Goal: Information Seeking & Learning: Learn about a topic

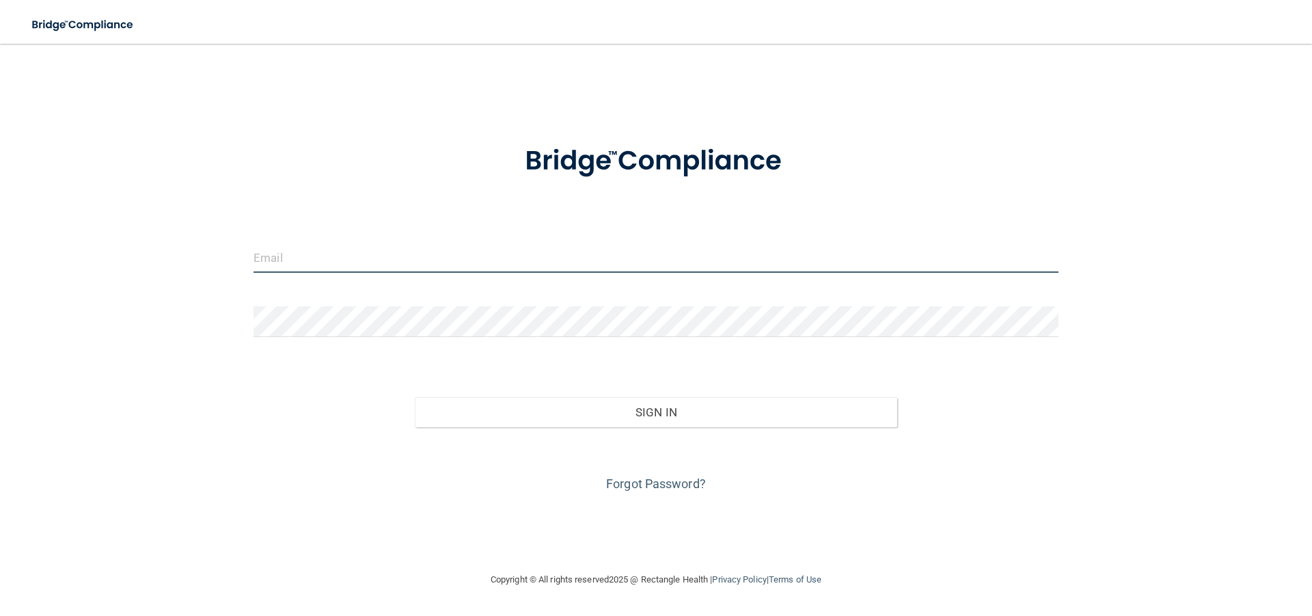
click at [273, 257] on input "email" at bounding box center [656, 257] width 805 height 31
type input "[EMAIL_ADDRESS][DOMAIN_NAME]"
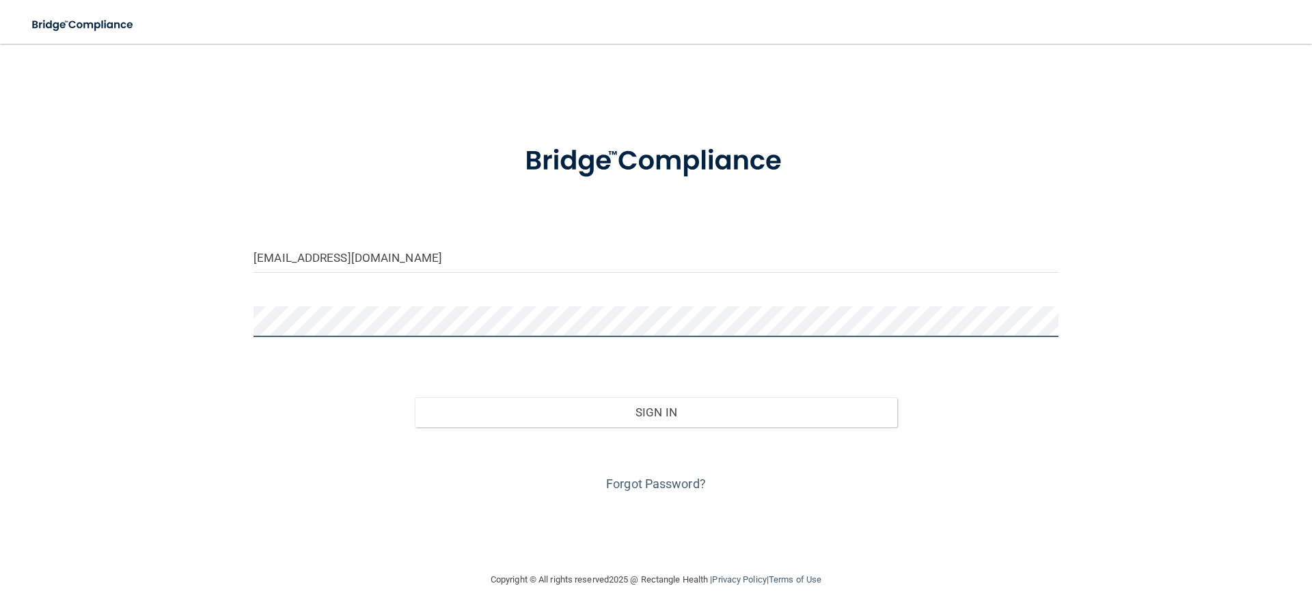
click at [415, 397] on button "Sign In" at bounding box center [656, 412] width 483 height 30
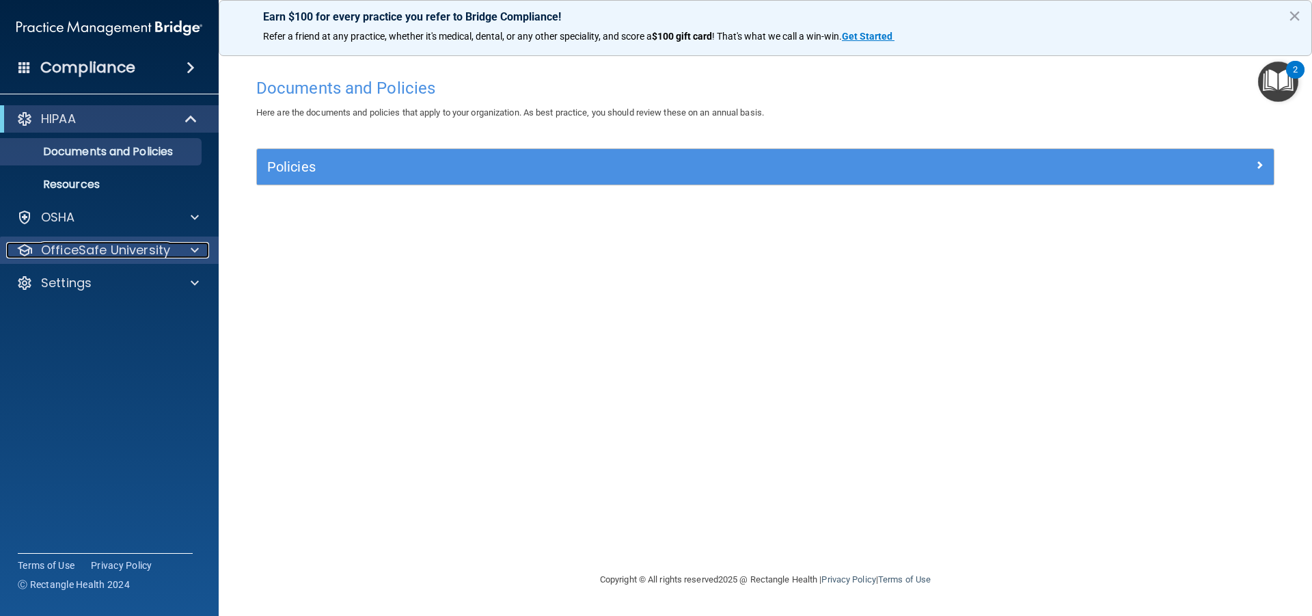
click at [152, 244] on p "OfficeSafe University" at bounding box center [105, 250] width 129 height 16
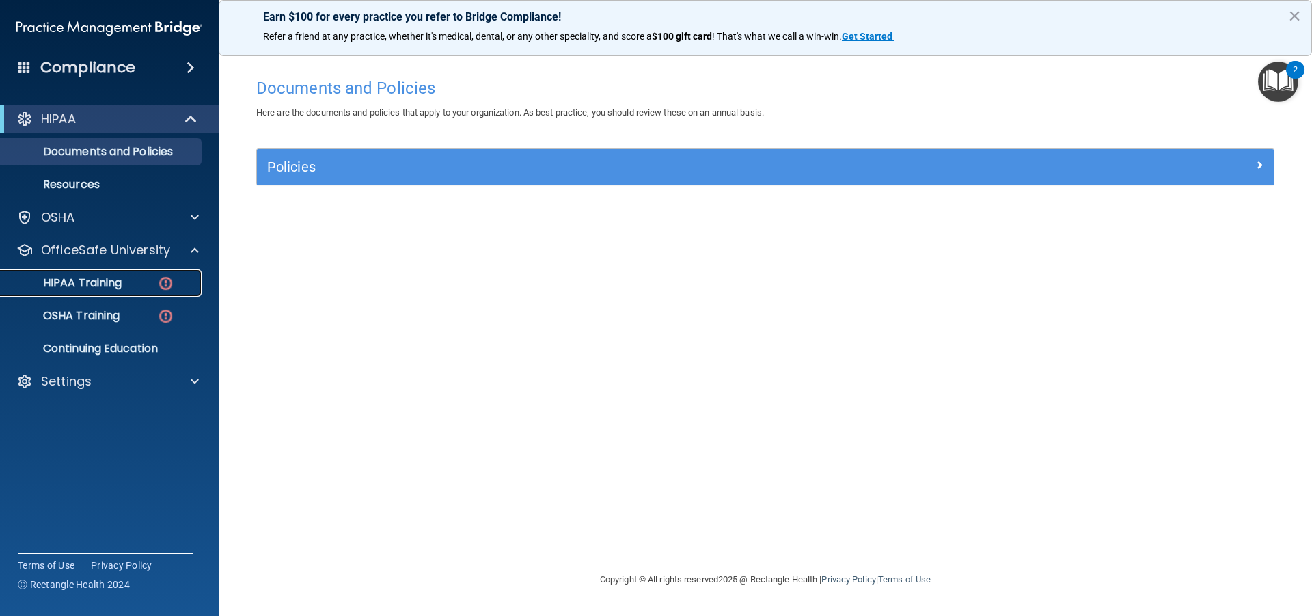
click at [112, 285] on p "HIPAA Training" at bounding box center [65, 283] width 113 height 14
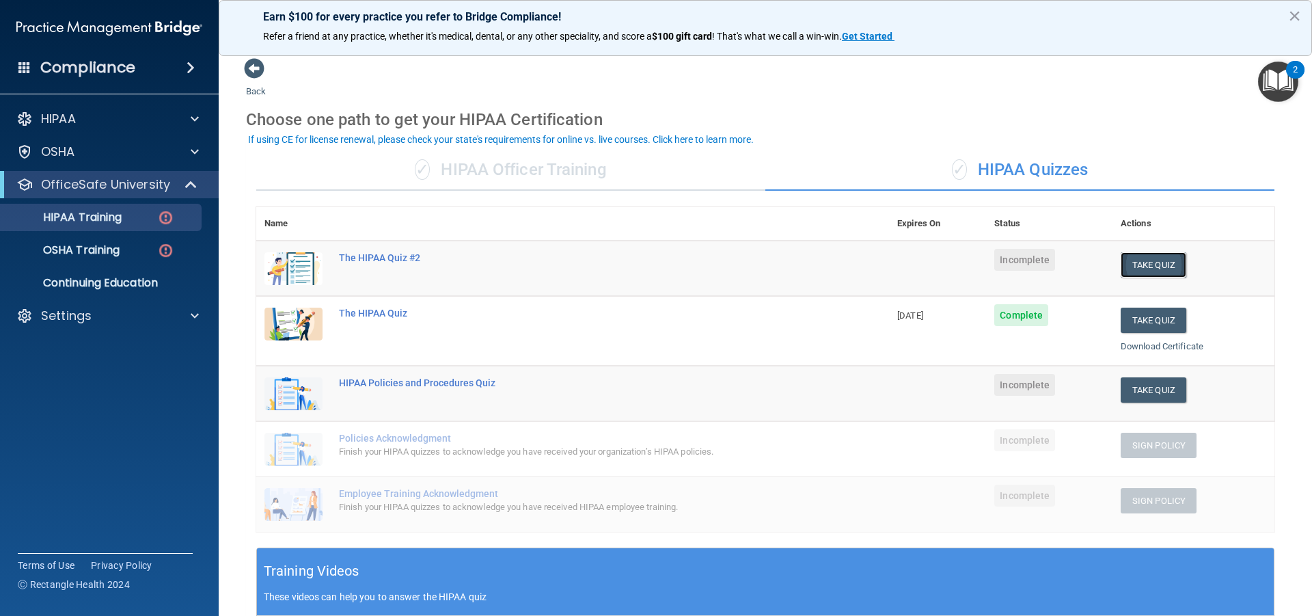
click at [1165, 260] on button "Take Quiz" at bounding box center [1154, 264] width 66 height 25
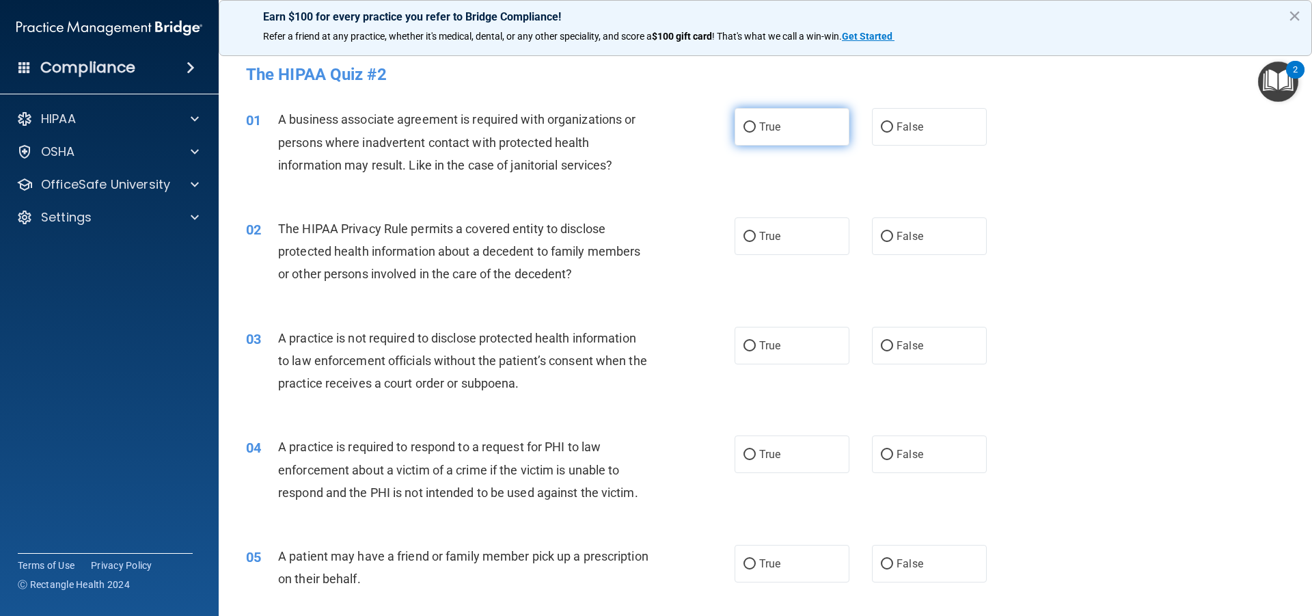
click at [754, 124] on label "True" at bounding box center [792, 127] width 115 height 38
click at [754, 124] on input "True" at bounding box center [750, 127] width 12 height 10
radio input "true"
click at [881, 232] on input "False" at bounding box center [887, 237] width 12 height 10
radio input "true"
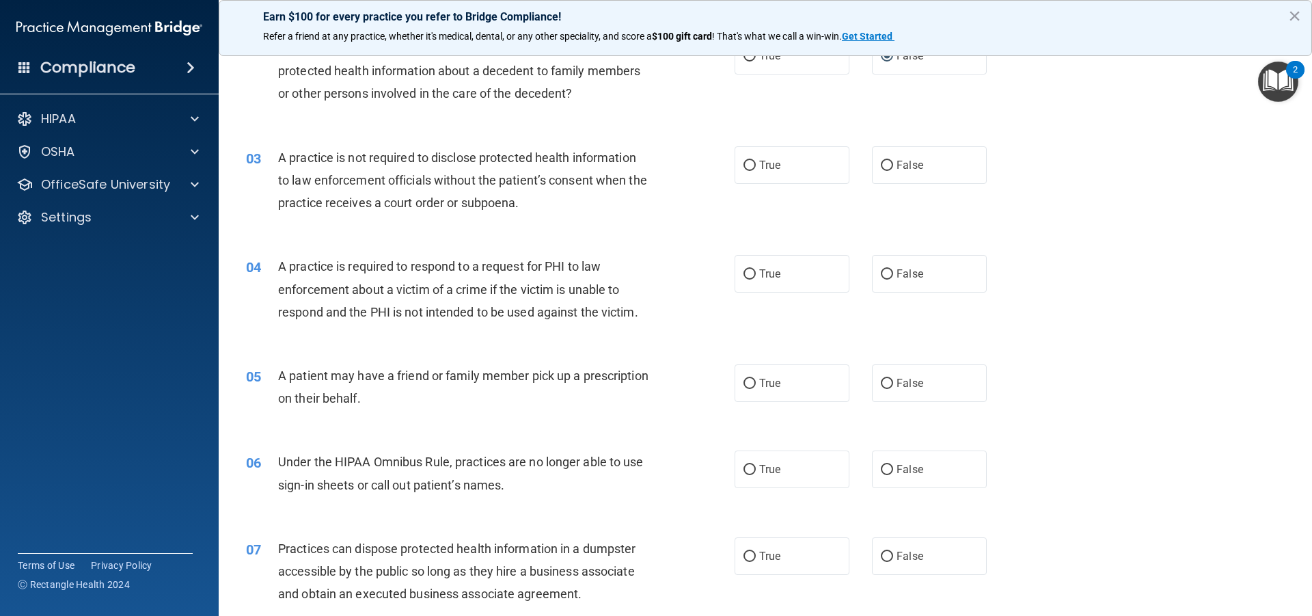
scroll to position [204, 0]
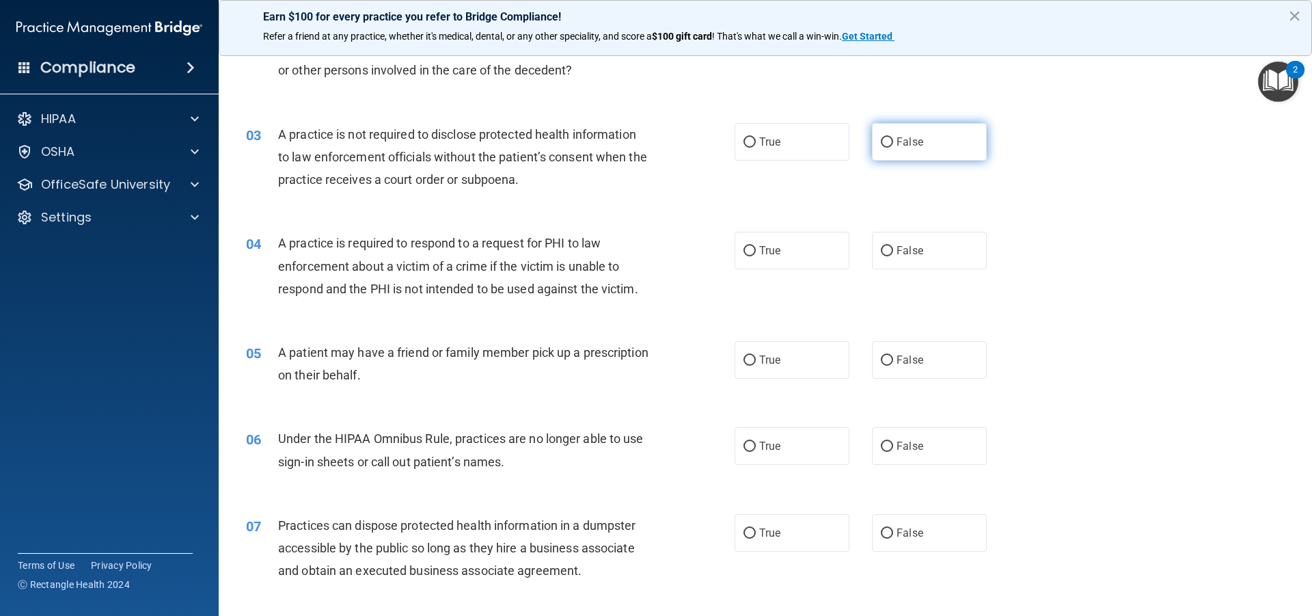
click at [881, 137] on input "False" at bounding box center [887, 142] width 12 height 10
radio input "true"
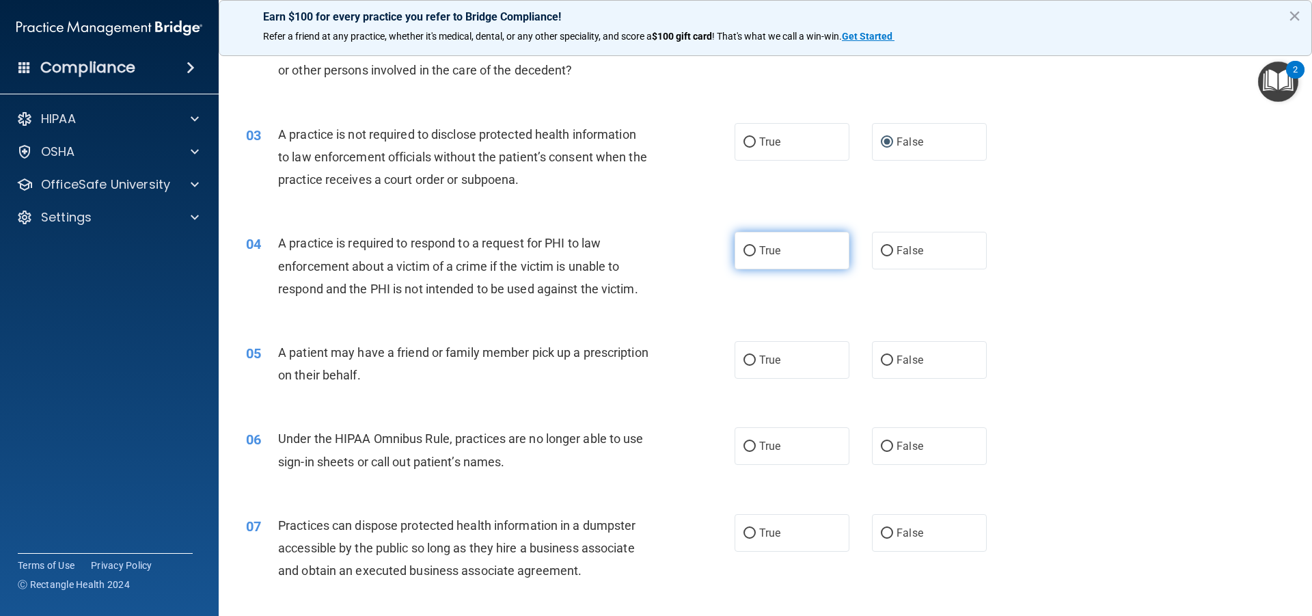
click at [768, 249] on span "True" at bounding box center [769, 250] width 21 height 13
click at [756, 249] on input "True" at bounding box center [750, 251] width 12 height 10
radio input "true"
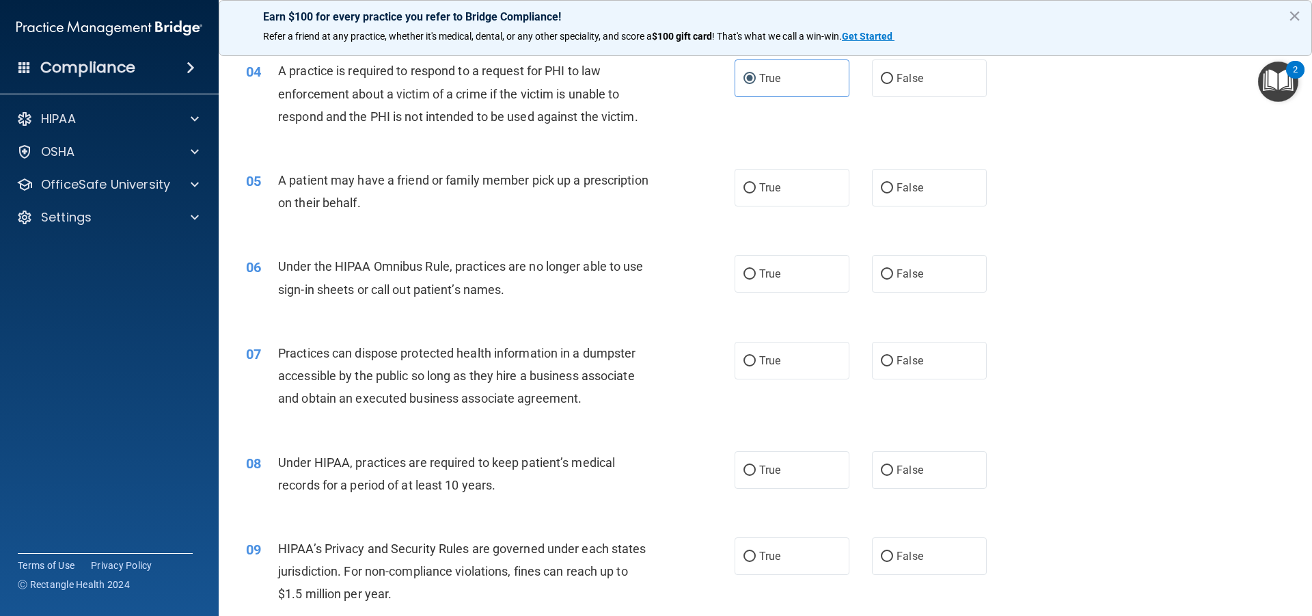
scroll to position [416, 0]
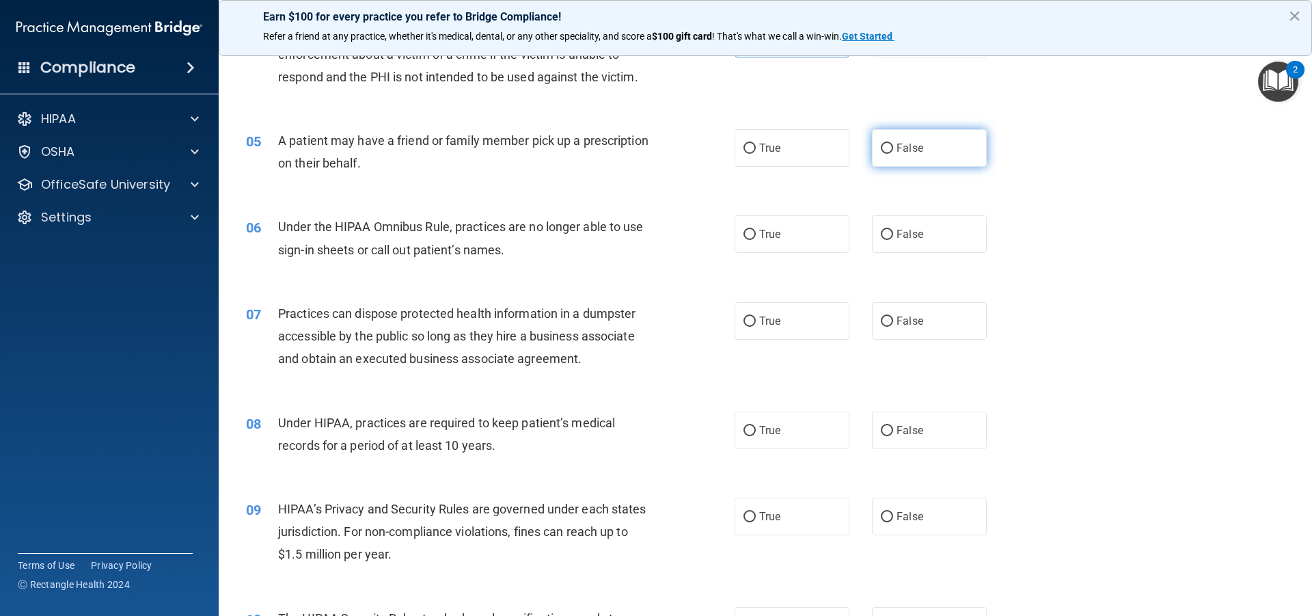
click at [881, 144] on input "False" at bounding box center [887, 149] width 12 height 10
radio input "true"
click at [881, 230] on input "False" at bounding box center [887, 235] width 12 height 10
radio input "true"
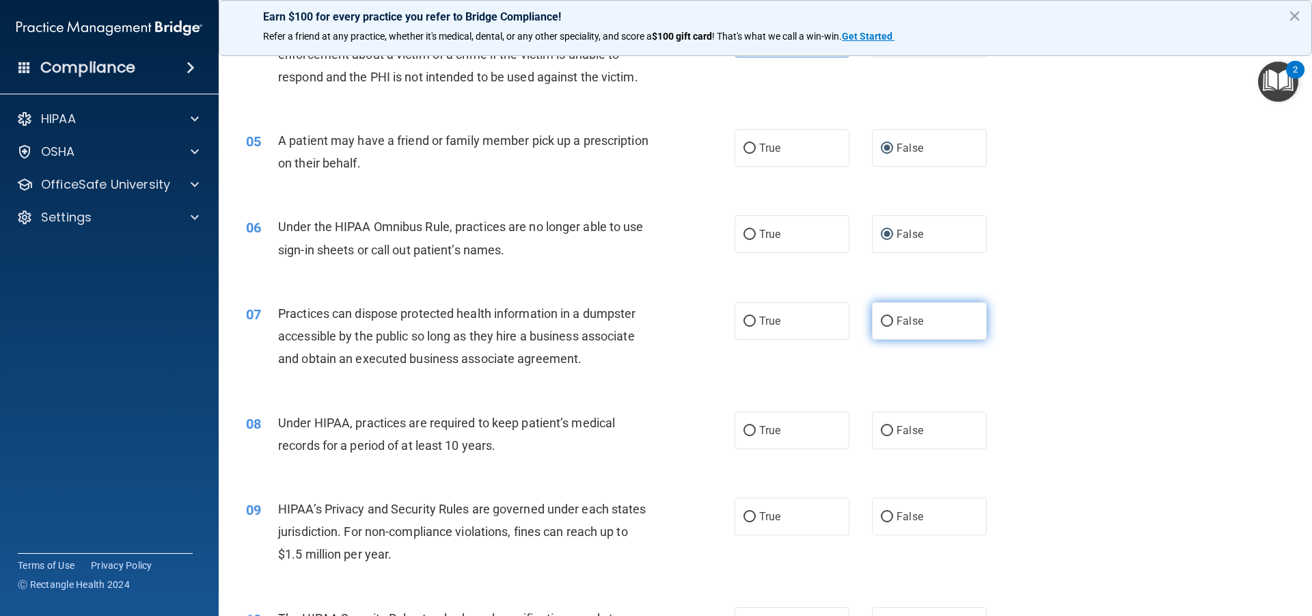
click at [886, 314] on label "False" at bounding box center [929, 321] width 115 height 38
click at [886, 316] on input "False" at bounding box center [887, 321] width 12 height 10
radio input "true"
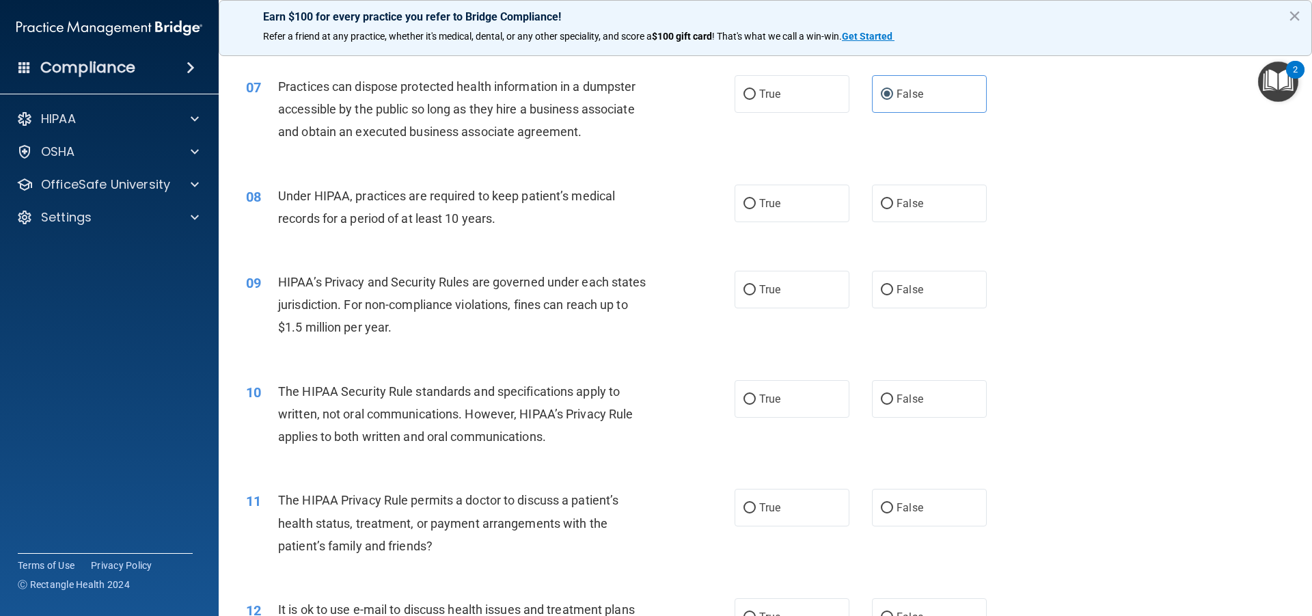
scroll to position [647, 0]
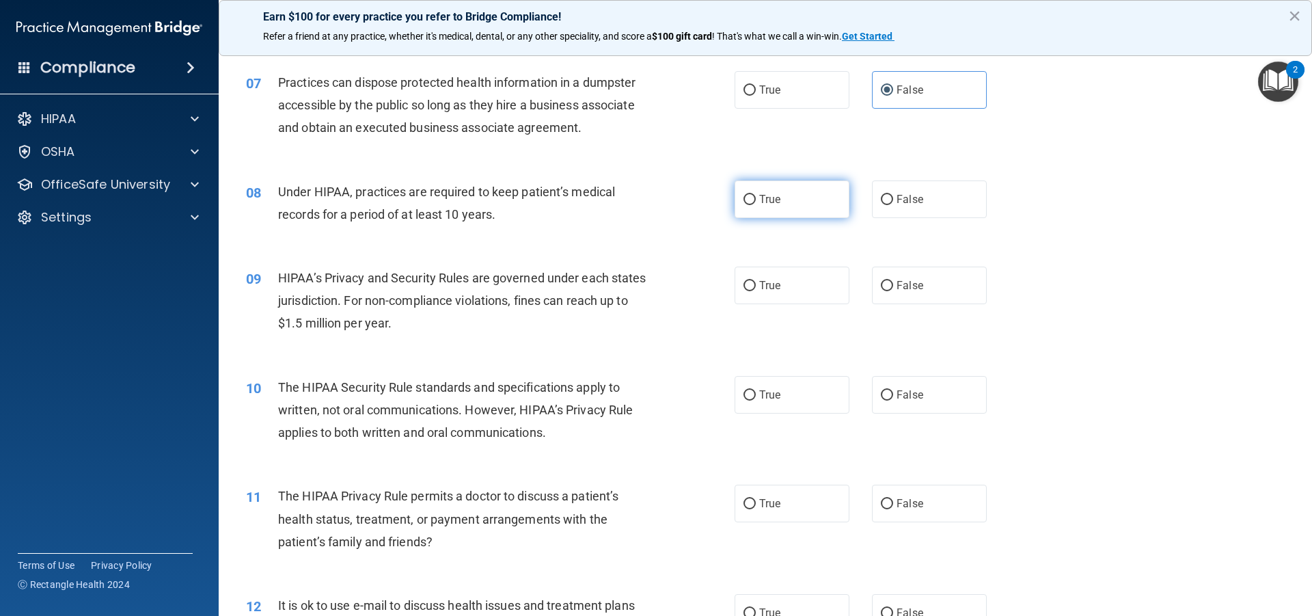
click at [750, 202] on input "True" at bounding box center [750, 200] width 12 height 10
radio input "true"
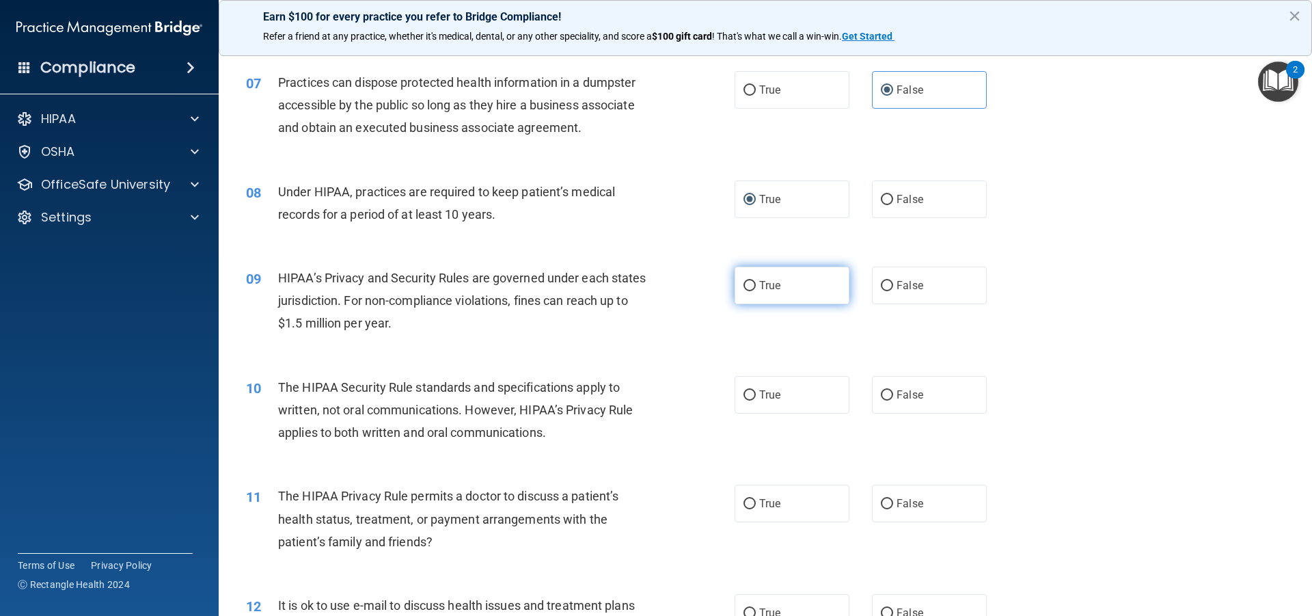
click at [759, 282] on span "True" at bounding box center [769, 285] width 21 height 13
click at [756, 282] on input "True" at bounding box center [750, 286] width 12 height 10
radio input "true"
click at [785, 403] on label "True" at bounding box center [792, 395] width 115 height 38
click at [756, 401] on input "True" at bounding box center [750, 395] width 12 height 10
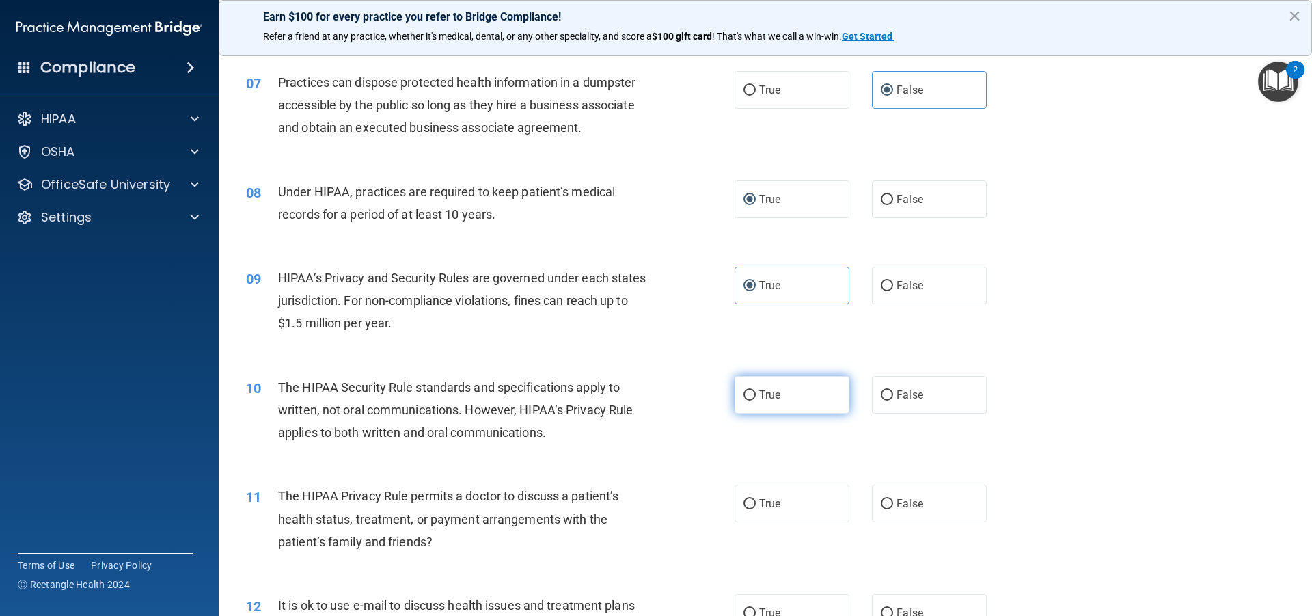
radio input "true"
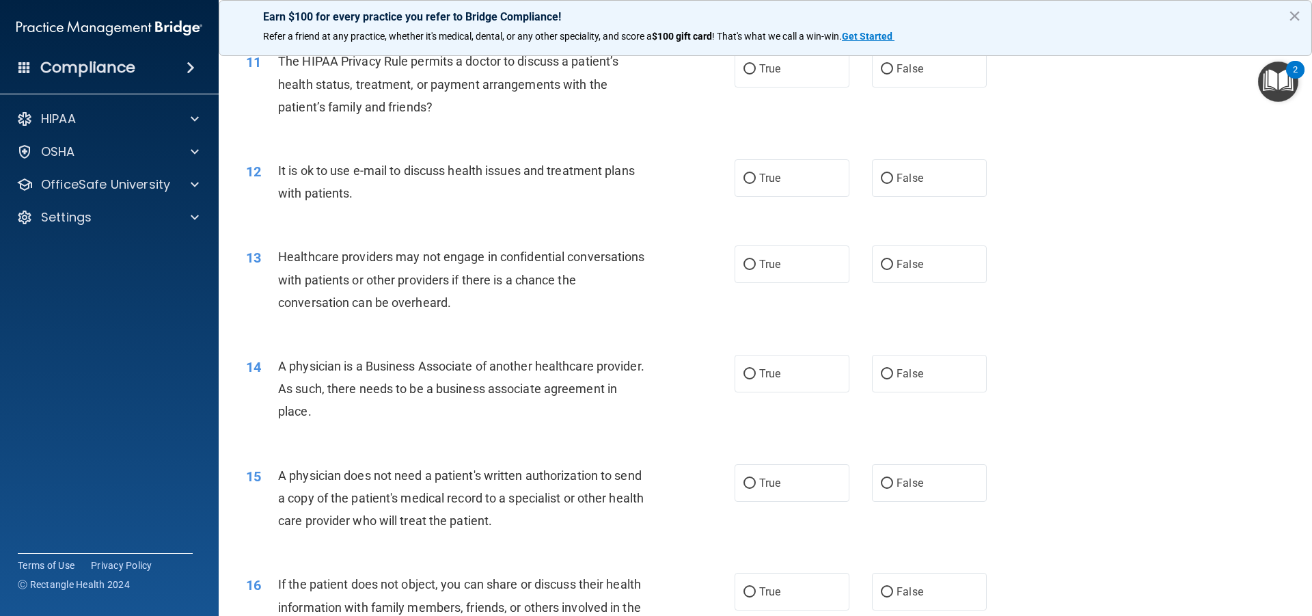
scroll to position [1030, 0]
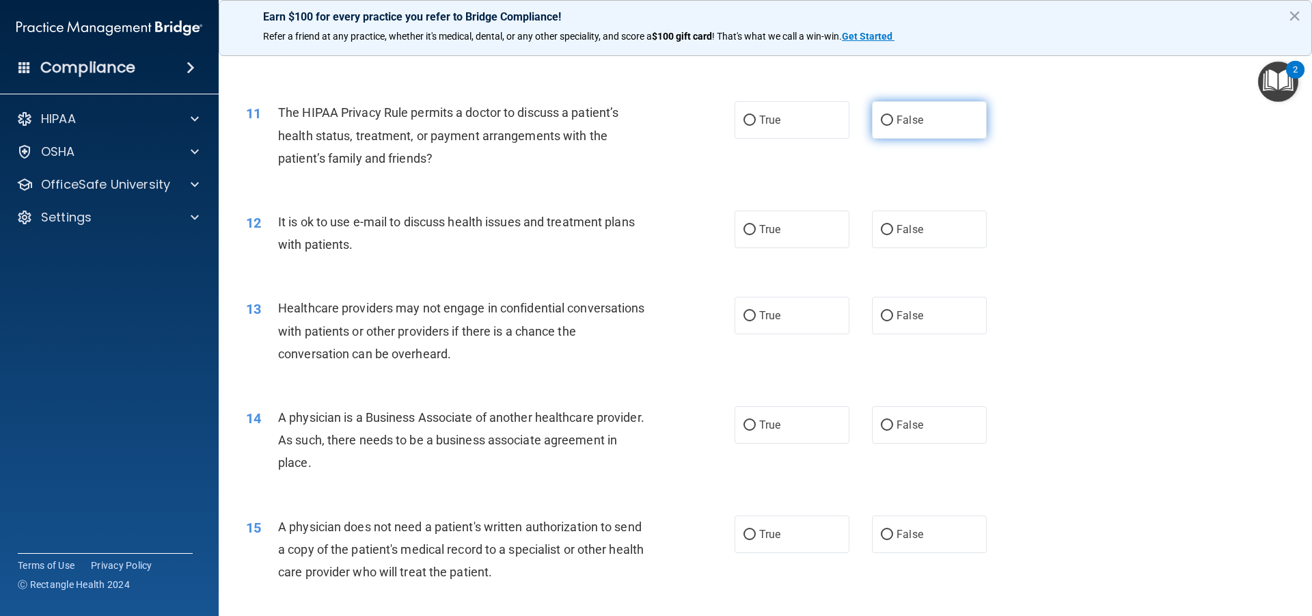
click at [916, 118] on span "False" at bounding box center [910, 119] width 27 height 13
click at [893, 118] on input "False" at bounding box center [887, 121] width 12 height 10
radio input "true"
click at [789, 228] on label "True" at bounding box center [792, 230] width 115 height 38
click at [756, 228] on input "True" at bounding box center [750, 230] width 12 height 10
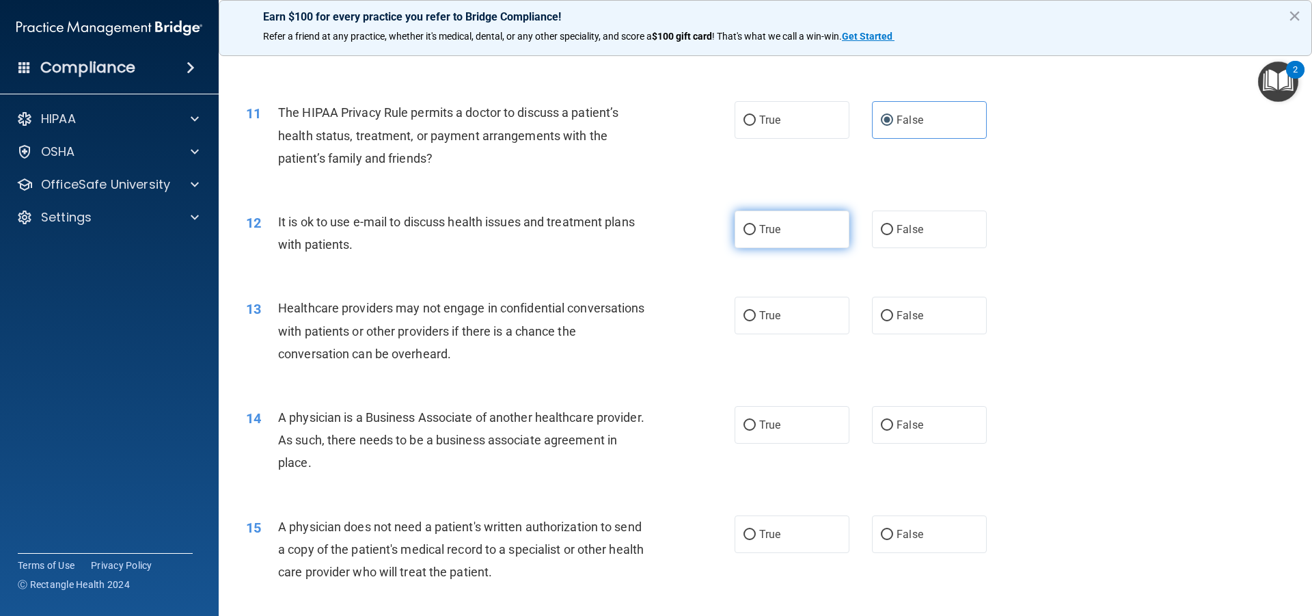
radio input "true"
click at [789, 228] on label "True" at bounding box center [792, 230] width 115 height 38
click at [756, 228] on input "True" at bounding box center [750, 230] width 12 height 10
click at [796, 329] on label "True" at bounding box center [792, 316] width 115 height 38
click at [756, 321] on input "True" at bounding box center [750, 316] width 12 height 10
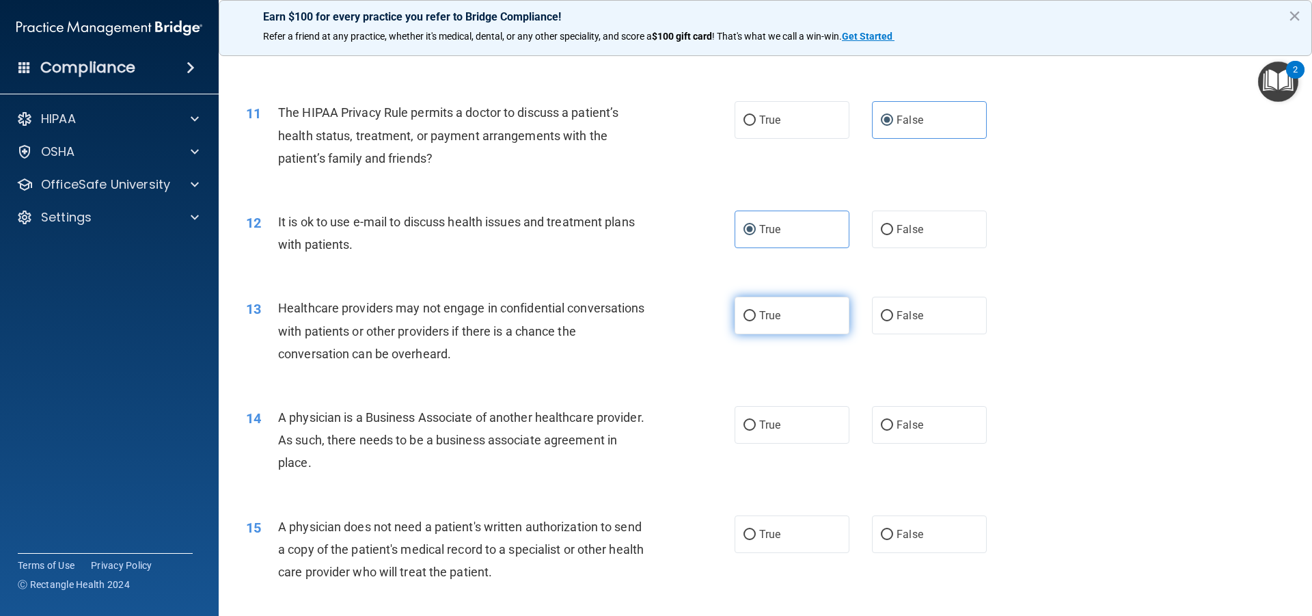
radio input "true"
click at [769, 426] on span "True" at bounding box center [769, 424] width 21 height 13
click at [756, 426] on input "True" at bounding box center [750, 425] width 12 height 10
radio input "true"
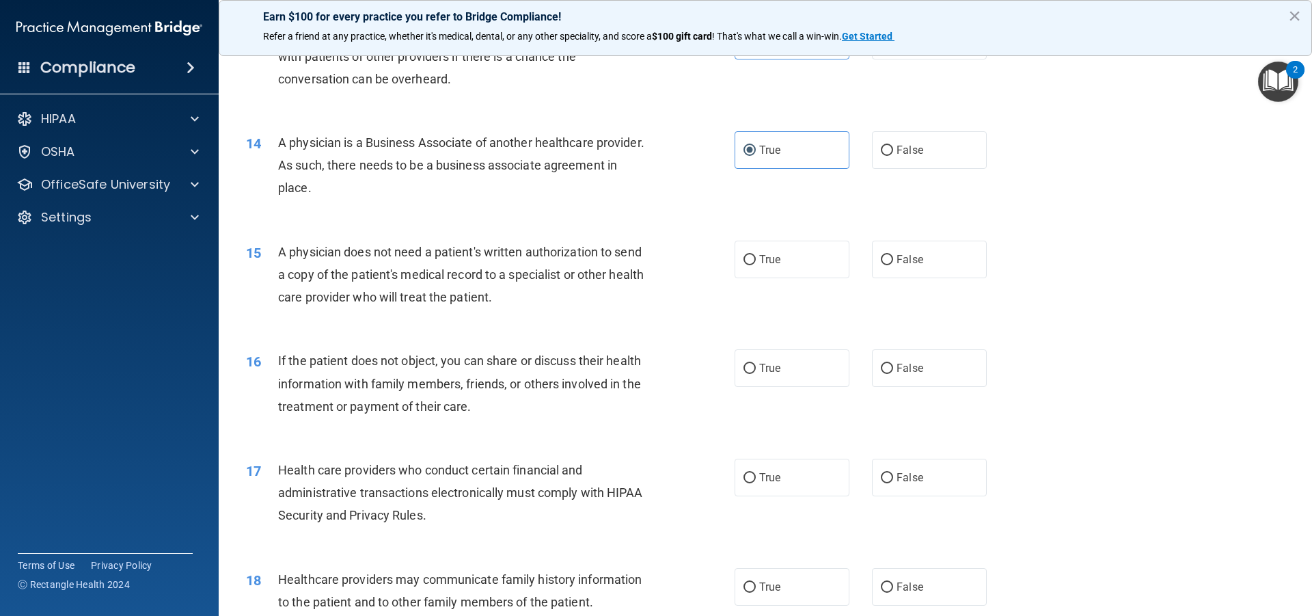
scroll to position [1308, 0]
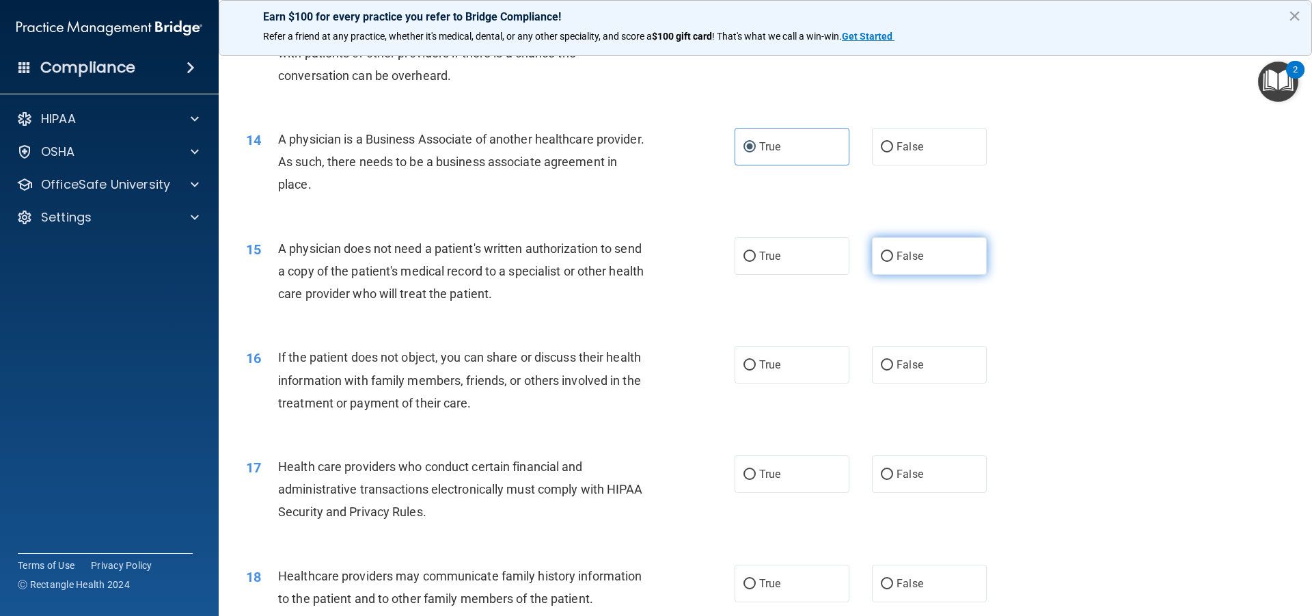
click at [940, 264] on label "False" at bounding box center [929, 256] width 115 height 38
click at [893, 262] on input "False" at bounding box center [887, 257] width 12 height 10
radio input "true"
click at [940, 368] on label "False" at bounding box center [929, 365] width 115 height 38
click at [893, 368] on input "False" at bounding box center [887, 365] width 12 height 10
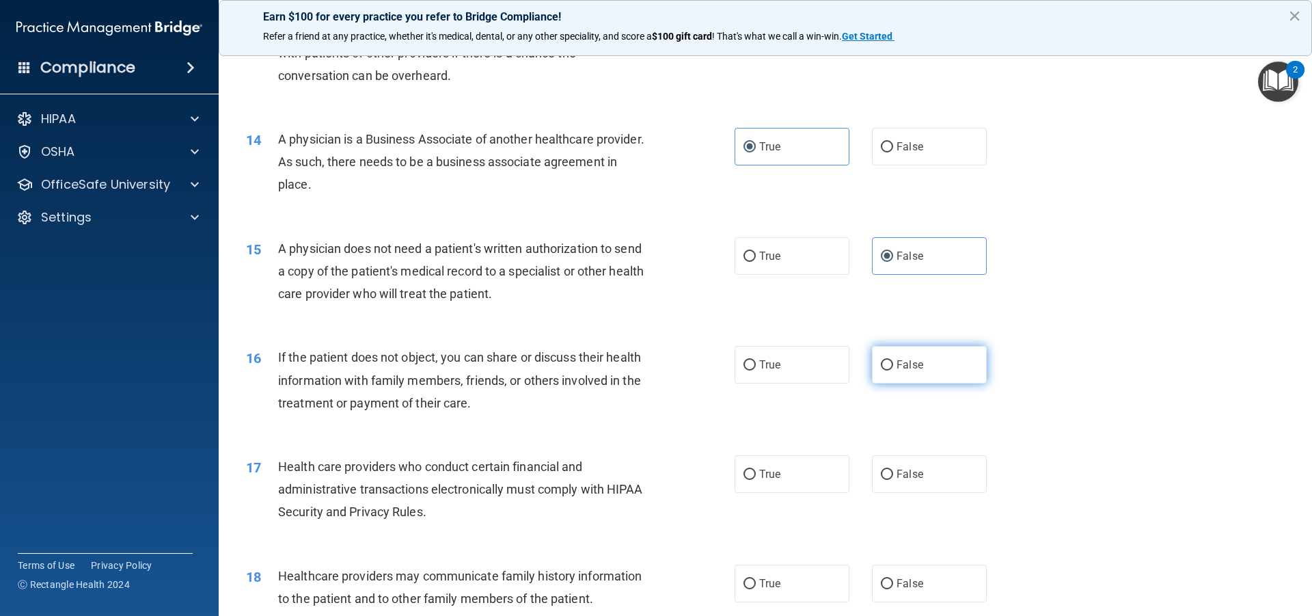
radio input "true"
click at [940, 368] on label "False" at bounding box center [929, 365] width 115 height 38
click at [893, 368] on input "False" at bounding box center [887, 365] width 12 height 10
click at [824, 479] on label "True" at bounding box center [792, 474] width 115 height 38
click at [756, 479] on input "True" at bounding box center [750, 475] width 12 height 10
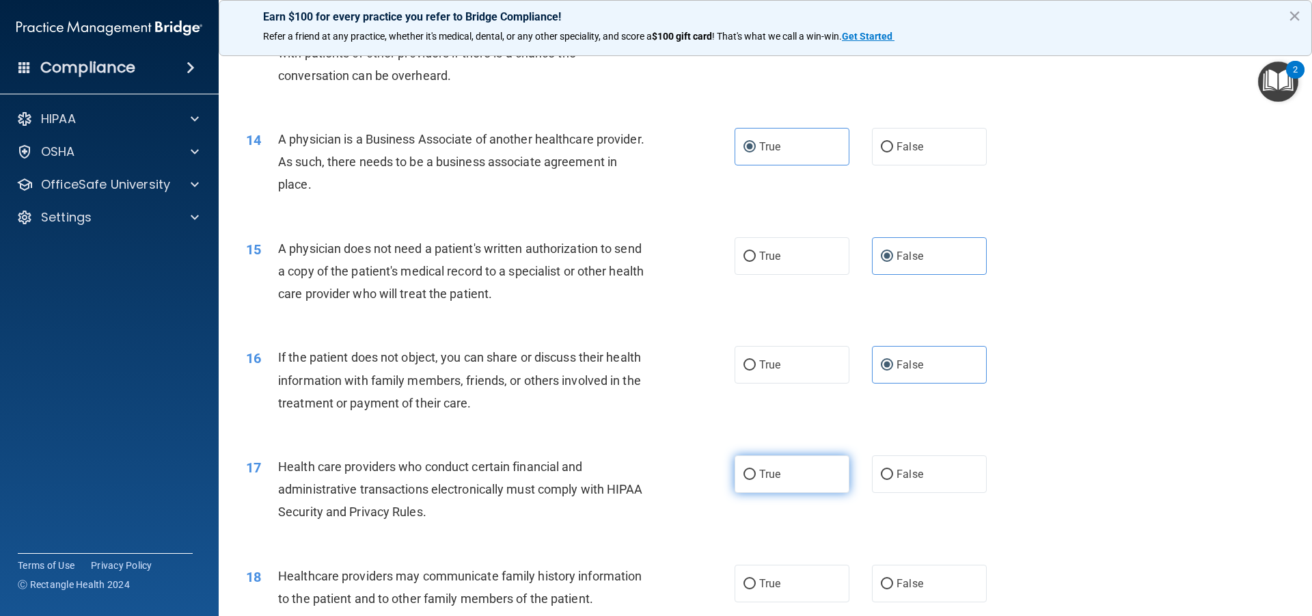
radio input "true"
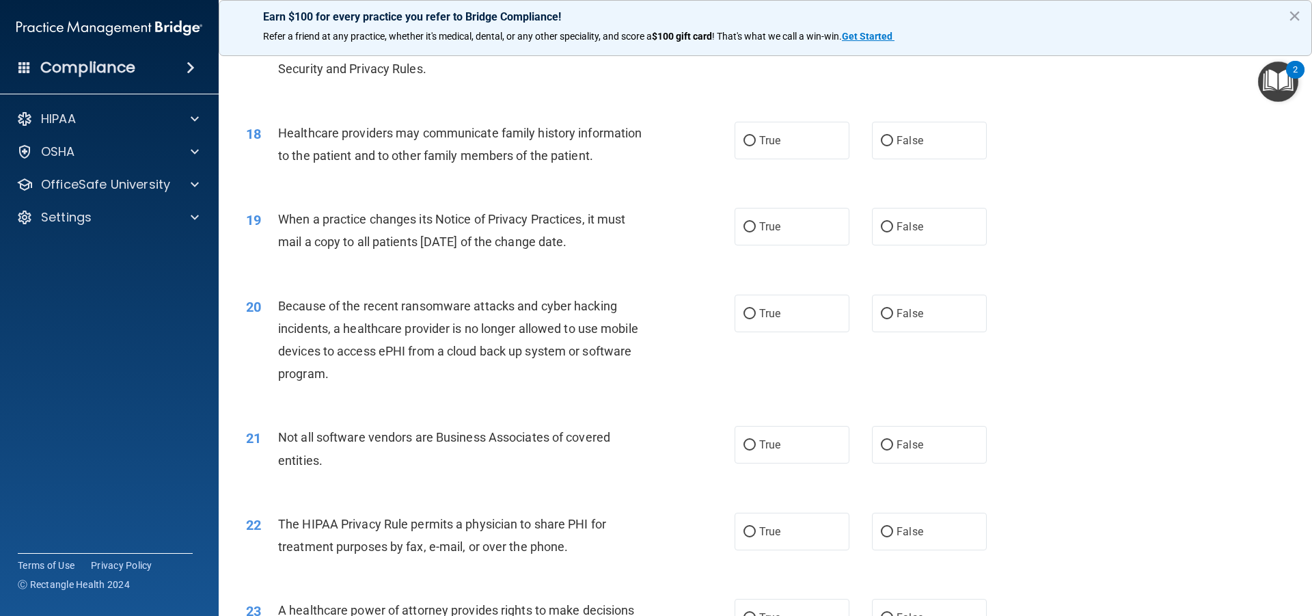
scroll to position [1755, 0]
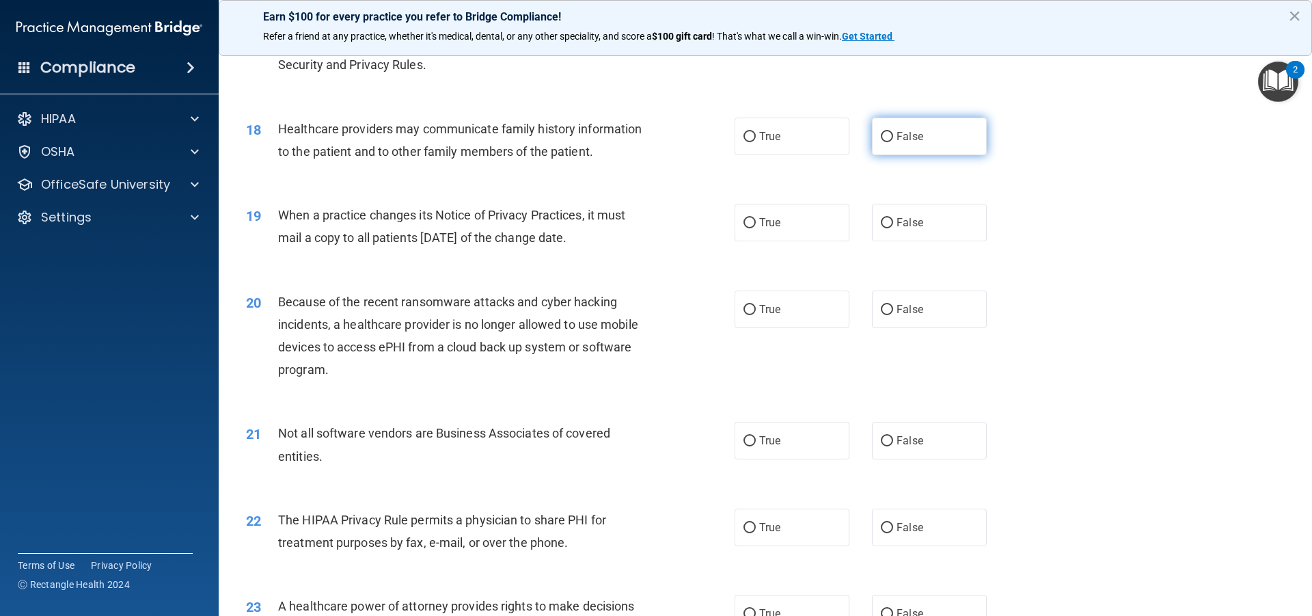
click at [929, 143] on label "False" at bounding box center [929, 137] width 115 height 38
click at [893, 142] on input "False" at bounding box center [887, 137] width 12 height 10
radio input "true"
click at [797, 213] on label "True" at bounding box center [792, 223] width 115 height 38
click at [756, 218] on input "True" at bounding box center [750, 223] width 12 height 10
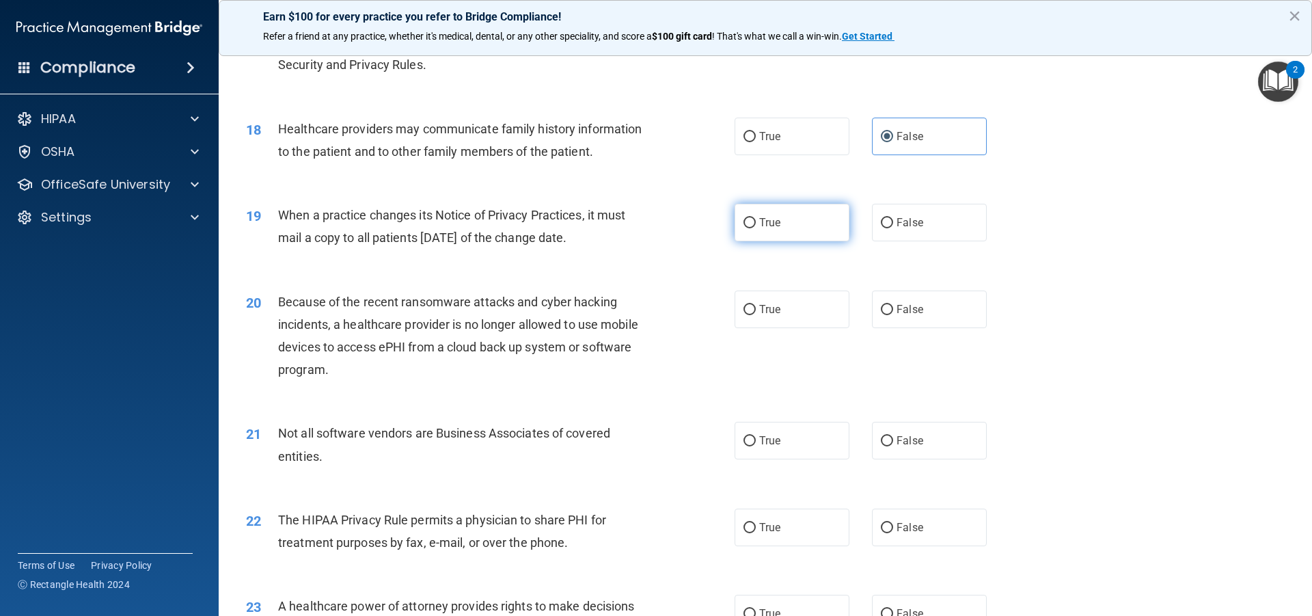
radio input "true"
click at [902, 305] on span "False" at bounding box center [910, 309] width 27 height 13
click at [893, 305] on input "False" at bounding box center [887, 310] width 12 height 10
radio input "true"
click at [936, 449] on label "False" at bounding box center [929, 441] width 115 height 38
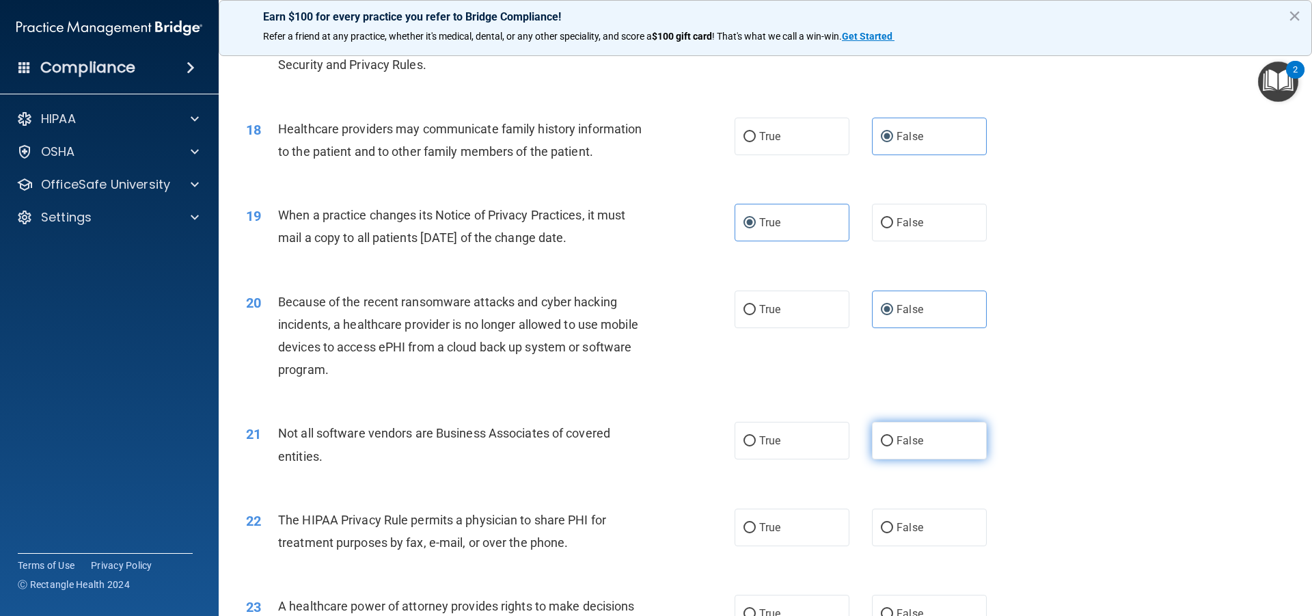
click at [893, 446] on input "False" at bounding box center [887, 441] width 12 height 10
radio input "true"
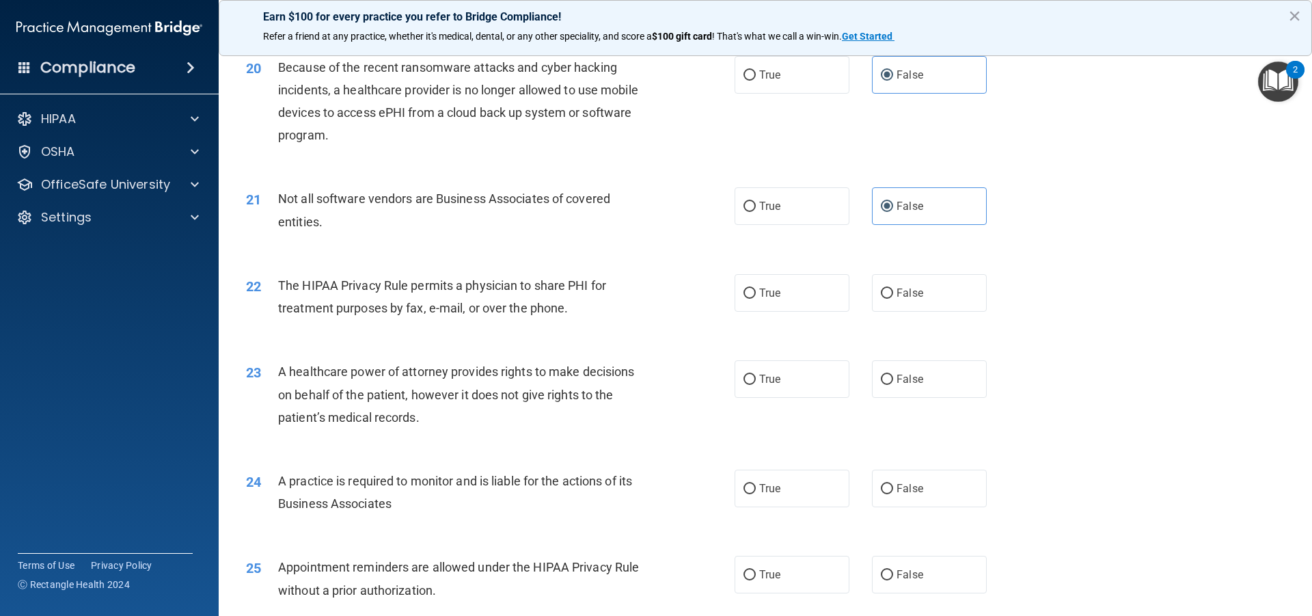
scroll to position [2005, 0]
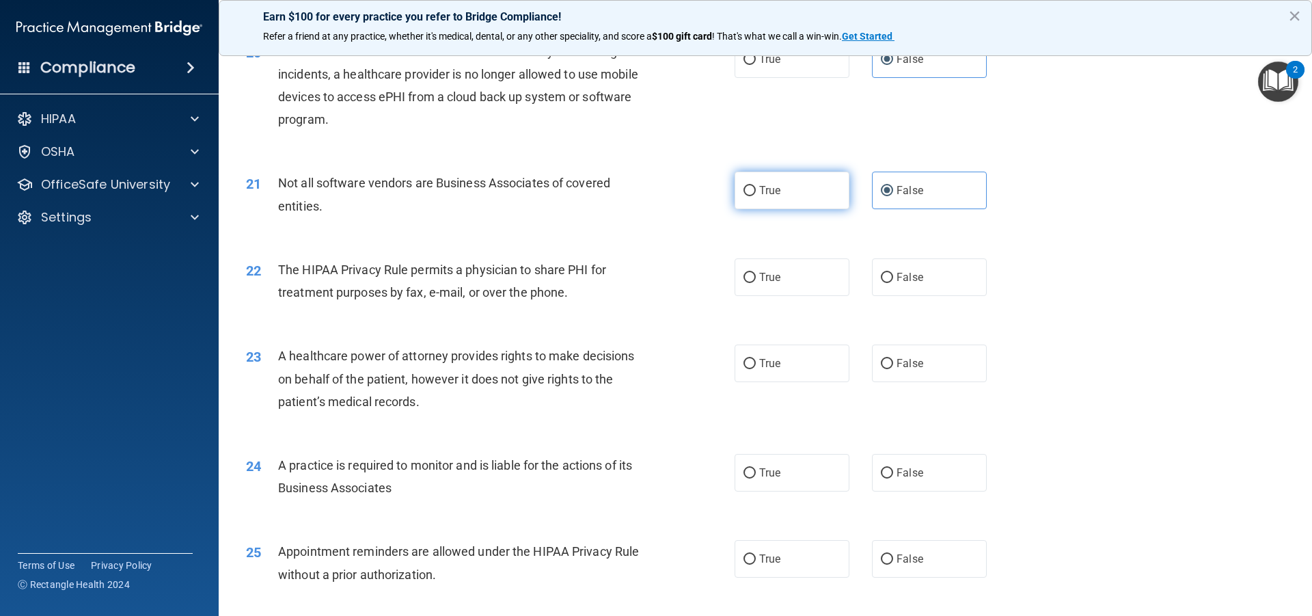
click at [809, 187] on label "True" at bounding box center [792, 191] width 115 height 38
click at [756, 187] on input "True" at bounding box center [750, 191] width 12 height 10
radio input "true"
radio input "false"
click at [763, 263] on label "True" at bounding box center [792, 277] width 115 height 38
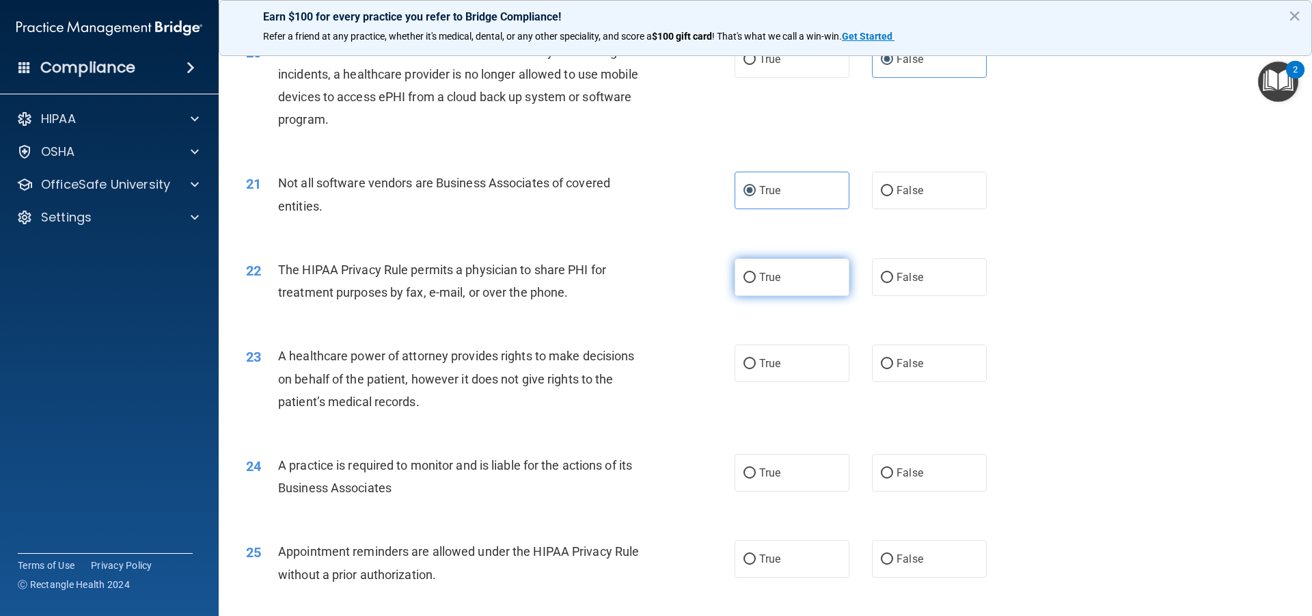
click at [756, 273] on input "True" at bounding box center [750, 278] width 12 height 10
radio input "true"
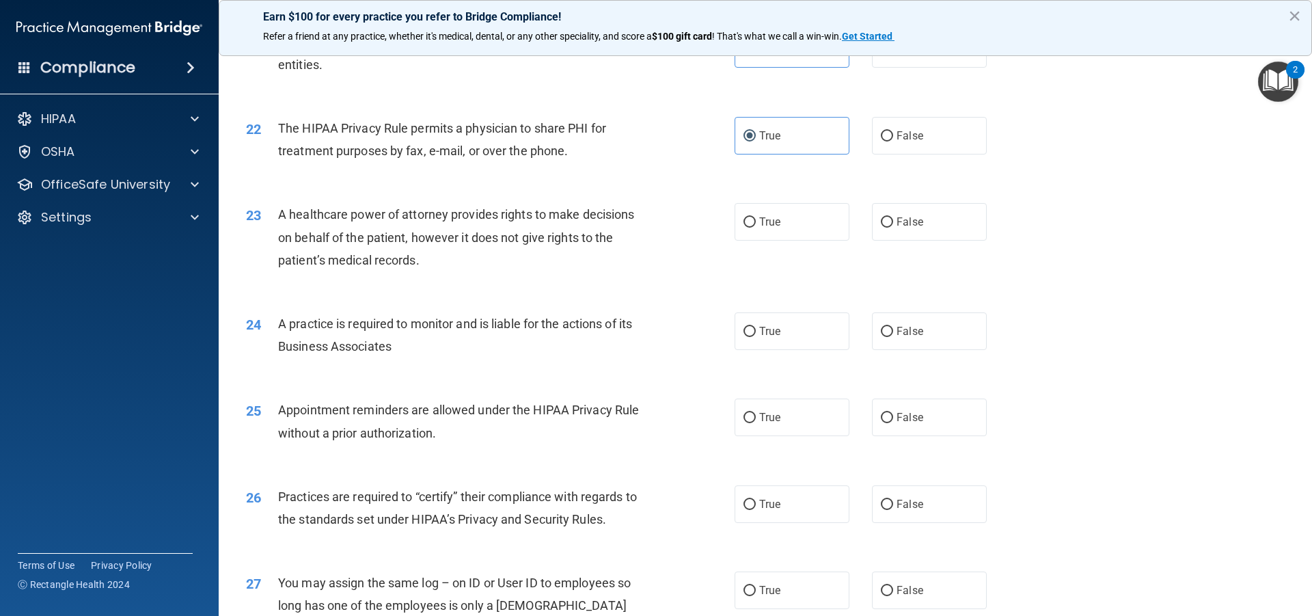
scroll to position [2154, 0]
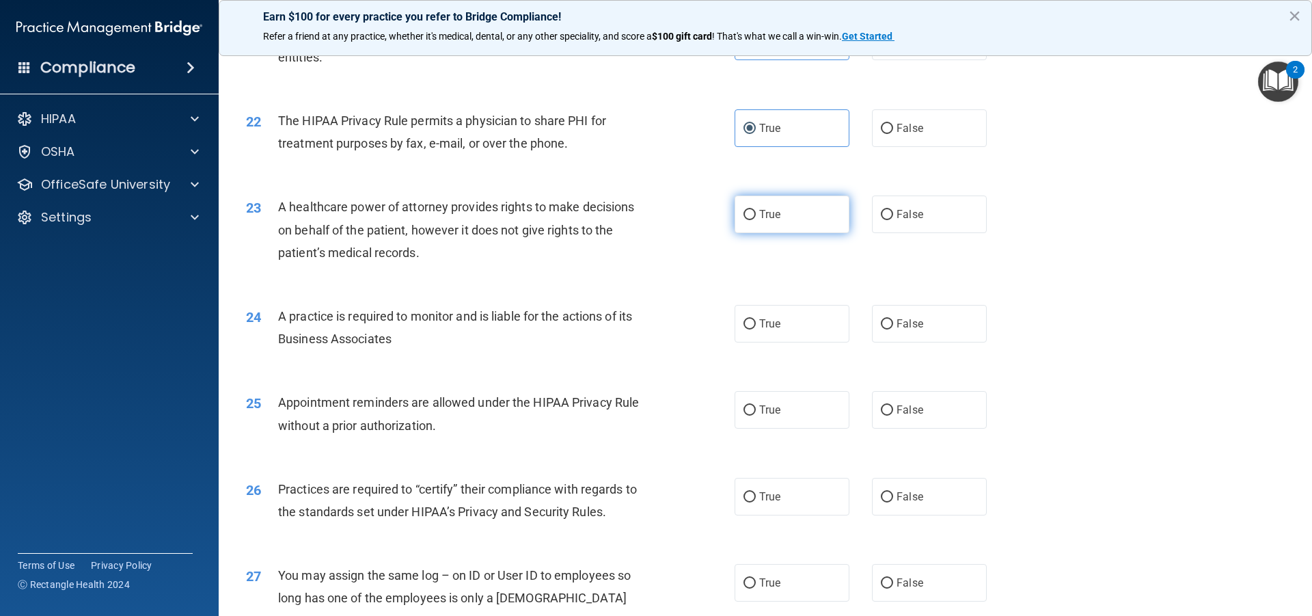
click at [826, 208] on label "True" at bounding box center [792, 214] width 115 height 38
click at [756, 210] on input "True" at bounding box center [750, 215] width 12 height 10
radio input "true"
click at [800, 325] on label "True" at bounding box center [792, 324] width 115 height 38
click at [756, 325] on input "True" at bounding box center [750, 324] width 12 height 10
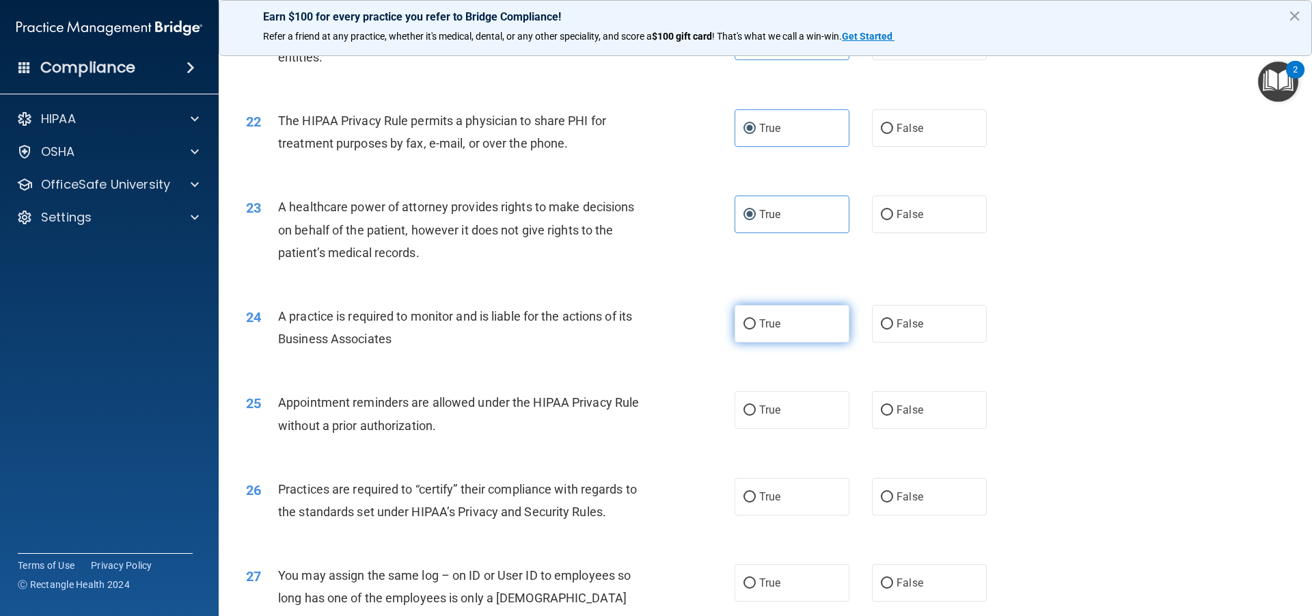
radio input "true"
click at [820, 408] on label "True" at bounding box center [792, 410] width 115 height 38
click at [756, 408] on input "True" at bounding box center [750, 410] width 12 height 10
radio input "true"
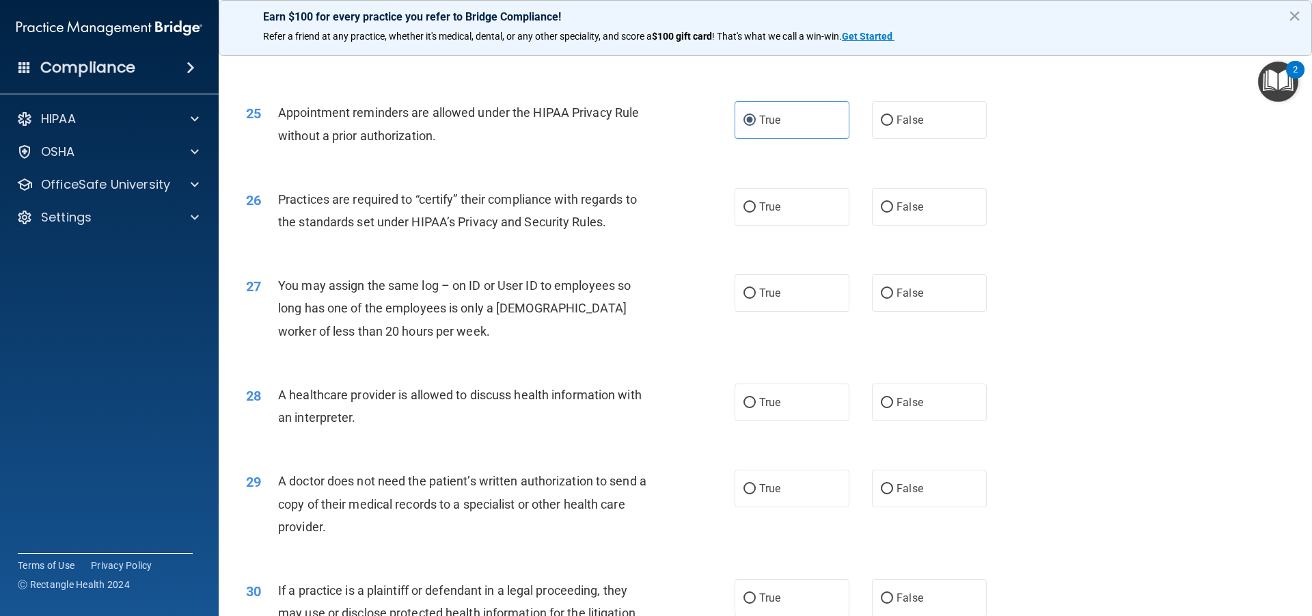
scroll to position [2452, 0]
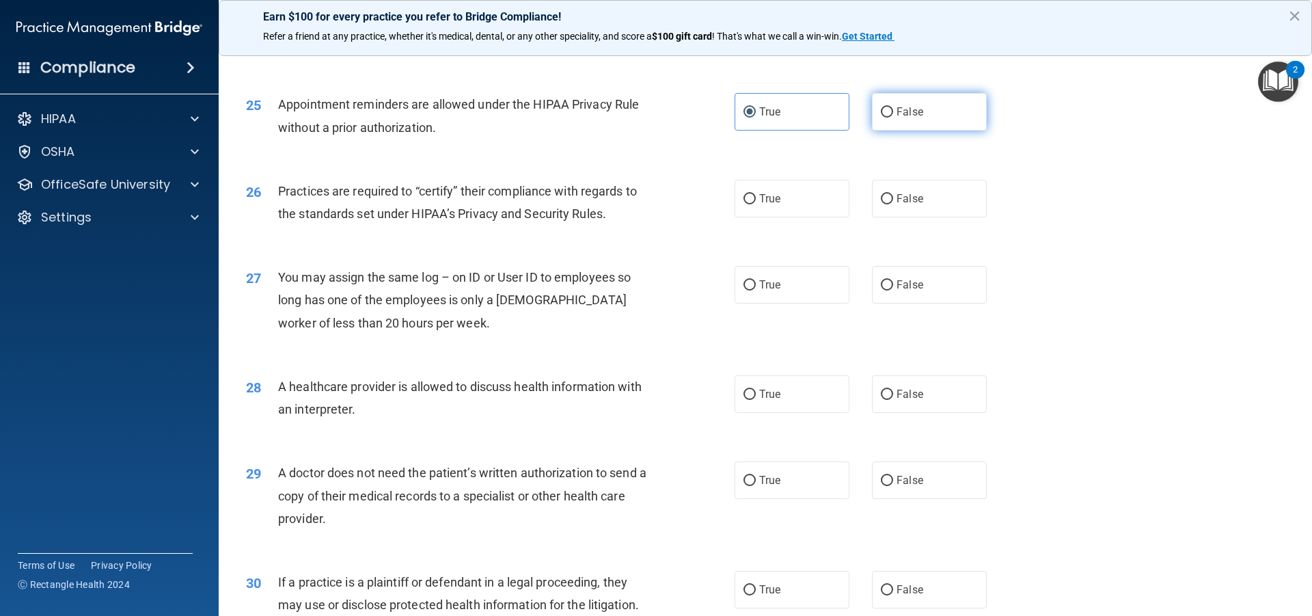
click at [901, 120] on label "False" at bounding box center [929, 112] width 115 height 38
click at [893, 118] on input "False" at bounding box center [887, 112] width 12 height 10
radio input "true"
radio input "false"
click at [793, 202] on label "True" at bounding box center [792, 199] width 115 height 38
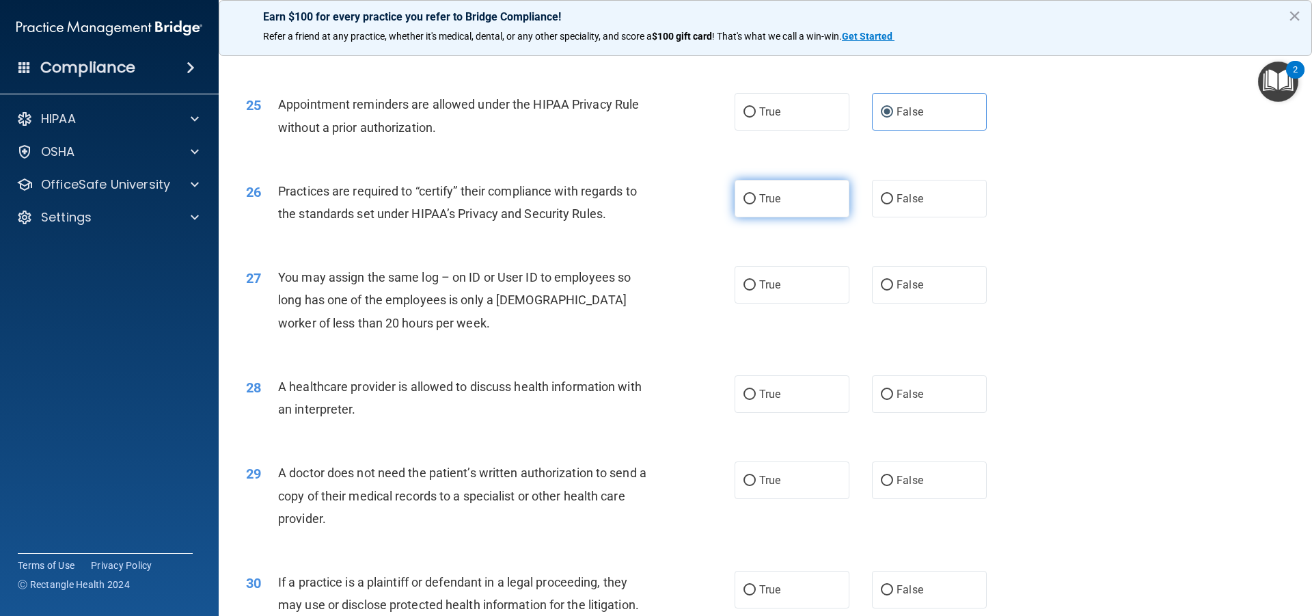
click at [756, 202] on input "True" at bounding box center [750, 199] width 12 height 10
radio input "true"
click at [908, 300] on label "False" at bounding box center [929, 285] width 115 height 38
click at [893, 290] on input "False" at bounding box center [887, 285] width 12 height 10
radio input "true"
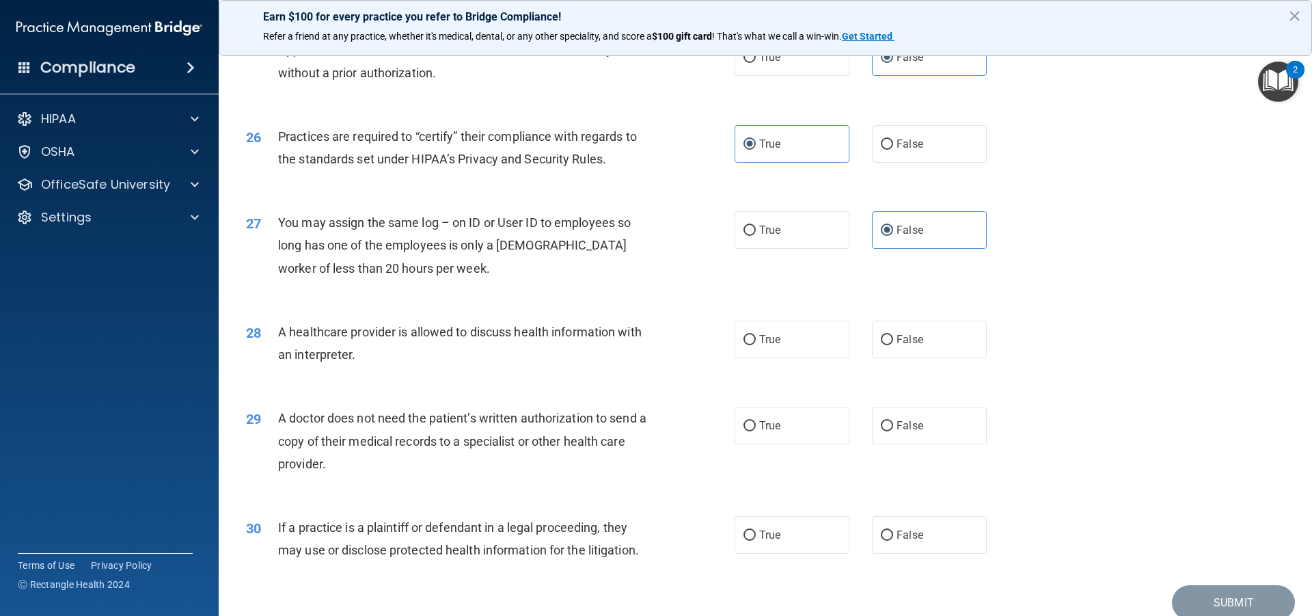
scroll to position [2566, 0]
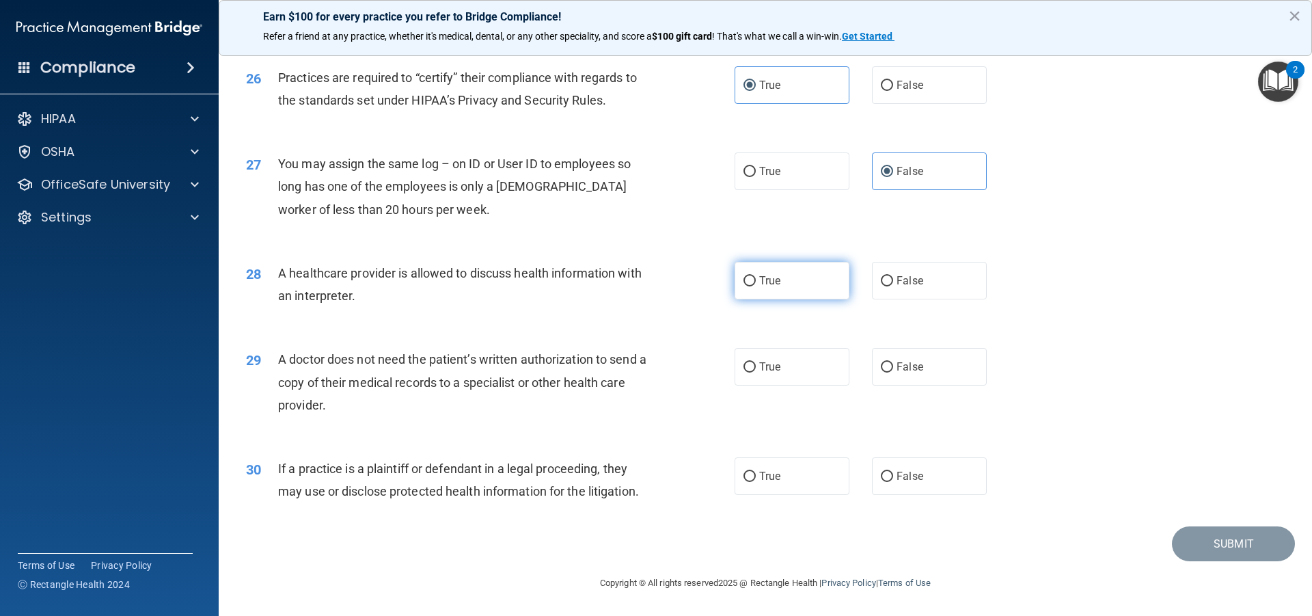
click at [789, 282] on label "True" at bounding box center [792, 281] width 115 height 38
click at [756, 282] on input "True" at bounding box center [750, 281] width 12 height 10
radio input "true"
click at [887, 385] on label "False" at bounding box center [929, 367] width 115 height 38
click at [887, 372] on input "False" at bounding box center [887, 367] width 12 height 10
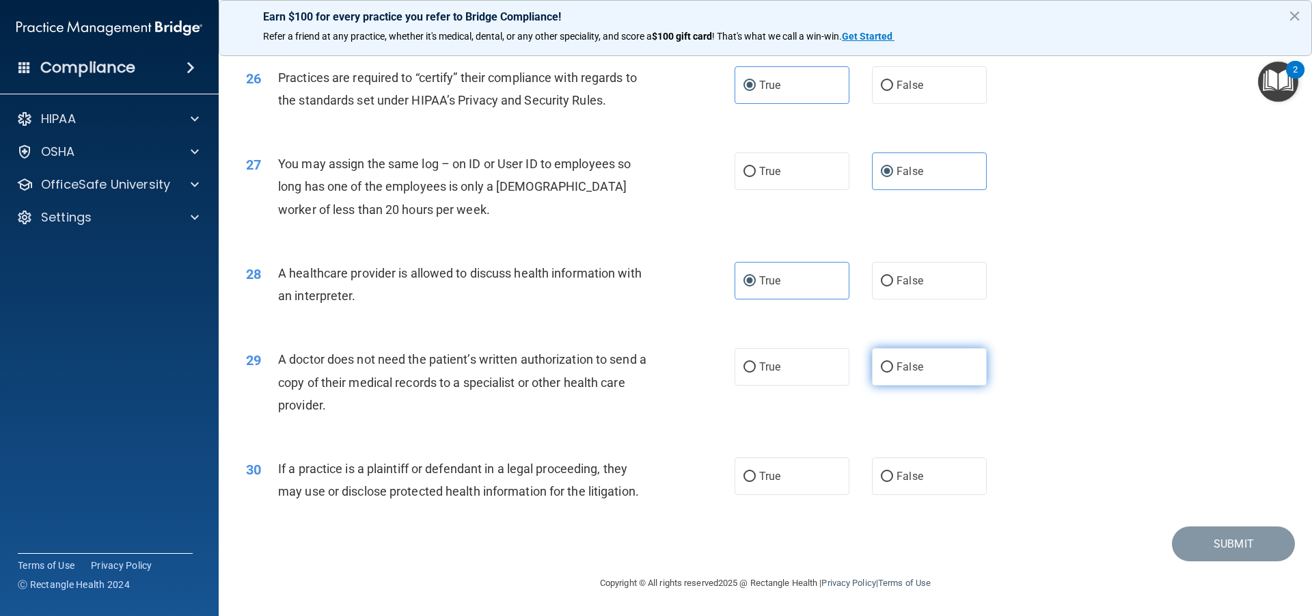
radio input "true"
click at [815, 474] on label "True" at bounding box center [792, 476] width 115 height 38
click at [756, 474] on input "True" at bounding box center [750, 477] width 12 height 10
radio input "true"
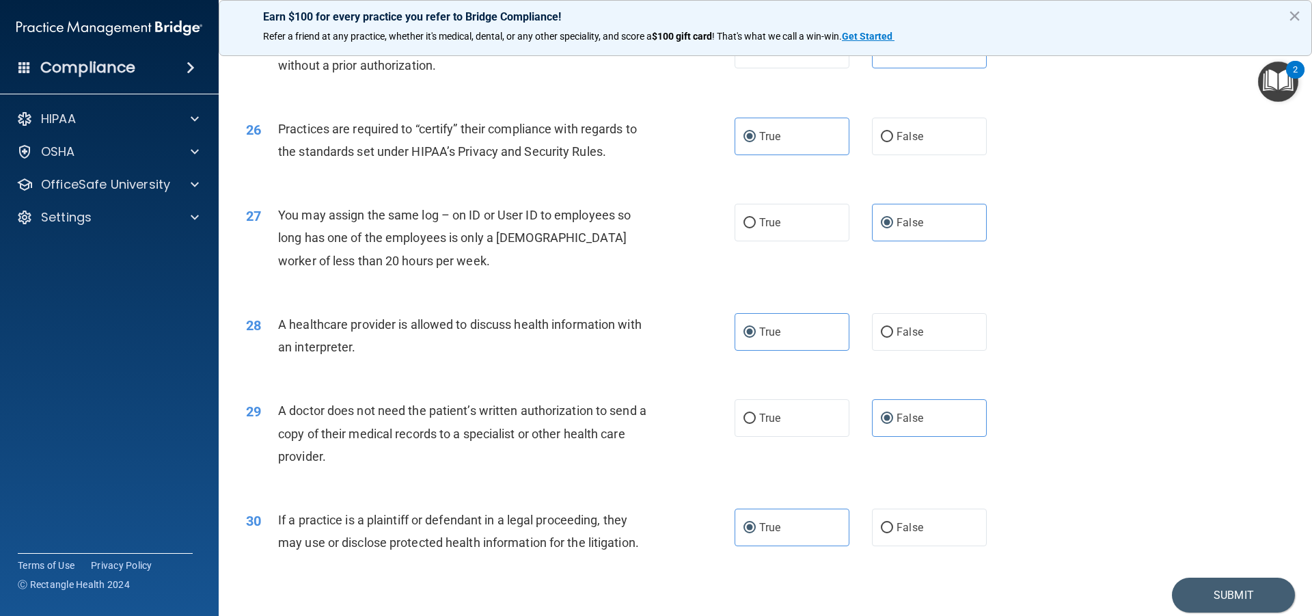
scroll to position [2519, 0]
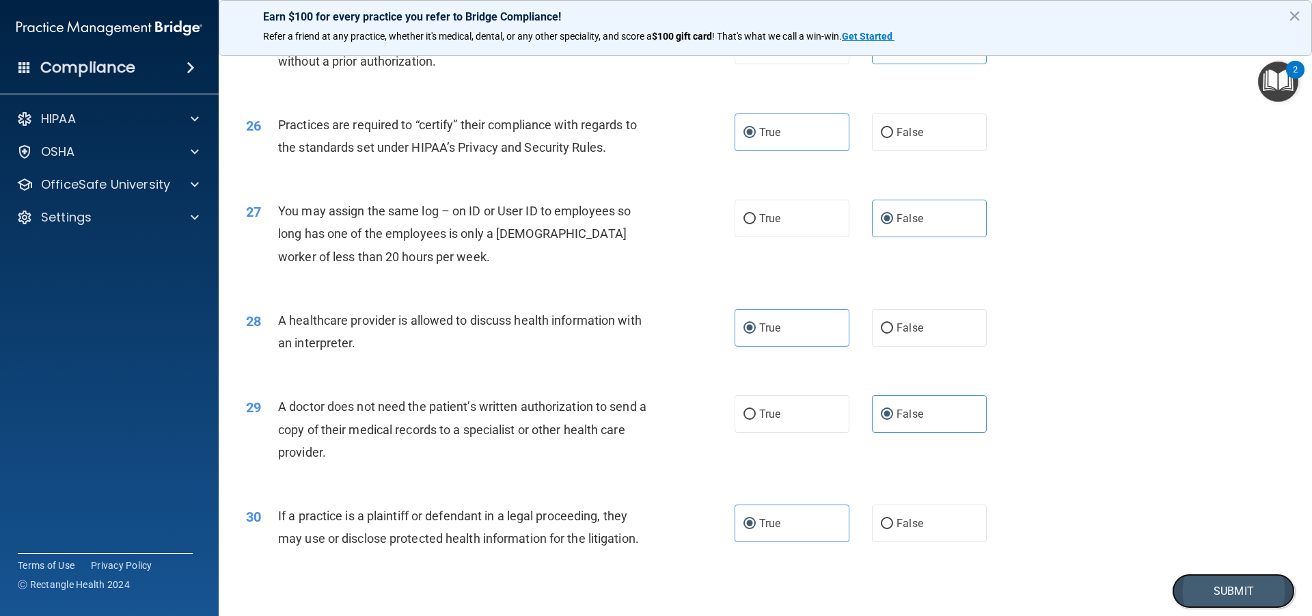
click at [1231, 589] on button "Submit" at bounding box center [1233, 590] width 123 height 35
click at [1205, 596] on button "Submit" at bounding box center [1233, 590] width 123 height 35
click at [1209, 592] on button "Submit" at bounding box center [1233, 590] width 123 height 35
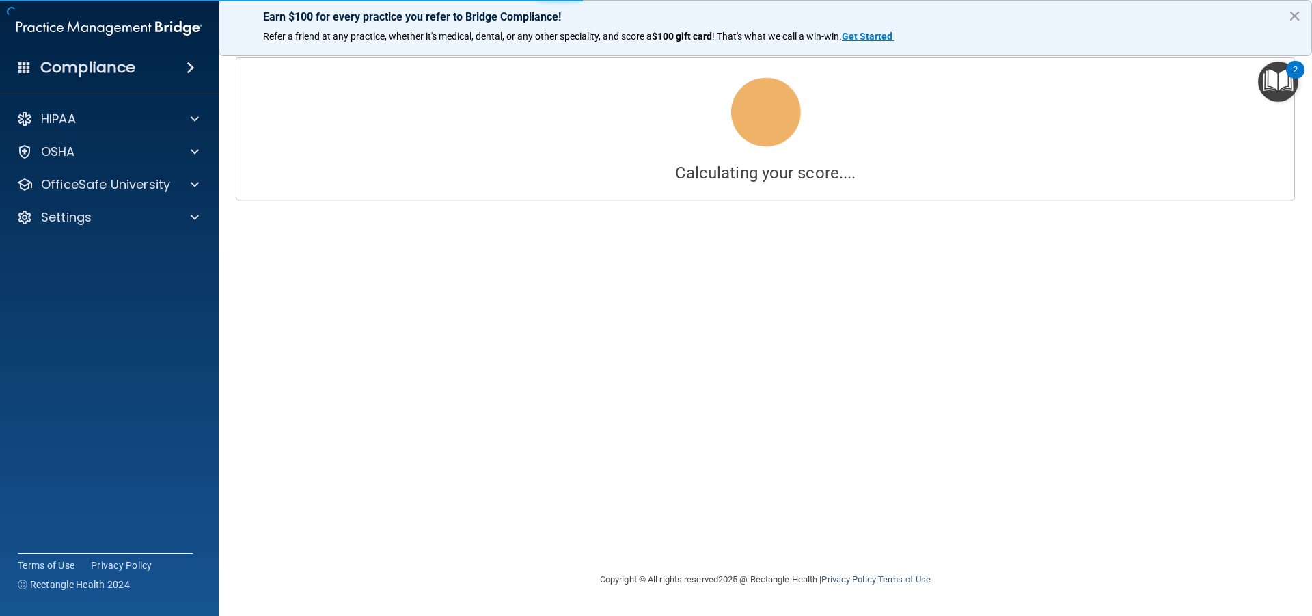
drag, startPoint x: 1307, startPoint y: 530, endPoint x: 1298, endPoint y: 478, distance: 52.1
click at [1298, 478] on main "Calculating your score.... You did not pass the " The HIPAA Quiz #2 ". 46 out o…" at bounding box center [766, 330] width 1094 height 572
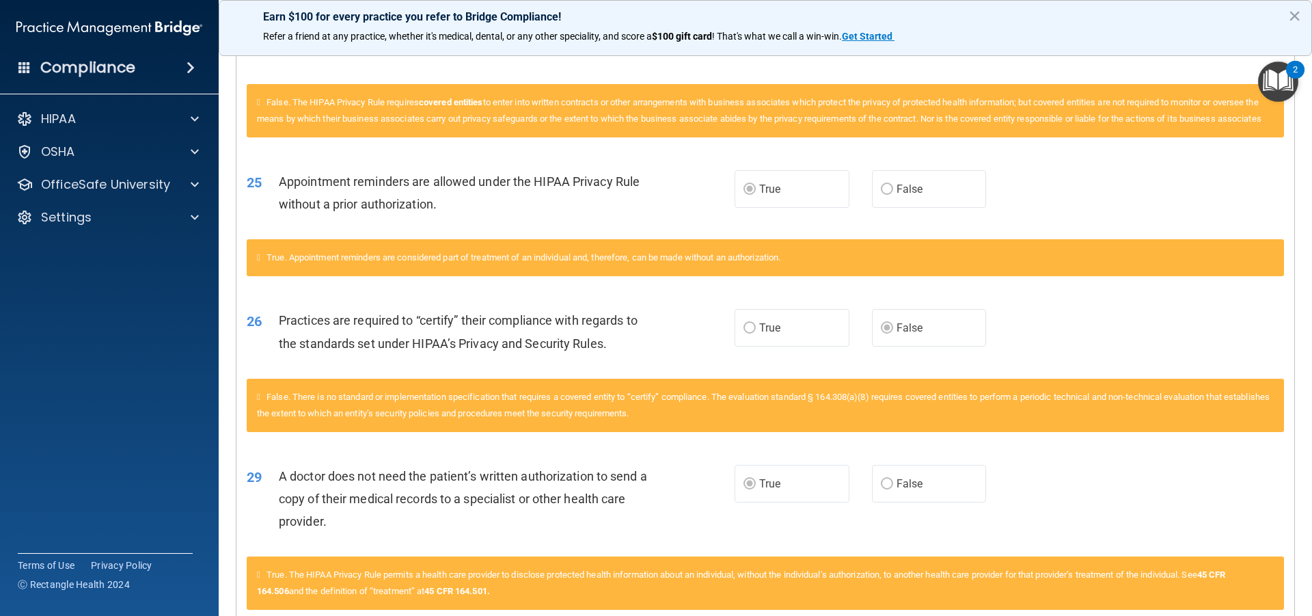
scroll to position [2481, 0]
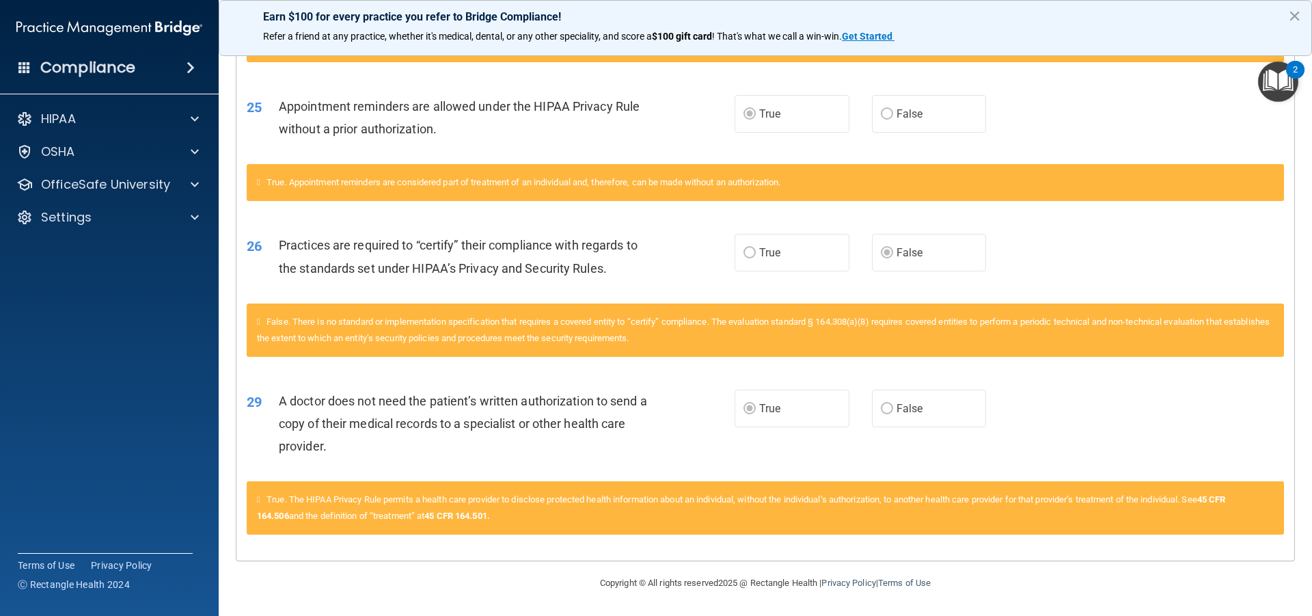
click at [35, 362] on accordion "HIPAA Documents and Policies Report an Incident Business Associates Emergency P…" at bounding box center [109, 269] width 219 height 339
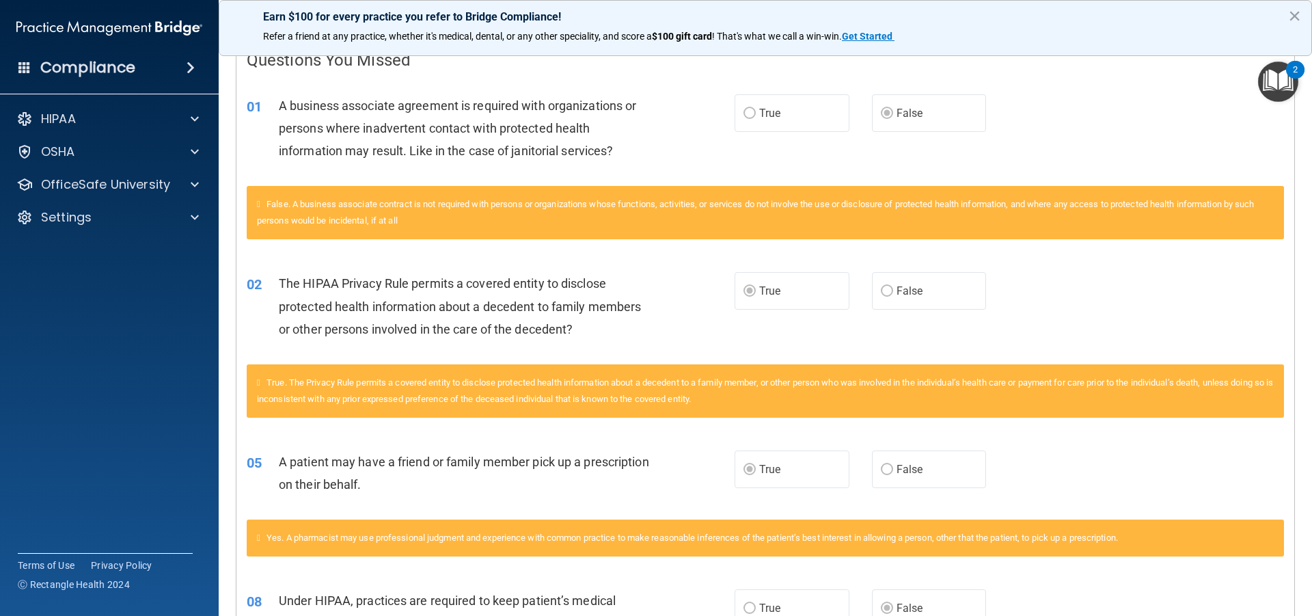
scroll to position [0, 0]
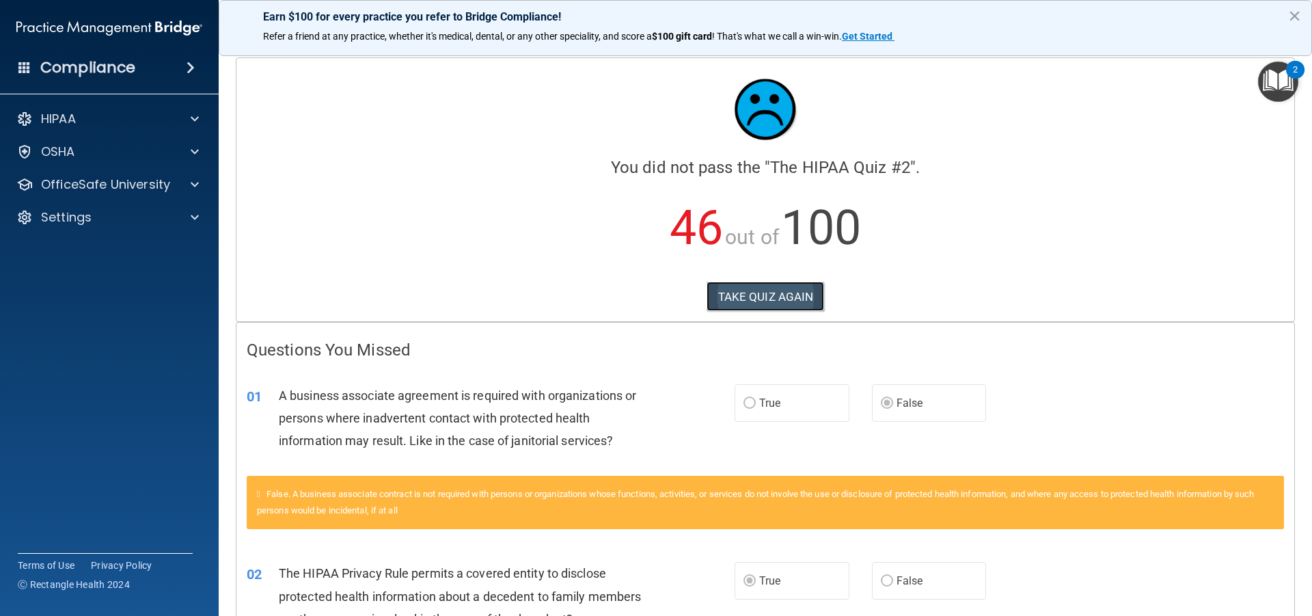
click at [803, 303] on button "TAKE QUIZ AGAIN" at bounding box center [766, 297] width 118 height 30
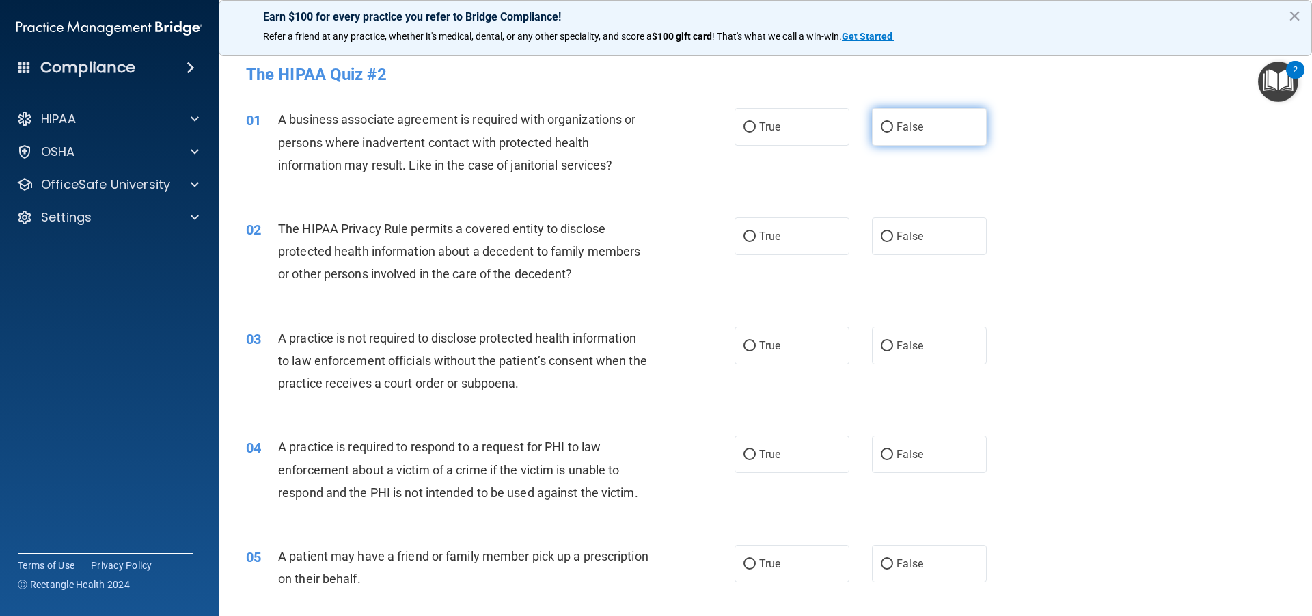
click at [903, 124] on span "False" at bounding box center [910, 126] width 27 height 13
click at [893, 124] on input "False" at bounding box center [887, 127] width 12 height 10
radio input "true"
click at [787, 235] on label "True" at bounding box center [792, 236] width 115 height 38
click at [756, 235] on input "True" at bounding box center [750, 237] width 12 height 10
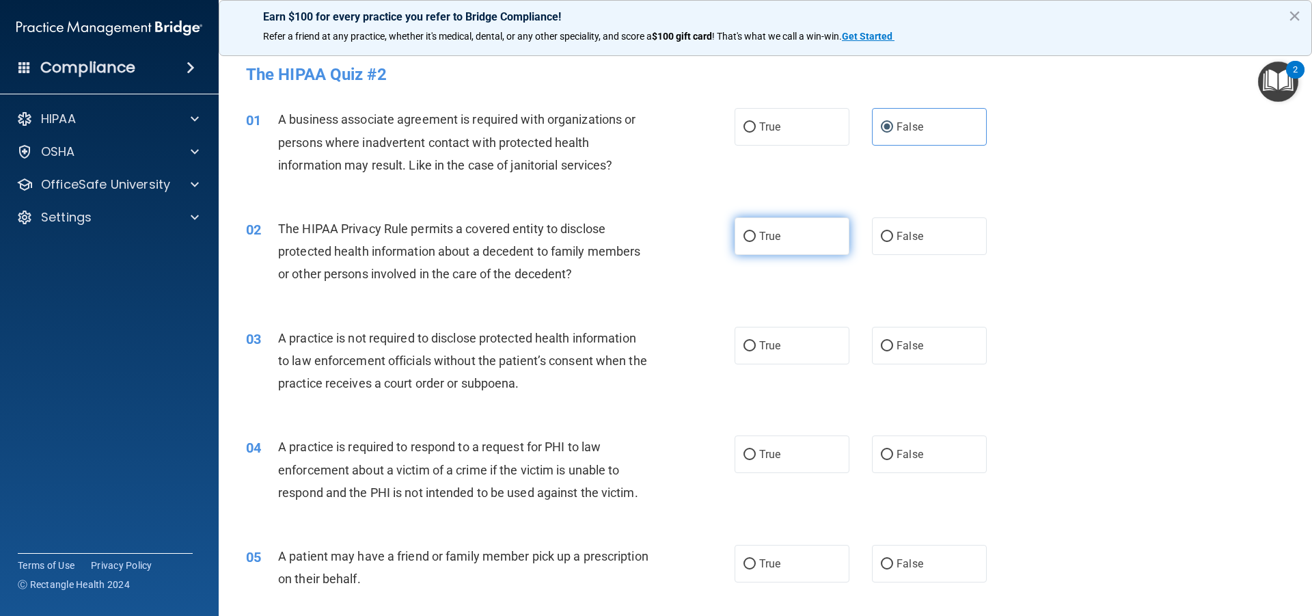
radio input "true"
click at [778, 288] on div "02 The HIPAA Privacy Rule permits a covered entity to disclose protected health…" at bounding box center [765, 254] width 1059 height 109
drag, startPoint x: 768, startPoint y: 321, endPoint x: 764, endPoint y: 332, distance: 12.1
click at [768, 321] on div "03 A practice is not required to disclose protected health information to law e…" at bounding box center [765, 364] width 1059 height 109
click at [763, 340] on span "True" at bounding box center [769, 345] width 21 height 13
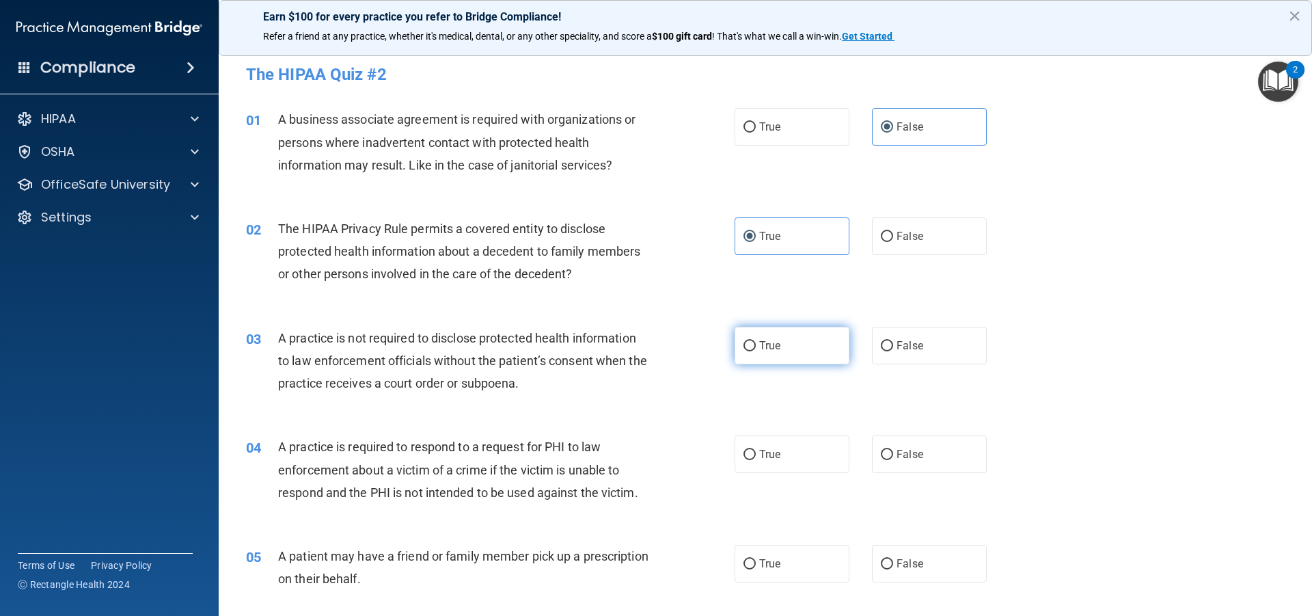
click at [756, 341] on input "True" at bounding box center [750, 346] width 12 height 10
radio input "true"
click at [887, 452] on label "False" at bounding box center [929, 454] width 115 height 38
click at [887, 452] on input "False" at bounding box center [887, 455] width 12 height 10
radio input "true"
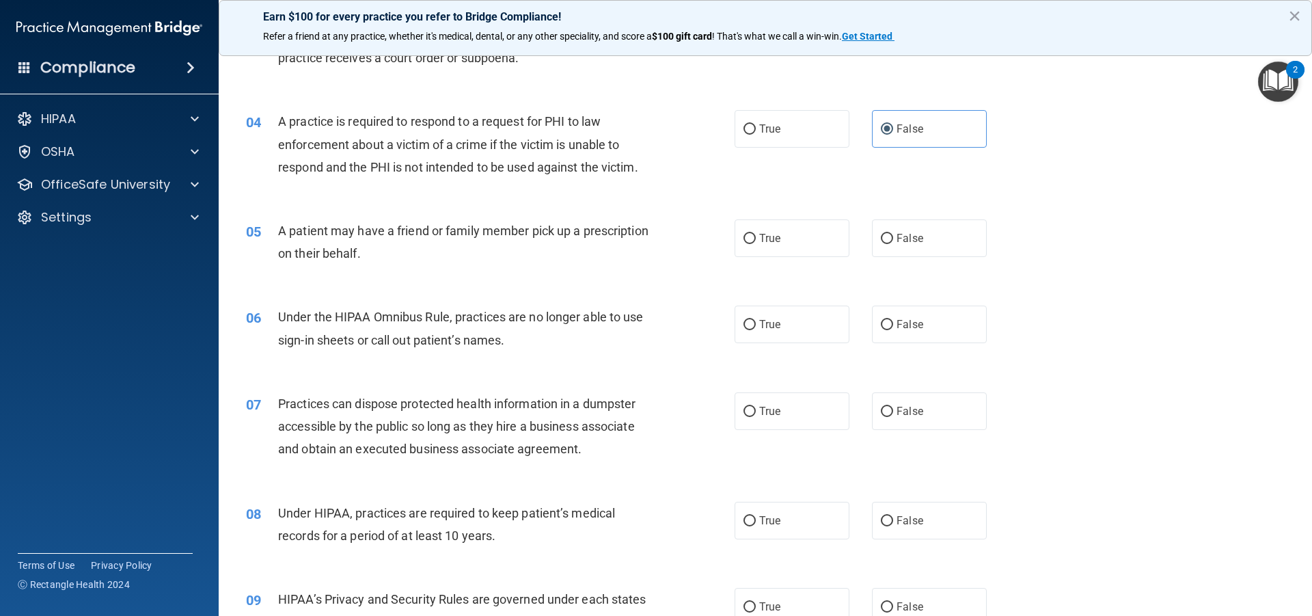
scroll to position [333, 0]
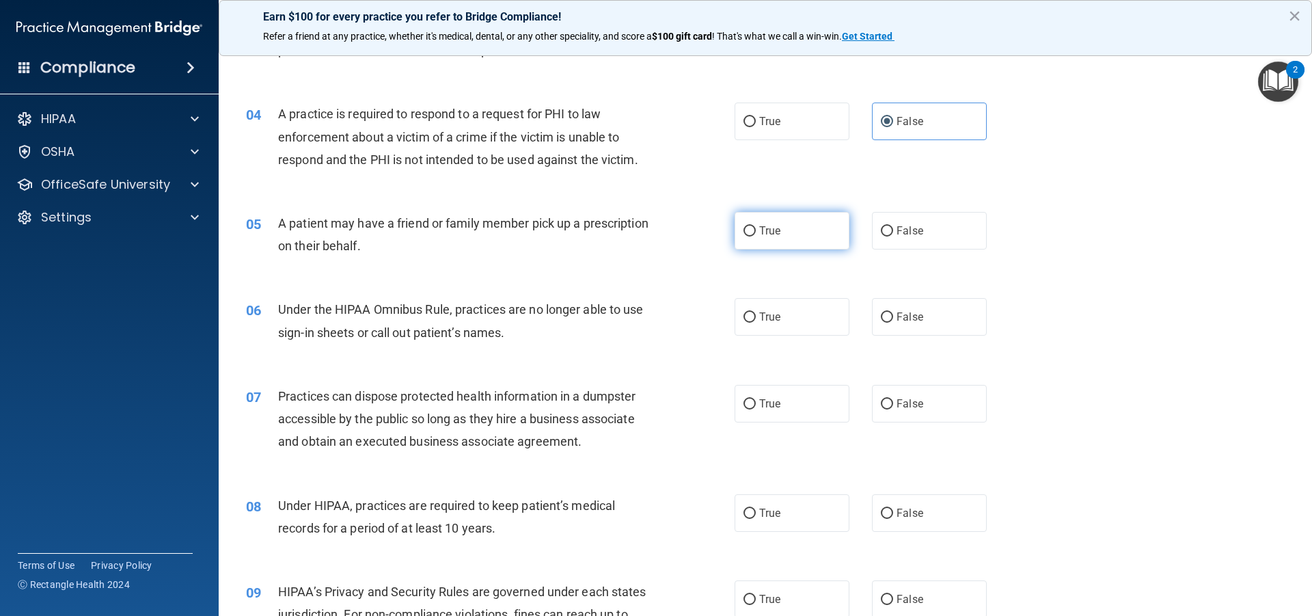
click at [800, 220] on label "True" at bounding box center [792, 231] width 115 height 38
click at [756, 226] on input "True" at bounding box center [750, 231] width 12 height 10
radio input "true"
click at [886, 324] on label "False" at bounding box center [929, 317] width 115 height 38
click at [886, 323] on input "False" at bounding box center [887, 317] width 12 height 10
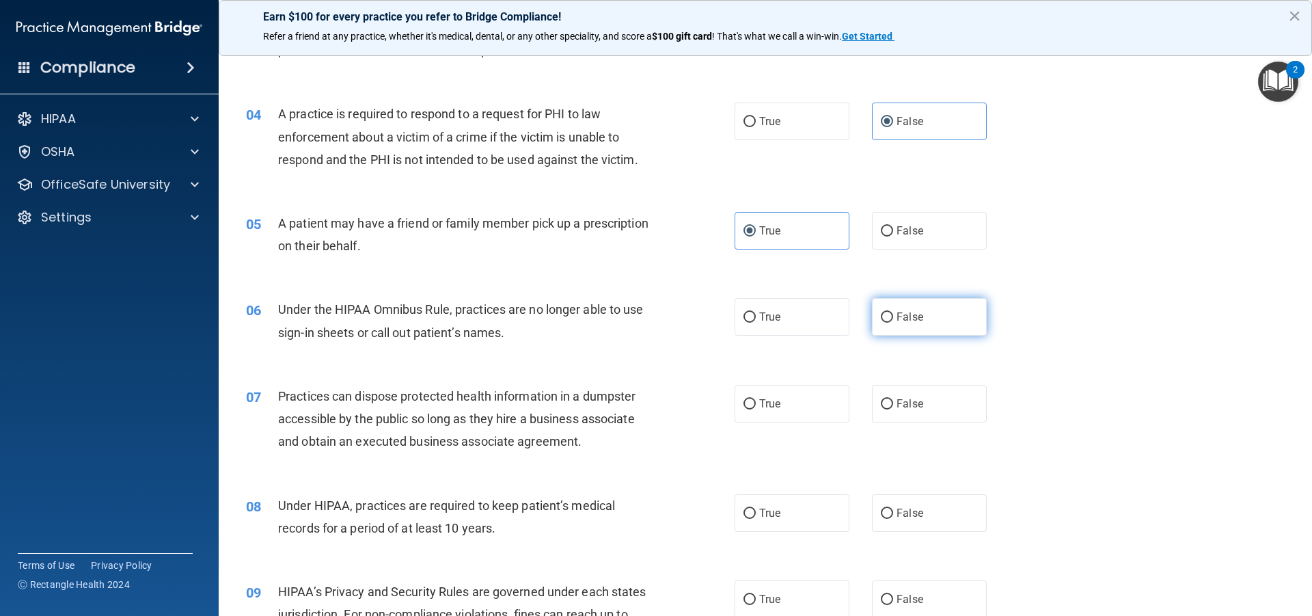
radio input "true"
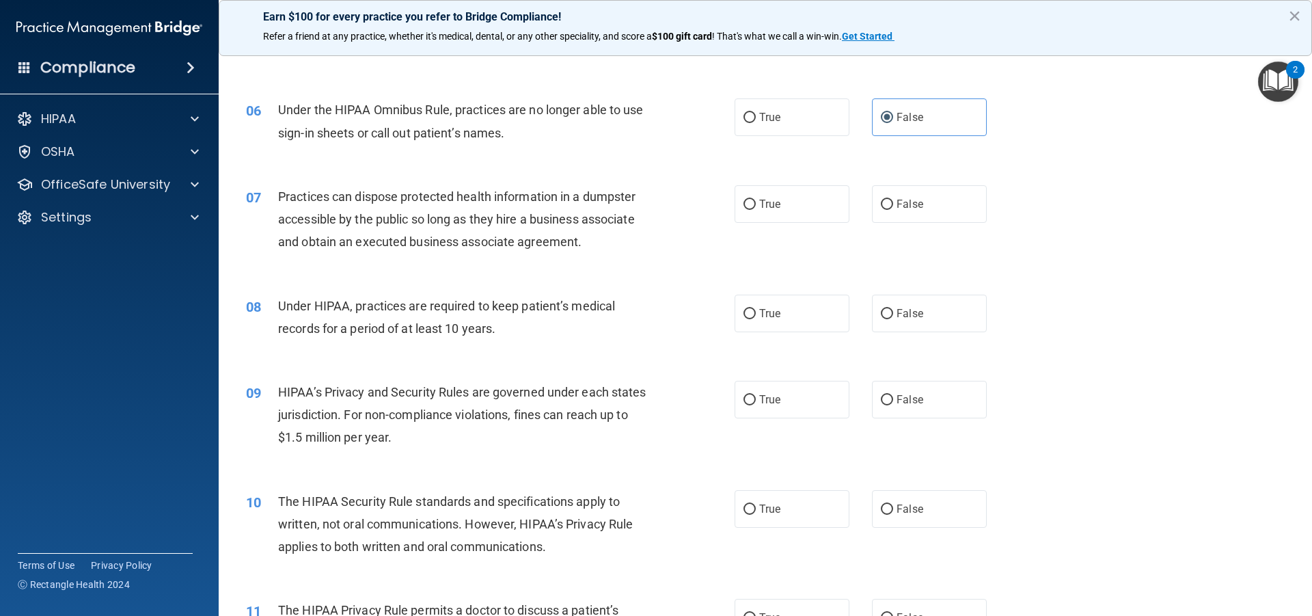
scroll to position [541, 0]
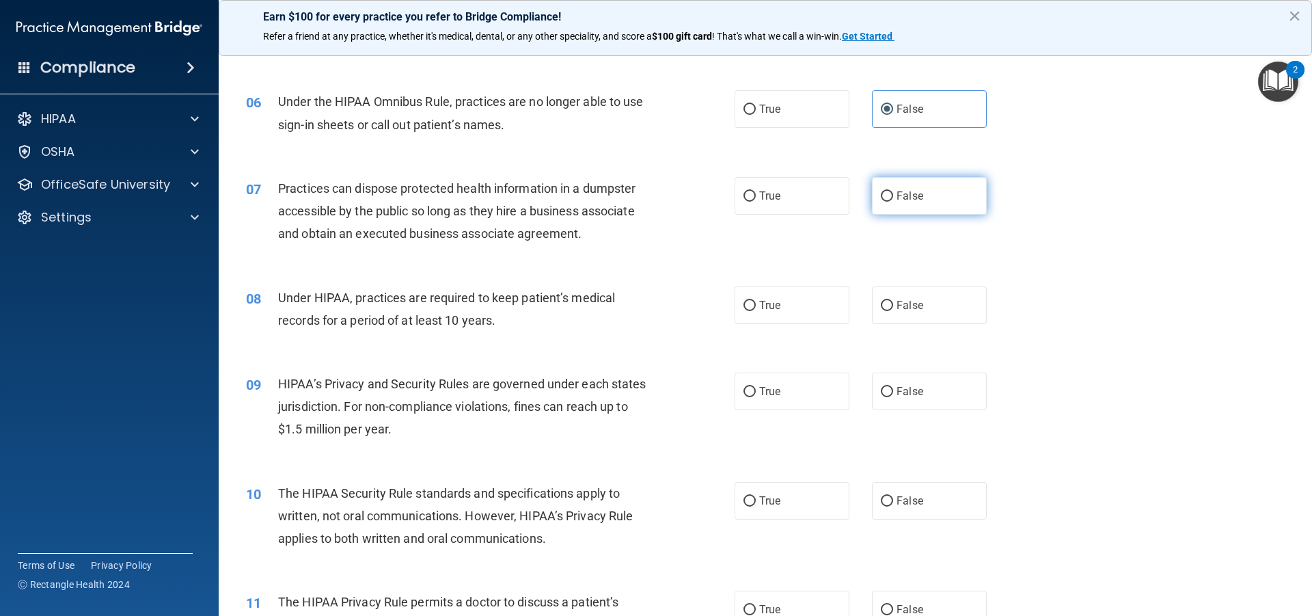
click at [898, 208] on label "False" at bounding box center [929, 196] width 115 height 38
click at [893, 202] on input "False" at bounding box center [887, 196] width 12 height 10
radio input "true"
click at [899, 306] on span "False" at bounding box center [910, 305] width 27 height 13
click at [893, 306] on input "False" at bounding box center [887, 306] width 12 height 10
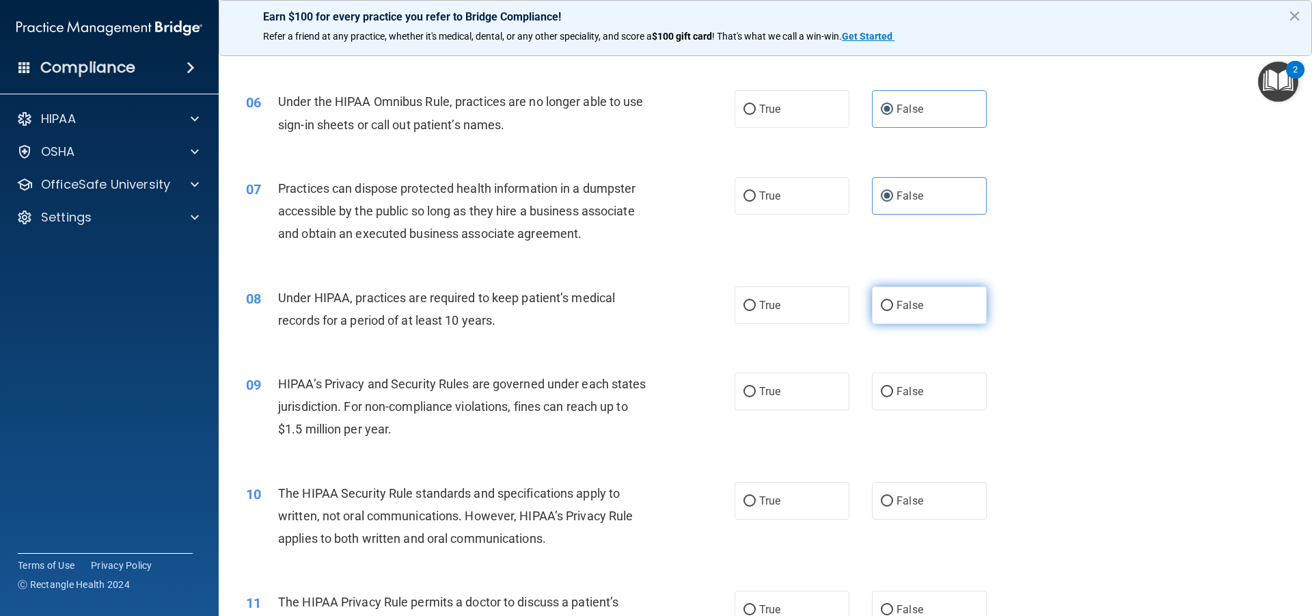
radio input "true"
click at [914, 385] on span "False" at bounding box center [910, 391] width 27 height 13
click at [893, 387] on input "False" at bounding box center [887, 392] width 12 height 10
radio input "true"
click at [749, 511] on label "True" at bounding box center [792, 501] width 115 height 38
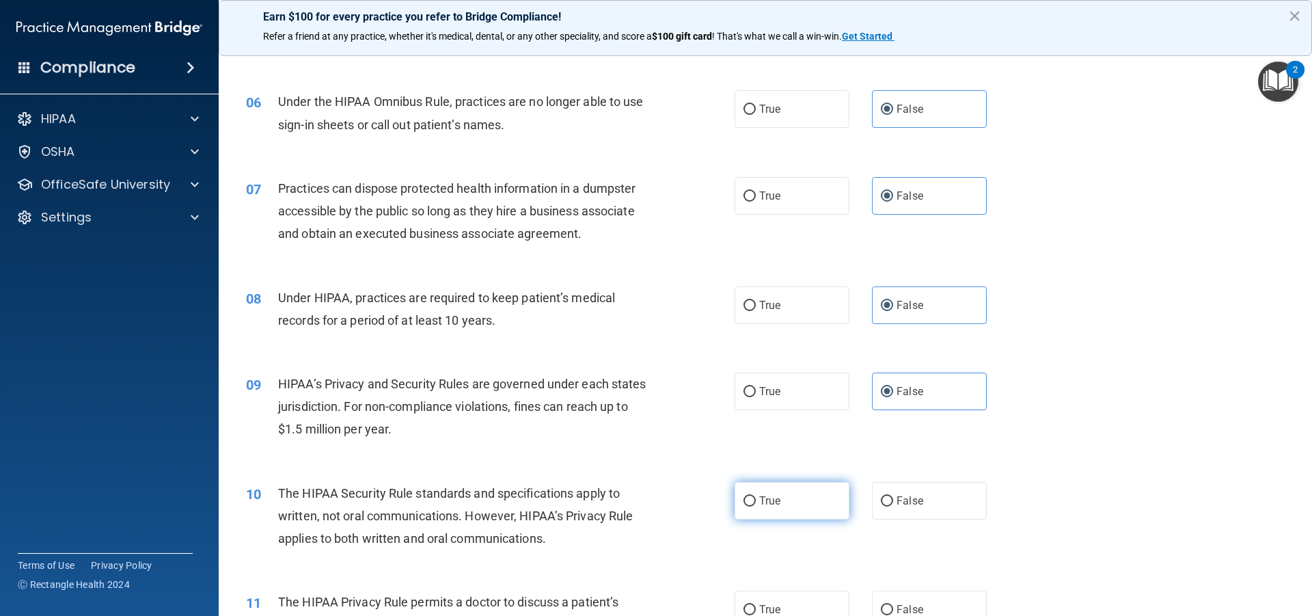
click at [749, 506] on input "True" at bounding box center [750, 501] width 12 height 10
radio input "true"
click at [899, 597] on label "False" at bounding box center [929, 610] width 115 height 38
click at [893, 605] on input "False" at bounding box center [887, 610] width 12 height 10
radio input "true"
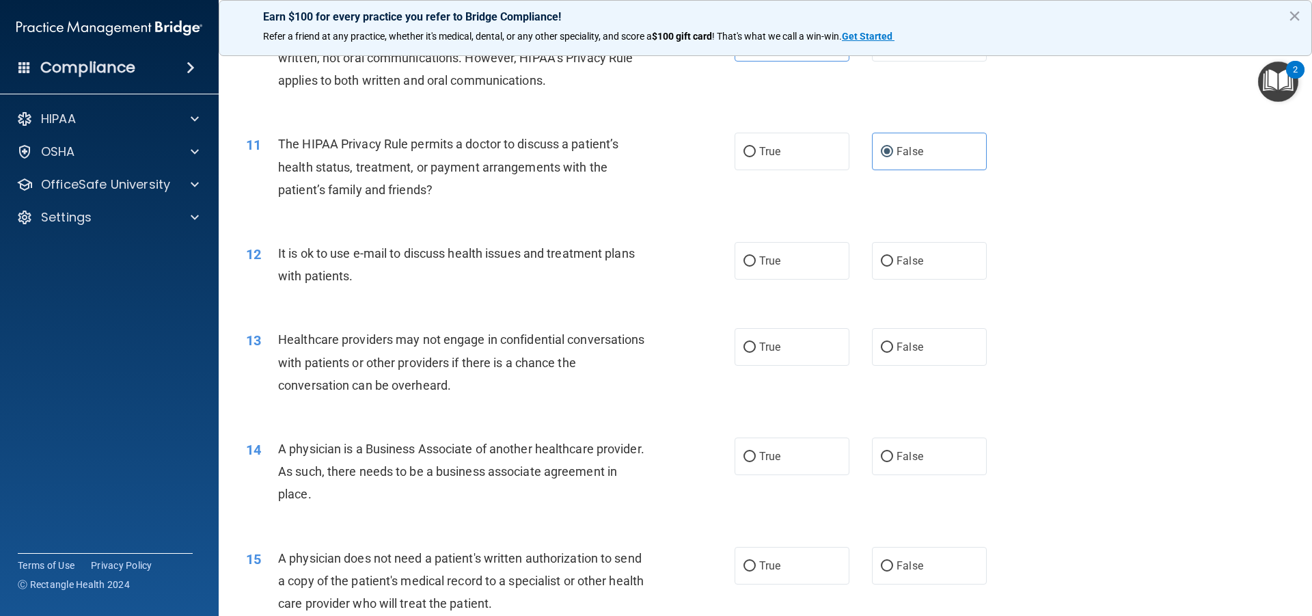
scroll to position [1003, 0]
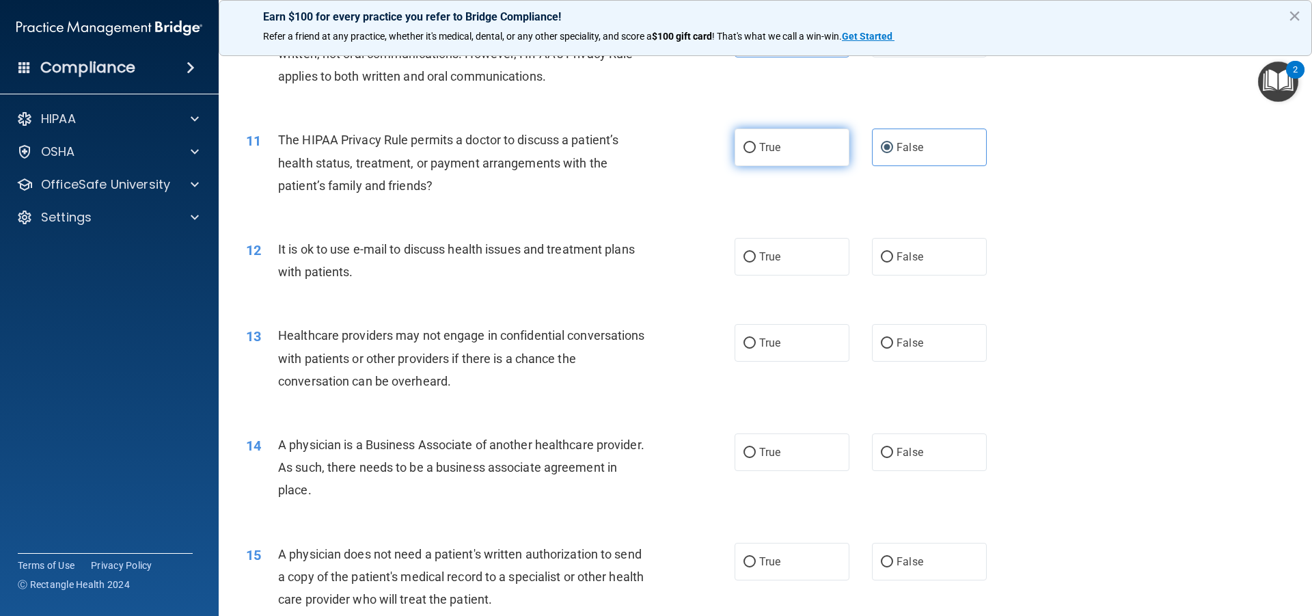
click at [798, 146] on label "True" at bounding box center [792, 147] width 115 height 38
click at [756, 146] on input "True" at bounding box center [750, 148] width 12 height 10
radio input "true"
radio input "false"
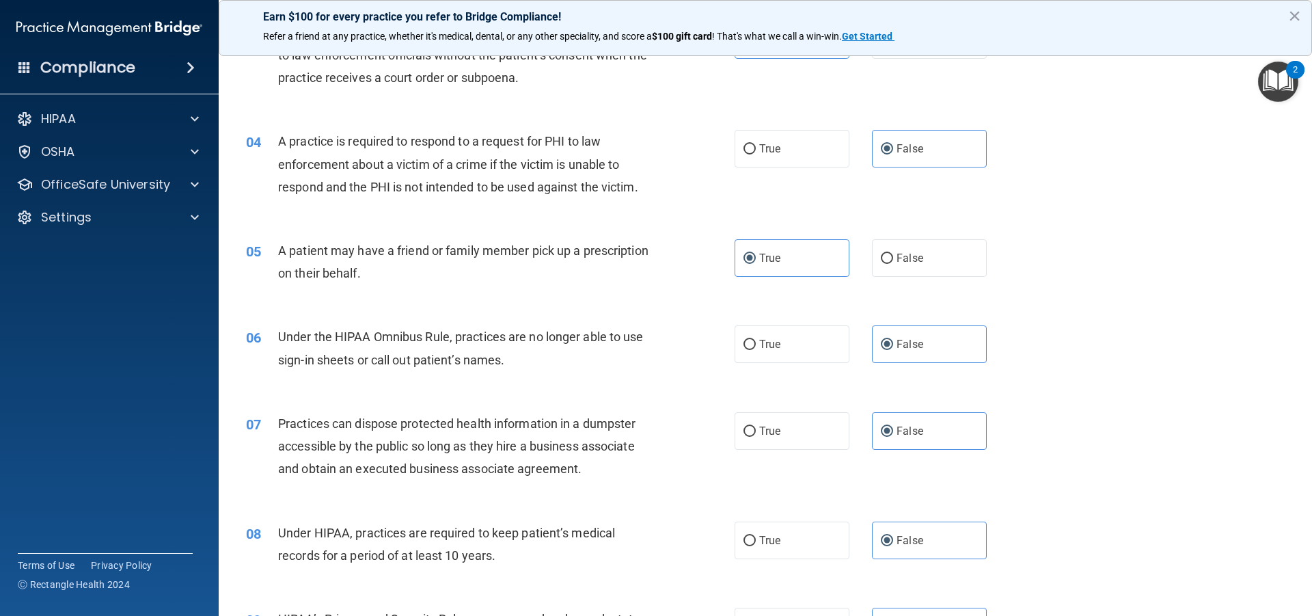
scroll to position [310, 0]
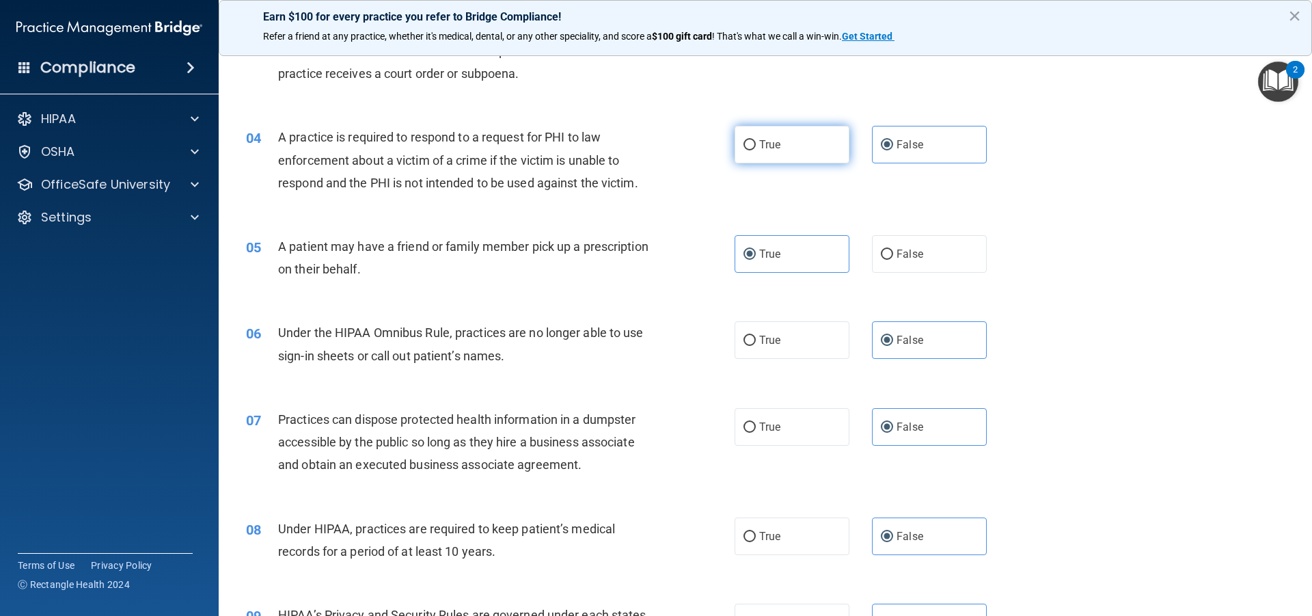
click at [841, 140] on label "True" at bounding box center [792, 145] width 115 height 38
click at [756, 140] on input "True" at bounding box center [750, 145] width 12 height 10
radio input "true"
radio input "false"
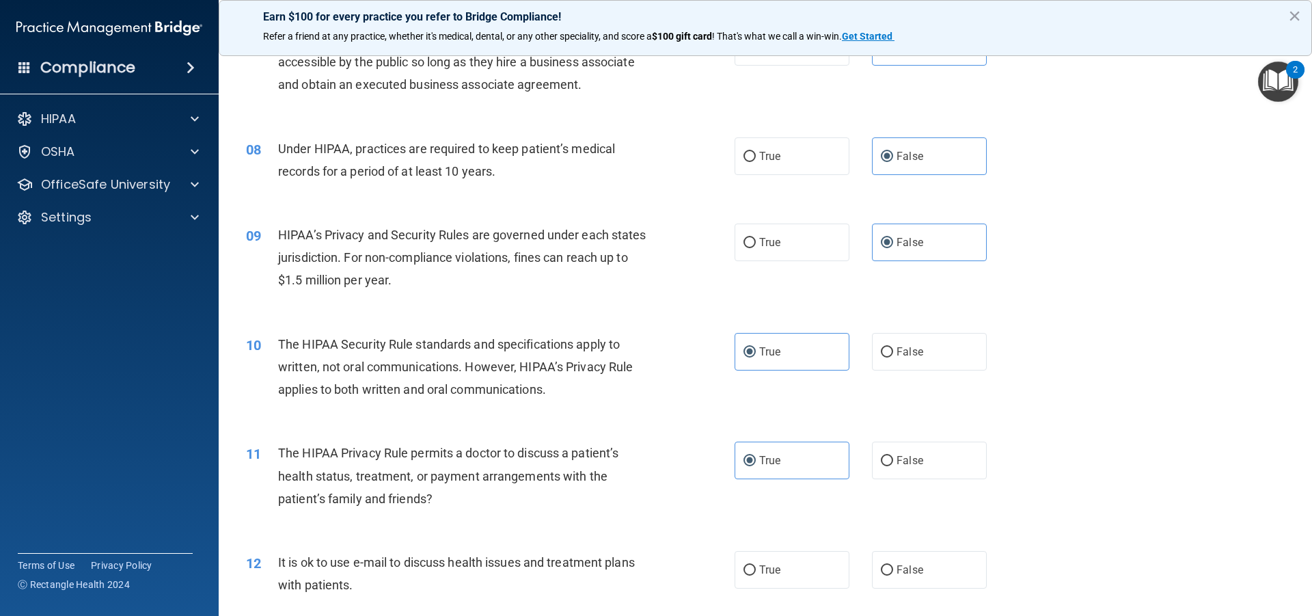
scroll to position [701, 0]
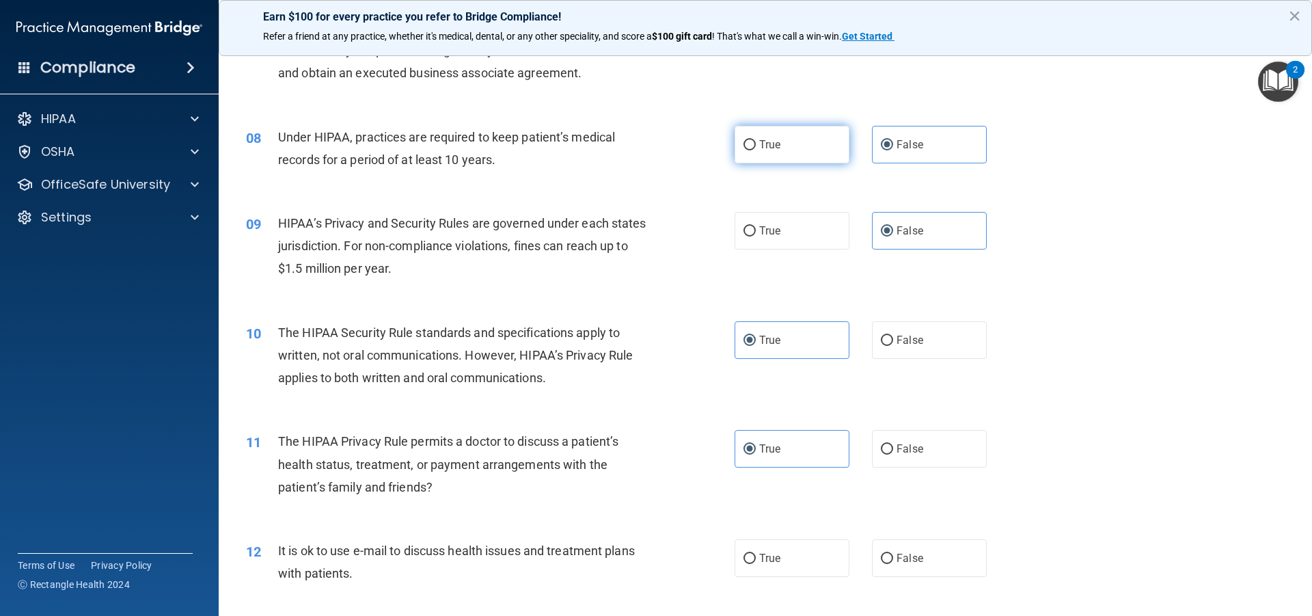
click at [817, 156] on label "True" at bounding box center [792, 145] width 115 height 38
click at [756, 150] on input "True" at bounding box center [750, 145] width 12 height 10
radio input "true"
radio input "false"
click at [813, 215] on label "True" at bounding box center [792, 231] width 115 height 38
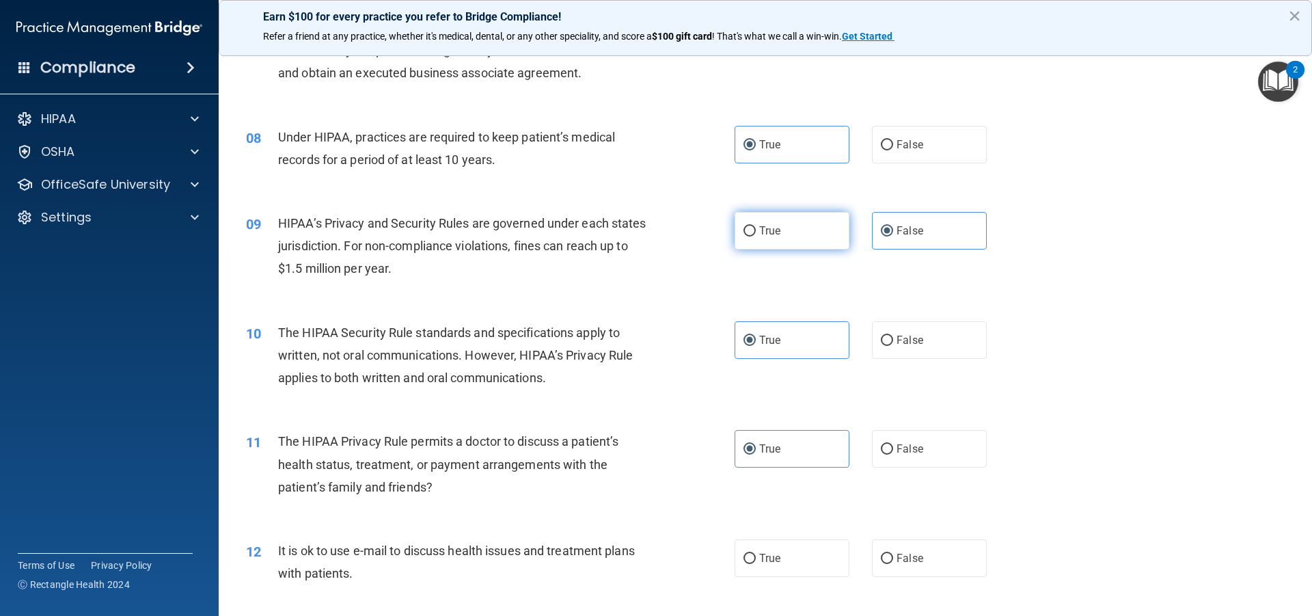
click at [756, 226] on input "True" at bounding box center [750, 231] width 12 height 10
radio input "true"
radio input "false"
click at [937, 450] on label "False" at bounding box center [929, 449] width 115 height 38
click at [893, 450] on input "False" at bounding box center [887, 449] width 12 height 10
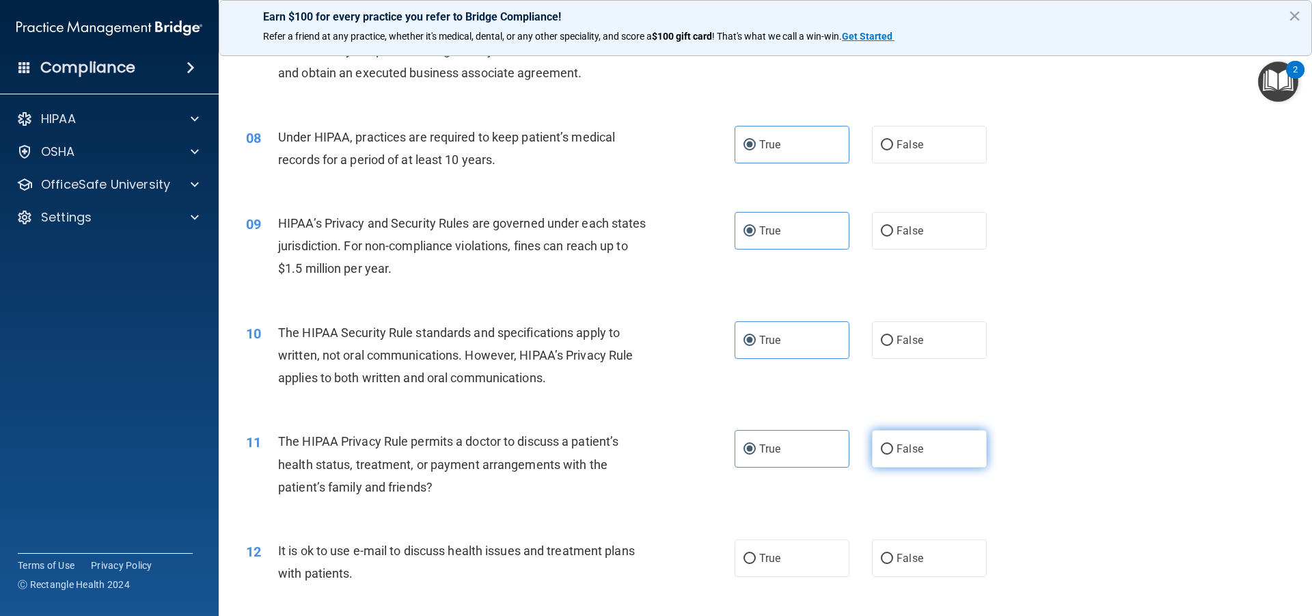
radio input "true"
radio input "false"
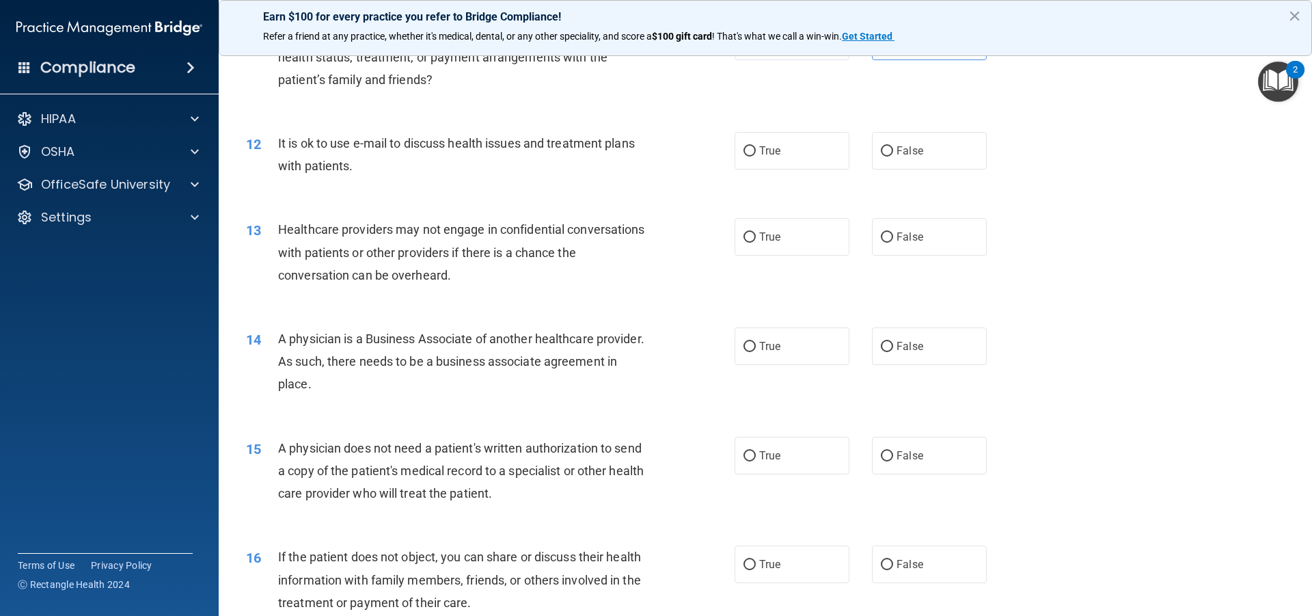
scroll to position [1113, 0]
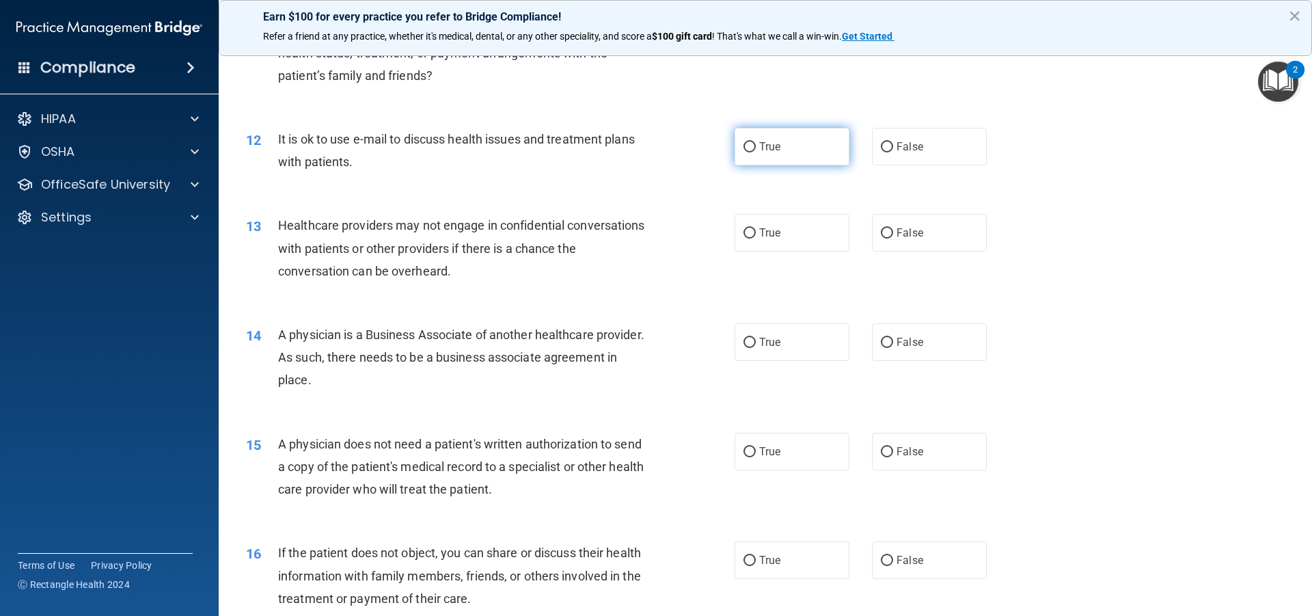
click at [779, 149] on label "True" at bounding box center [792, 147] width 115 height 38
click at [756, 149] on input "True" at bounding box center [750, 147] width 12 height 10
radio input "true"
click at [801, 223] on label "True" at bounding box center [792, 233] width 115 height 38
click at [756, 228] on input "True" at bounding box center [750, 233] width 12 height 10
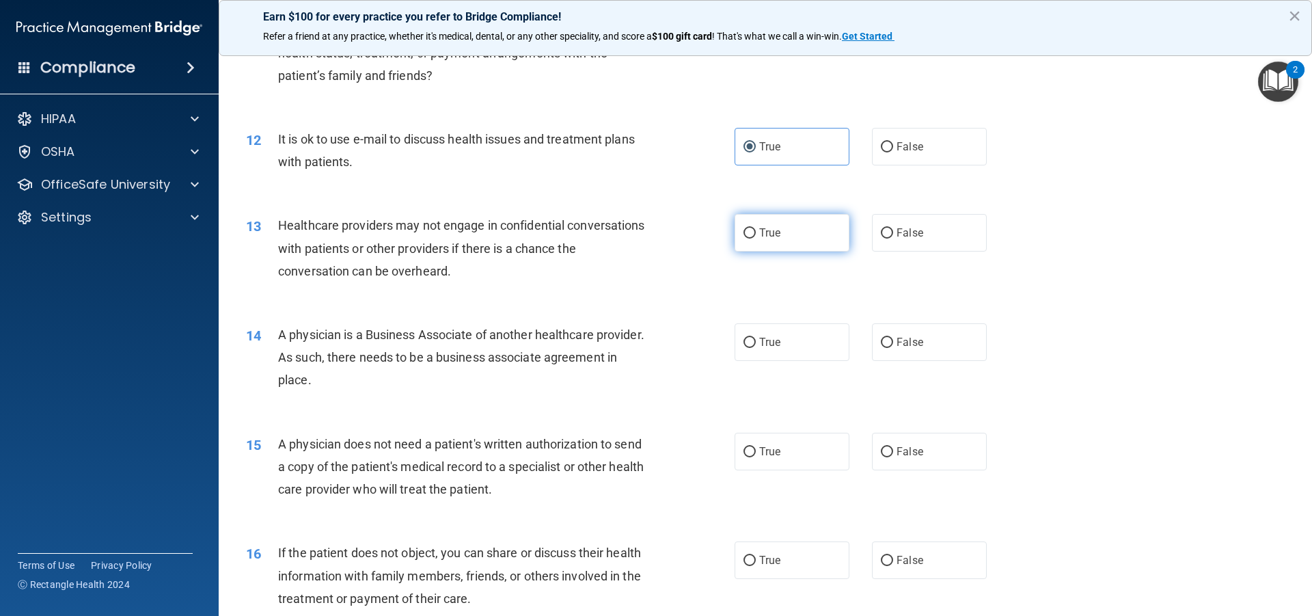
radio input "true"
click at [797, 343] on label "True" at bounding box center [792, 342] width 115 height 38
click at [756, 343] on input "True" at bounding box center [750, 343] width 12 height 10
radio input "true"
click at [915, 435] on label "False" at bounding box center [929, 452] width 115 height 38
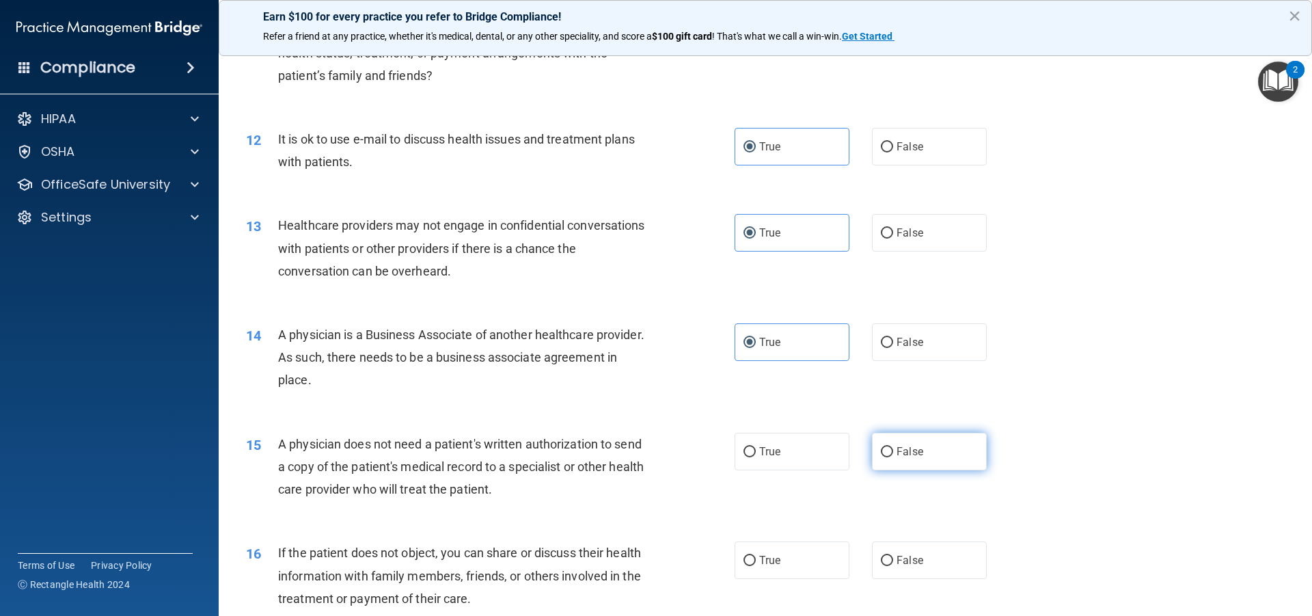
click at [893, 447] on input "False" at bounding box center [887, 452] width 12 height 10
radio input "true"
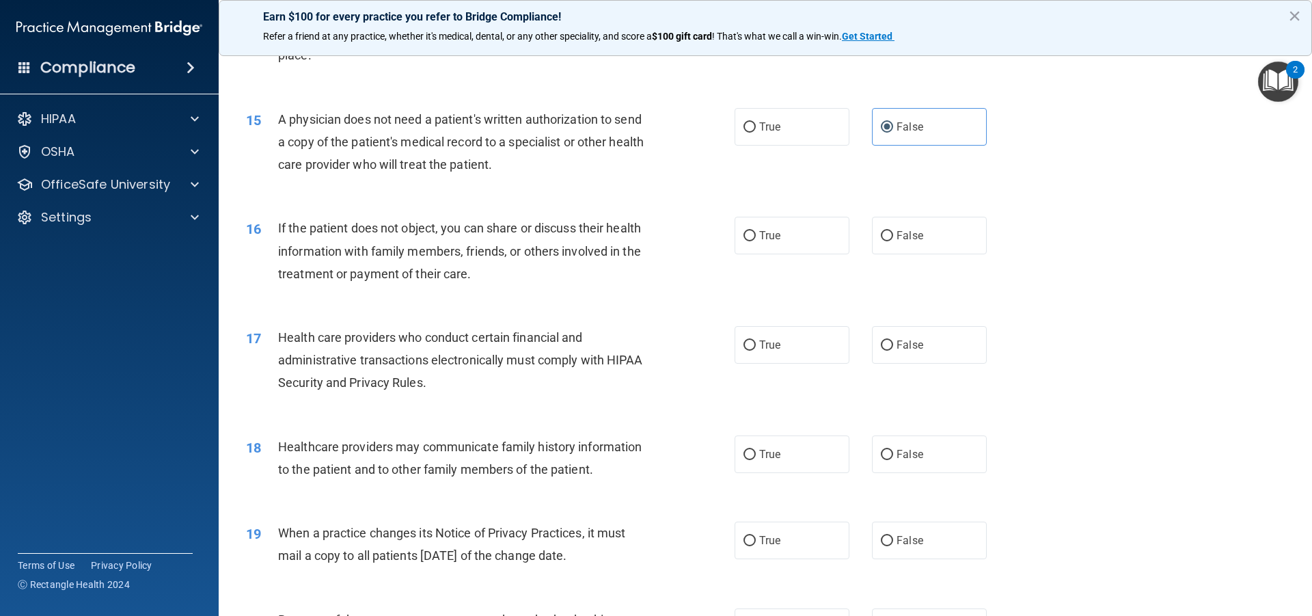
scroll to position [1446, 0]
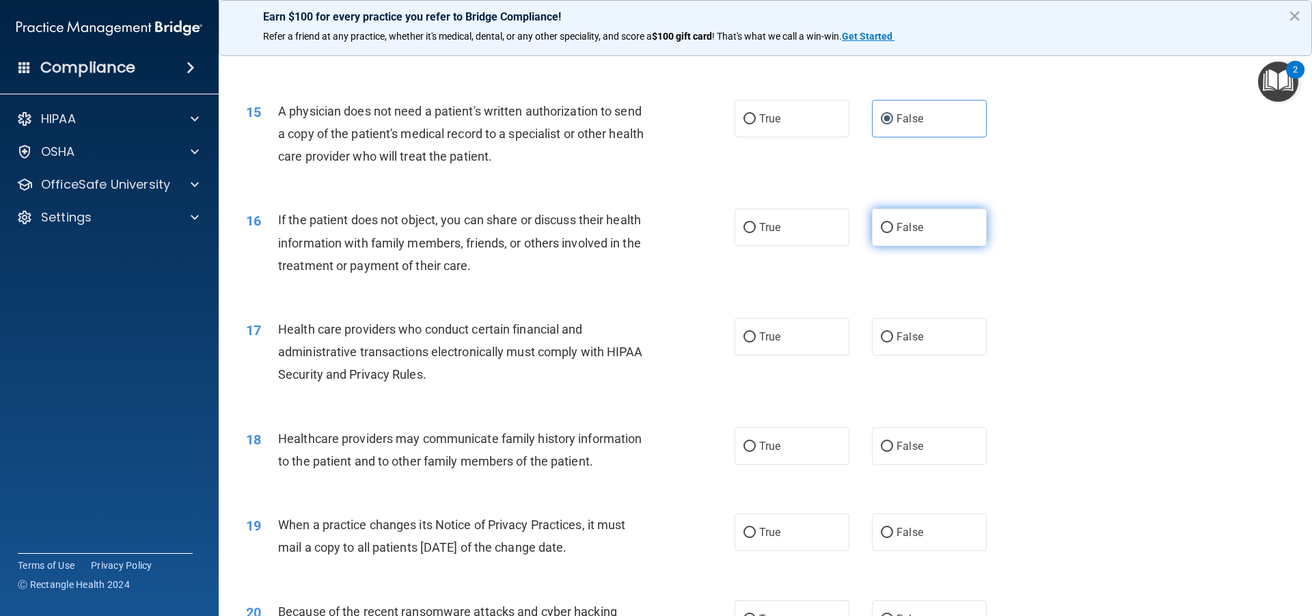
click at [912, 230] on span "False" at bounding box center [910, 227] width 27 height 13
click at [893, 230] on input "False" at bounding box center [887, 228] width 12 height 10
radio input "true"
click at [809, 341] on label "True" at bounding box center [792, 337] width 115 height 38
click at [756, 341] on input "True" at bounding box center [750, 337] width 12 height 10
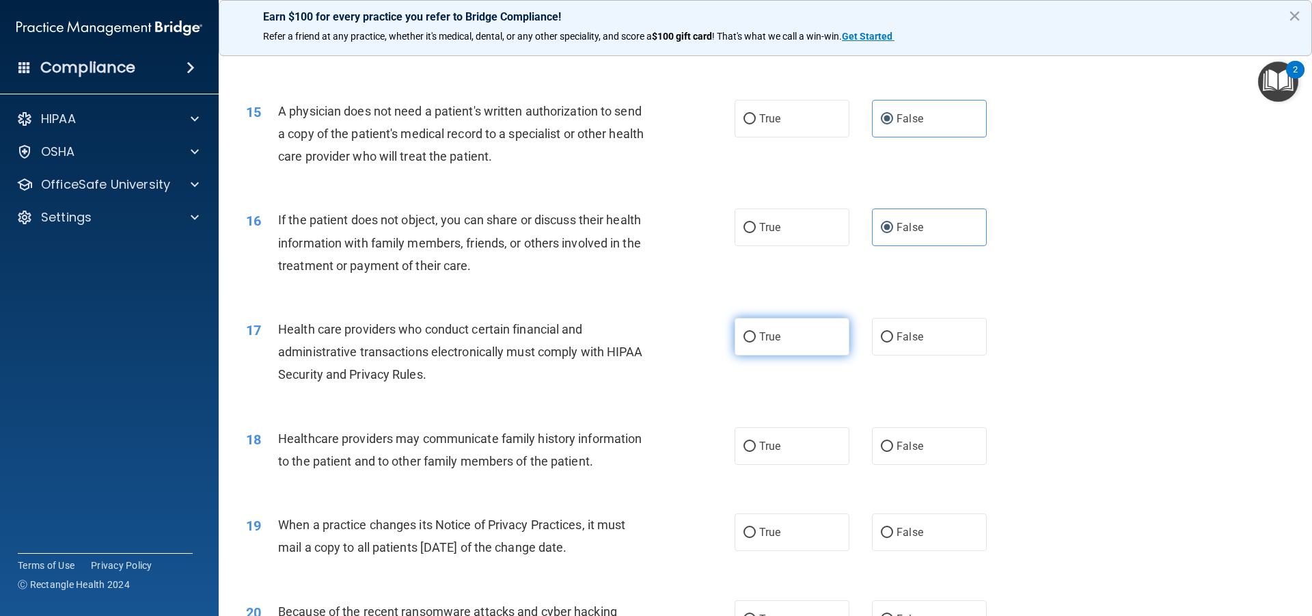
radio input "true"
click at [911, 463] on label "False" at bounding box center [929, 446] width 115 height 38
click at [893, 452] on input "False" at bounding box center [887, 447] width 12 height 10
radio input "true"
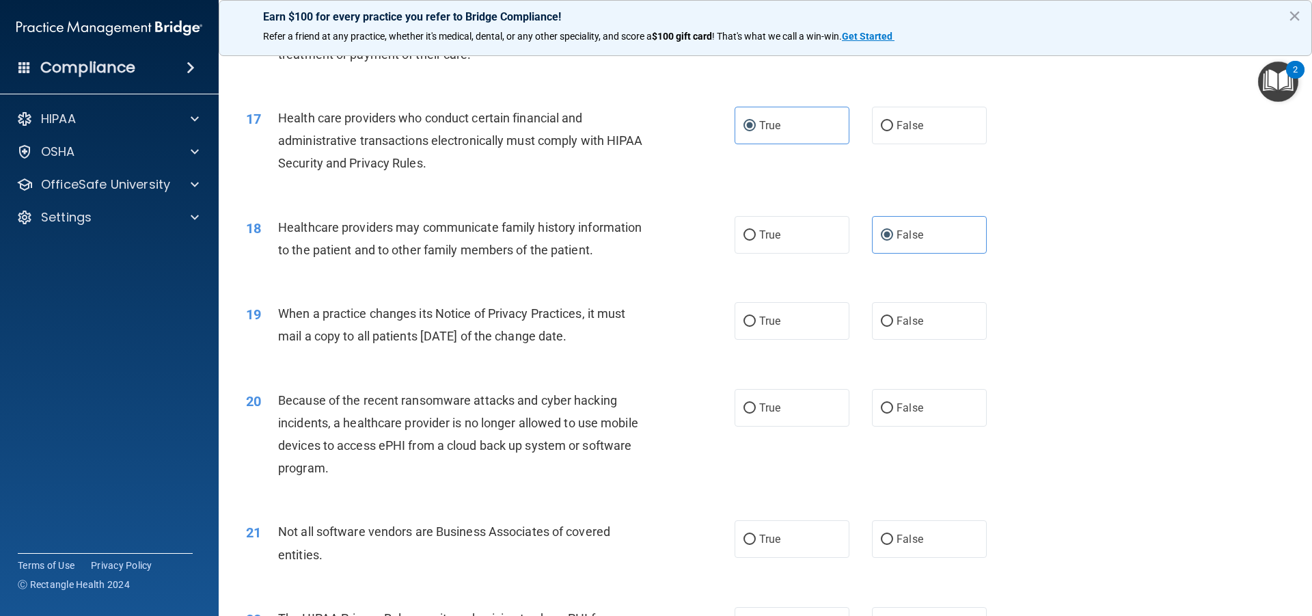
scroll to position [1684, 0]
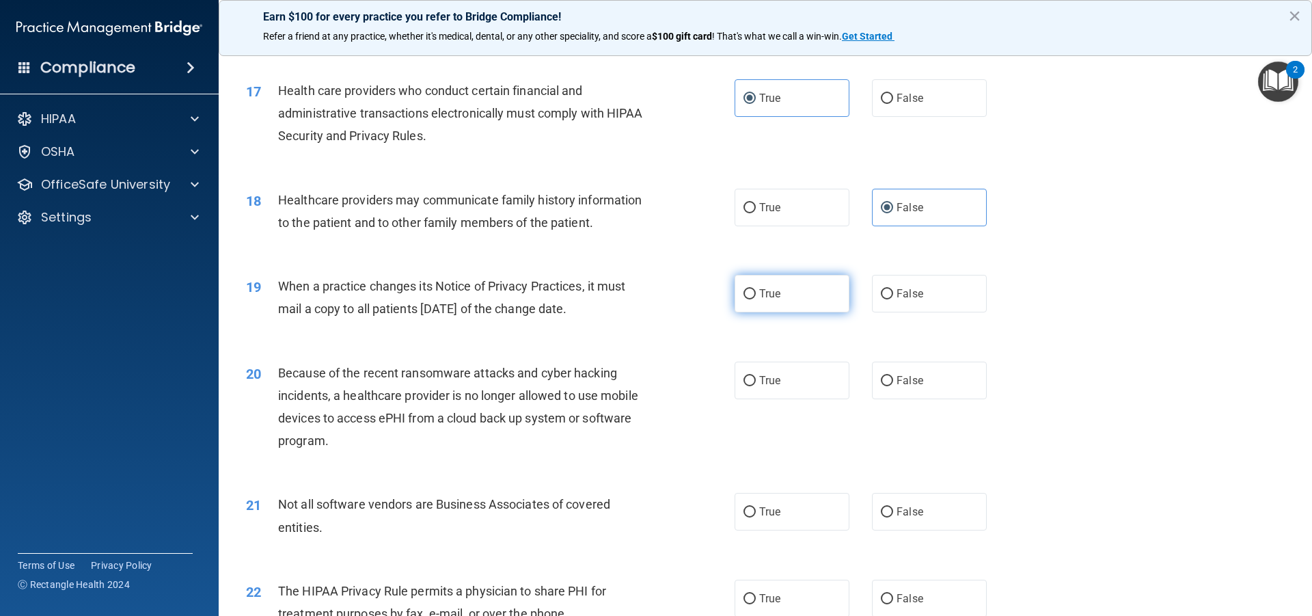
click at [772, 295] on span "True" at bounding box center [769, 293] width 21 height 13
click at [756, 295] on input "True" at bounding box center [750, 294] width 12 height 10
radio input "true"
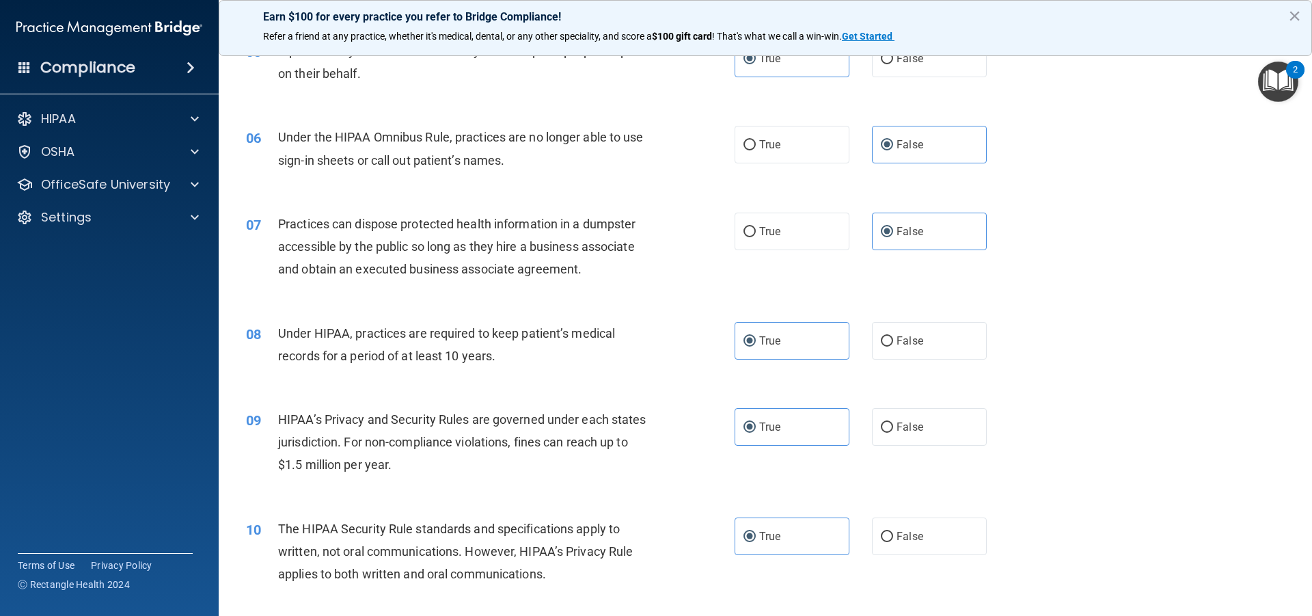
scroll to position [521, 0]
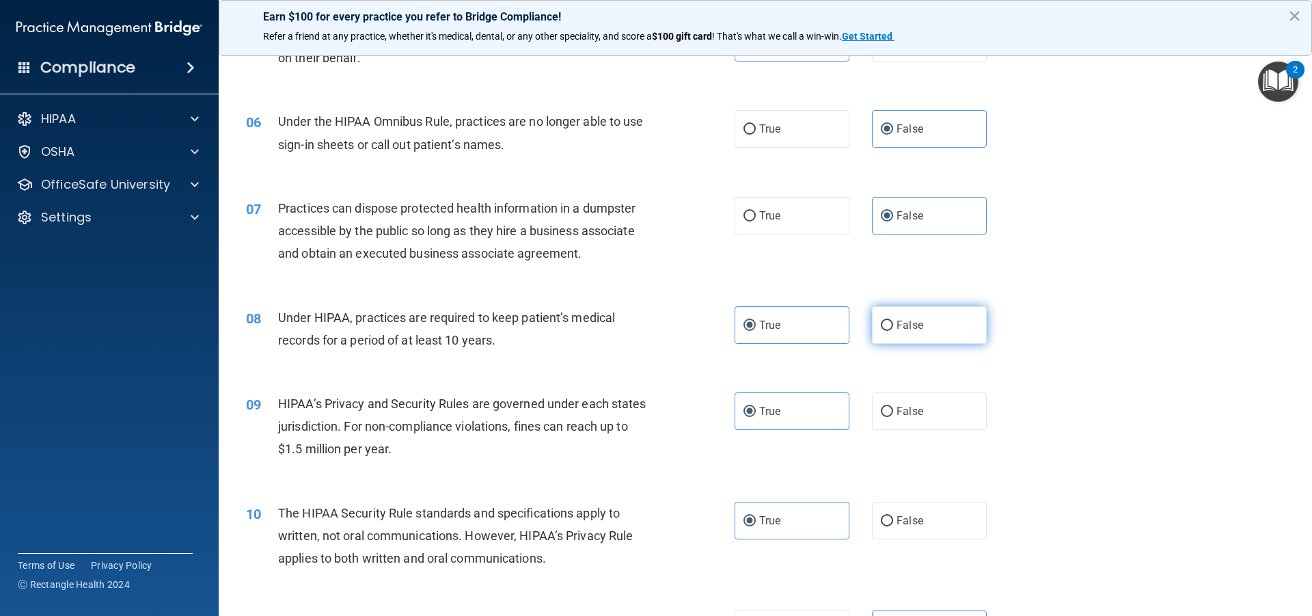
click at [891, 334] on label "False" at bounding box center [929, 325] width 115 height 38
click at [891, 331] on input "False" at bounding box center [887, 326] width 12 height 10
radio input "true"
radio input "false"
click at [934, 424] on label "False" at bounding box center [929, 411] width 115 height 38
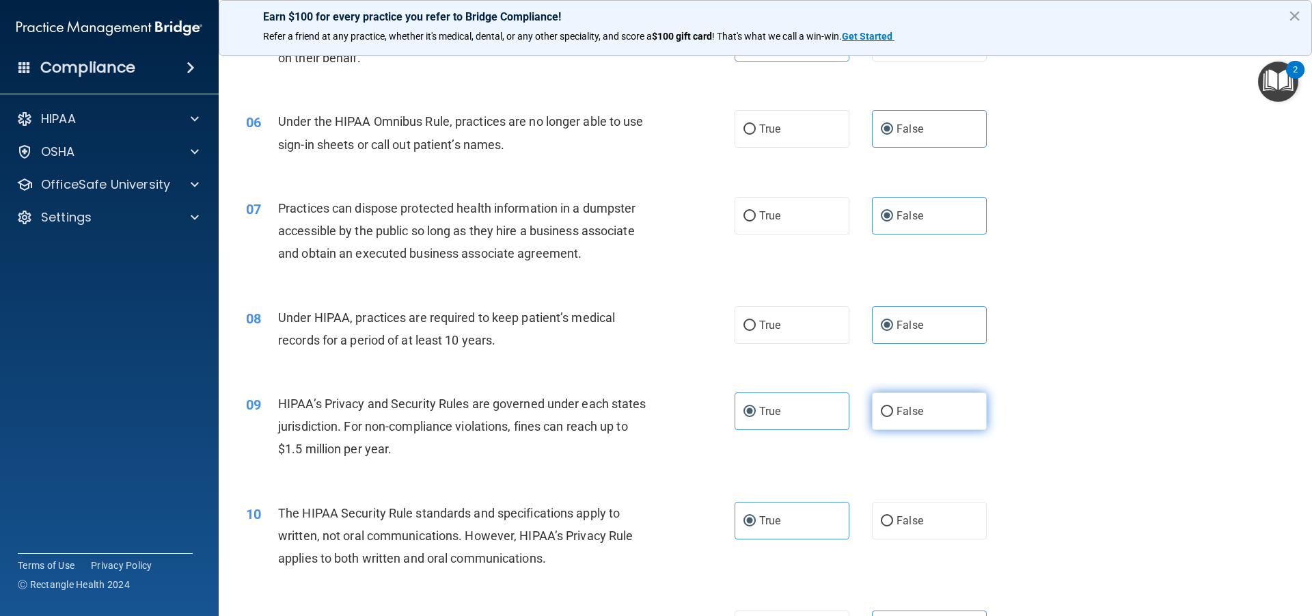
click at [893, 417] on input "False" at bounding box center [887, 412] width 12 height 10
radio input "true"
radio input "false"
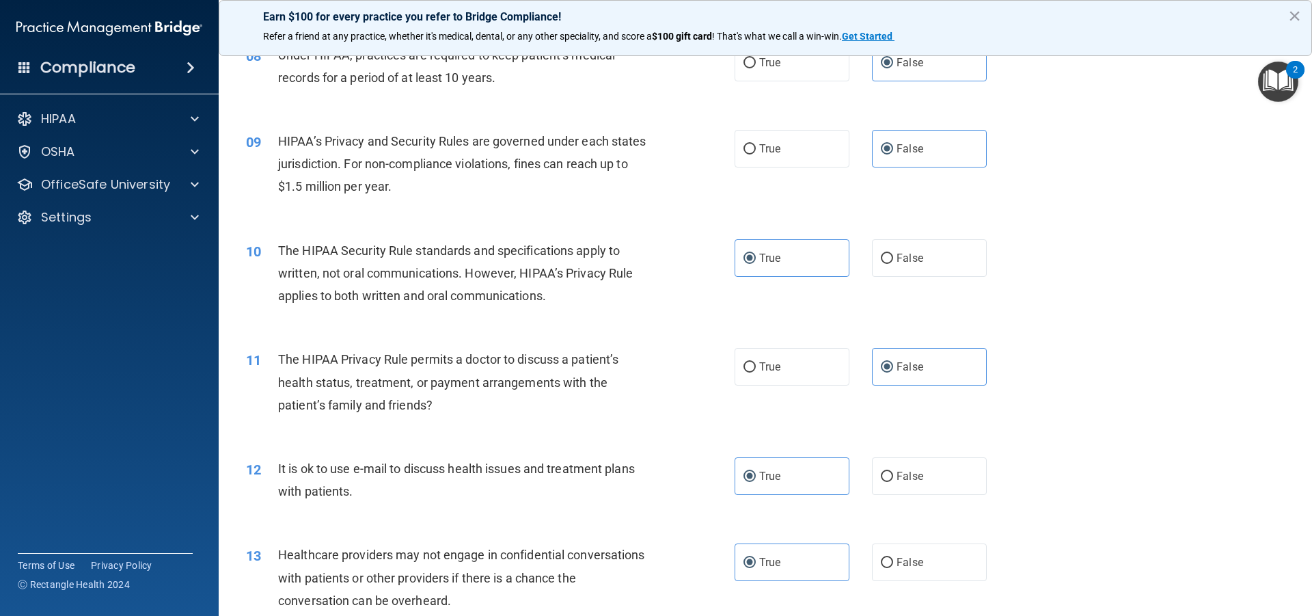
scroll to position [787, 0]
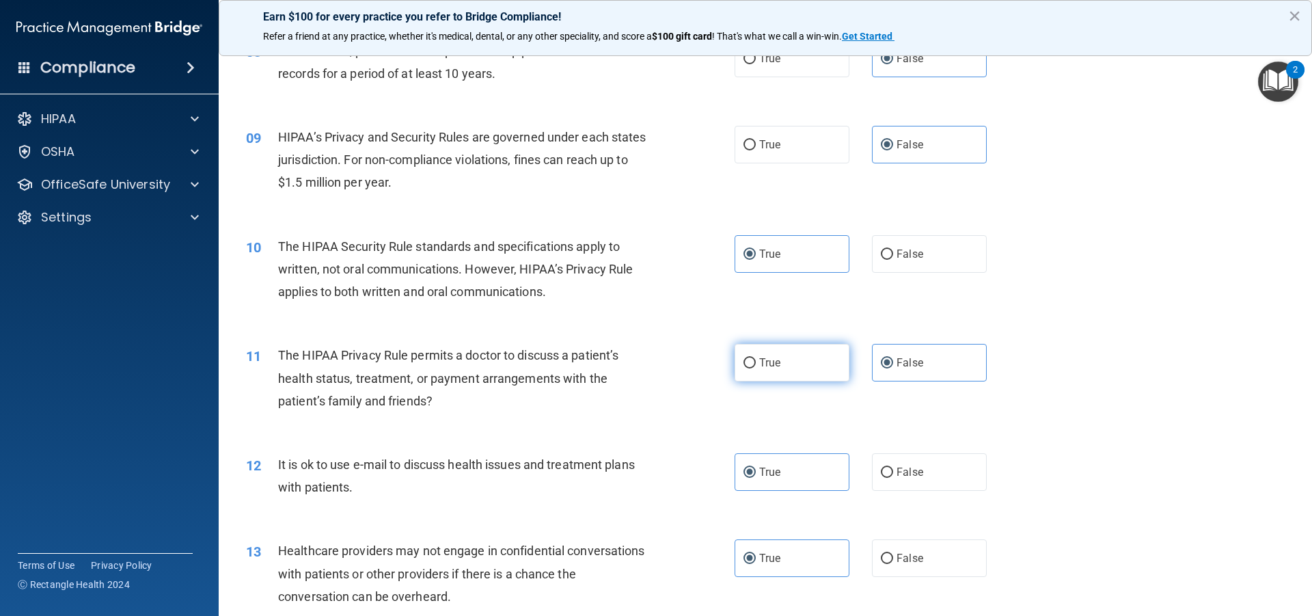
click at [759, 360] on span "True" at bounding box center [769, 362] width 21 height 13
click at [756, 360] on input "True" at bounding box center [750, 363] width 12 height 10
radio input "true"
radio input "false"
click at [889, 556] on label "False" at bounding box center [929, 558] width 115 height 38
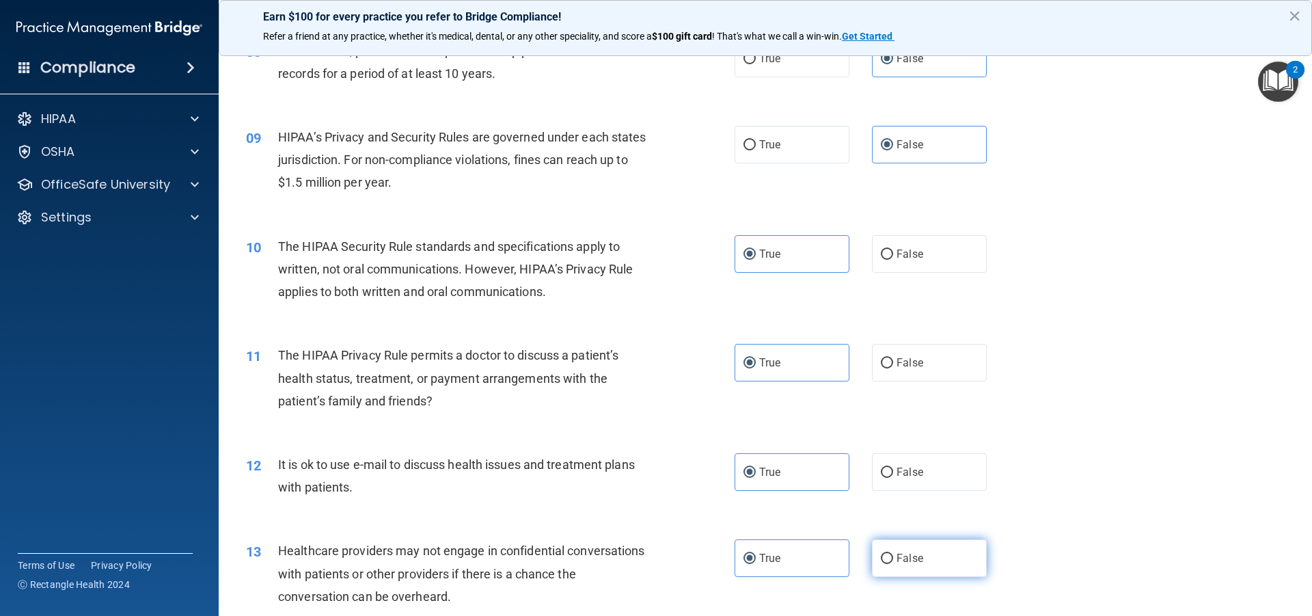
click at [889, 556] on input "False" at bounding box center [887, 559] width 12 height 10
radio input "true"
radio input "false"
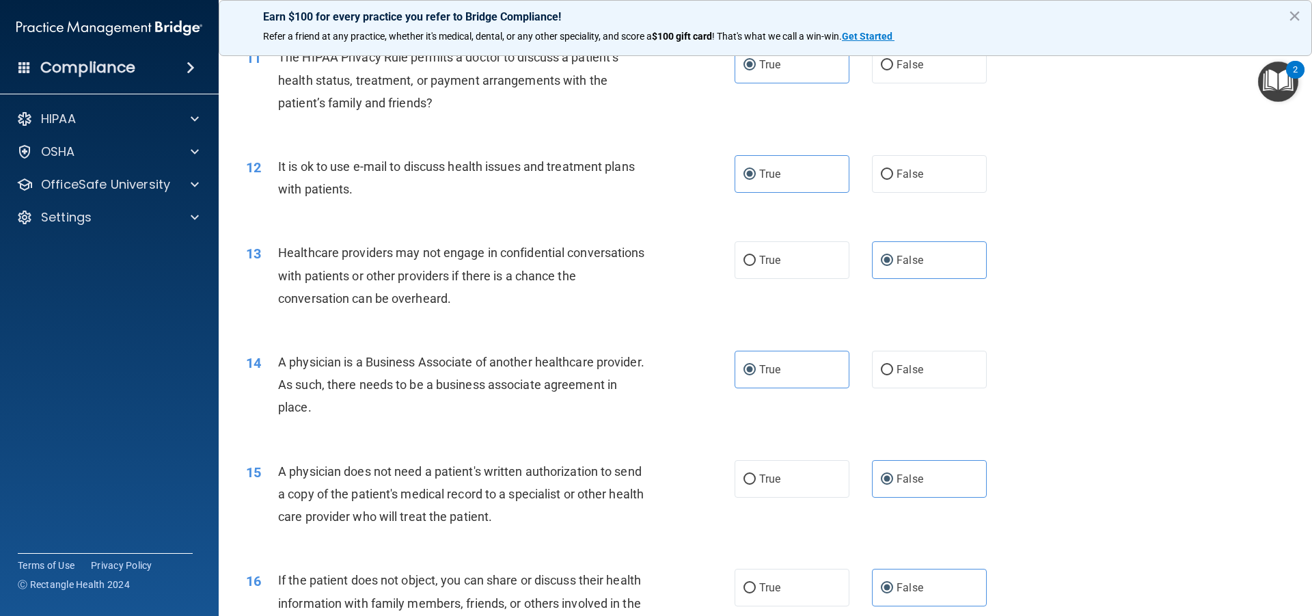
scroll to position [1104, 0]
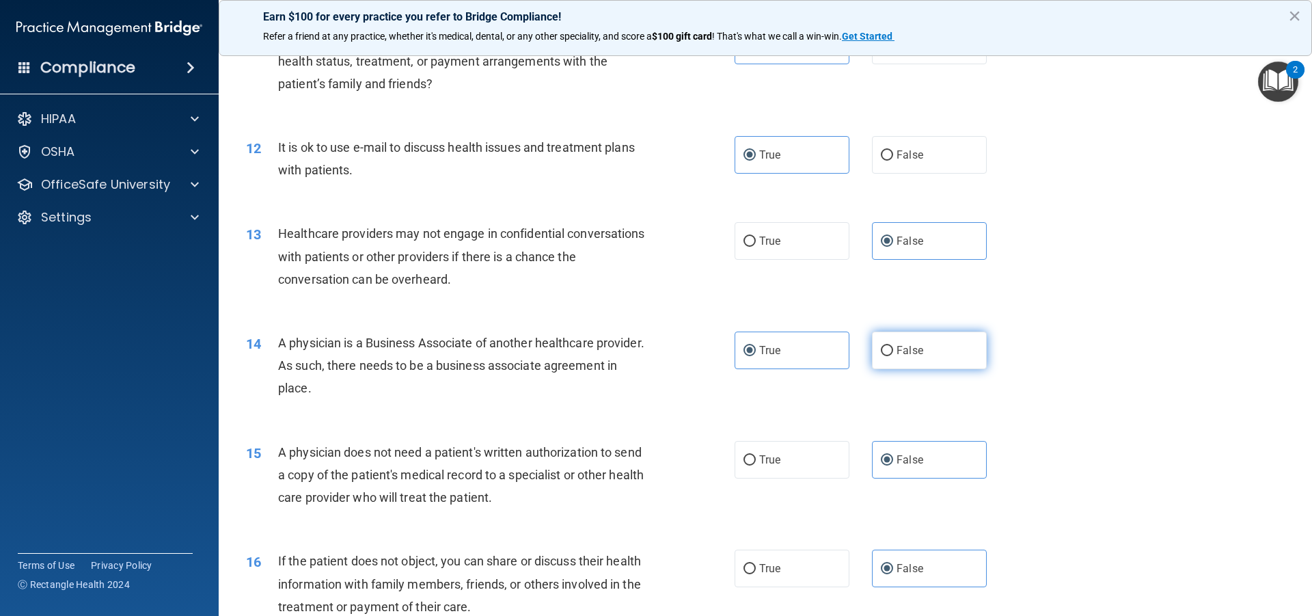
click at [938, 342] on label "False" at bounding box center [929, 350] width 115 height 38
click at [893, 346] on input "False" at bounding box center [887, 351] width 12 height 10
radio input "true"
radio input "false"
click at [744, 467] on label "True" at bounding box center [792, 460] width 115 height 38
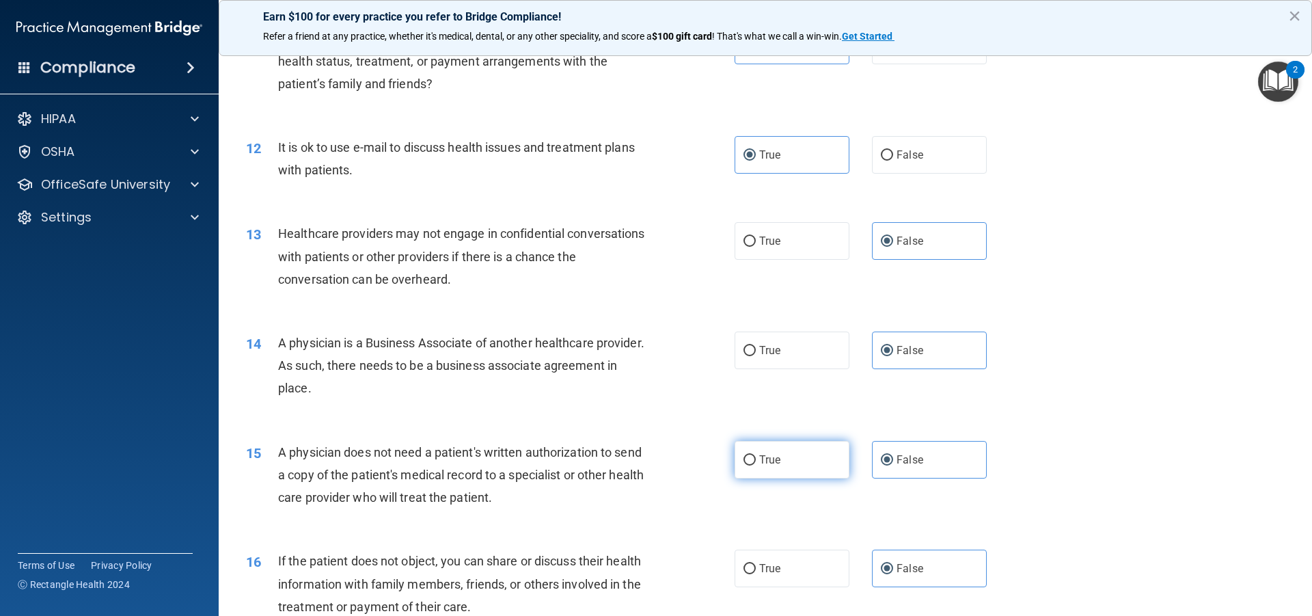
click at [744, 465] on input "True" at bounding box center [750, 460] width 12 height 10
radio input "true"
radio input "false"
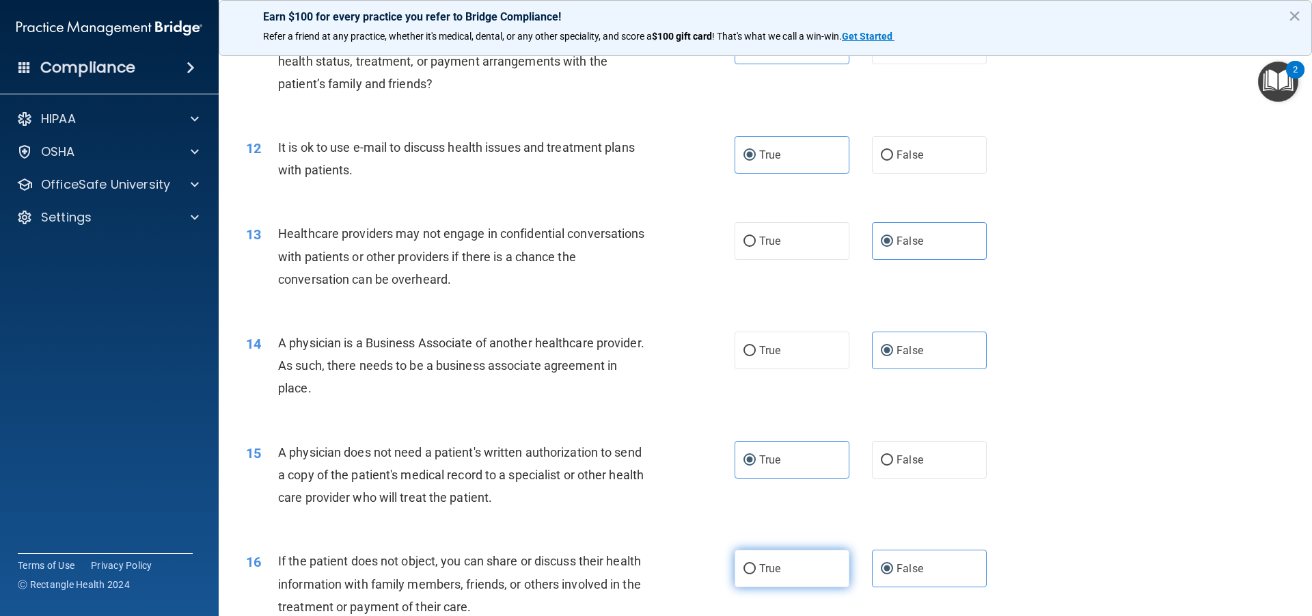
click at [785, 551] on label "True" at bounding box center [792, 568] width 115 height 38
click at [756, 564] on input "True" at bounding box center [750, 569] width 12 height 10
radio input "true"
radio input "false"
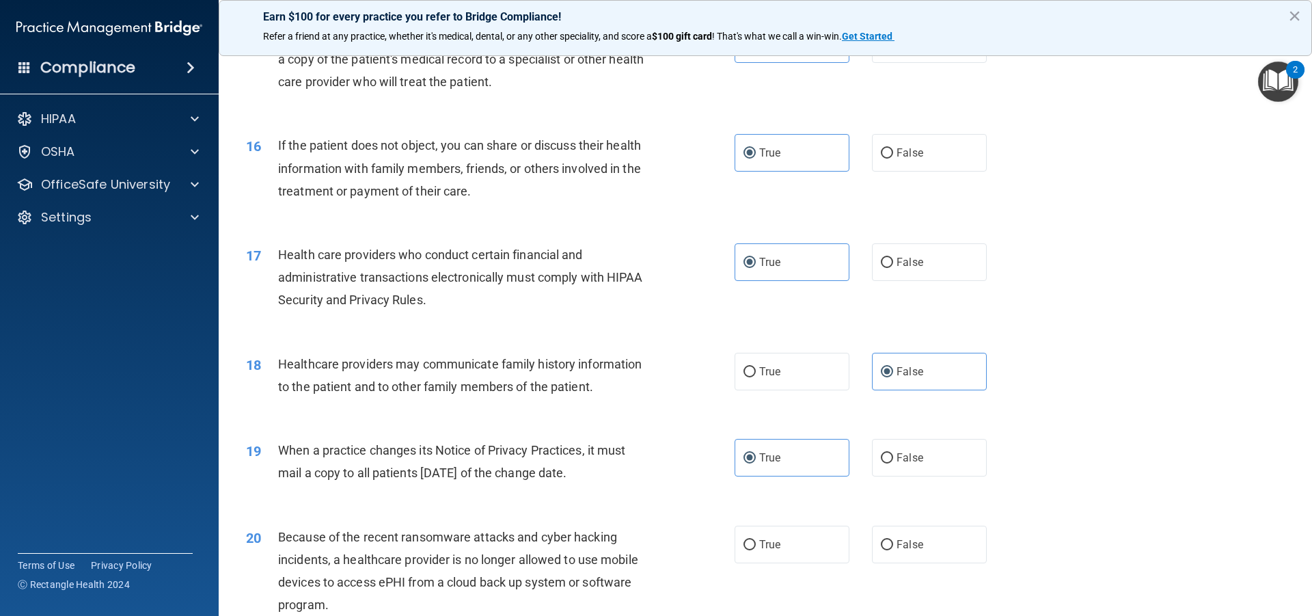
scroll to position [1547, 0]
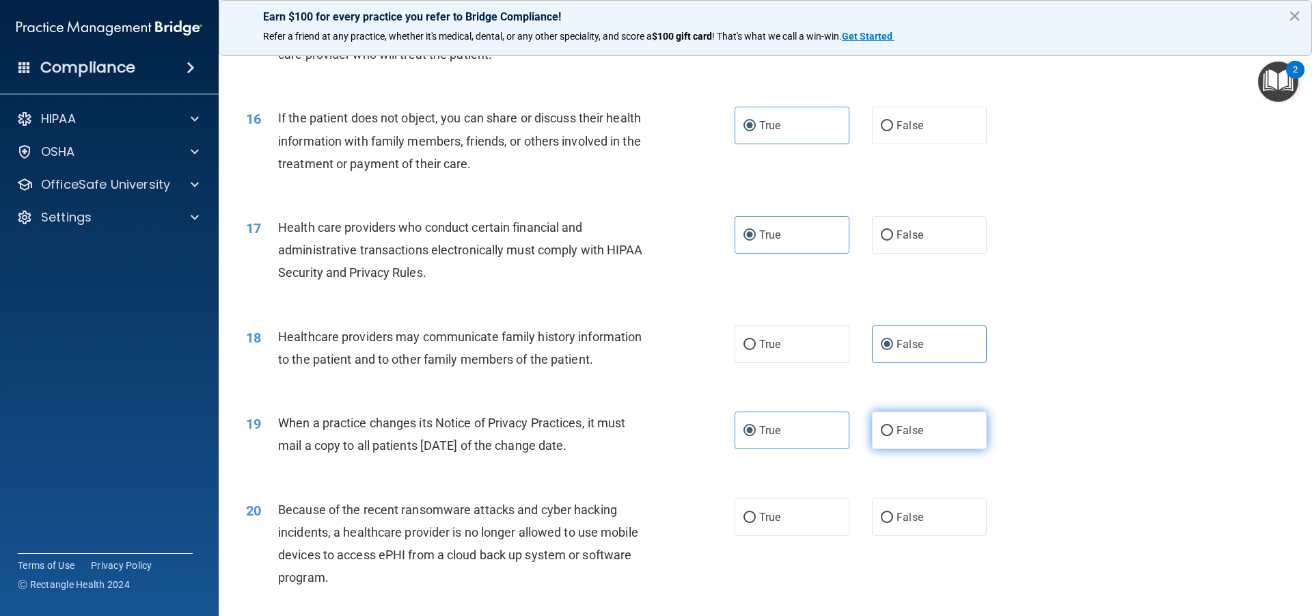
click at [882, 420] on label "False" at bounding box center [929, 430] width 115 height 38
click at [882, 426] on input "False" at bounding box center [887, 431] width 12 height 10
radio input "true"
radio input "false"
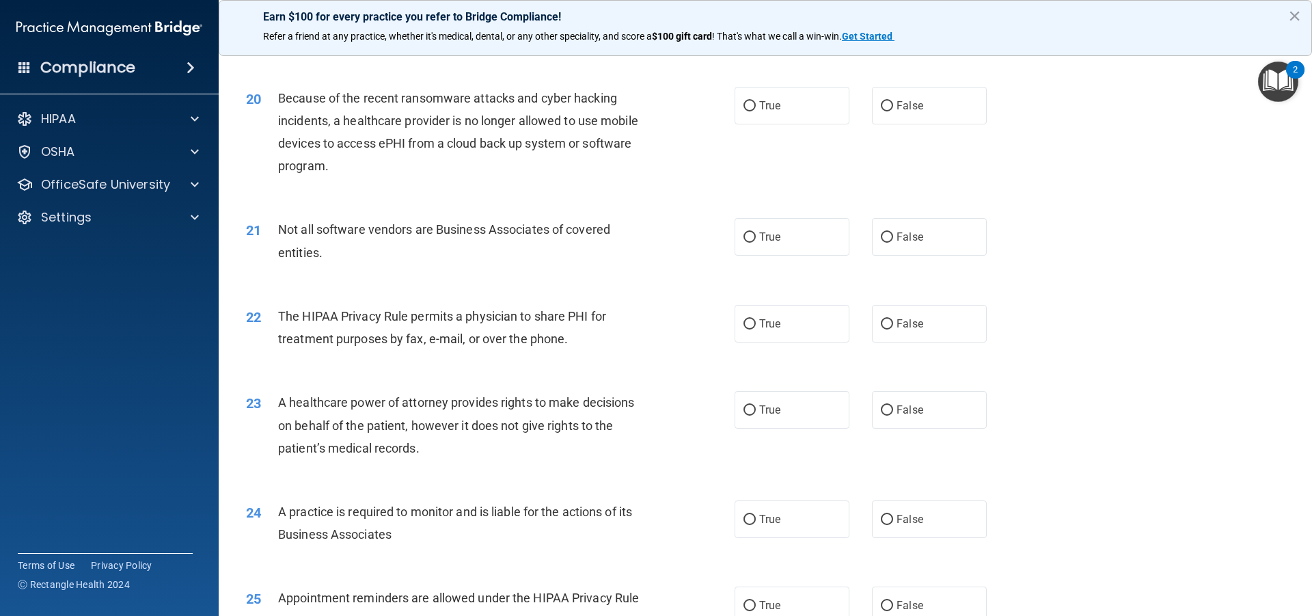
scroll to position [1962, 0]
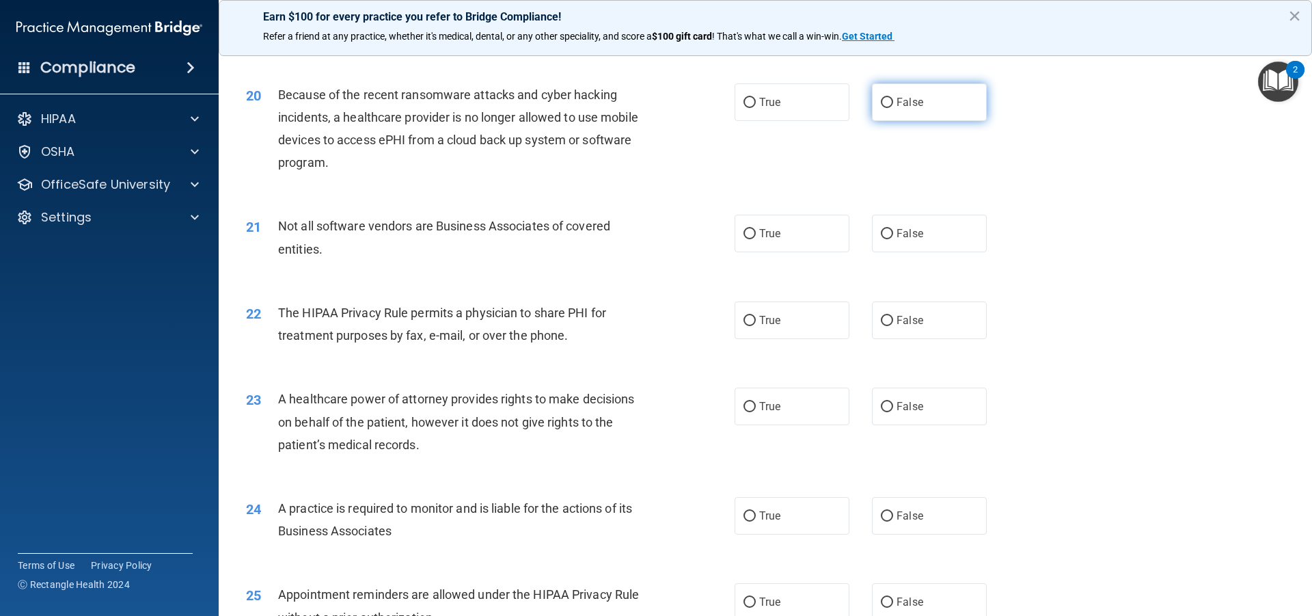
click at [926, 108] on label "False" at bounding box center [929, 102] width 115 height 38
click at [893, 108] on input "False" at bounding box center [887, 103] width 12 height 10
radio input "true"
click at [781, 230] on label "True" at bounding box center [792, 234] width 115 height 38
click at [756, 230] on input "True" at bounding box center [750, 234] width 12 height 10
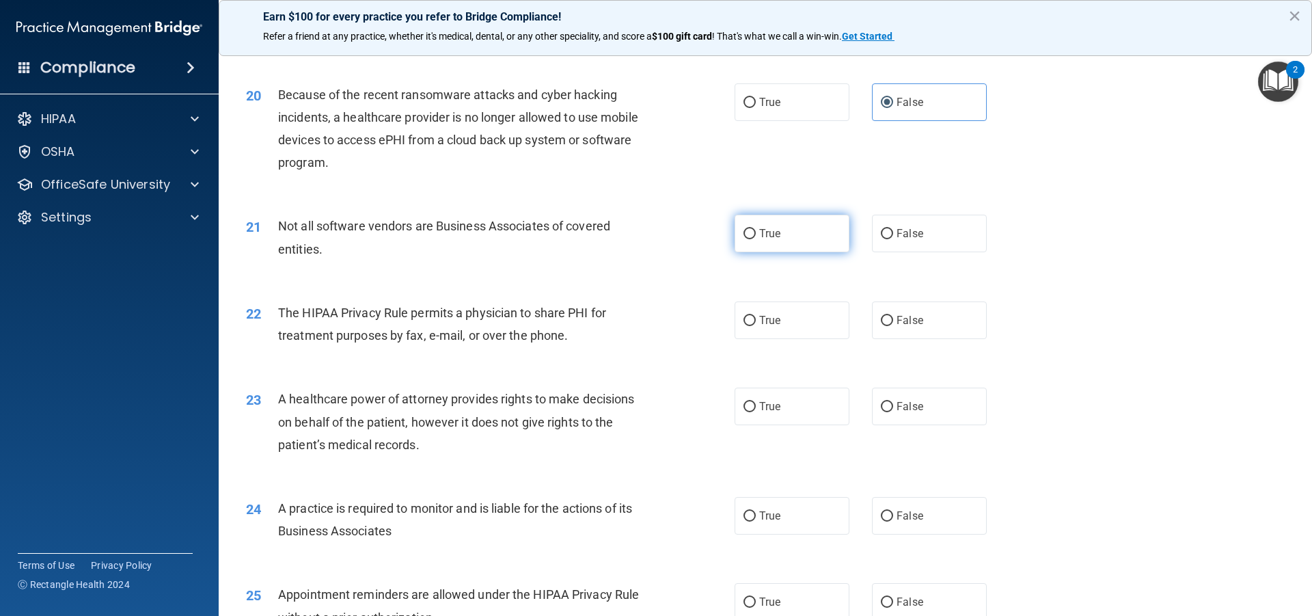
radio input "true"
click at [830, 321] on label "True" at bounding box center [792, 320] width 115 height 38
click at [756, 321] on input "True" at bounding box center [750, 321] width 12 height 10
radio input "true"
click at [910, 416] on label "False" at bounding box center [929, 407] width 115 height 38
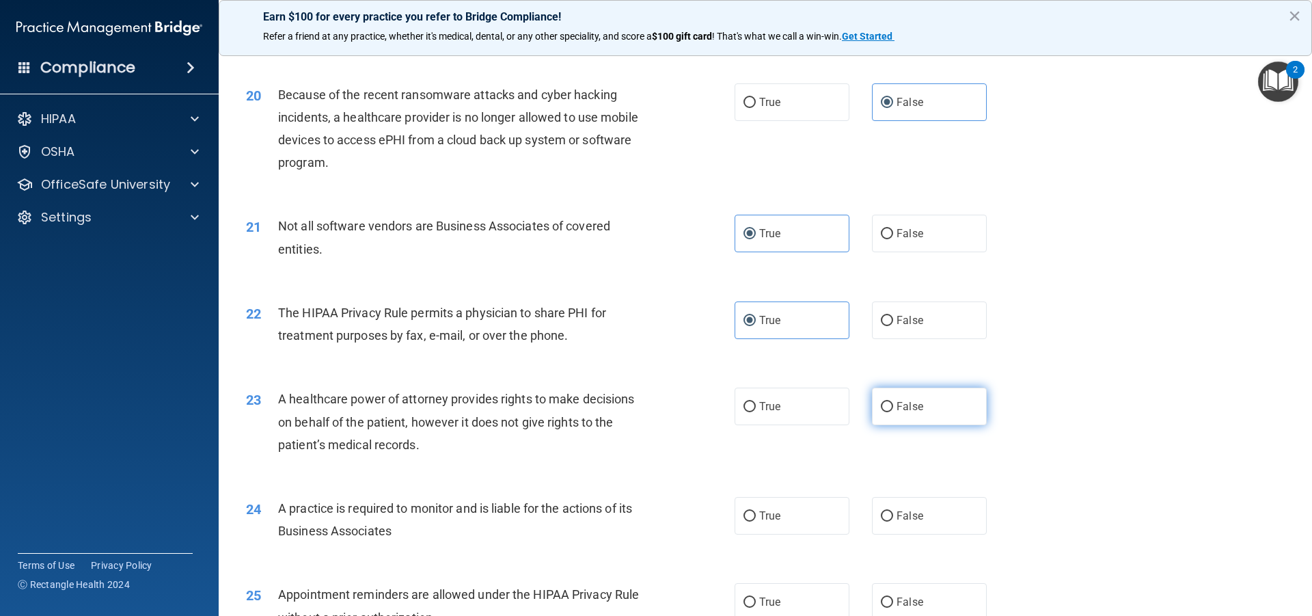
click at [893, 412] on input "False" at bounding box center [887, 407] width 12 height 10
radio input "true"
click at [914, 504] on label "False" at bounding box center [929, 516] width 115 height 38
click at [893, 511] on input "False" at bounding box center [887, 516] width 12 height 10
radio input "true"
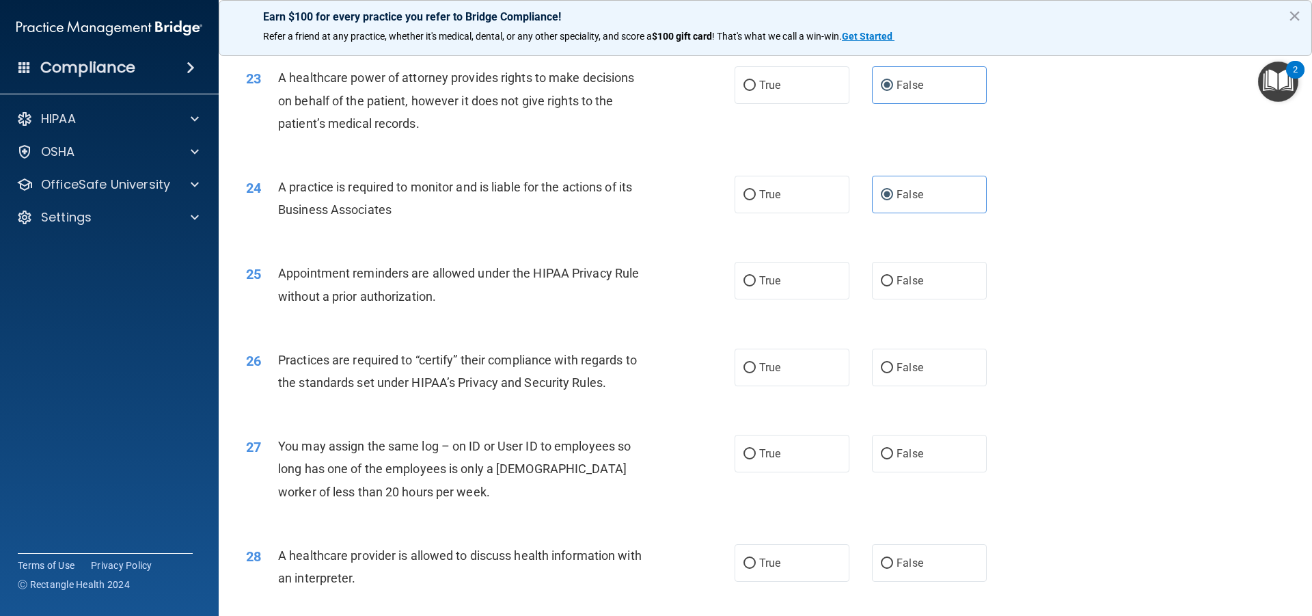
scroll to position [2292, 0]
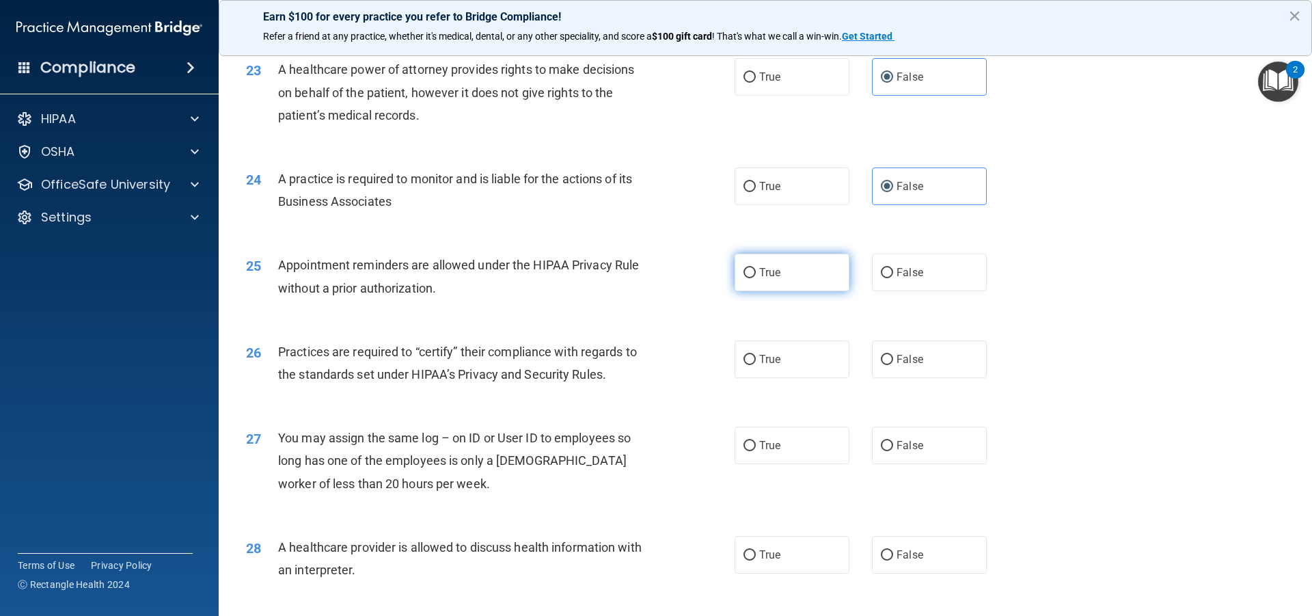
click at [763, 275] on span "True" at bounding box center [769, 272] width 21 height 13
click at [756, 275] on input "True" at bounding box center [750, 273] width 12 height 10
radio input "true"
click at [910, 365] on span "False" at bounding box center [910, 359] width 27 height 13
click at [893, 365] on input "False" at bounding box center [887, 360] width 12 height 10
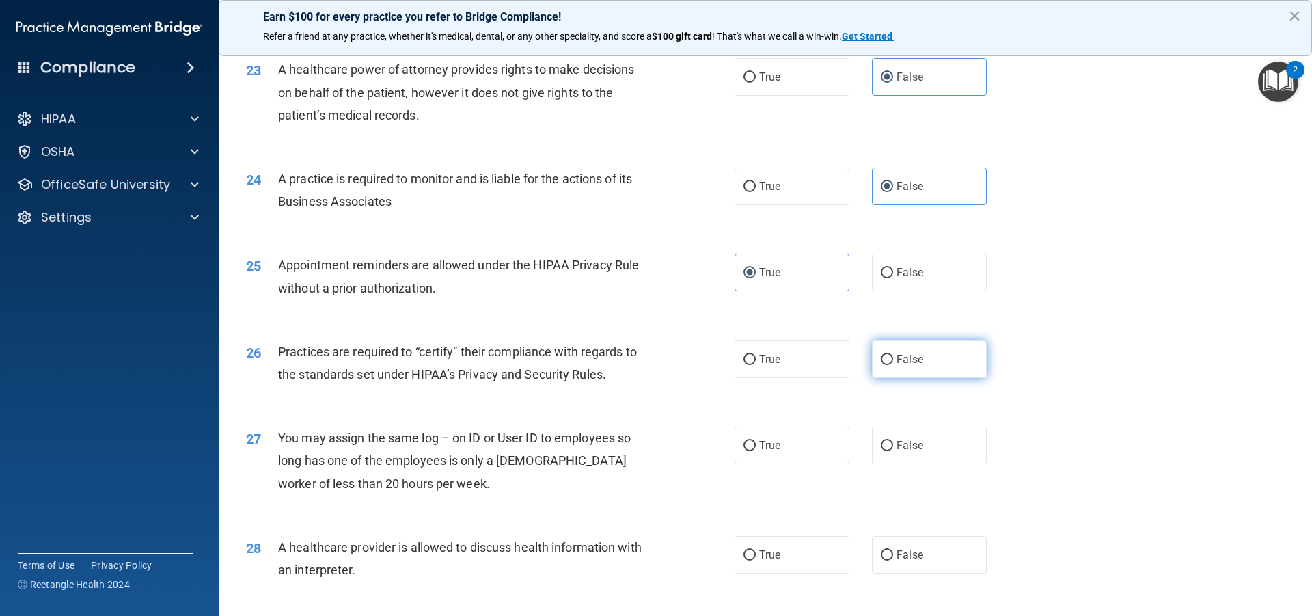
radio input "true"
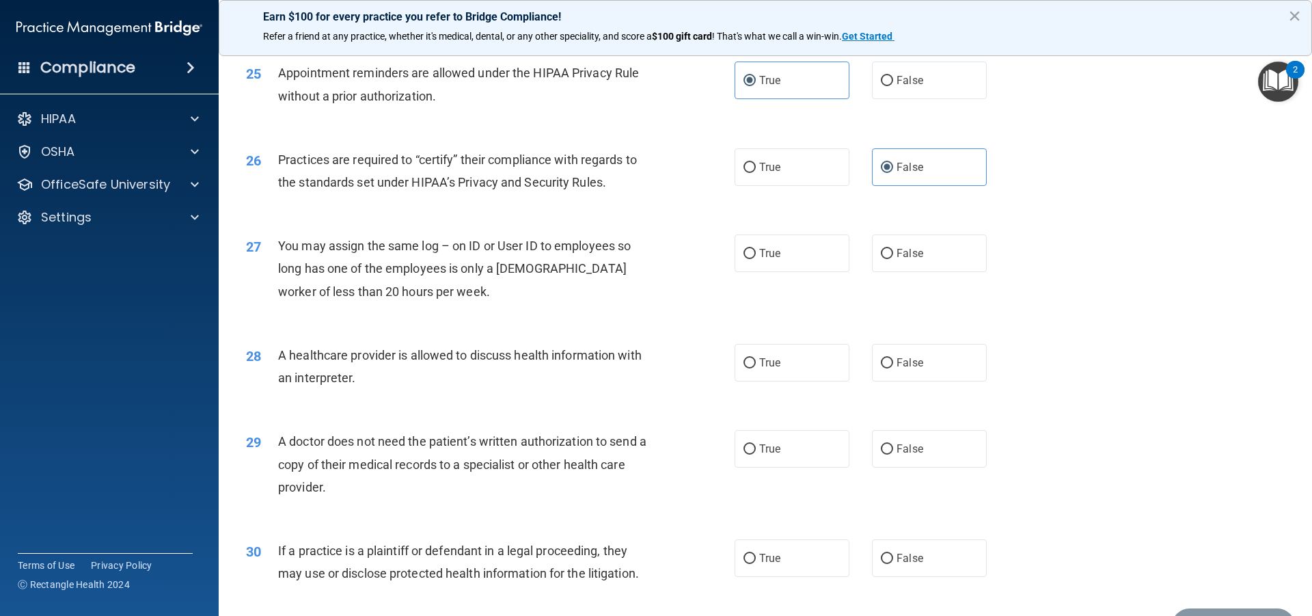
scroll to position [2534, 0]
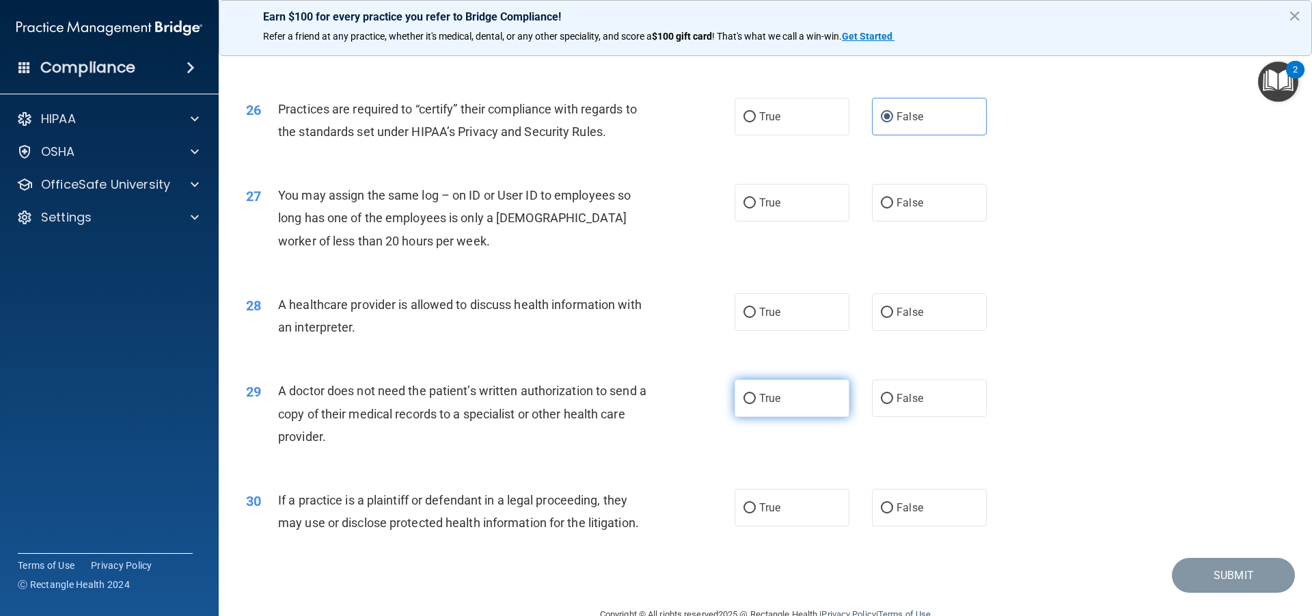
click at [753, 394] on label "True" at bounding box center [792, 398] width 115 height 38
click at [753, 394] on input "True" at bounding box center [750, 399] width 12 height 10
radio input "true"
click at [909, 213] on label "False" at bounding box center [929, 203] width 115 height 38
click at [893, 208] on input "False" at bounding box center [887, 203] width 12 height 10
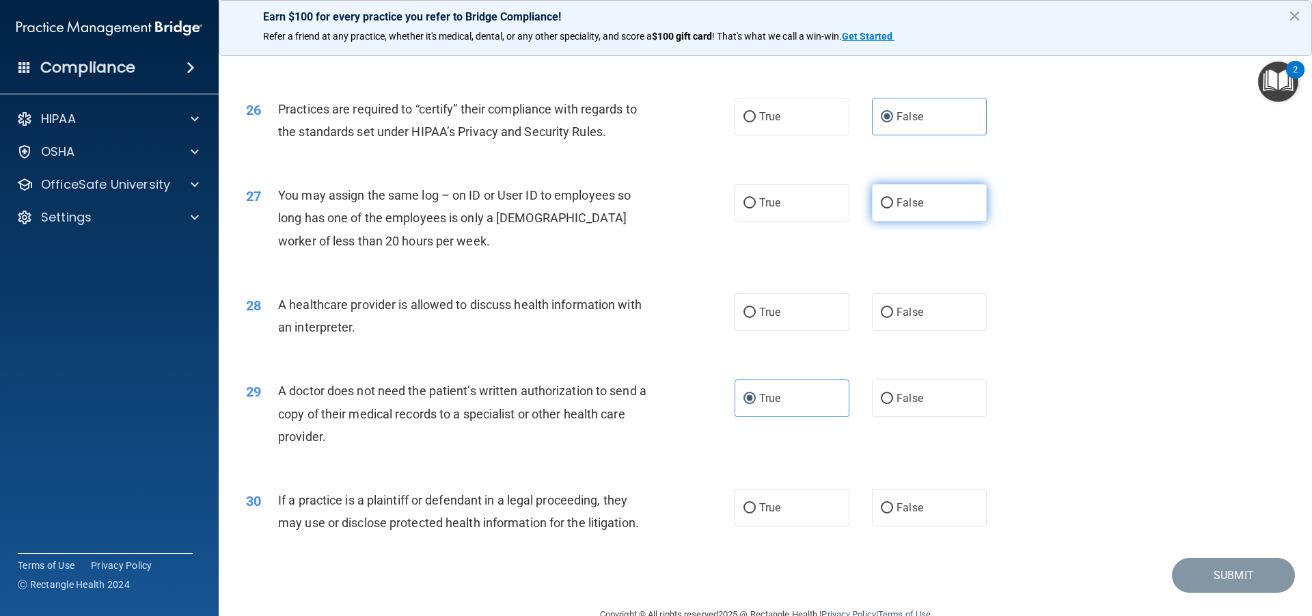
radio input "true"
click at [817, 326] on label "True" at bounding box center [792, 312] width 115 height 38
click at [756, 318] on input "True" at bounding box center [750, 313] width 12 height 10
radio input "true"
click at [787, 516] on label "True" at bounding box center [792, 508] width 115 height 38
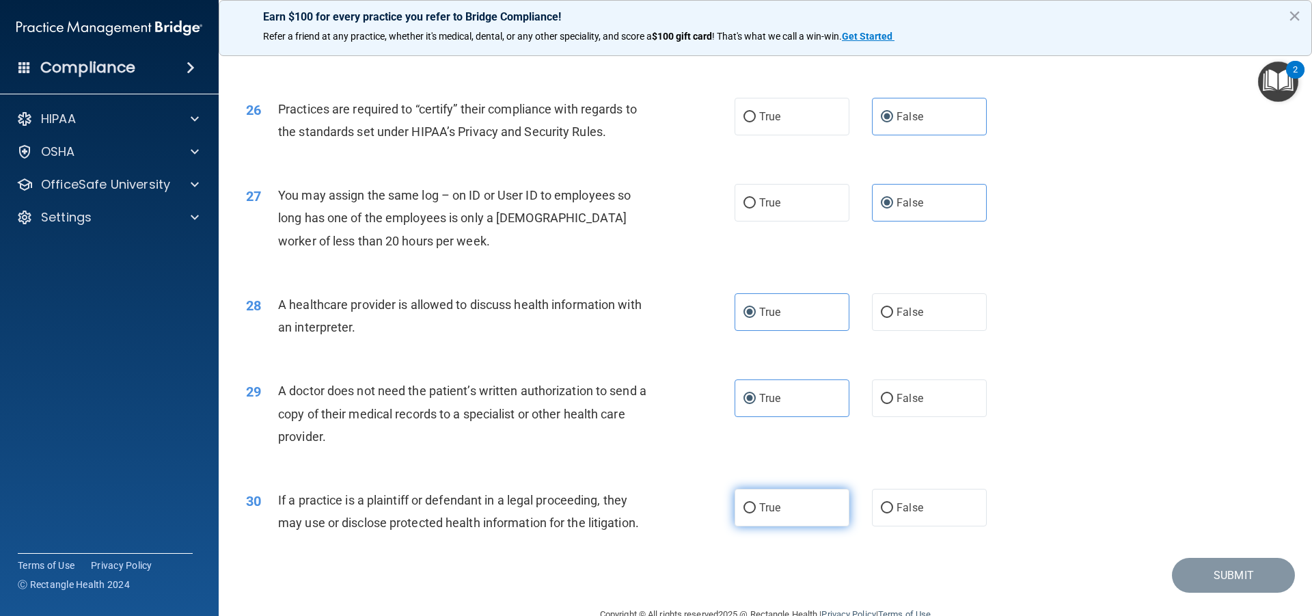
click at [756, 513] on input "True" at bounding box center [750, 508] width 12 height 10
radio input "true"
click at [1205, 586] on button "Submit" at bounding box center [1233, 575] width 123 height 35
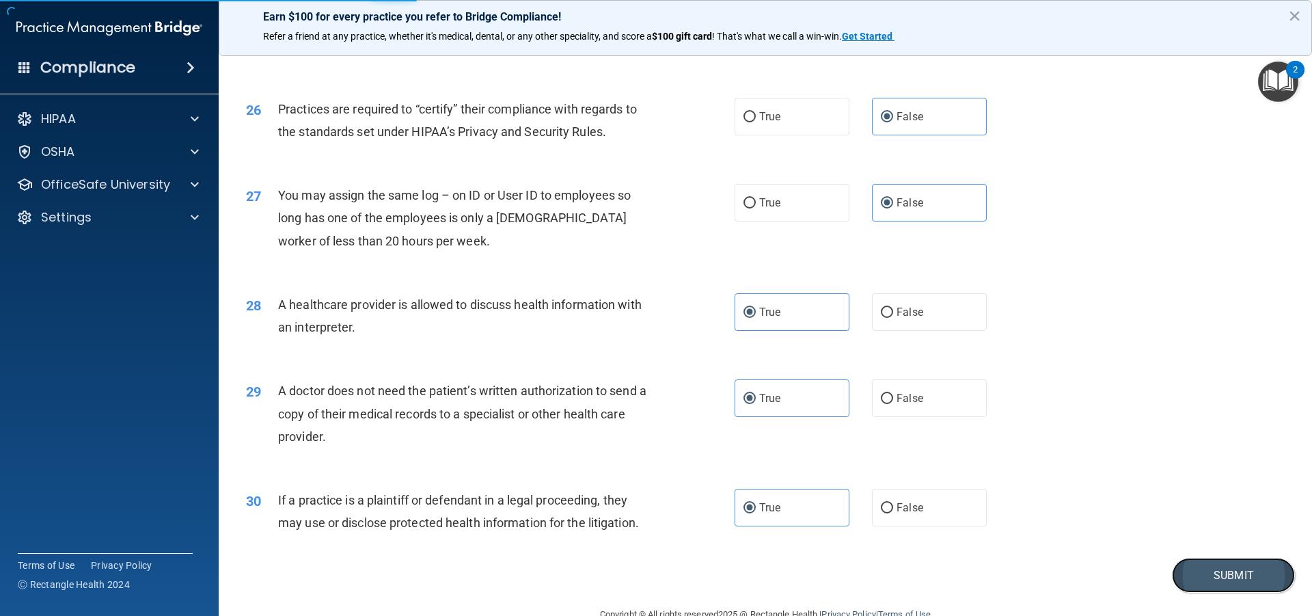
click at [1198, 576] on button "Submit" at bounding box center [1233, 575] width 123 height 35
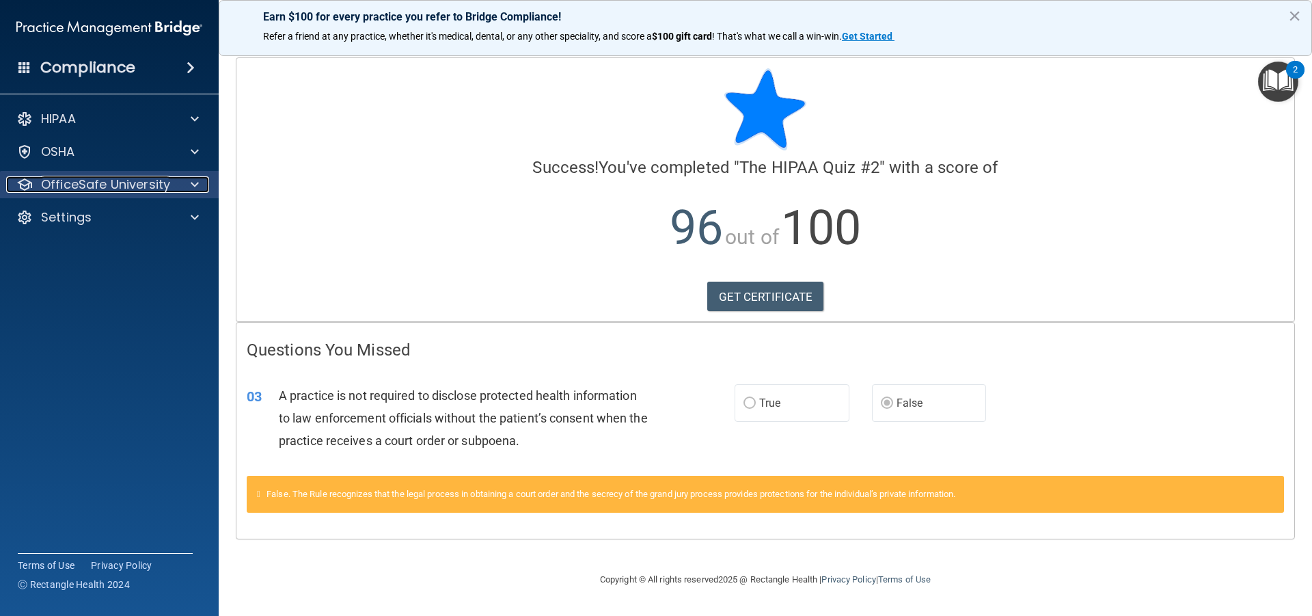
click at [126, 191] on p "OfficeSafe University" at bounding box center [105, 184] width 129 height 16
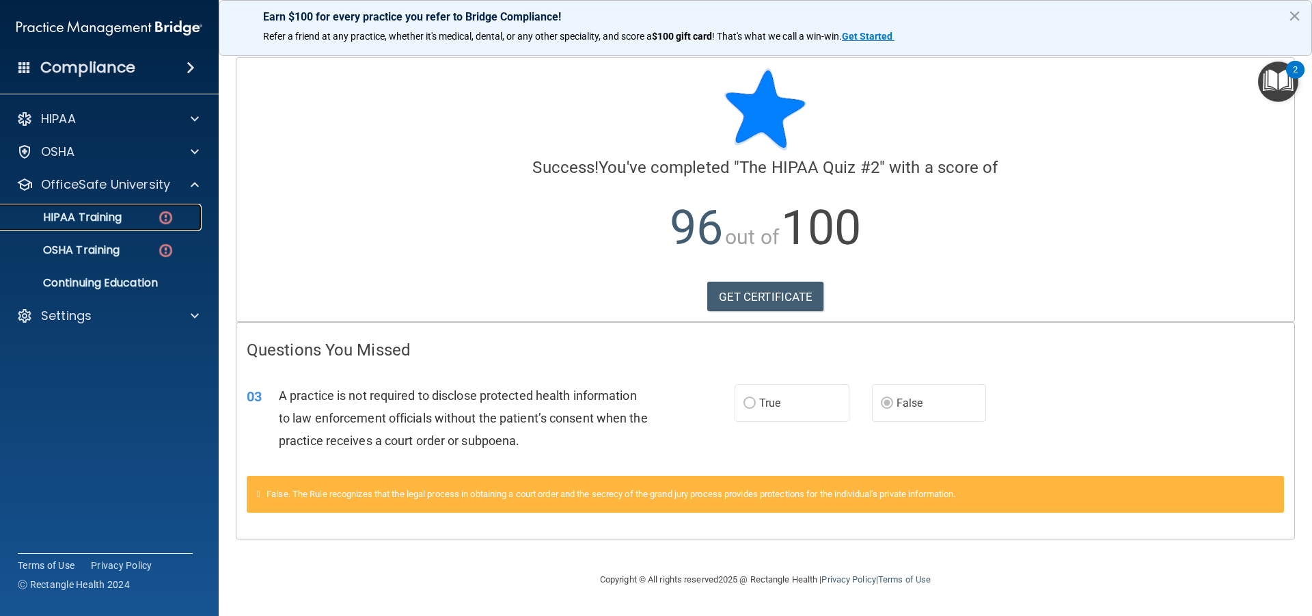
click at [137, 206] on link "HIPAA Training" at bounding box center [93, 217] width 215 height 27
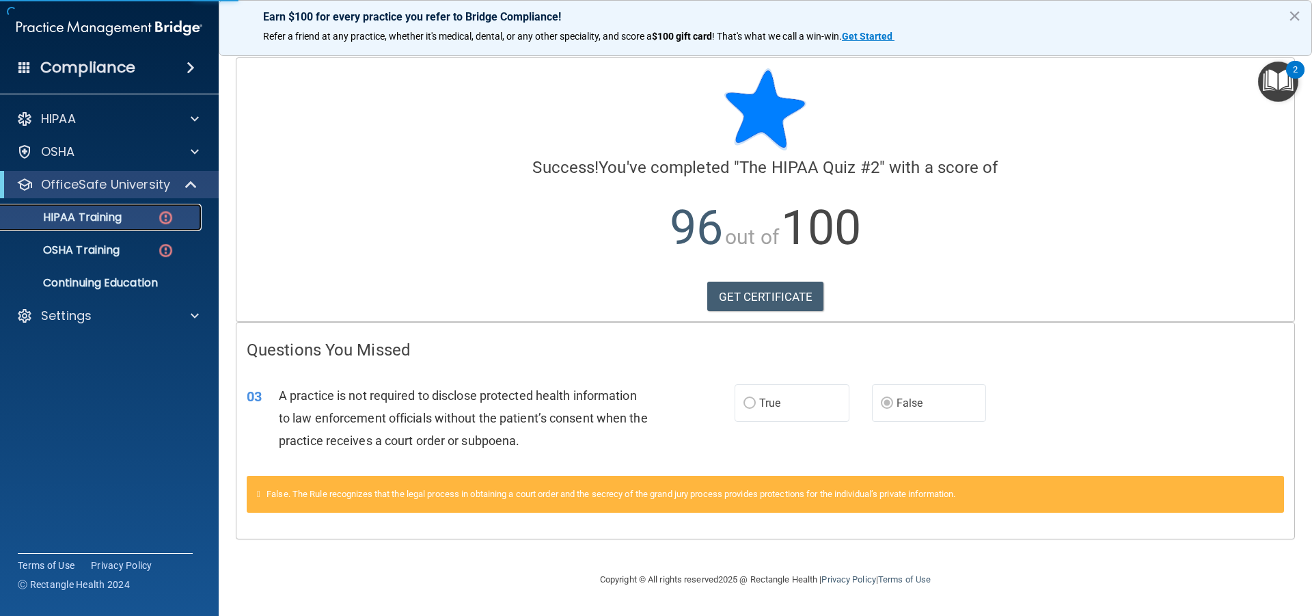
click at [141, 211] on div "HIPAA Training" at bounding box center [102, 218] width 187 height 14
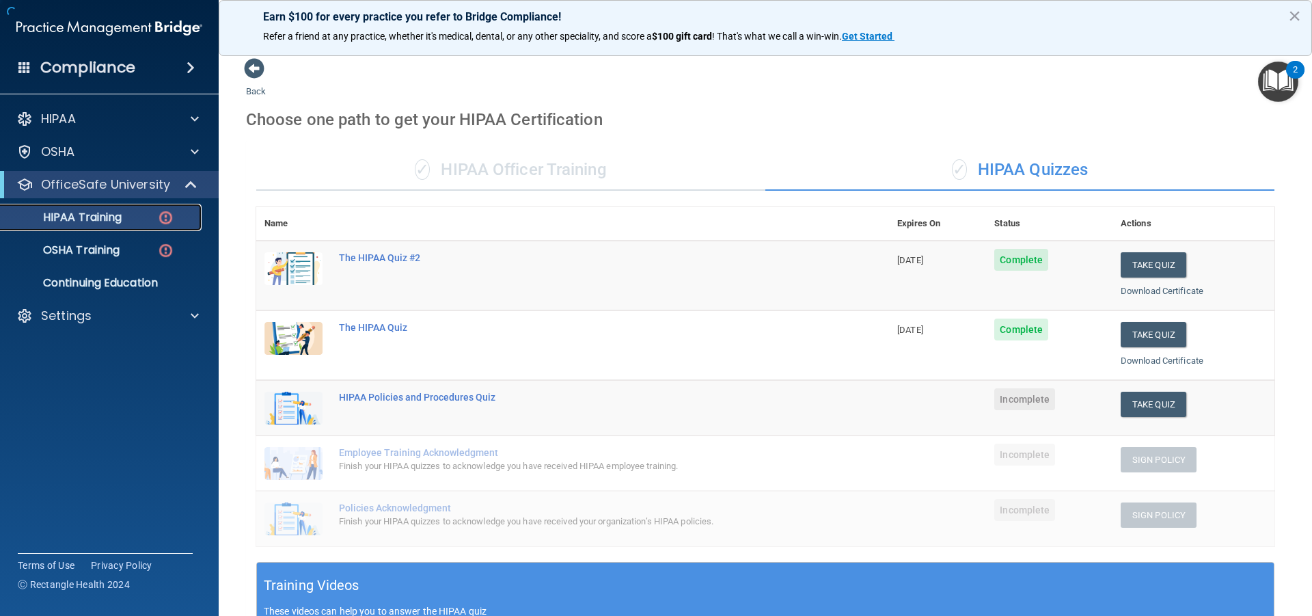
click at [149, 219] on div "HIPAA Training" at bounding box center [102, 218] width 187 height 14
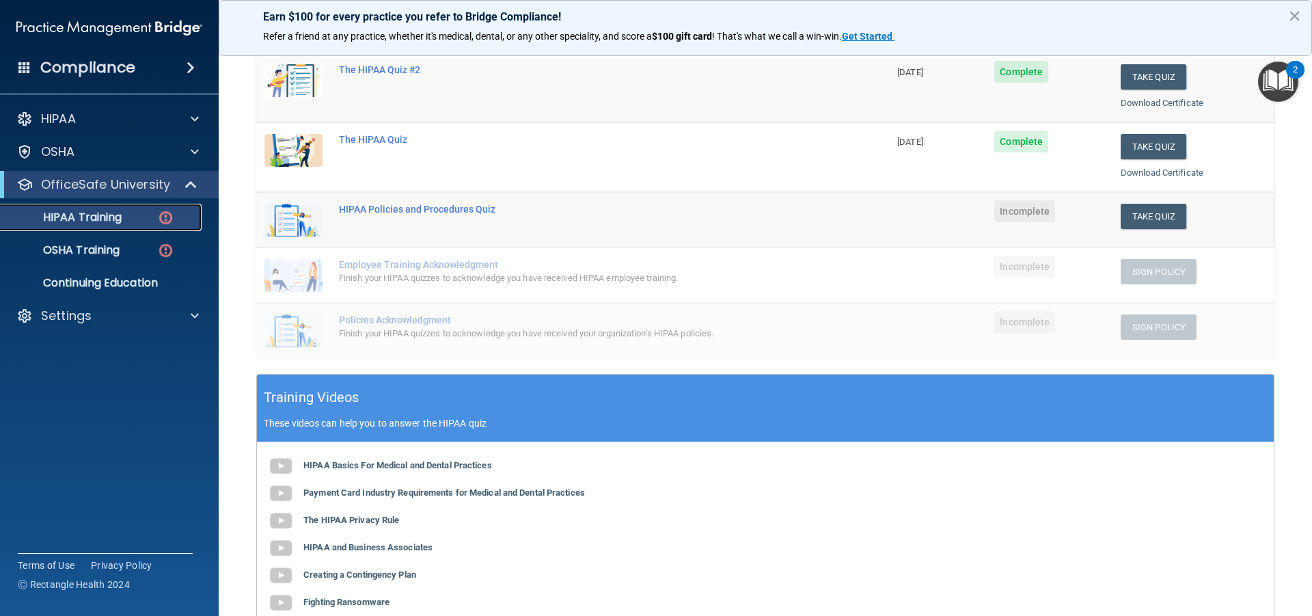
scroll to position [181, 0]
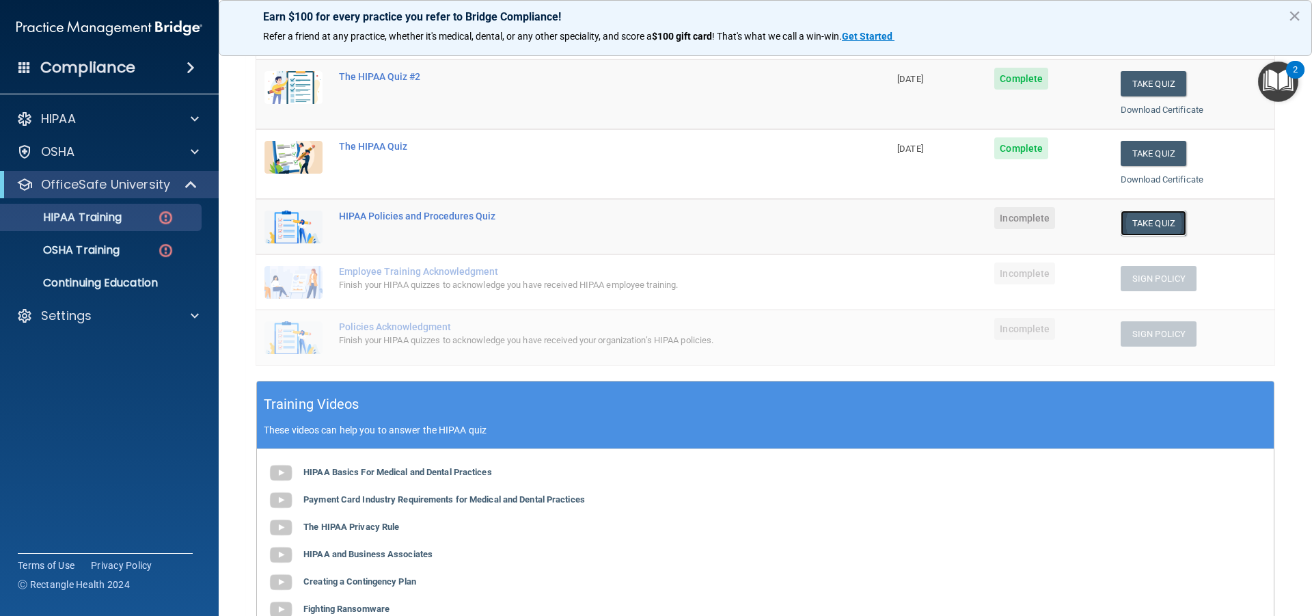
click at [1143, 216] on button "Take Quiz" at bounding box center [1154, 223] width 66 height 25
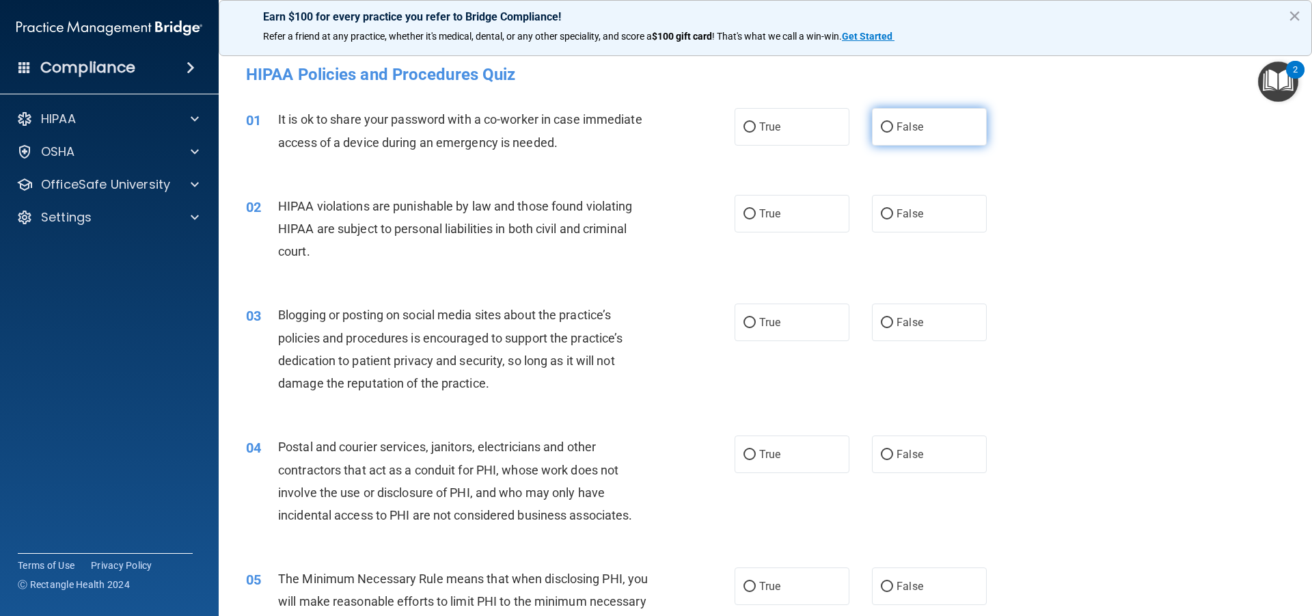
click at [917, 120] on label "False" at bounding box center [929, 127] width 115 height 38
click at [893, 122] on input "False" at bounding box center [887, 127] width 12 height 10
radio input "true"
click at [818, 222] on label "True" at bounding box center [792, 214] width 115 height 38
click at [756, 219] on input "True" at bounding box center [750, 214] width 12 height 10
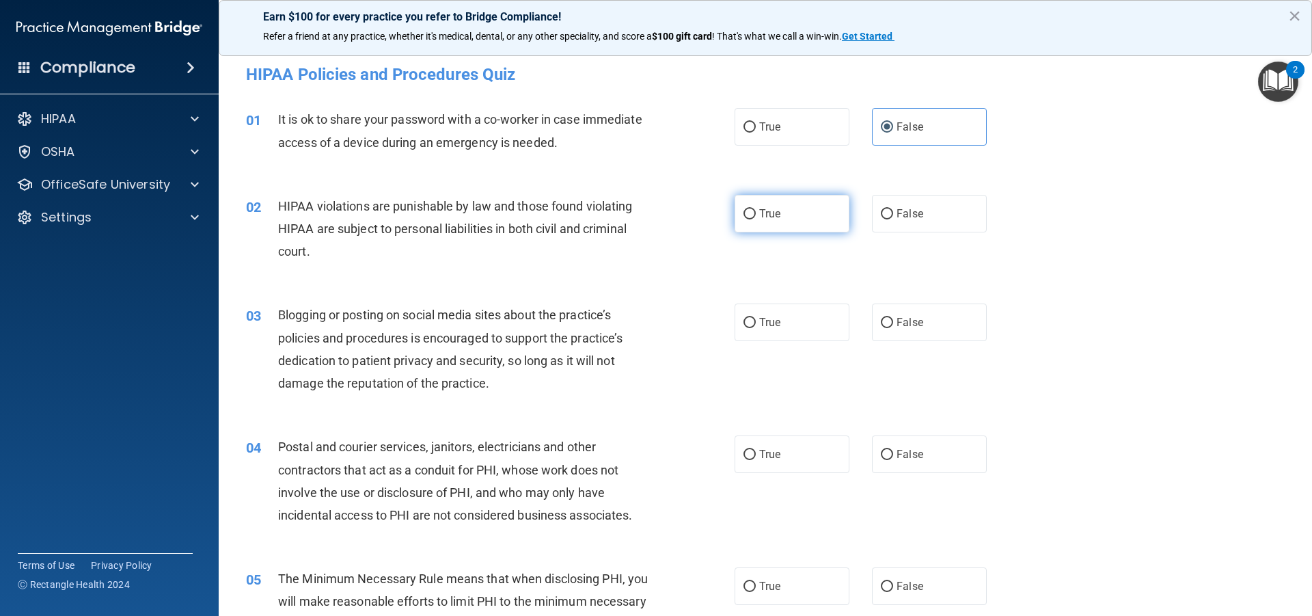
radio input "true"
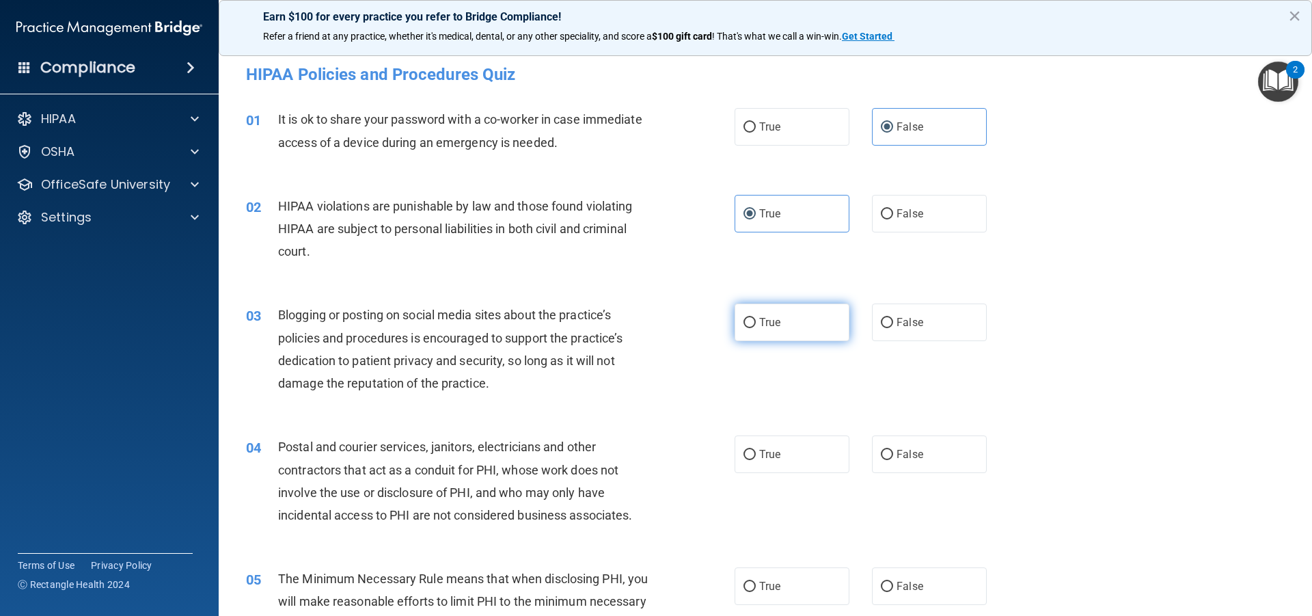
click at [801, 323] on label "True" at bounding box center [792, 322] width 115 height 38
click at [756, 323] on input "True" at bounding box center [750, 323] width 12 height 10
radio input "true"
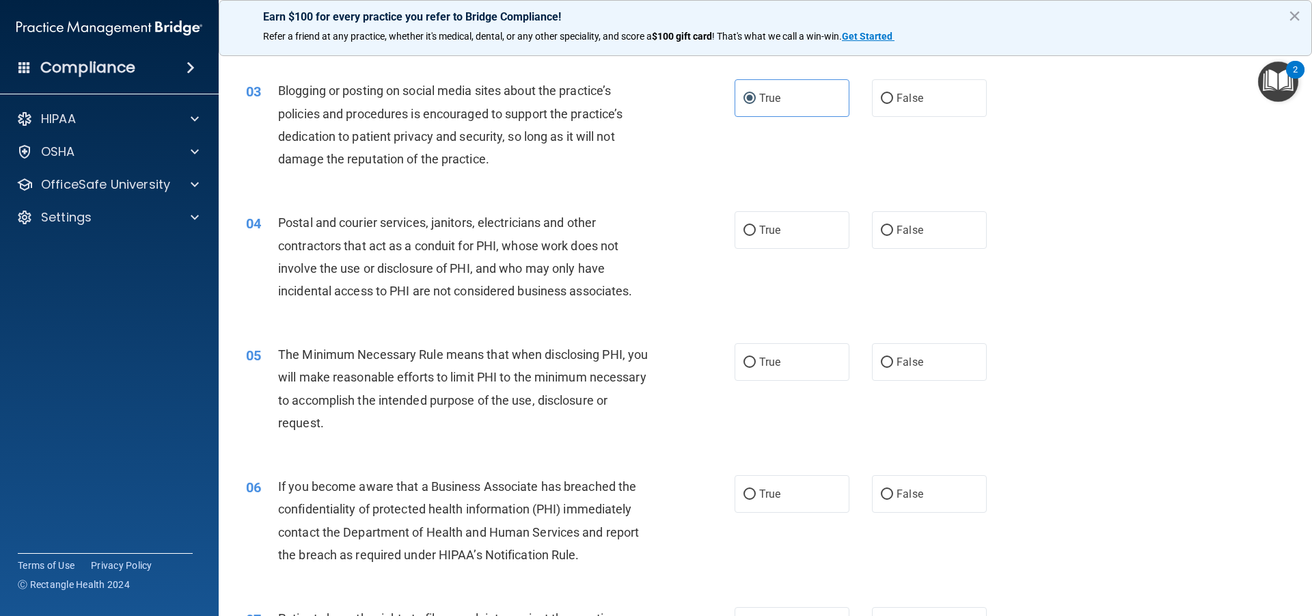
scroll to position [236, 0]
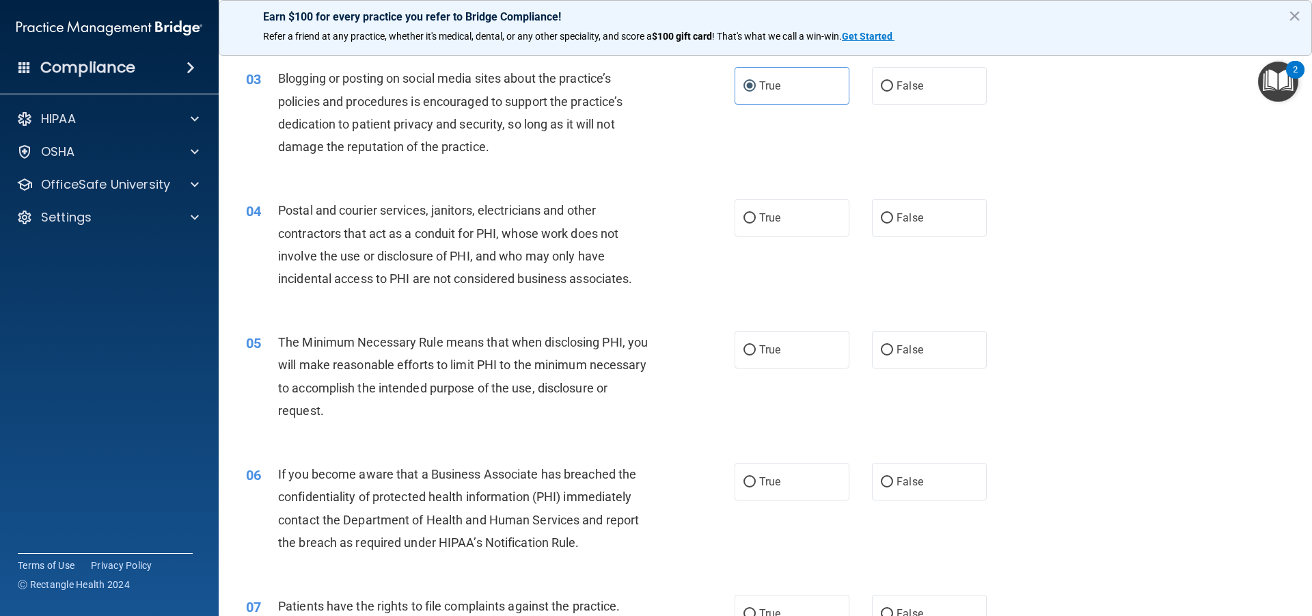
click at [277, 204] on div "04" at bounding box center [257, 211] width 42 height 25
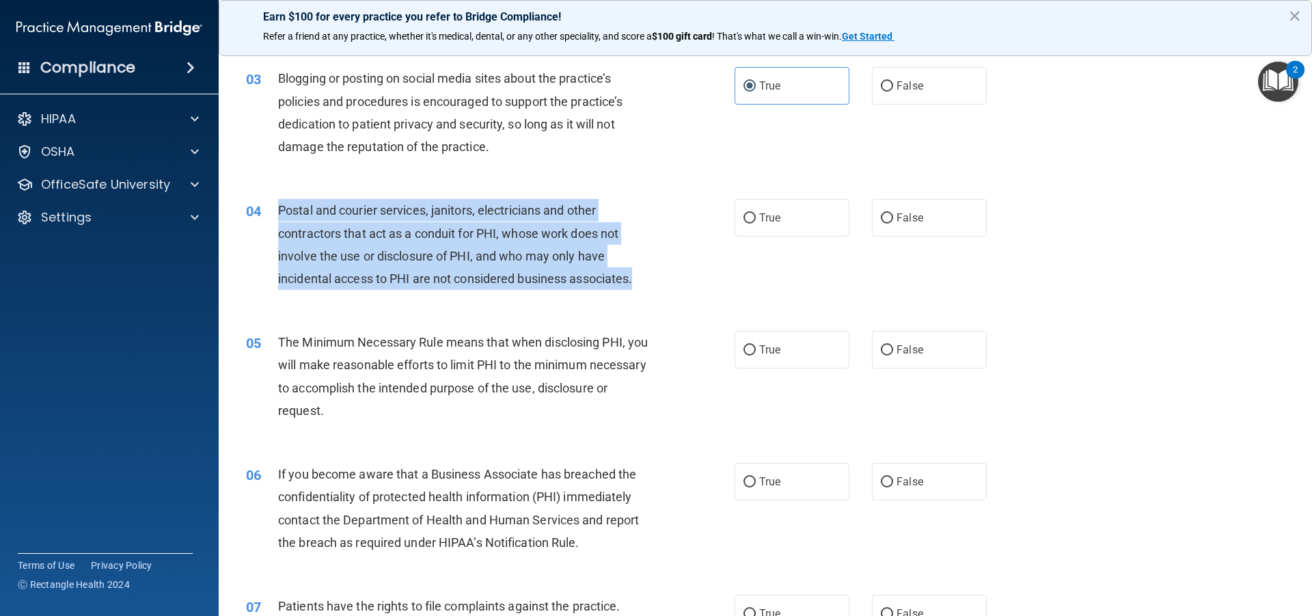
drag, startPoint x: 280, startPoint y: 204, endPoint x: 649, endPoint y: 275, distance: 376.4
click at [649, 275] on div "Postal and courier services, janitors, electricians and other contractors that …" at bounding box center [469, 244] width 382 height 91
copy span "Postal and courier services, janitors, electricians and other contractors that …"
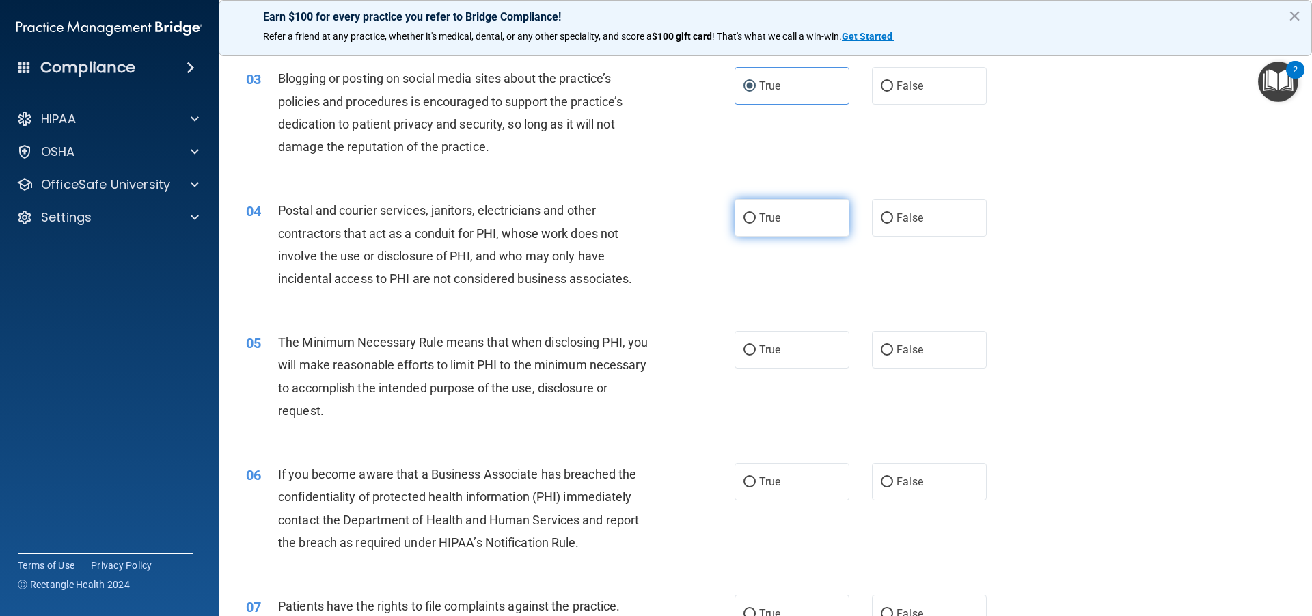
click at [776, 222] on span "True" at bounding box center [769, 217] width 21 height 13
click at [756, 222] on input "True" at bounding box center [750, 218] width 12 height 10
radio input "true"
click at [854, 349] on div "True False" at bounding box center [872, 350] width 275 height 38
click at [839, 347] on label "True" at bounding box center [792, 350] width 115 height 38
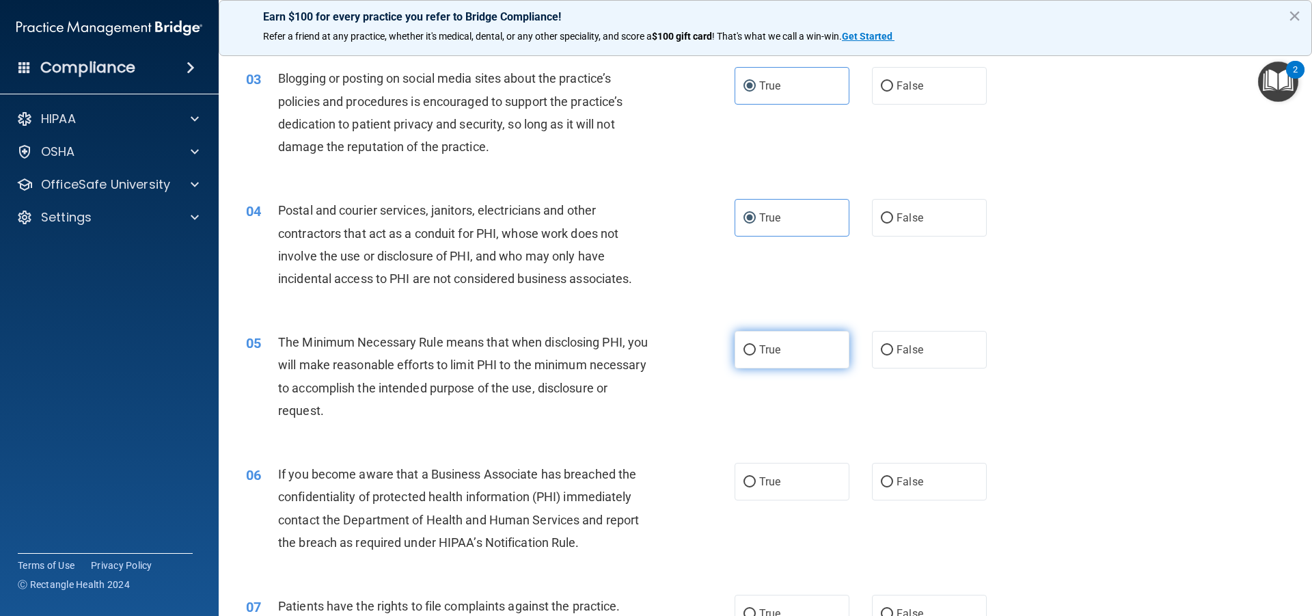
click at [756, 347] on input "True" at bounding box center [750, 350] width 12 height 10
radio input "true"
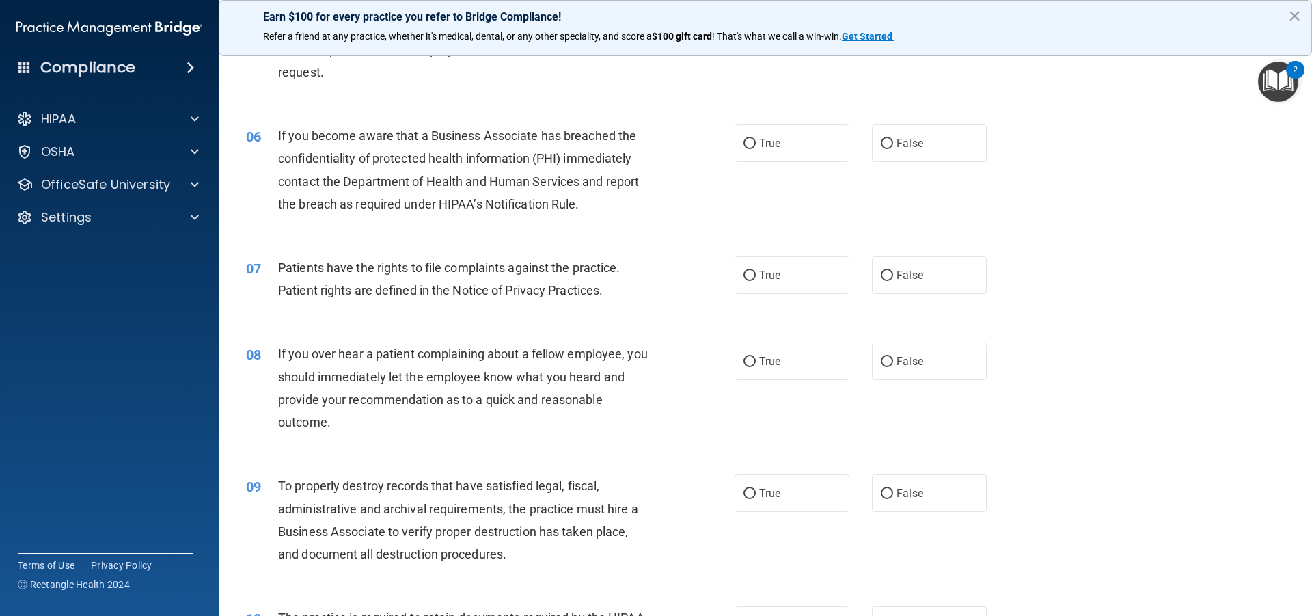
scroll to position [579, 0]
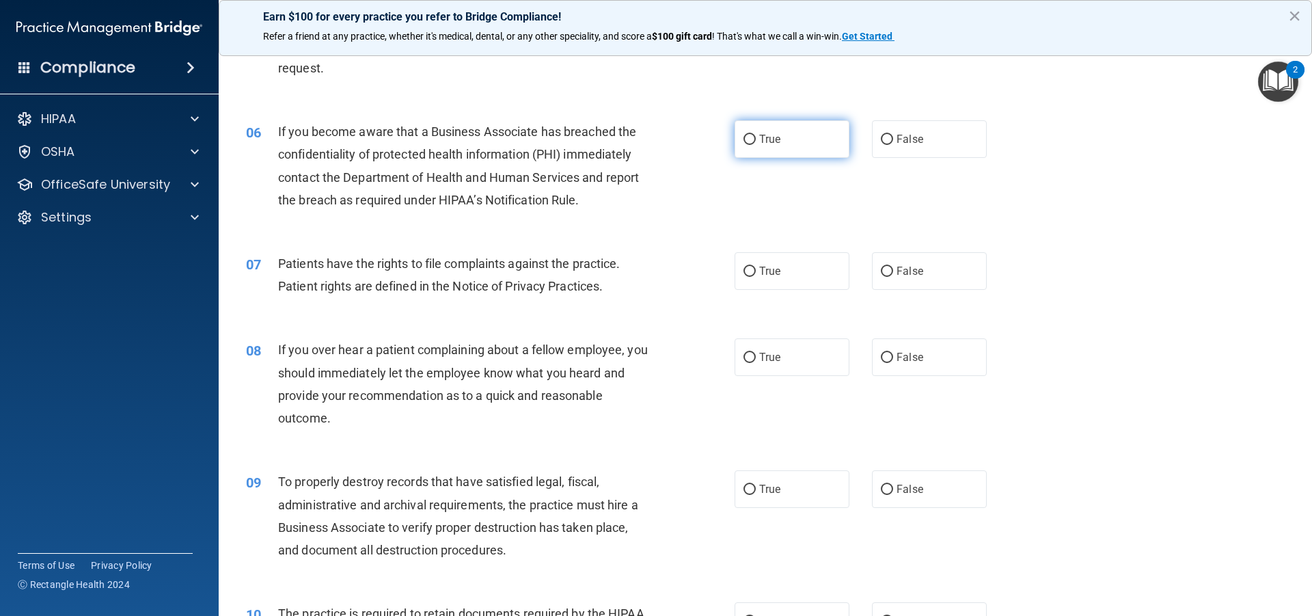
click at [763, 145] on span "True" at bounding box center [769, 139] width 21 height 13
click at [756, 145] on input "True" at bounding box center [750, 140] width 12 height 10
radio input "true"
click at [791, 276] on label "True" at bounding box center [792, 271] width 115 height 38
click at [756, 276] on input "True" at bounding box center [750, 272] width 12 height 10
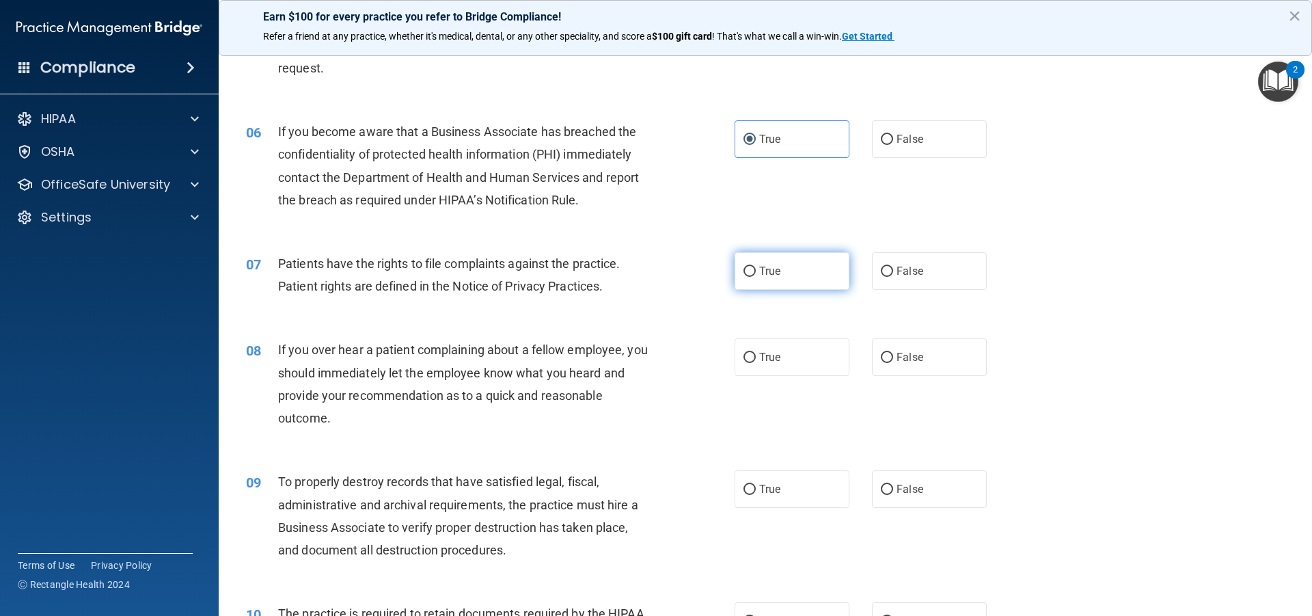
radio input "true"
click at [912, 366] on label "False" at bounding box center [929, 357] width 115 height 38
click at [893, 363] on input "False" at bounding box center [887, 358] width 12 height 10
radio input "true"
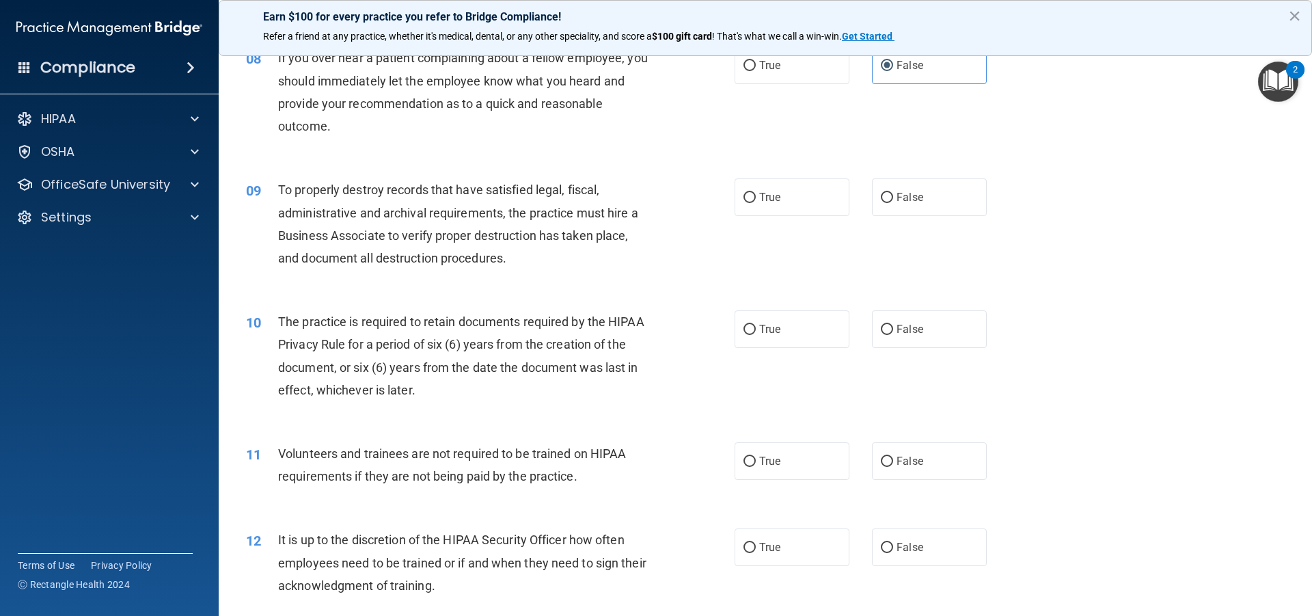
scroll to position [884, 0]
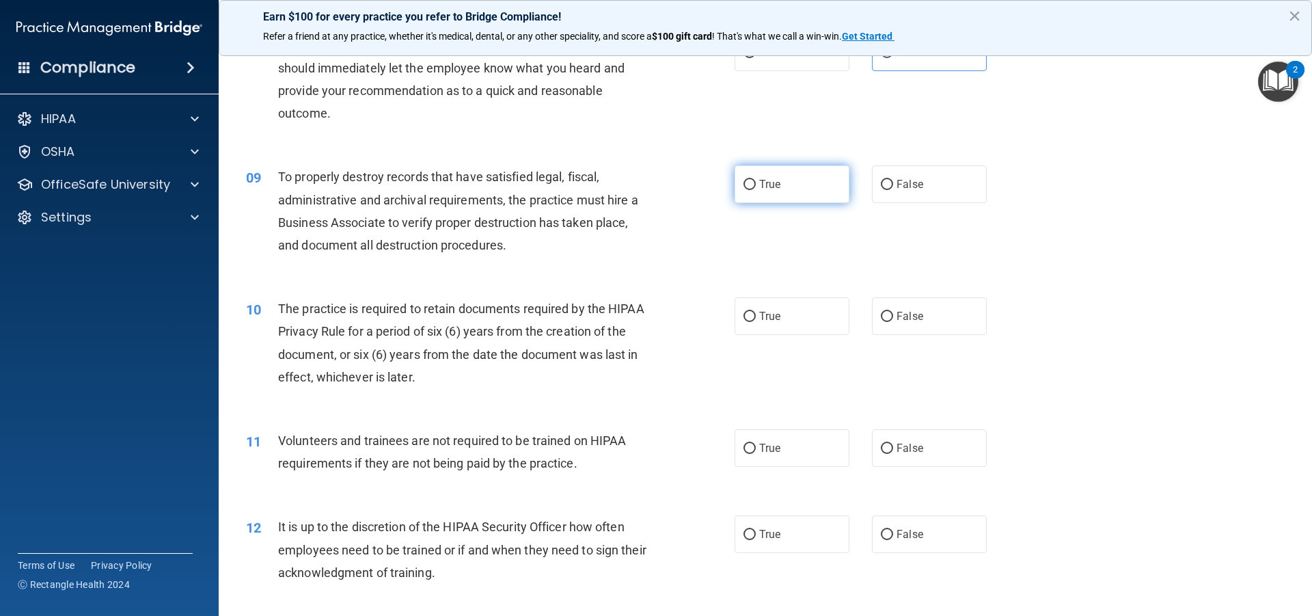
click at [782, 181] on label "True" at bounding box center [792, 184] width 115 height 38
click at [756, 181] on input "True" at bounding box center [750, 185] width 12 height 10
radio input "true"
click at [801, 333] on label "True" at bounding box center [792, 316] width 115 height 38
click at [756, 322] on input "True" at bounding box center [750, 317] width 12 height 10
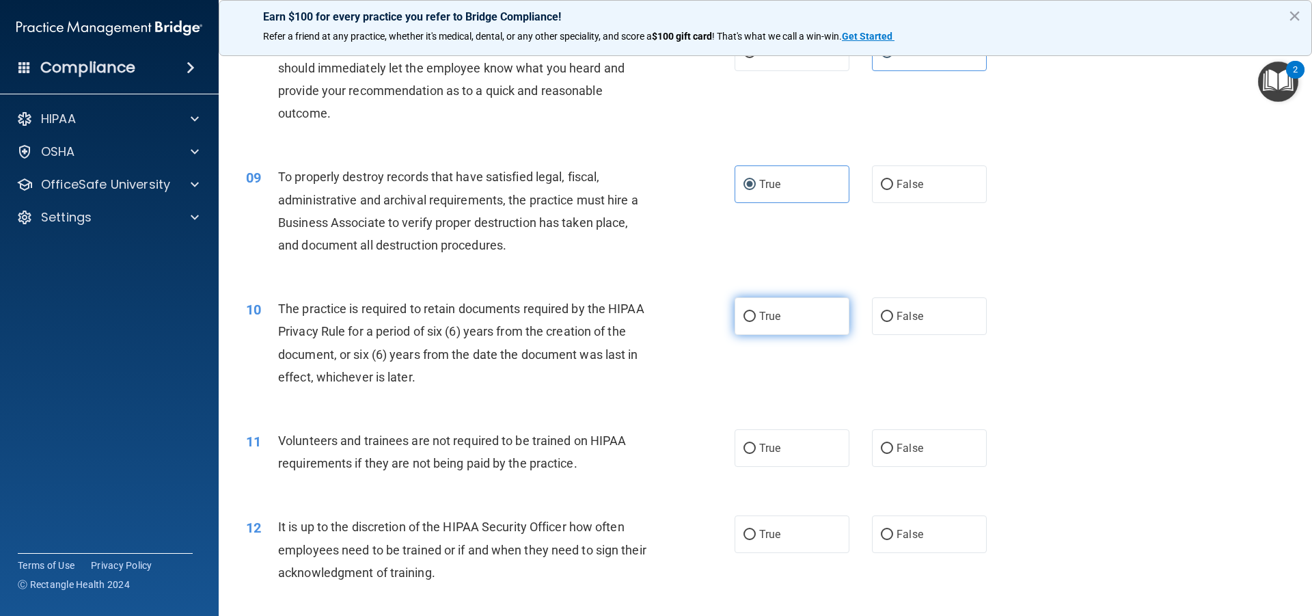
radio input "true"
click at [923, 446] on label "False" at bounding box center [929, 448] width 115 height 38
click at [893, 446] on input "False" at bounding box center [887, 449] width 12 height 10
radio input "true"
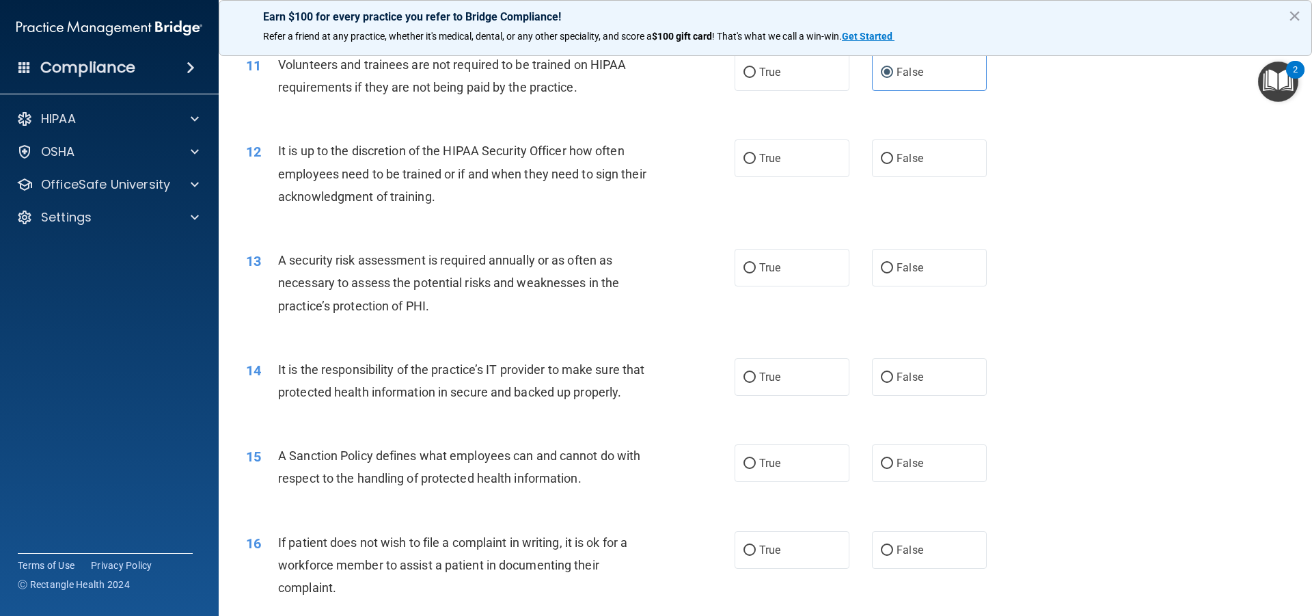
scroll to position [1264, 0]
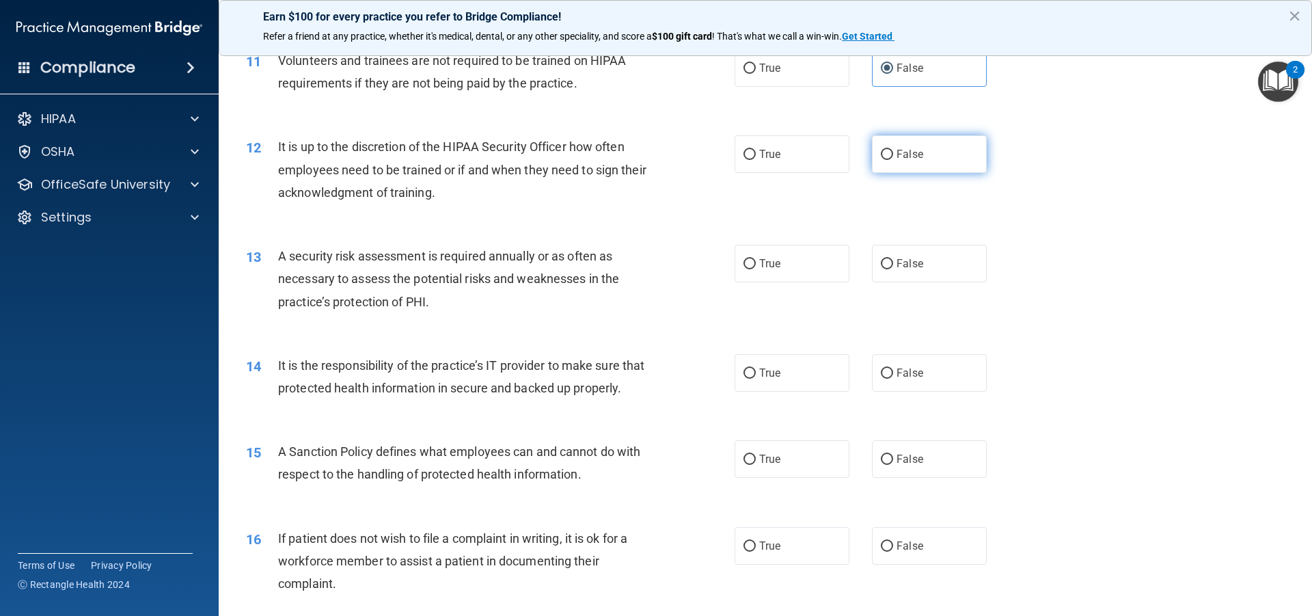
click at [940, 138] on label "False" at bounding box center [929, 154] width 115 height 38
click at [893, 150] on input "False" at bounding box center [887, 155] width 12 height 10
radio input "true"
click at [800, 257] on label "True" at bounding box center [792, 264] width 115 height 38
click at [756, 259] on input "True" at bounding box center [750, 264] width 12 height 10
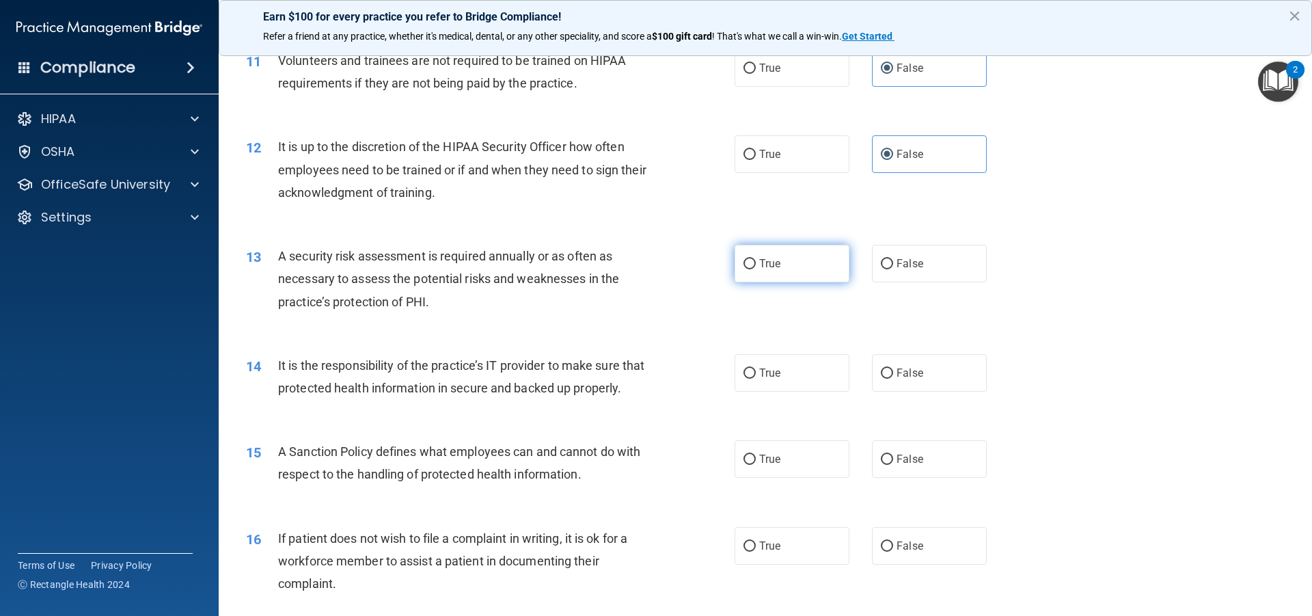
radio input "true"
click at [770, 356] on label "True" at bounding box center [792, 373] width 115 height 38
click at [756, 368] on input "True" at bounding box center [750, 373] width 12 height 10
radio input "true"
click at [754, 478] on label "True" at bounding box center [792, 459] width 115 height 38
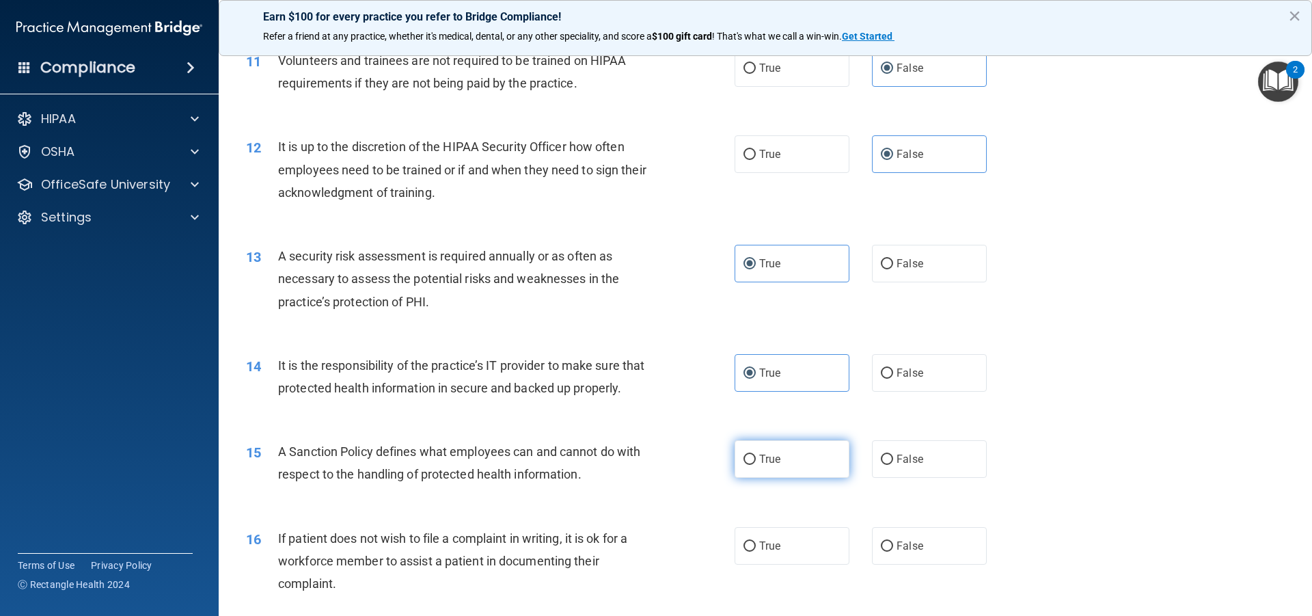
click at [754, 465] on input "True" at bounding box center [750, 459] width 12 height 10
radio input "true"
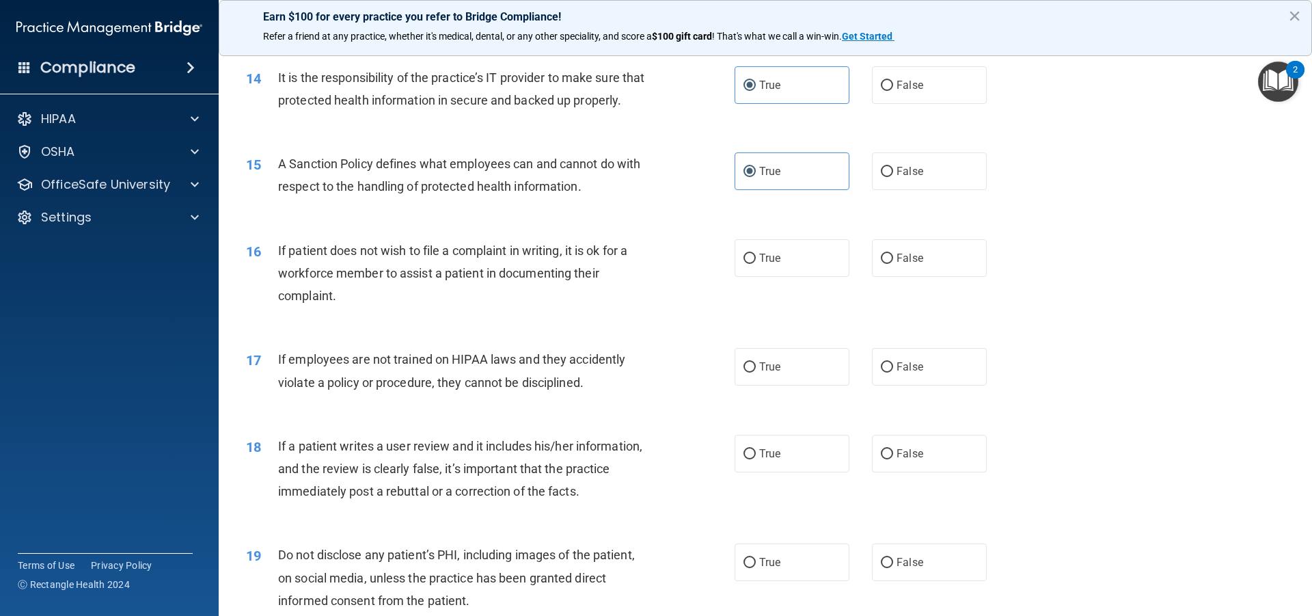
scroll to position [1610, 0]
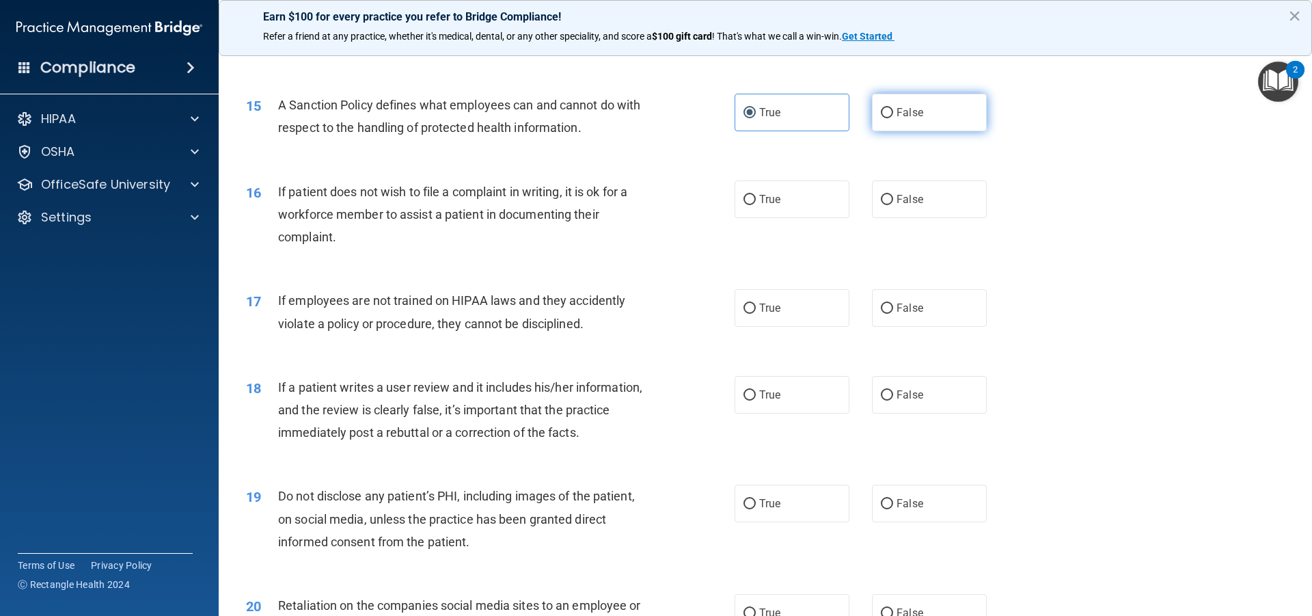
click at [917, 124] on label "False" at bounding box center [929, 113] width 115 height 38
click at [893, 118] on input "False" at bounding box center [887, 113] width 12 height 10
radio input "true"
radio input "false"
click at [752, 218] on label "True" at bounding box center [792, 199] width 115 height 38
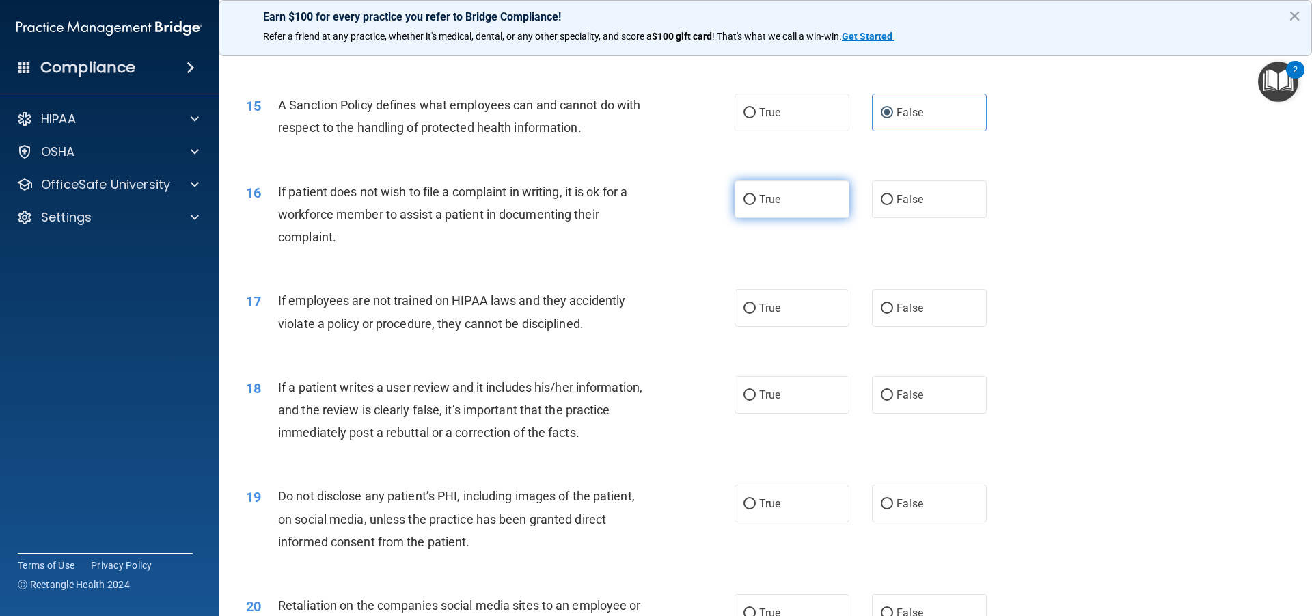
click at [752, 205] on input "True" at bounding box center [750, 200] width 12 height 10
radio input "true"
click at [929, 323] on label "False" at bounding box center [929, 308] width 115 height 38
click at [893, 314] on input "False" at bounding box center [887, 308] width 12 height 10
radio input "true"
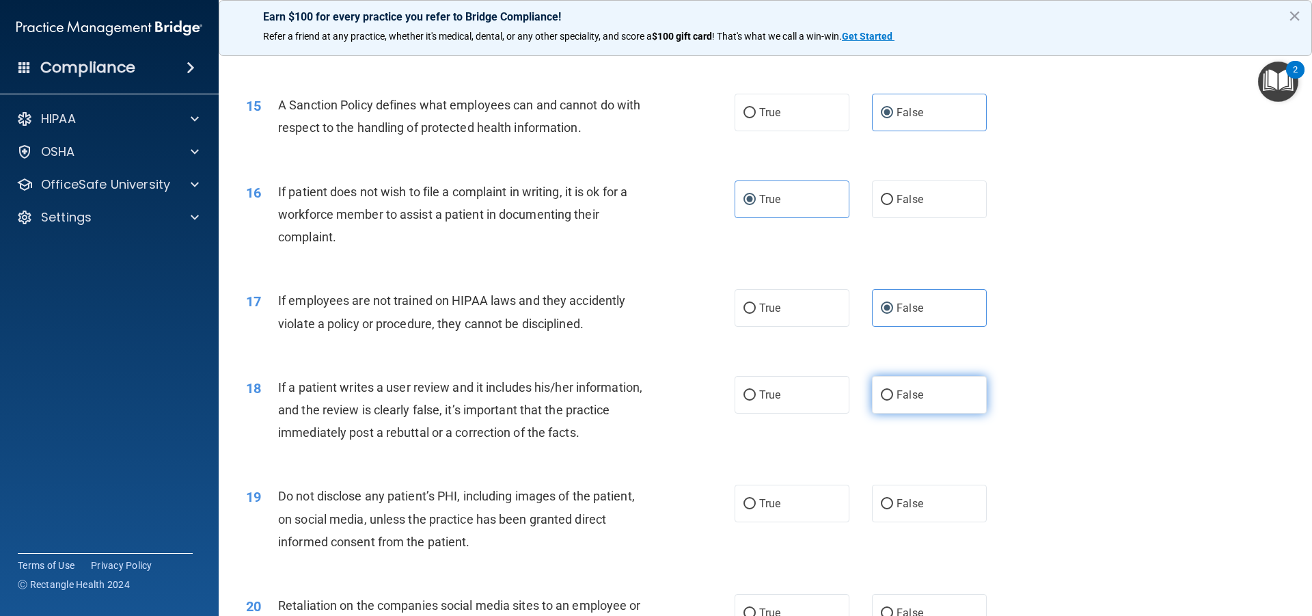
click at [918, 413] on label "False" at bounding box center [929, 395] width 115 height 38
click at [893, 401] on input "False" at bounding box center [887, 395] width 12 height 10
radio input "true"
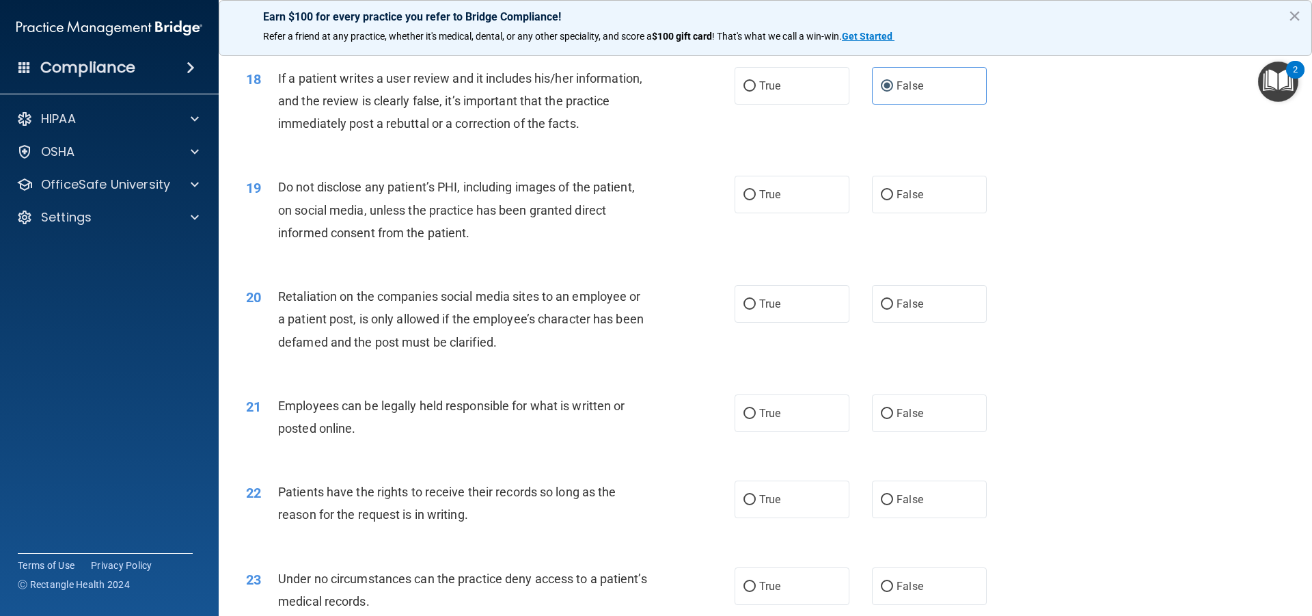
scroll to position [1927, 0]
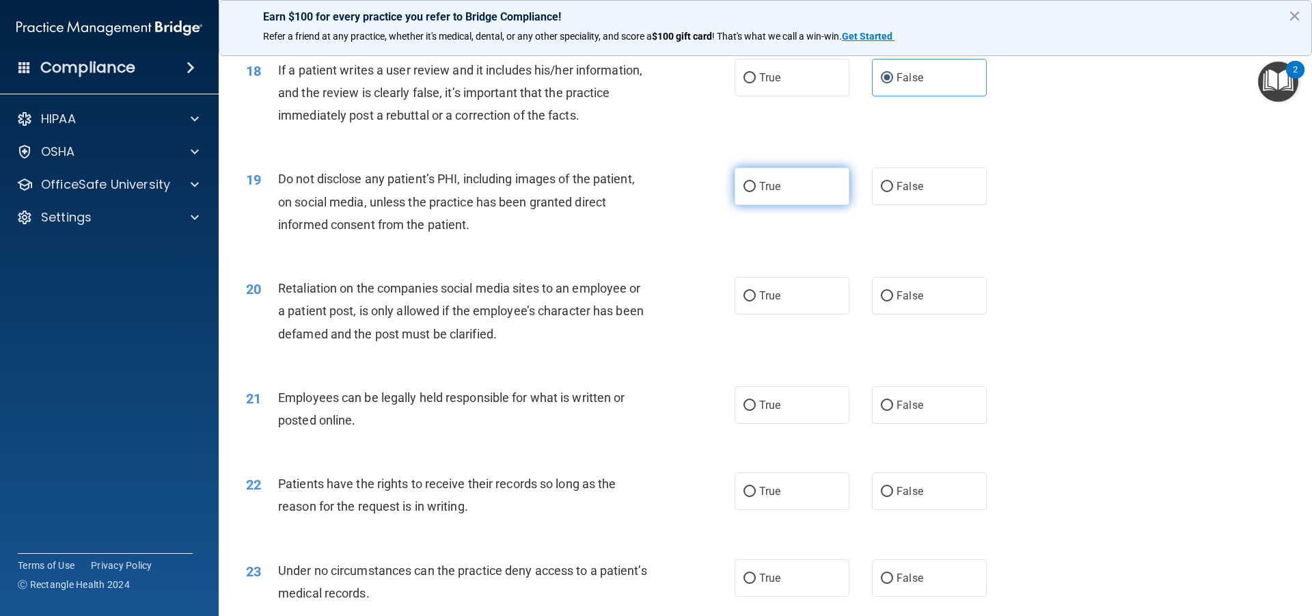
click at [757, 205] on label "True" at bounding box center [792, 186] width 115 height 38
click at [756, 192] on input "True" at bounding box center [750, 187] width 12 height 10
radio input "true"
click at [950, 313] on label "False" at bounding box center [929, 296] width 115 height 38
click at [893, 301] on input "False" at bounding box center [887, 296] width 12 height 10
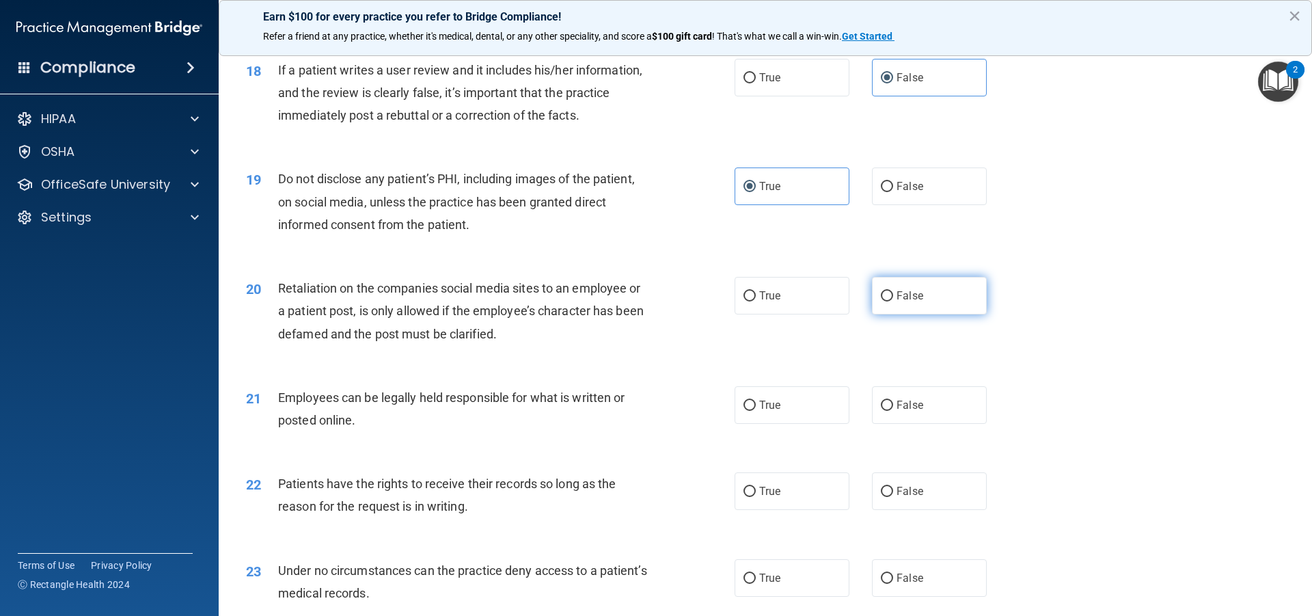
radio input "true"
click at [780, 424] on label "True" at bounding box center [792, 405] width 115 height 38
click at [756, 411] on input "True" at bounding box center [750, 406] width 12 height 10
radio input "true"
click at [790, 510] on label "True" at bounding box center [792, 491] width 115 height 38
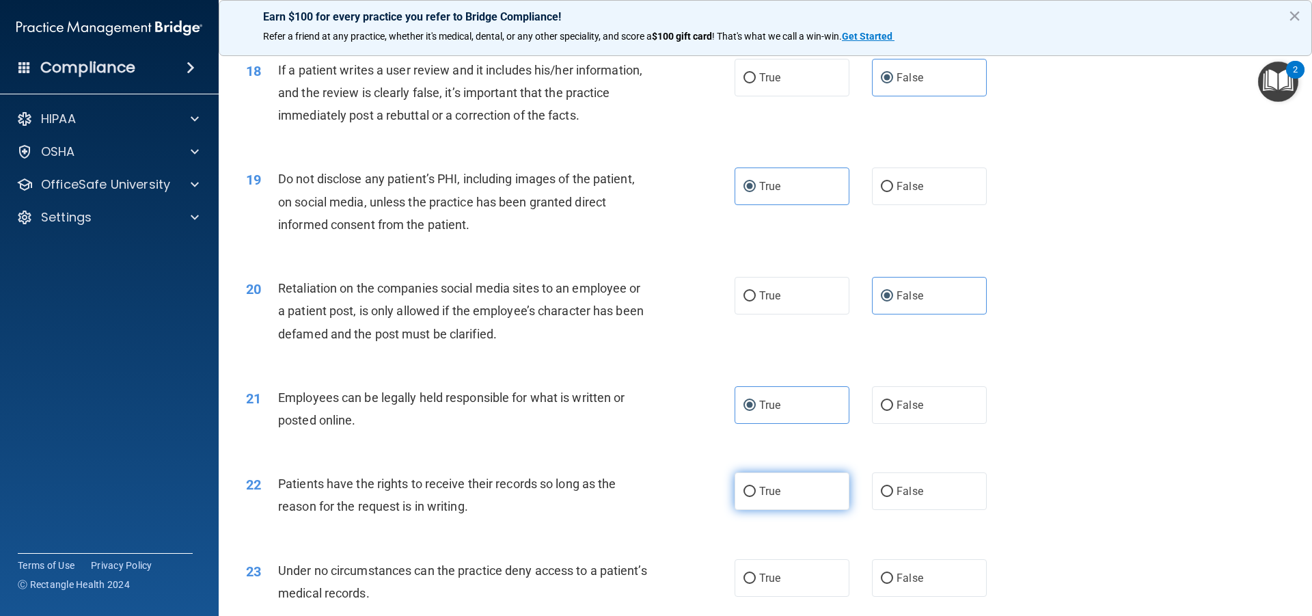
click at [756, 497] on input "True" at bounding box center [750, 492] width 12 height 10
radio input "true"
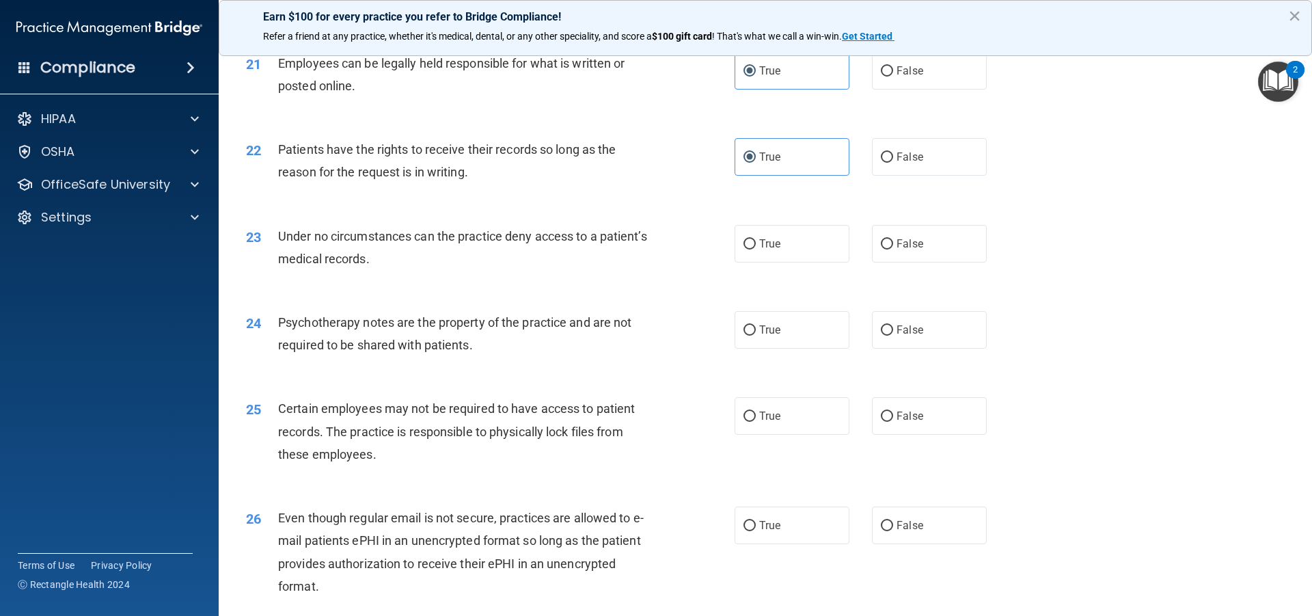
scroll to position [2274, 0]
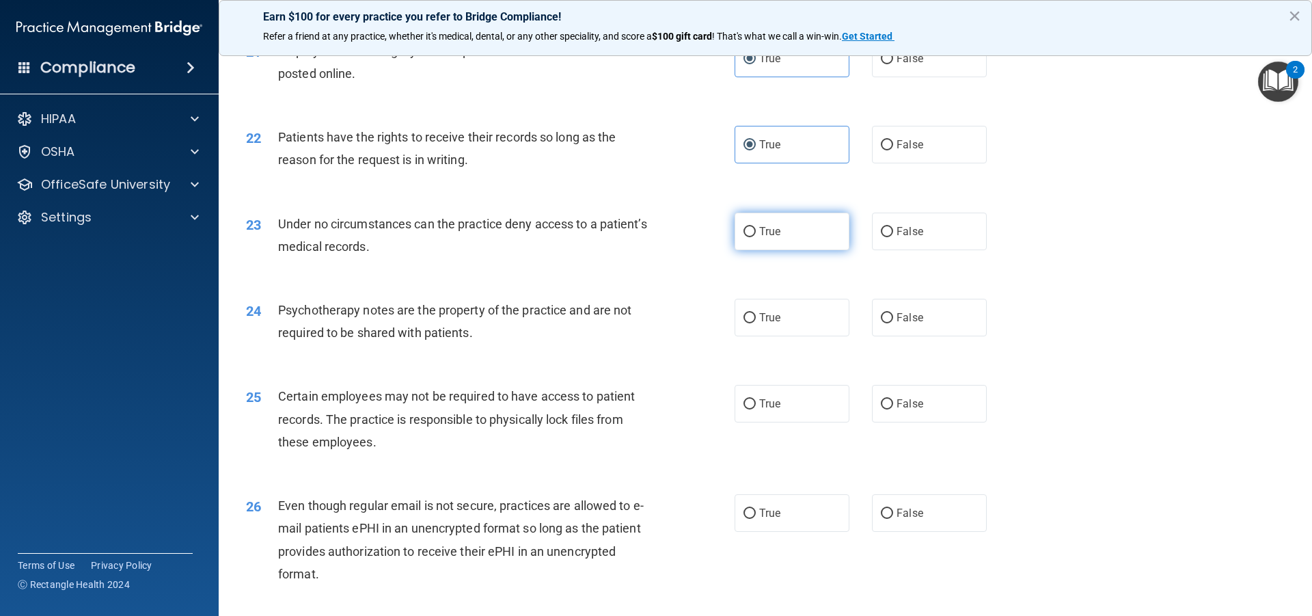
click at [808, 250] on label "True" at bounding box center [792, 232] width 115 height 38
click at [756, 237] on input "True" at bounding box center [750, 232] width 12 height 10
radio input "true"
click at [752, 336] on label "True" at bounding box center [792, 318] width 115 height 38
click at [752, 323] on input "True" at bounding box center [750, 318] width 12 height 10
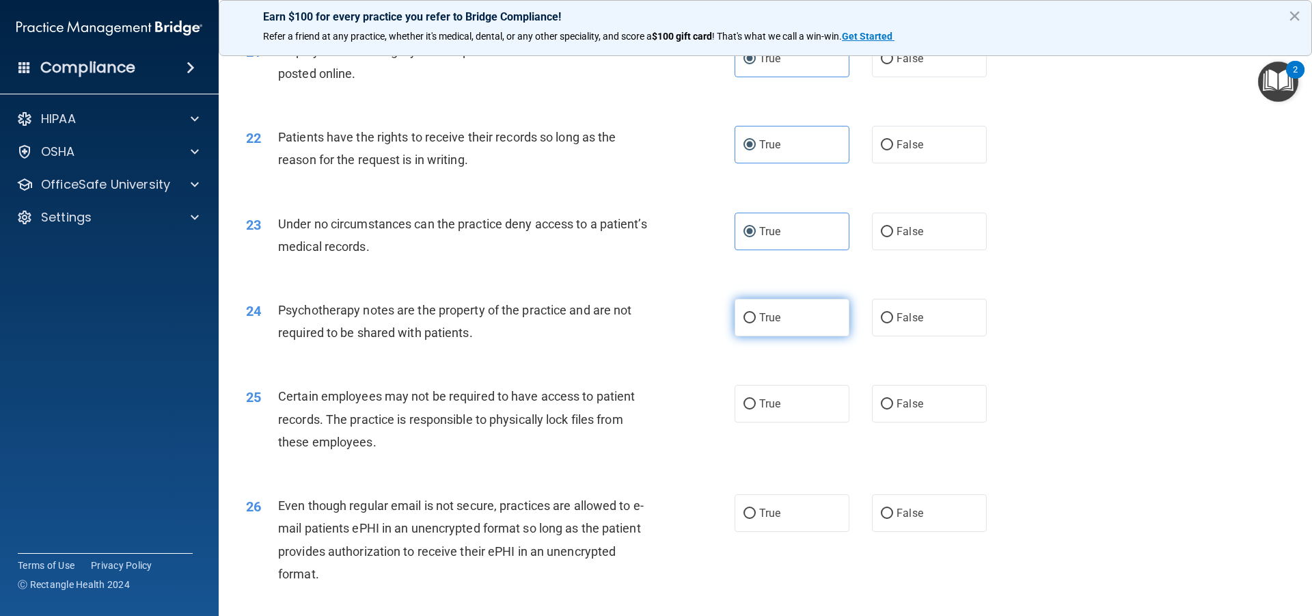
radio input "true"
click at [799, 422] on label "True" at bounding box center [792, 404] width 115 height 38
click at [756, 409] on input "True" at bounding box center [750, 404] width 12 height 10
radio input "true"
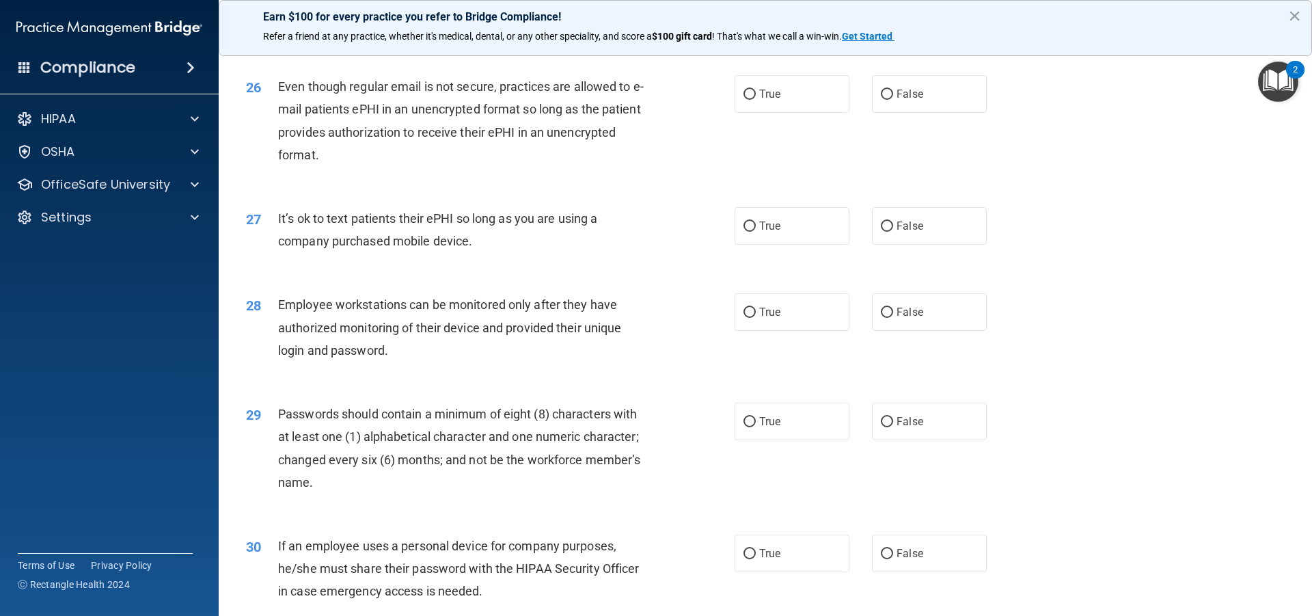
scroll to position [2697, 0]
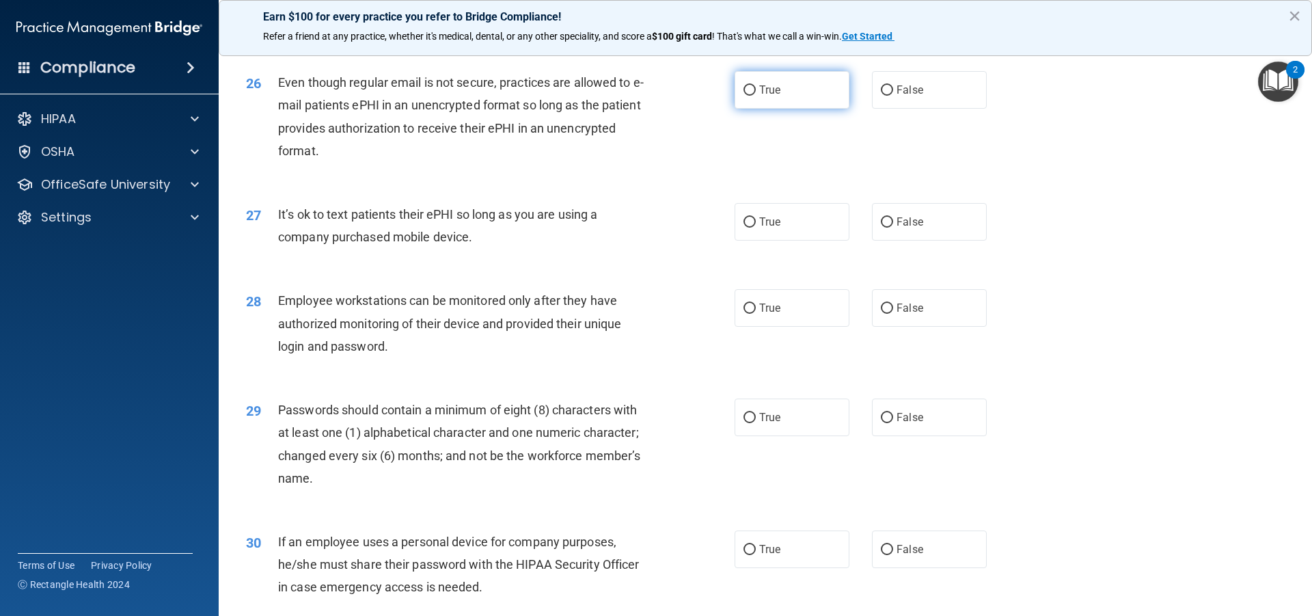
click at [802, 109] on label "True" at bounding box center [792, 90] width 115 height 38
click at [756, 96] on input "True" at bounding box center [750, 90] width 12 height 10
radio input "true"
click at [796, 241] on label "True" at bounding box center [792, 222] width 115 height 38
click at [756, 228] on input "True" at bounding box center [750, 222] width 12 height 10
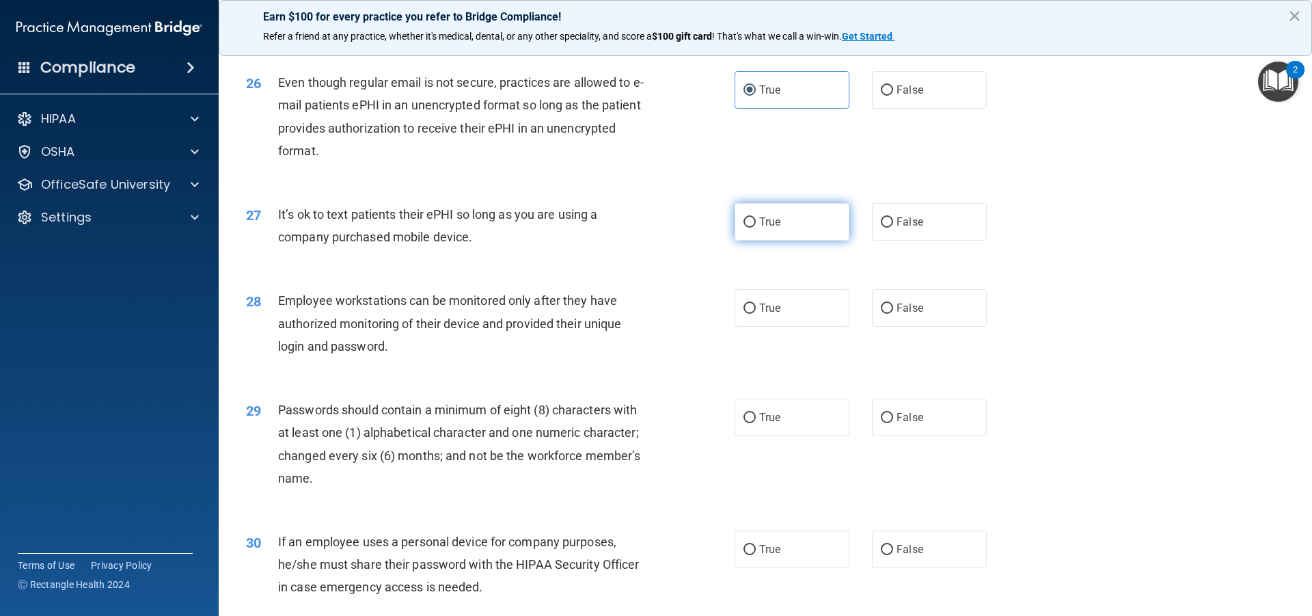
radio input "true"
click at [760, 312] on label "True" at bounding box center [792, 308] width 115 height 38
click at [756, 312] on input "True" at bounding box center [750, 308] width 12 height 10
radio input "true"
click at [767, 436] on label "True" at bounding box center [792, 417] width 115 height 38
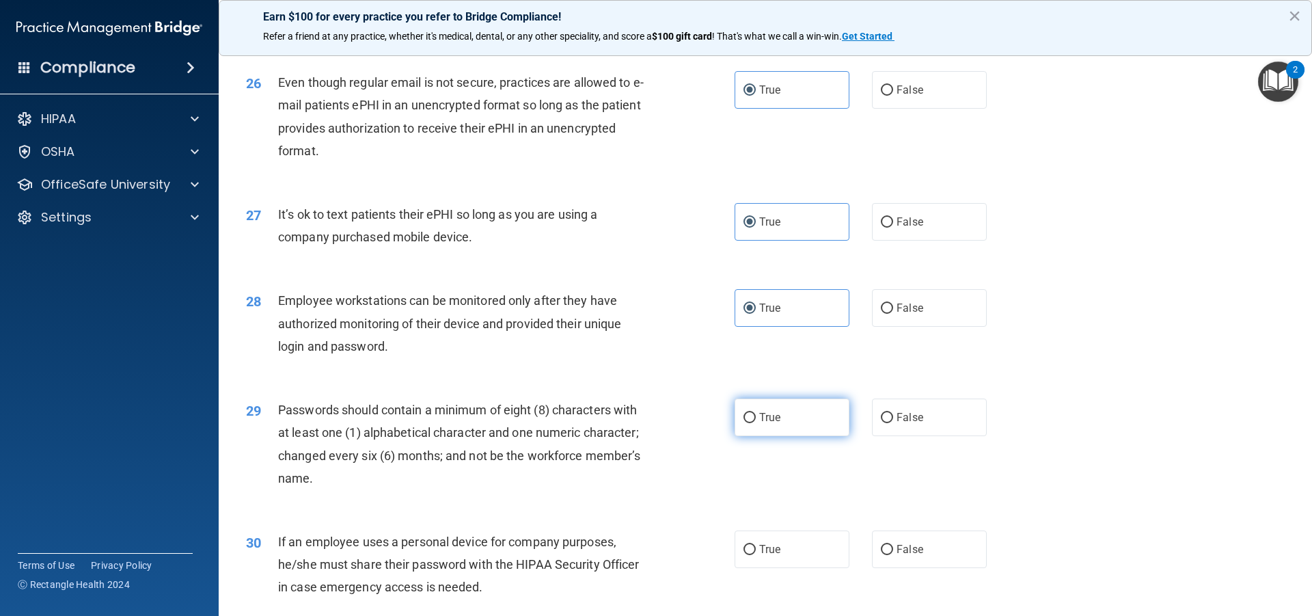
click at [756, 423] on input "True" at bounding box center [750, 418] width 12 height 10
radio input "true"
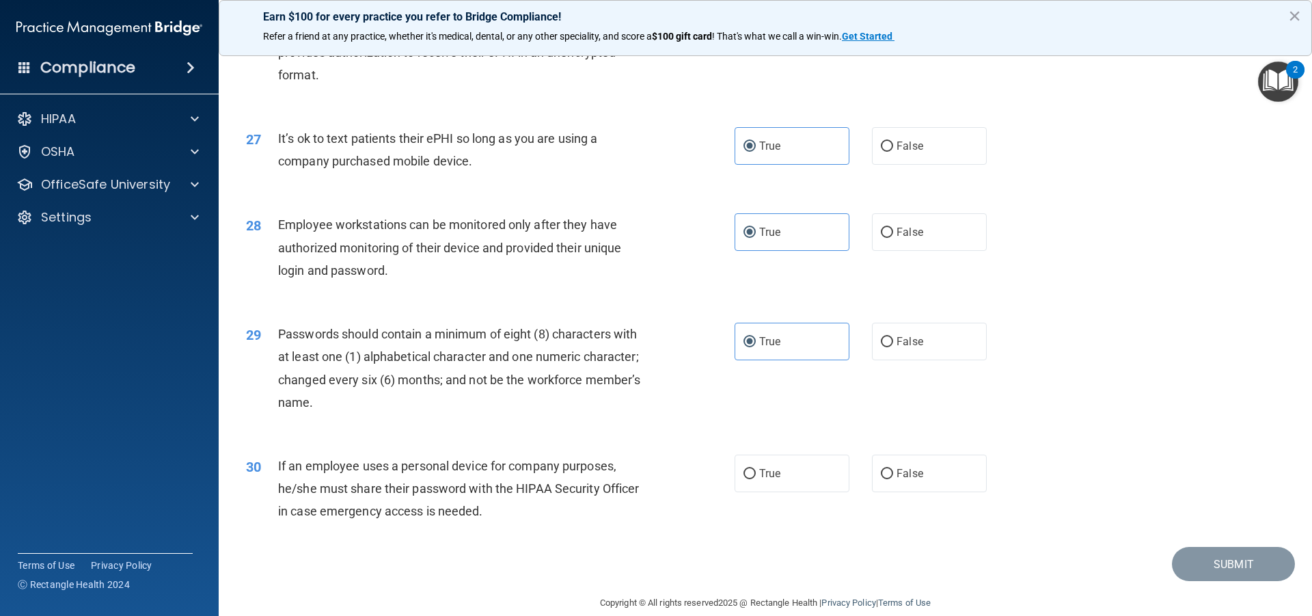
scroll to position [2815, 0]
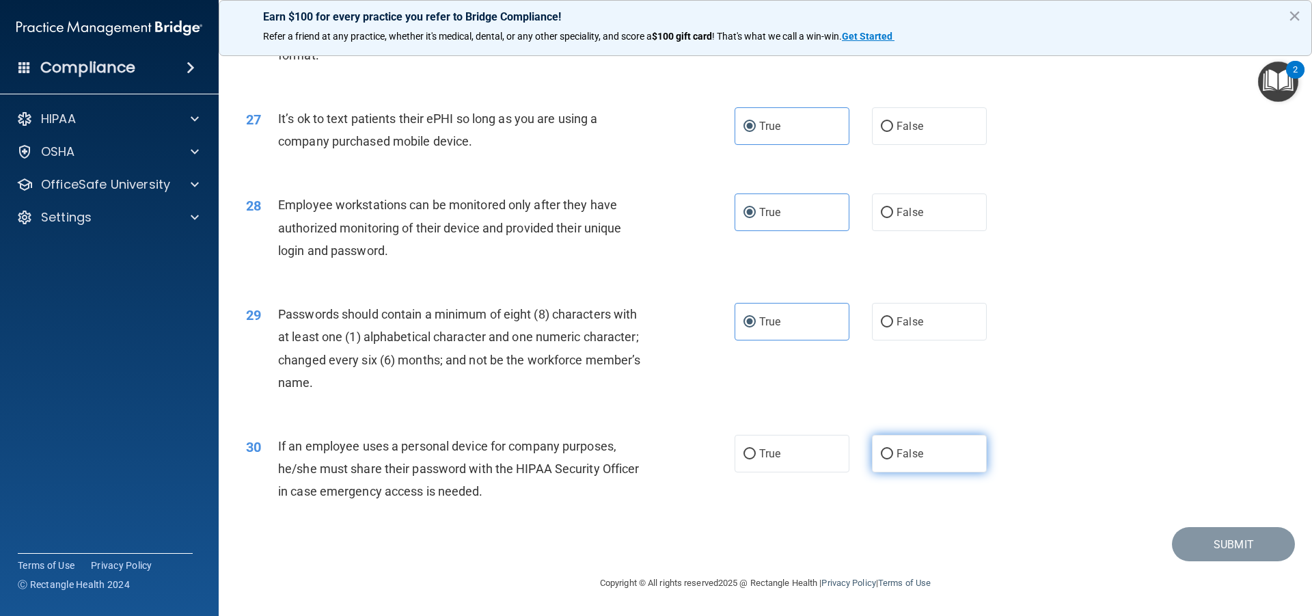
click at [921, 450] on label "False" at bounding box center [929, 454] width 115 height 38
click at [893, 450] on input "False" at bounding box center [887, 454] width 12 height 10
radio input "true"
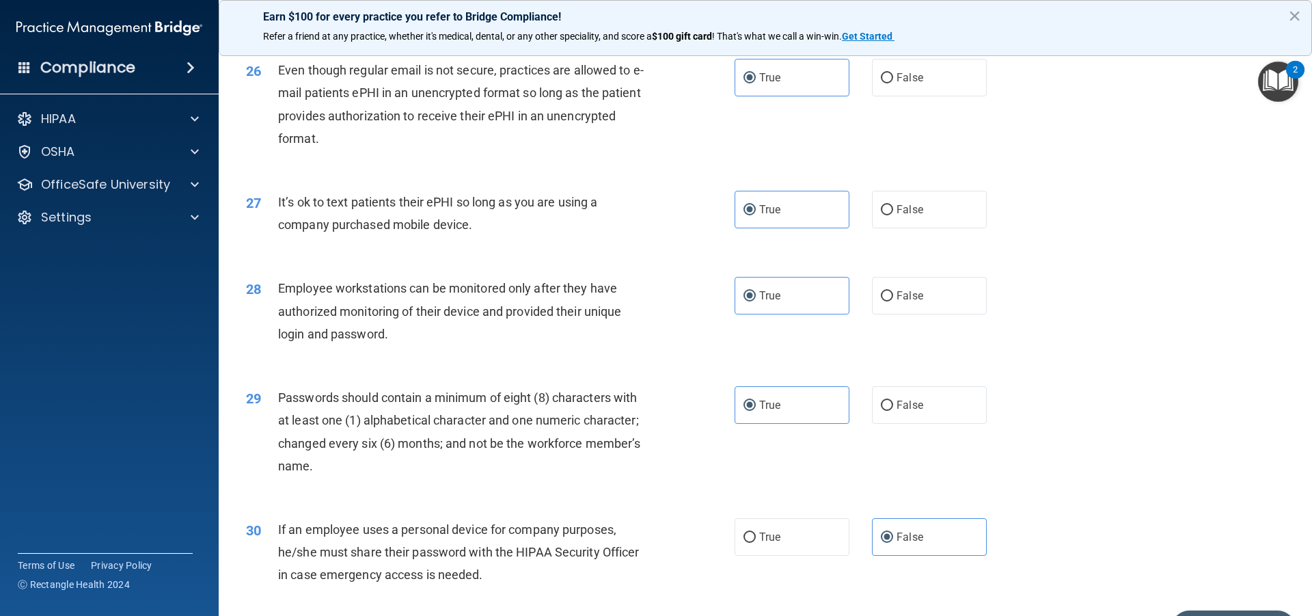
click at [1303, 515] on main "- HIPAA Policies and Procedures Quiz This quiz doesn’t expire until . Are you s…" at bounding box center [766, 330] width 1094 height 572
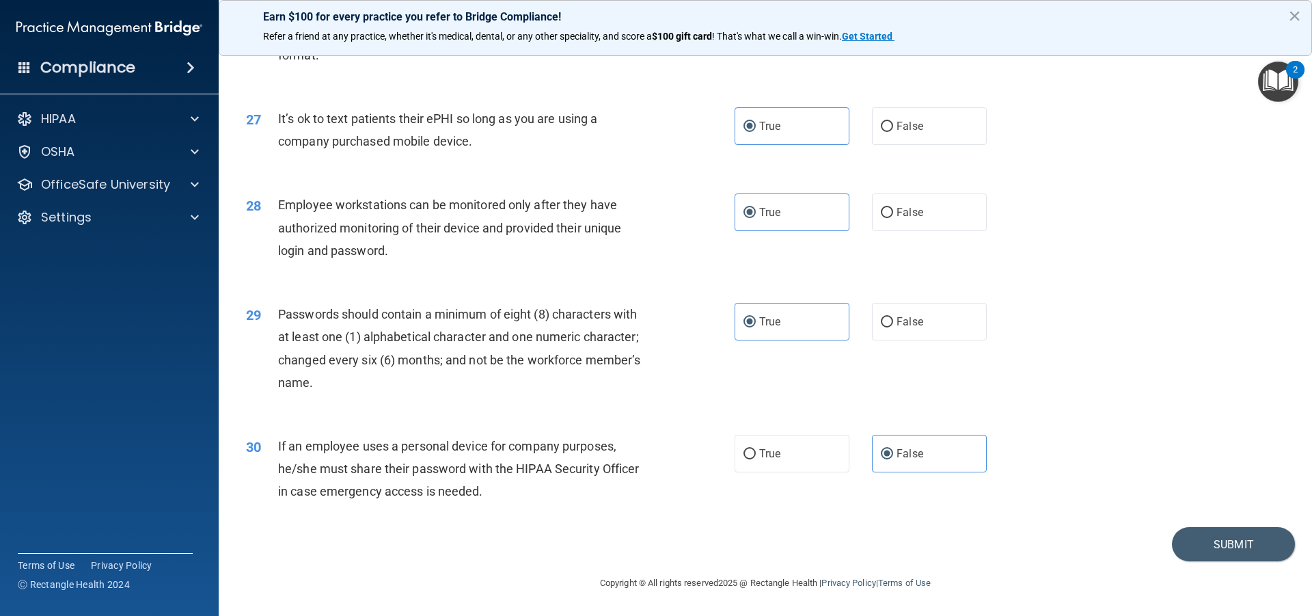
scroll to position [2782, 0]
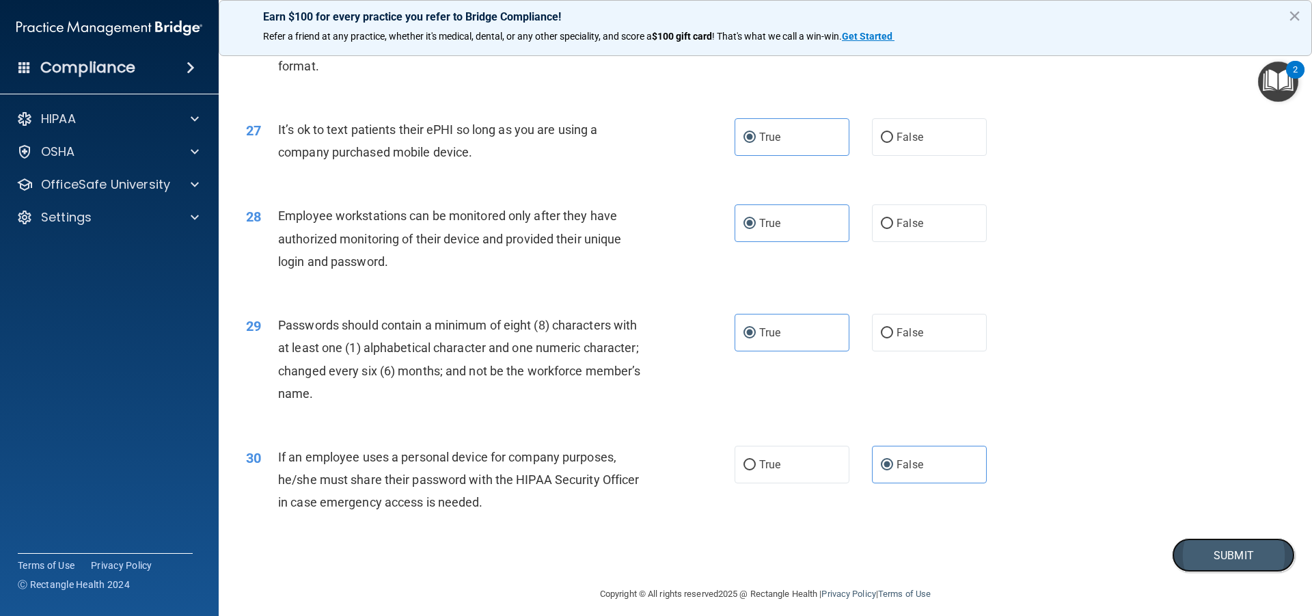
click at [1177, 573] on button "Submit" at bounding box center [1233, 555] width 123 height 35
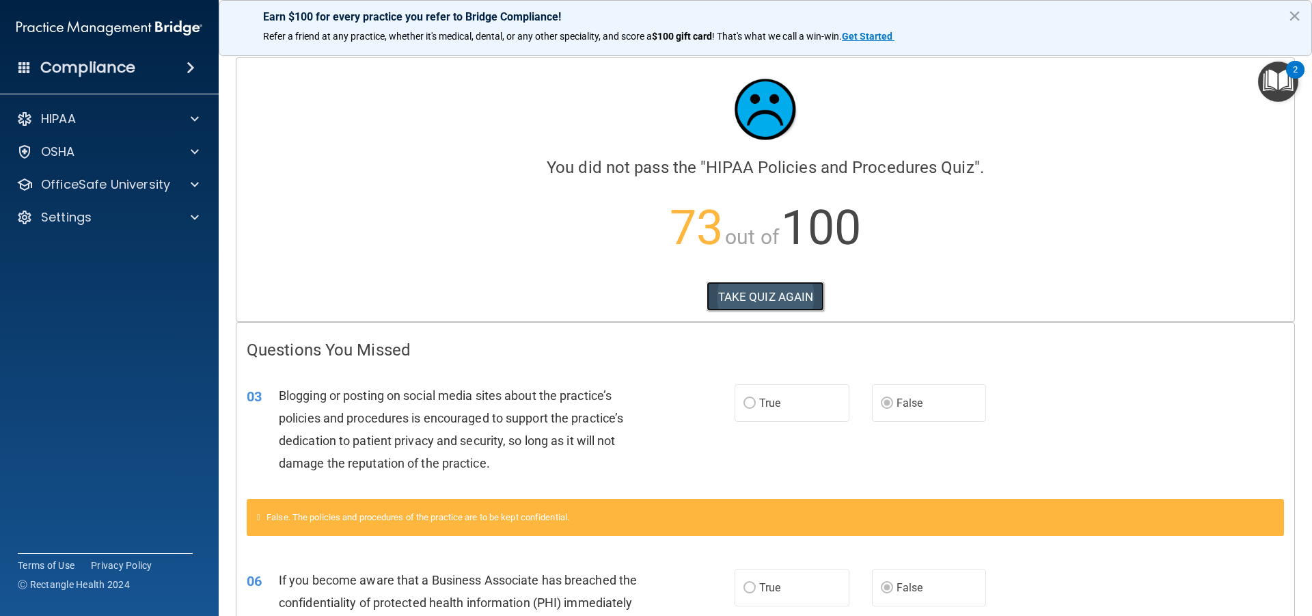
click at [720, 302] on button "TAKE QUIZ AGAIN" at bounding box center [766, 297] width 118 height 30
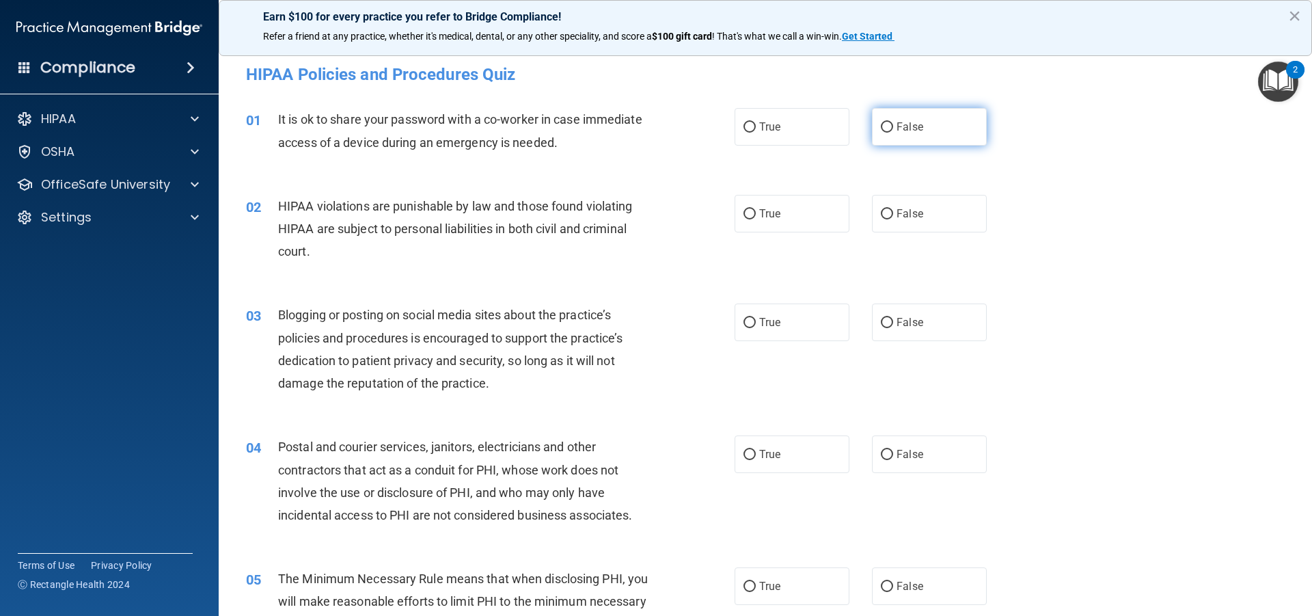
click at [964, 116] on label "False" at bounding box center [929, 127] width 115 height 38
click at [893, 122] on input "False" at bounding box center [887, 127] width 12 height 10
radio input "true"
click at [806, 204] on label "True" at bounding box center [792, 214] width 115 height 38
click at [756, 209] on input "True" at bounding box center [750, 214] width 12 height 10
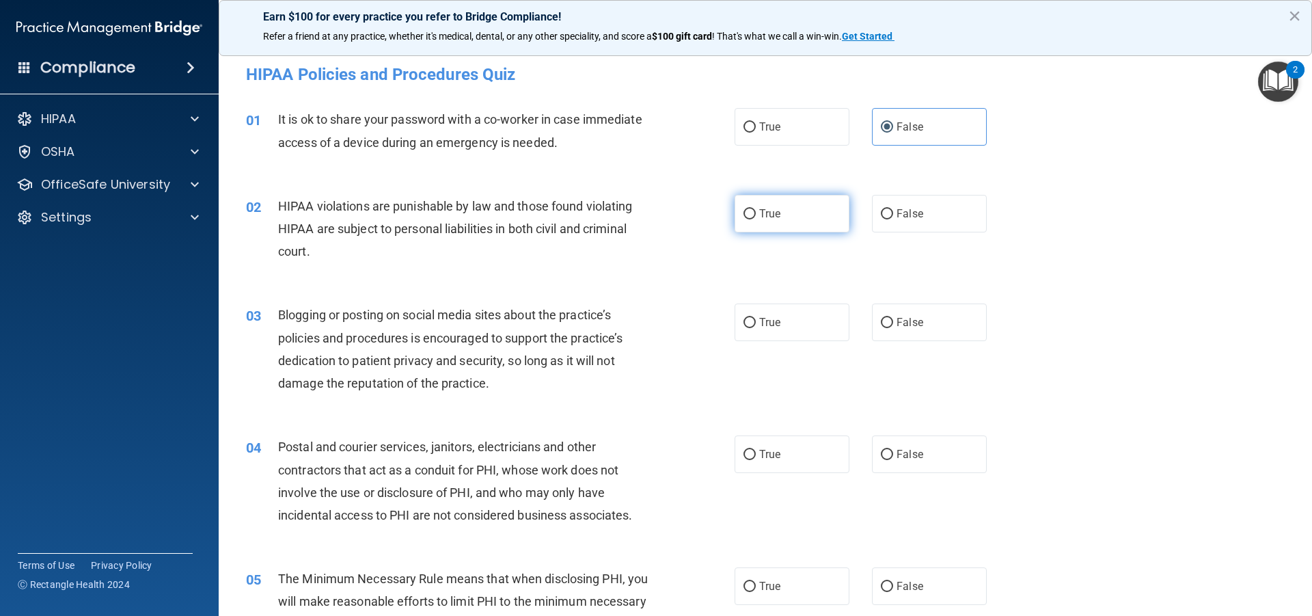
radio input "true"
click at [942, 221] on label "False" at bounding box center [929, 214] width 115 height 38
click at [893, 219] on input "False" at bounding box center [887, 214] width 12 height 10
radio input "true"
radio input "false"
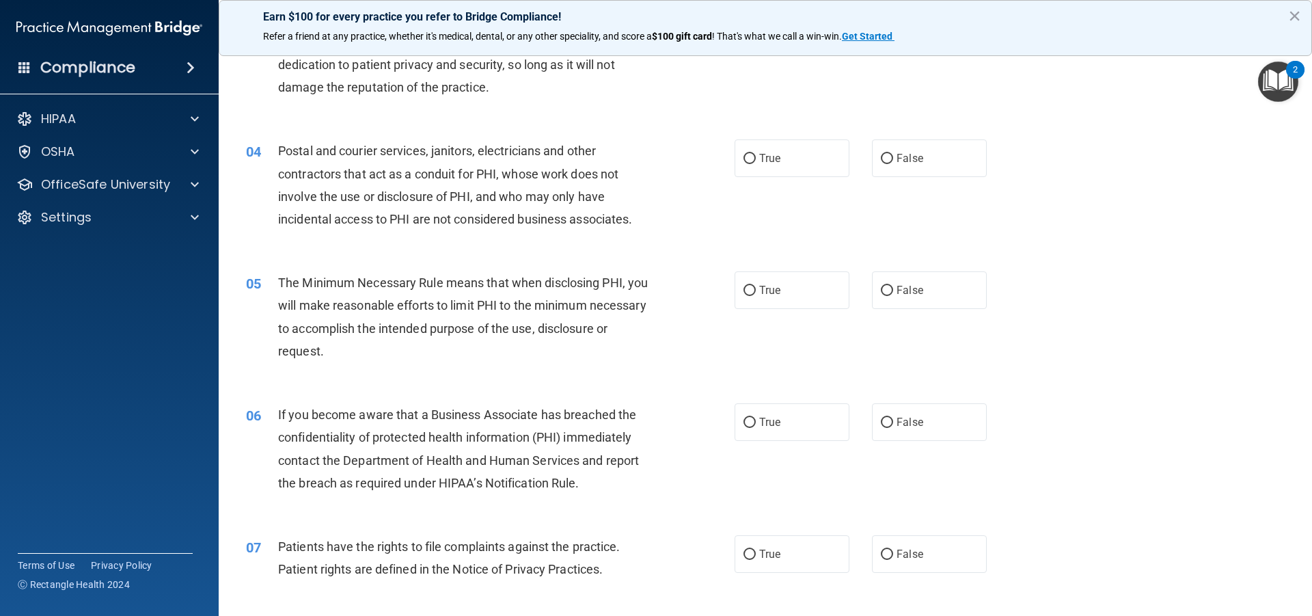
scroll to position [313, 0]
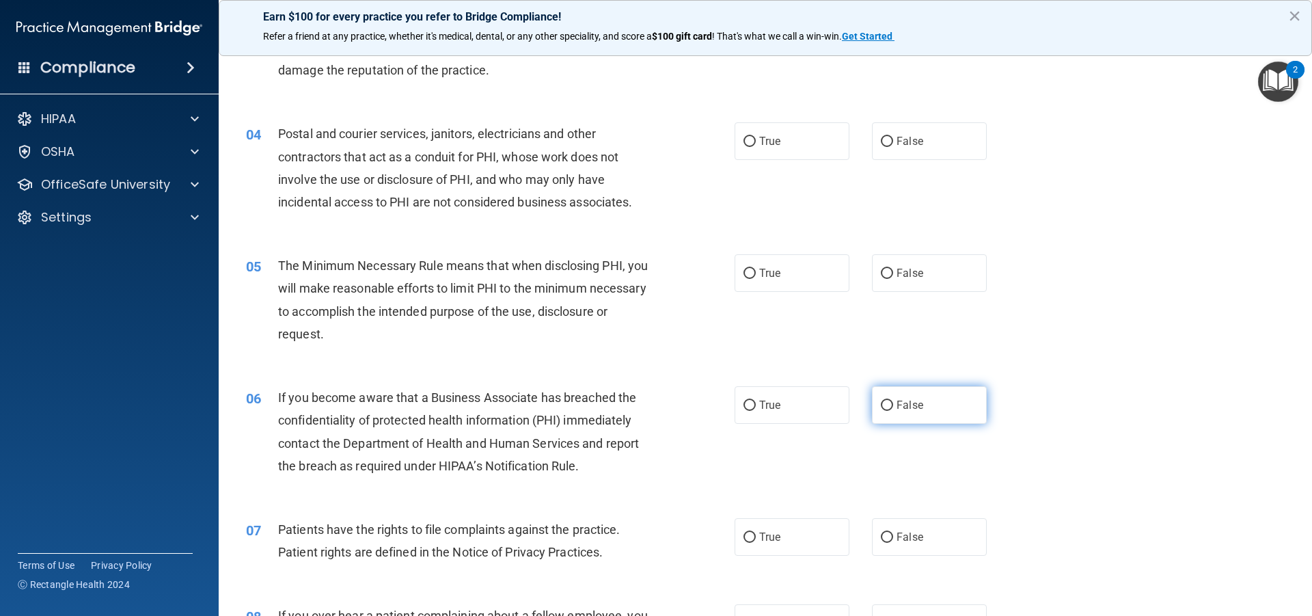
click at [915, 415] on label "False" at bounding box center [929, 405] width 115 height 38
click at [893, 411] on input "False" at bounding box center [887, 406] width 12 height 10
radio input "true"
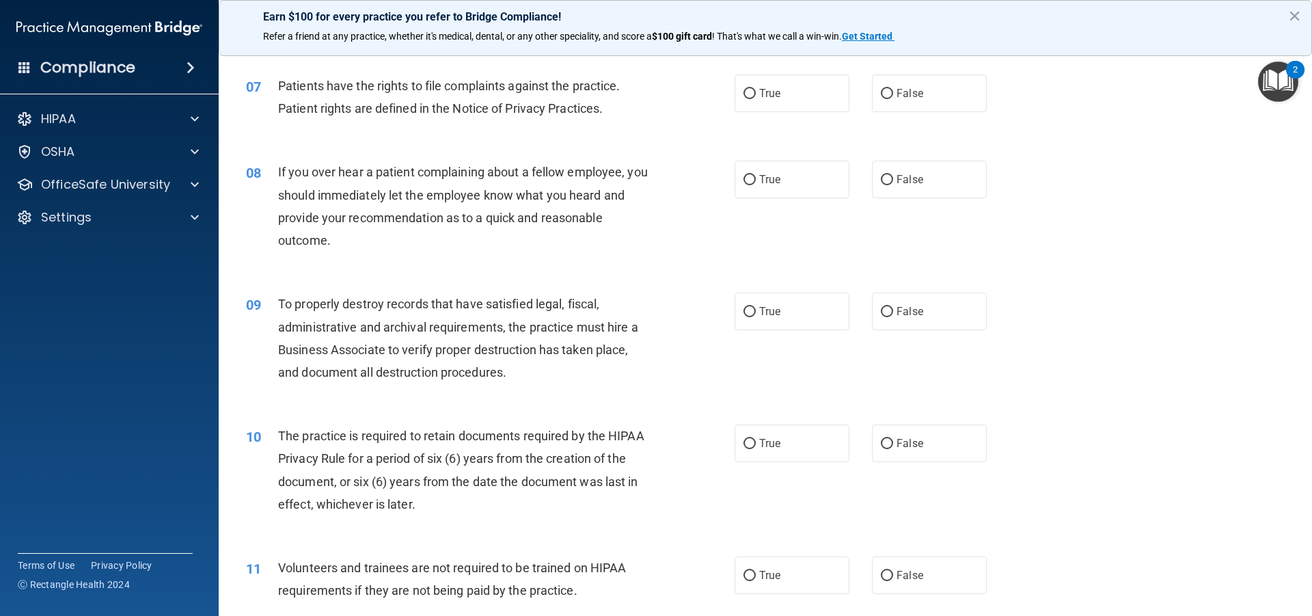
scroll to position [761, 0]
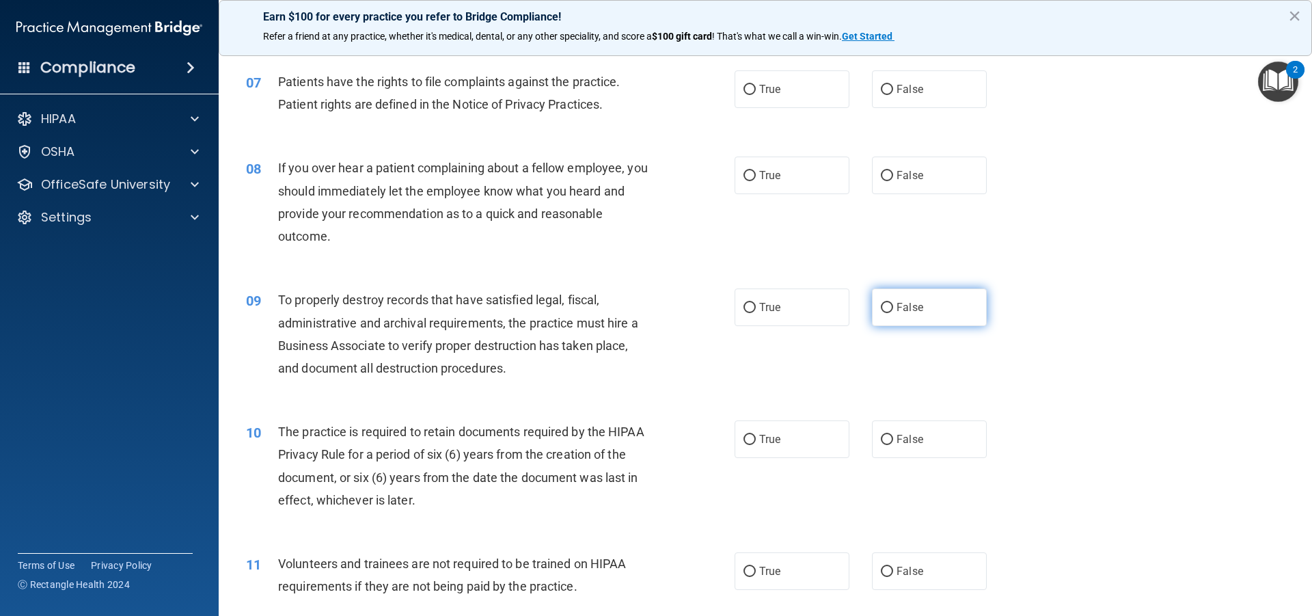
click at [928, 293] on label "False" at bounding box center [929, 307] width 115 height 38
click at [893, 303] on input "False" at bounding box center [887, 308] width 12 height 10
radio input "true"
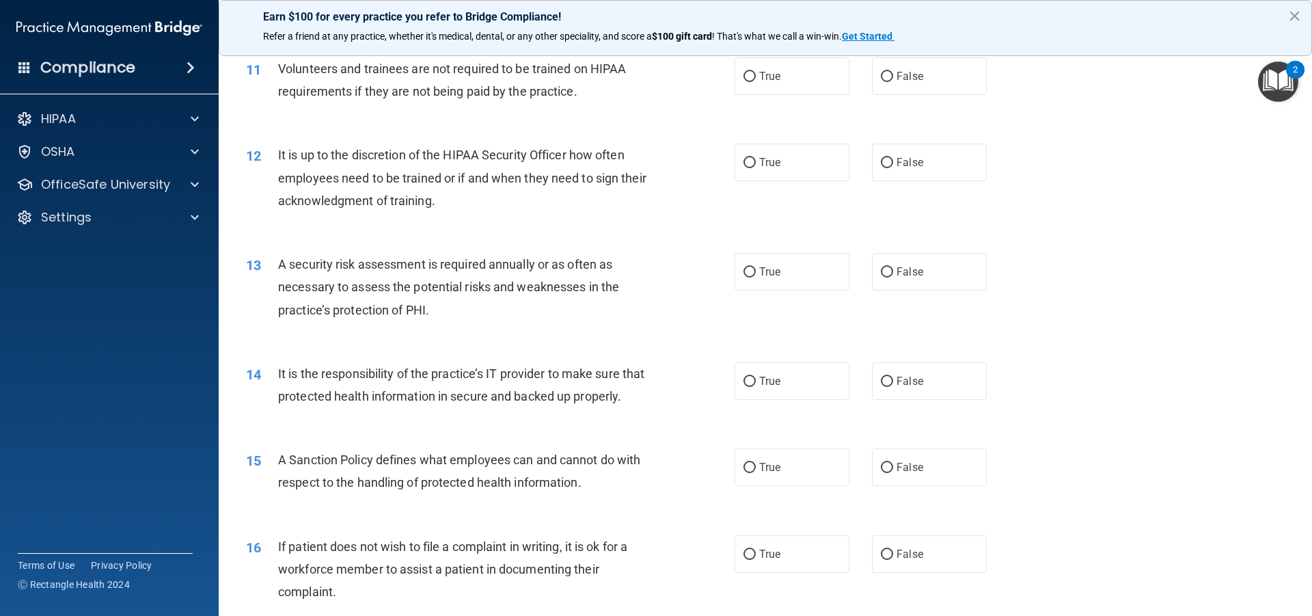
scroll to position [1277, 0]
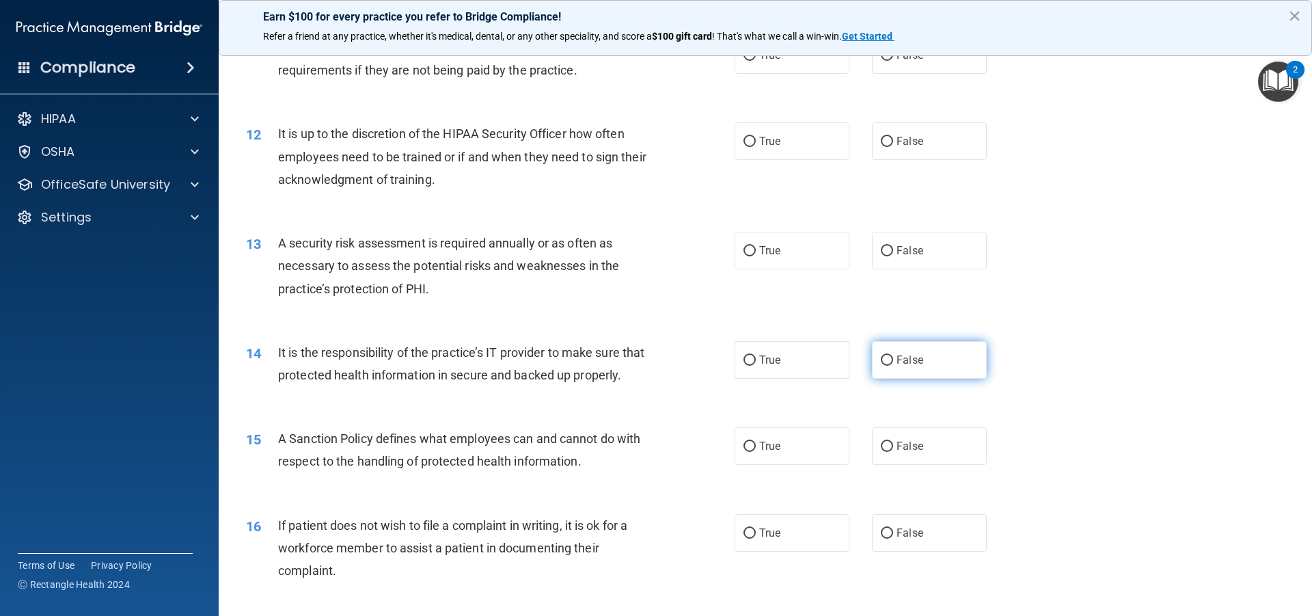
click at [912, 375] on label "False" at bounding box center [929, 360] width 115 height 38
click at [893, 366] on input "False" at bounding box center [887, 360] width 12 height 10
radio input "true"
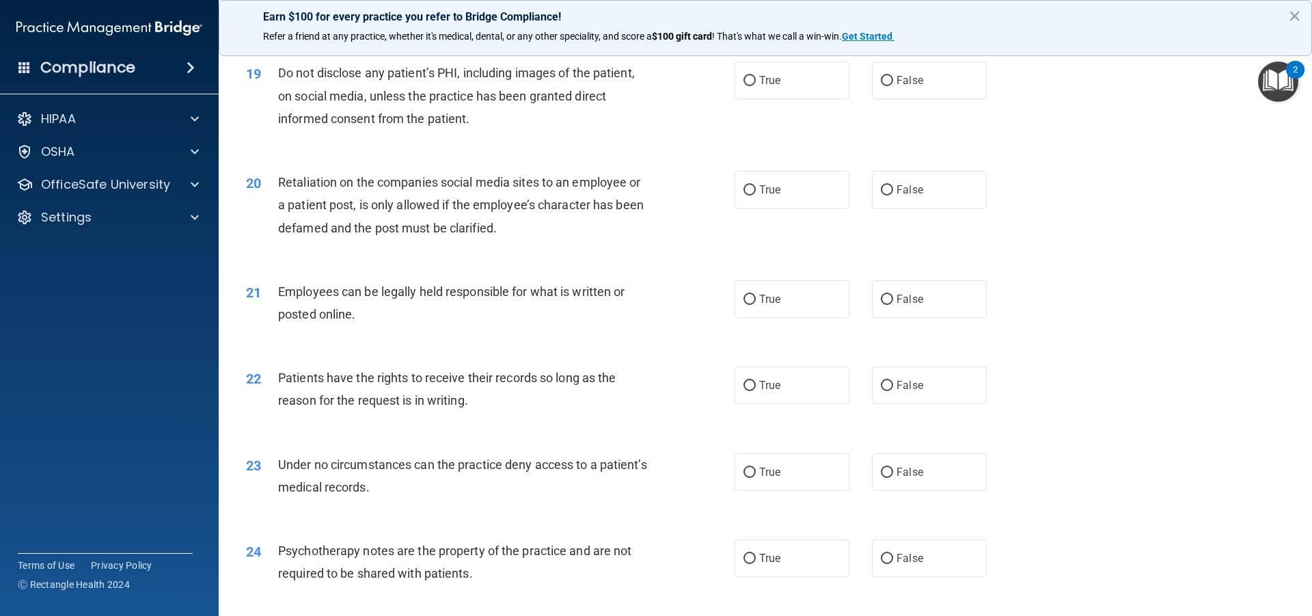
scroll to position [2046, 0]
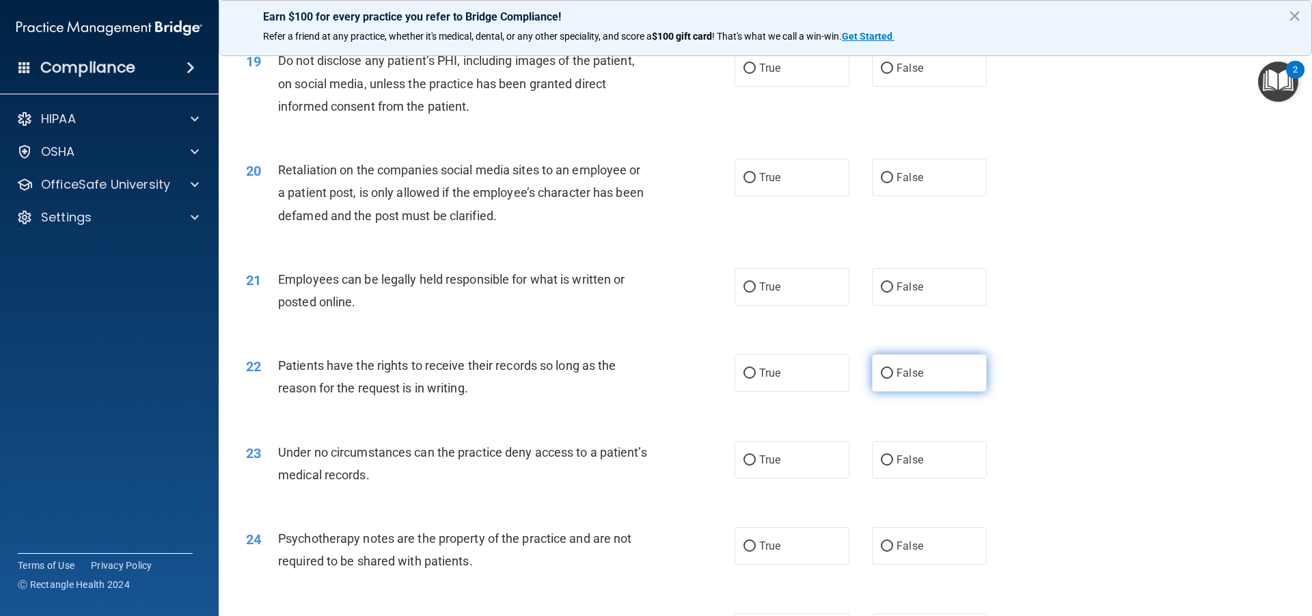
click at [918, 382] on label "False" at bounding box center [929, 373] width 115 height 38
click at [893, 379] on input "False" at bounding box center [887, 373] width 12 height 10
radio input "true"
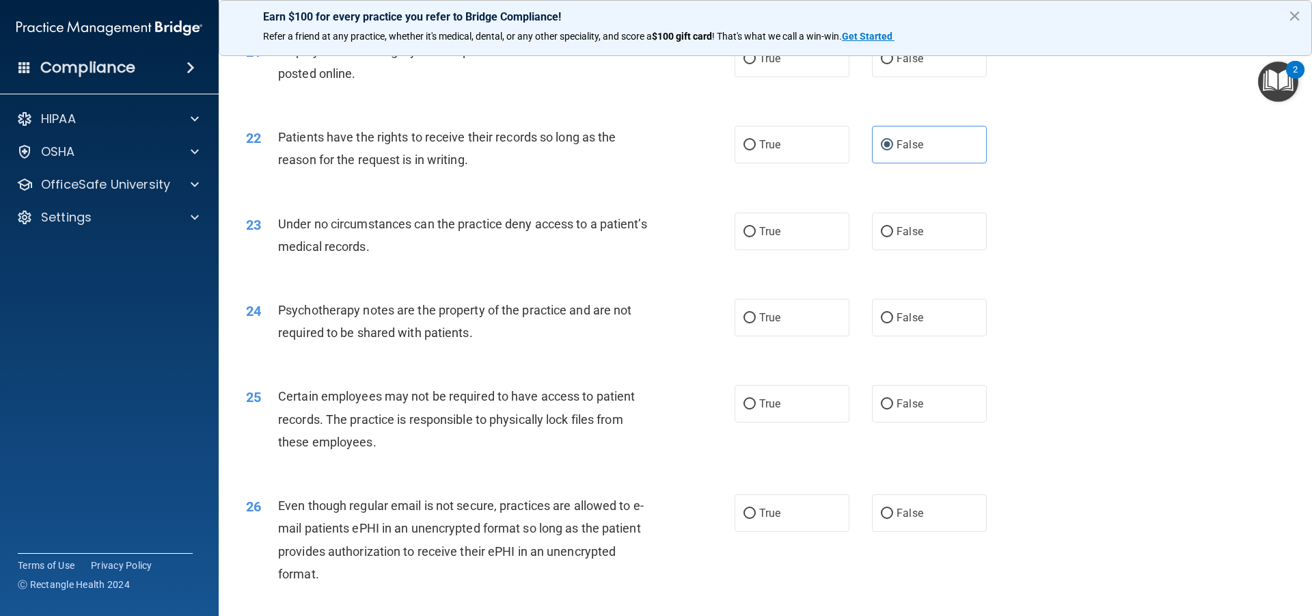
scroll to position [2279, 0]
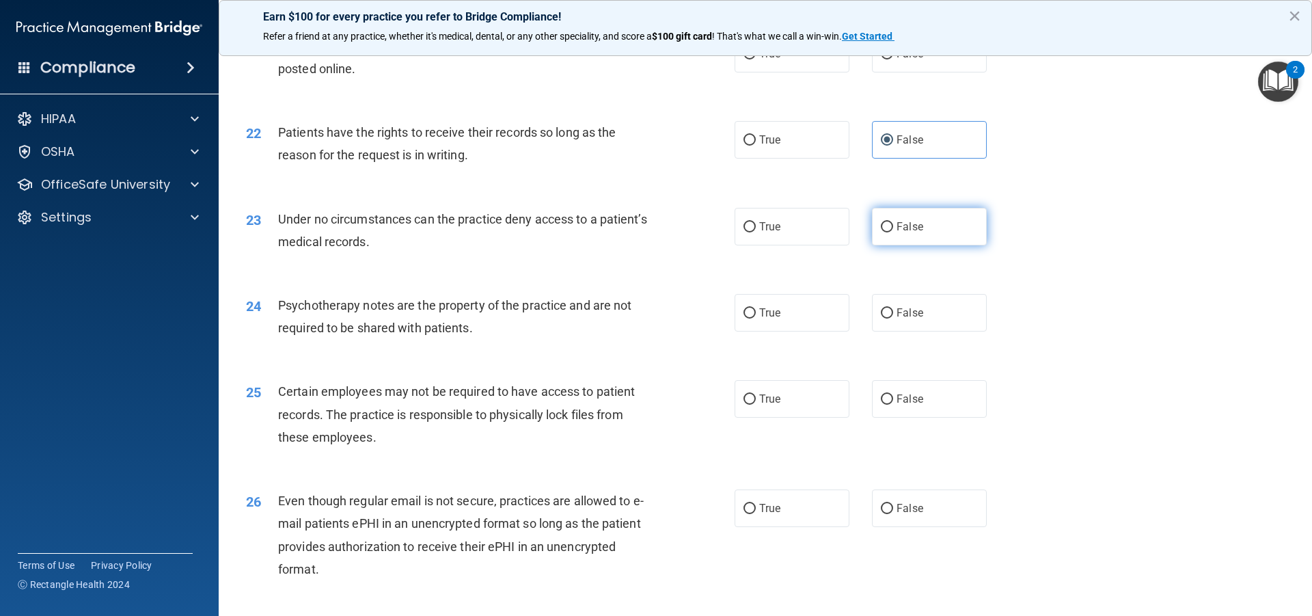
click at [888, 239] on label "False" at bounding box center [929, 227] width 115 height 38
click at [888, 232] on input "False" at bounding box center [887, 227] width 12 height 10
radio input "true"
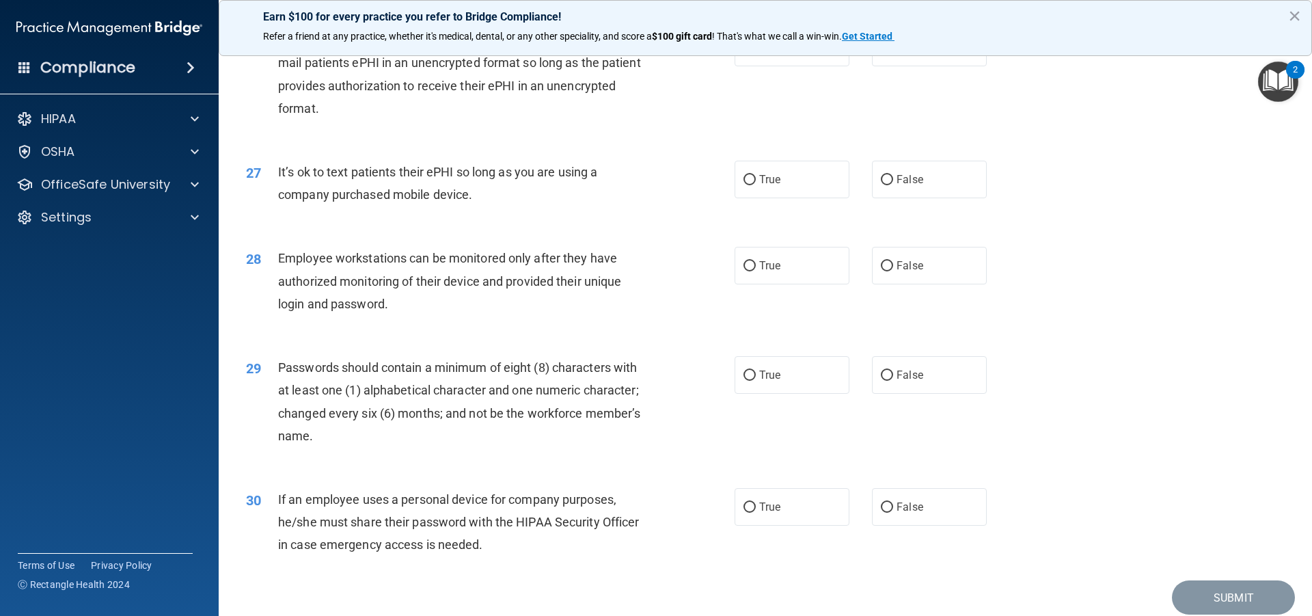
scroll to position [2815, 0]
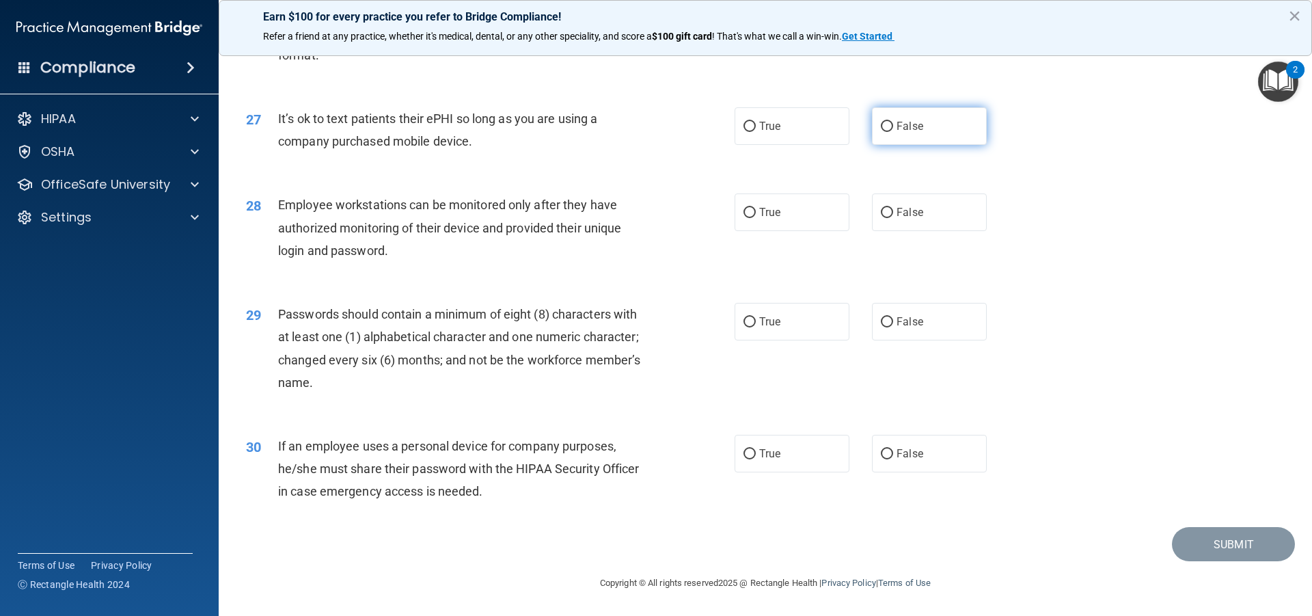
click at [882, 122] on input "False" at bounding box center [887, 127] width 12 height 10
radio input "true"
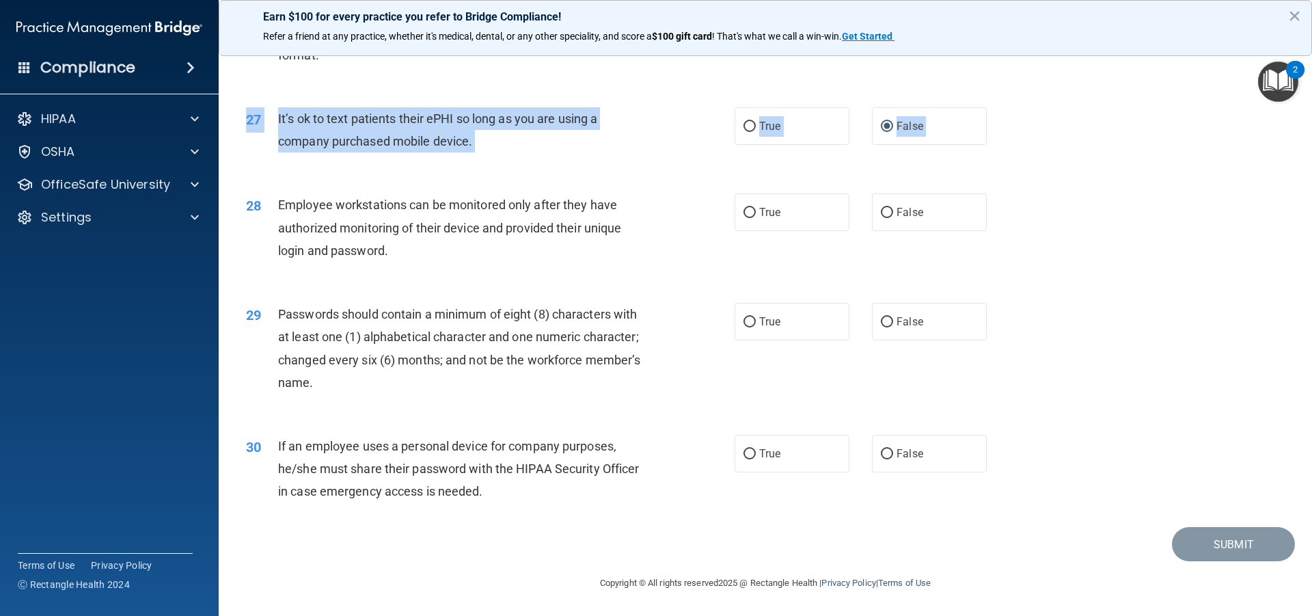
drag, startPoint x: 905, startPoint y: 169, endPoint x: 908, endPoint y: 179, distance: 10.2
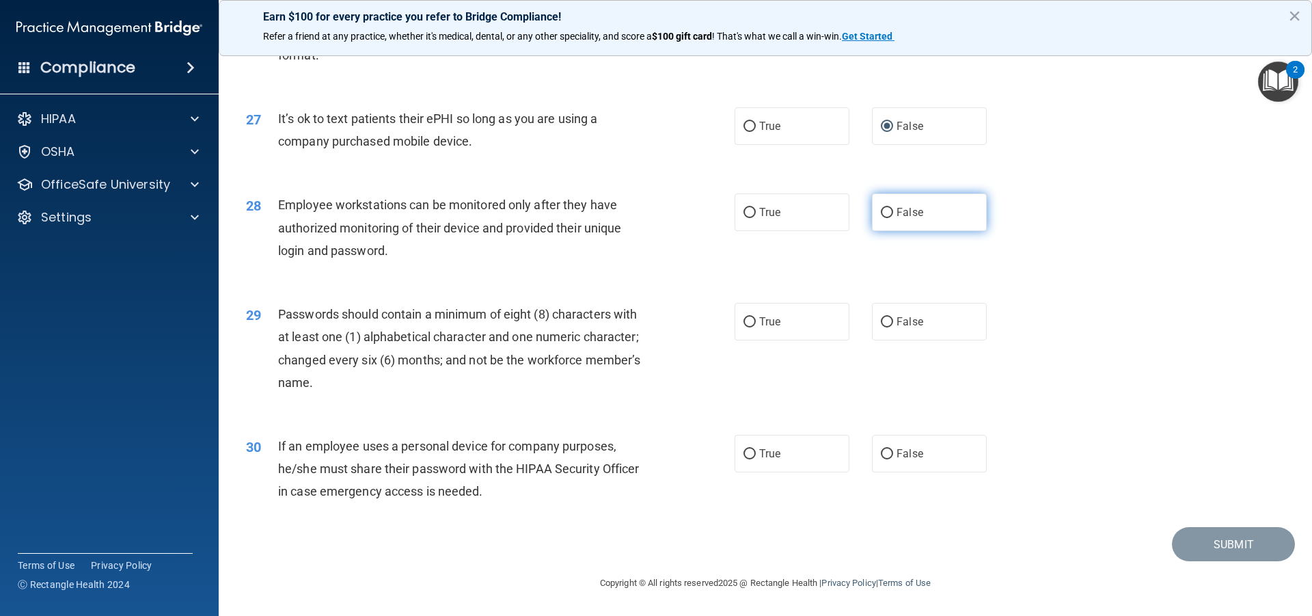
click at [901, 215] on span "False" at bounding box center [910, 212] width 27 height 13
click at [893, 215] on input "False" at bounding box center [887, 213] width 12 height 10
radio input "true"
click at [879, 440] on label "False" at bounding box center [929, 454] width 115 height 38
click at [881, 449] on input "False" at bounding box center [887, 454] width 12 height 10
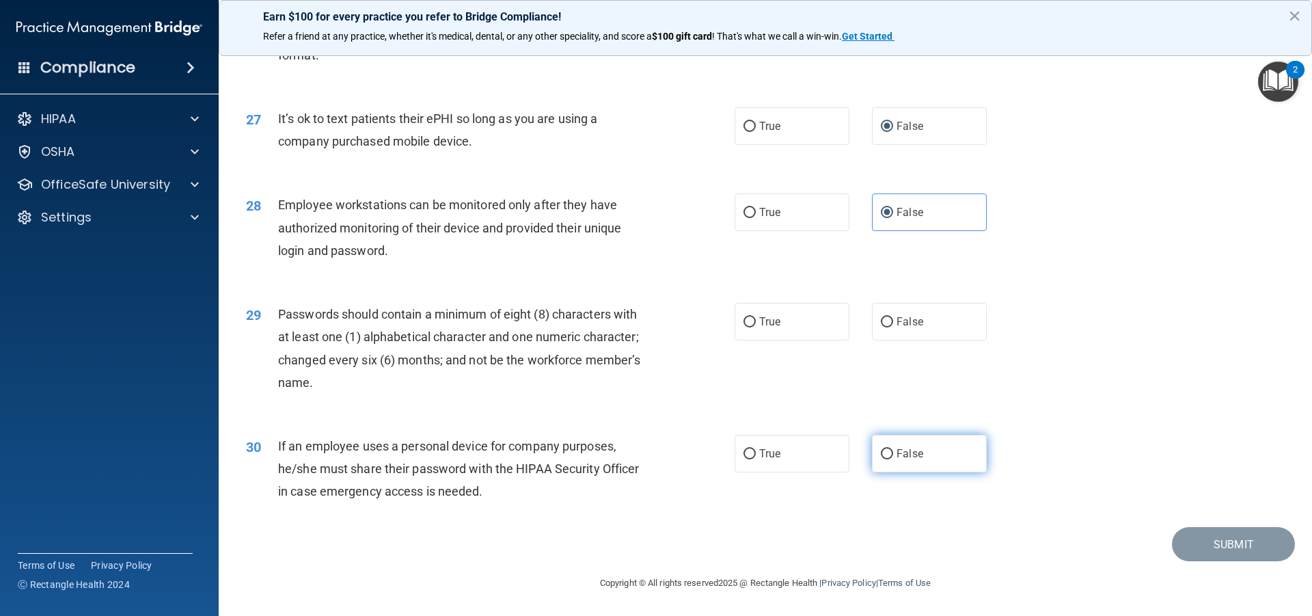
radio input "true"
click at [796, 312] on label "True" at bounding box center [792, 322] width 115 height 38
click at [756, 317] on input "True" at bounding box center [750, 322] width 12 height 10
radio input "true"
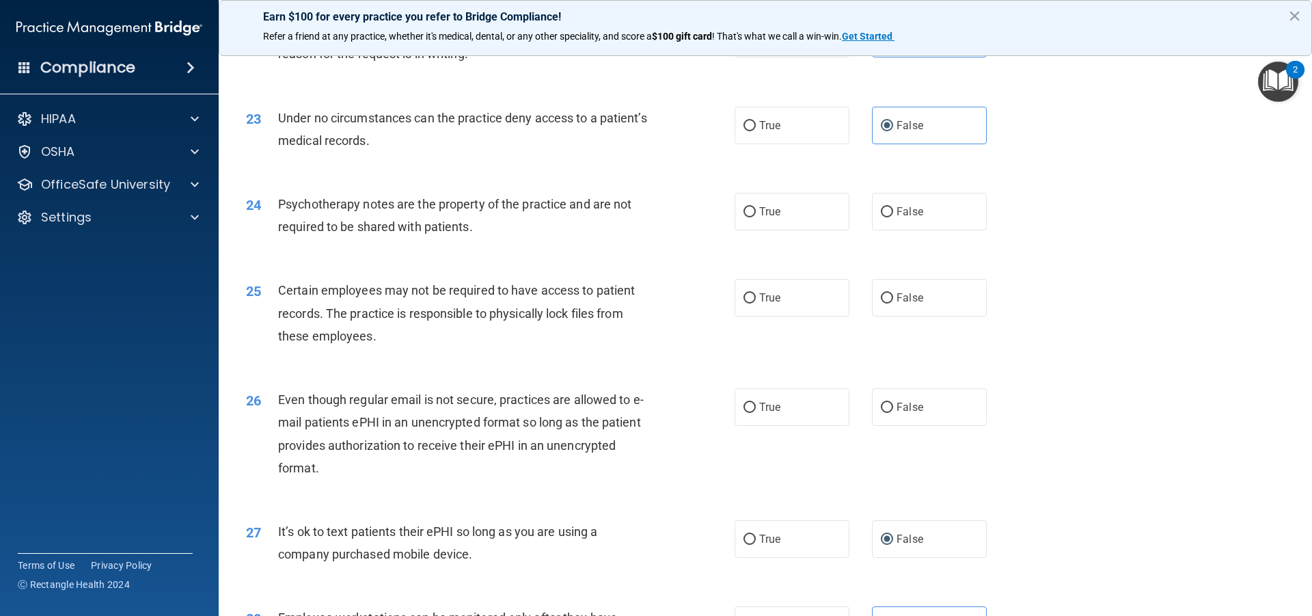
scroll to position [2367, 0]
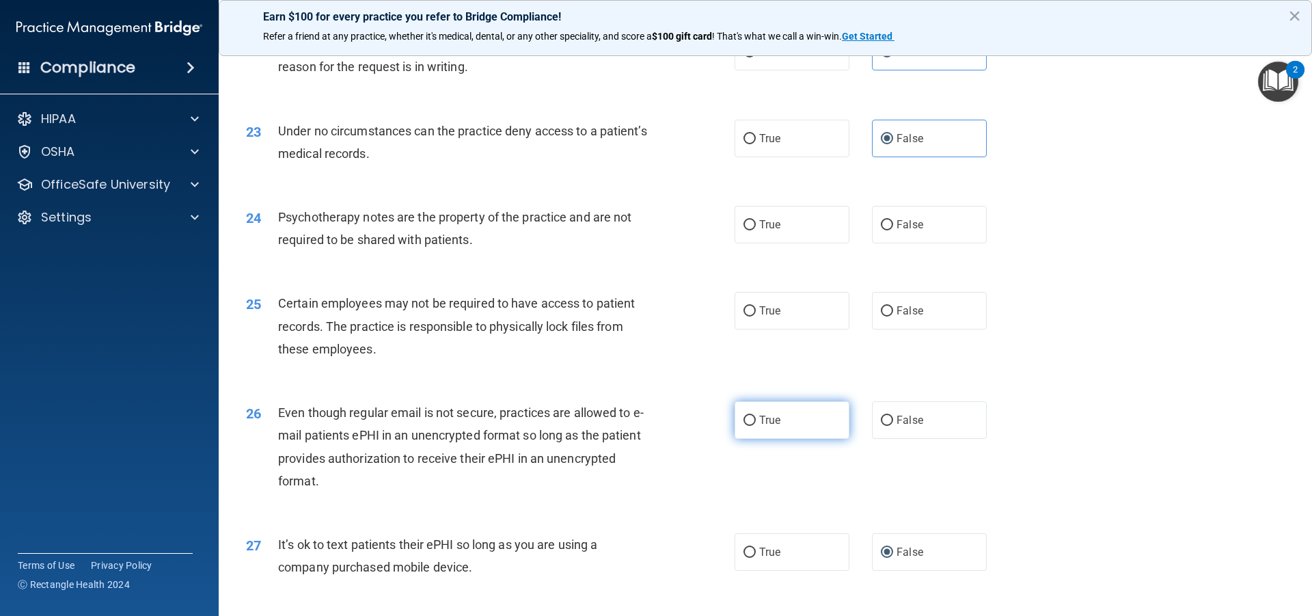
click at [784, 439] on label "True" at bounding box center [792, 420] width 115 height 38
click at [756, 426] on input "True" at bounding box center [750, 421] width 12 height 10
radio input "true"
click at [834, 329] on label "True" at bounding box center [792, 311] width 115 height 38
click at [756, 316] on input "True" at bounding box center [750, 311] width 12 height 10
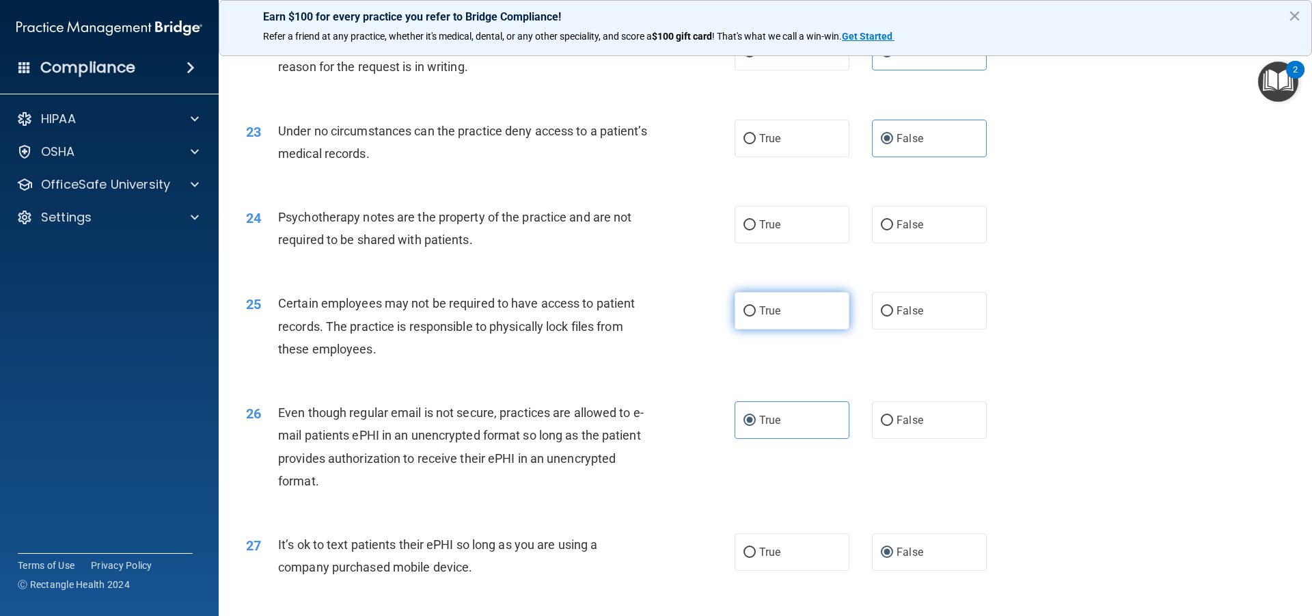
radio input "true"
click at [781, 243] on label "True" at bounding box center [792, 225] width 115 height 38
click at [756, 230] on input "True" at bounding box center [750, 225] width 12 height 10
radio input "true"
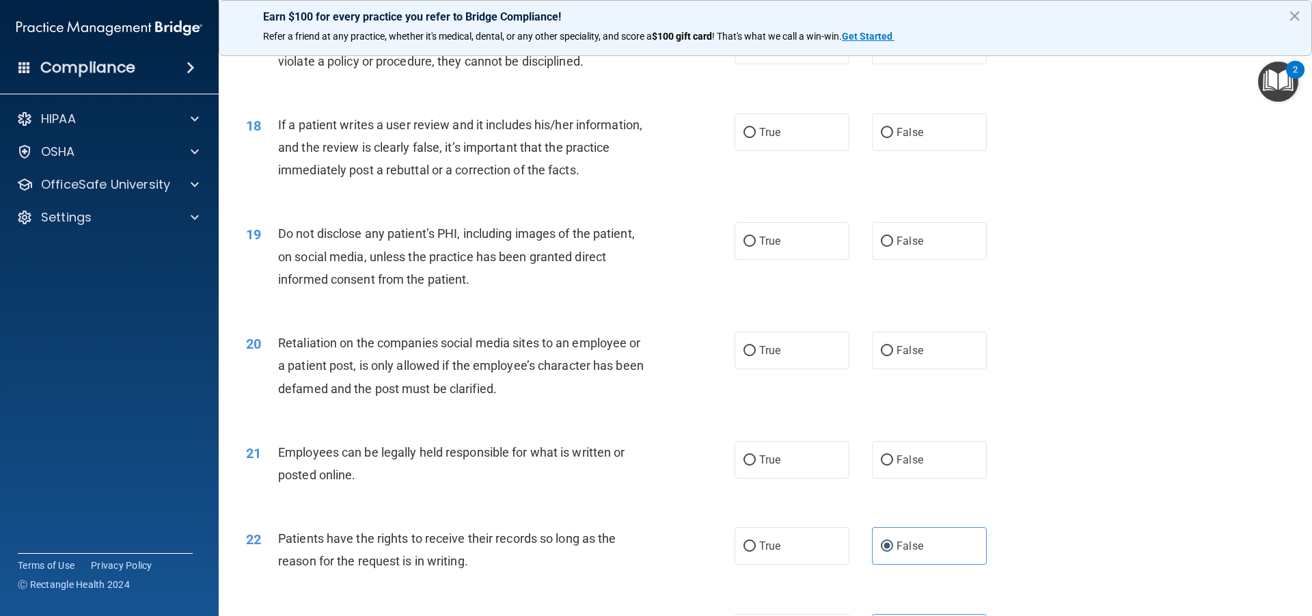
scroll to position [1869, 0]
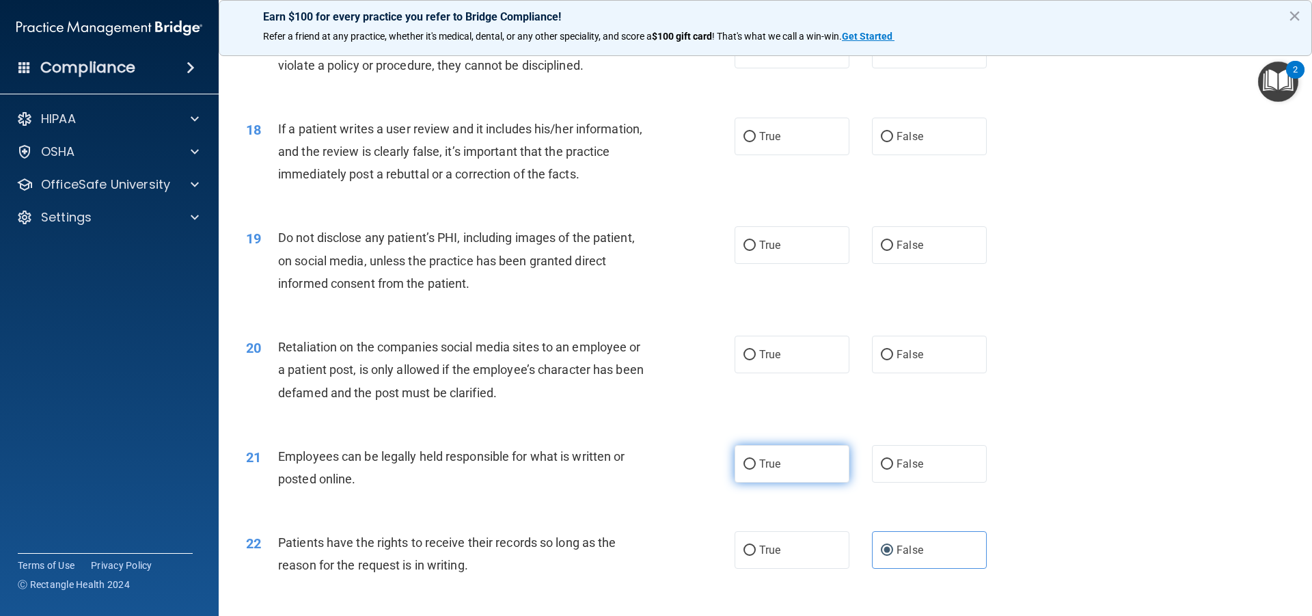
click at [772, 483] on label "True" at bounding box center [792, 464] width 115 height 38
click at [756, 470] on input "True" at bounding box center [750, 464] width 12 height 10
radio input "true"
click at [945, 373] on label "False" at bounding box center [929, 355] width 115 height 38
click at [893, 360] on input "False" at bounding box center [887, 355] width 12 height 10
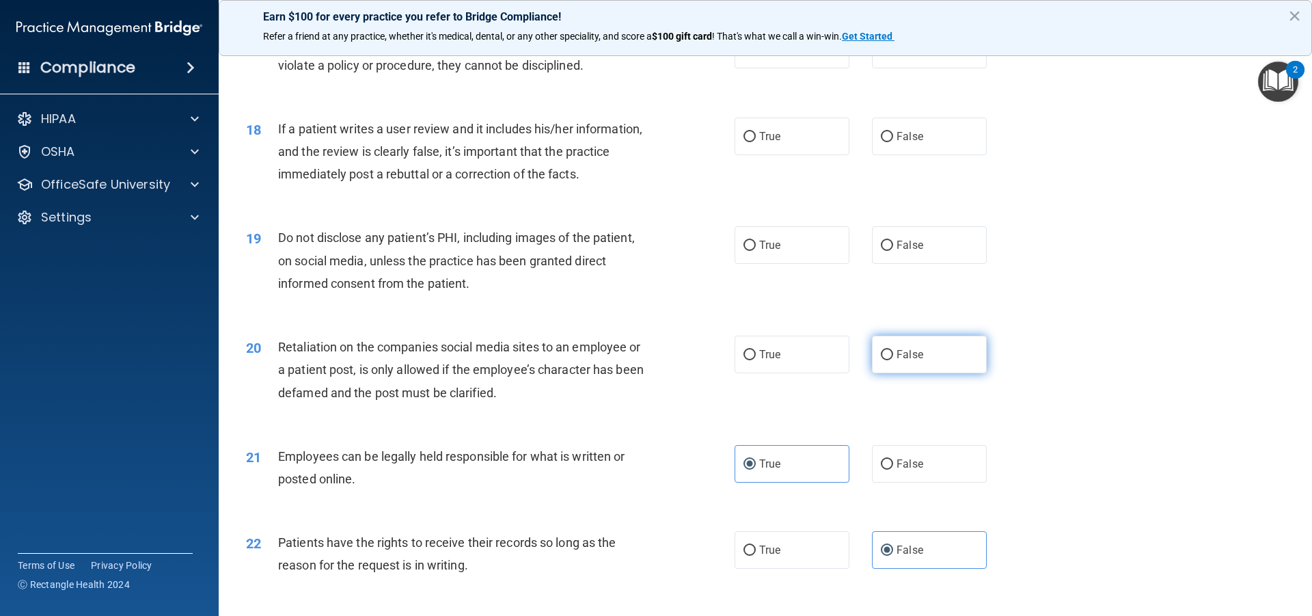
radio input "true"
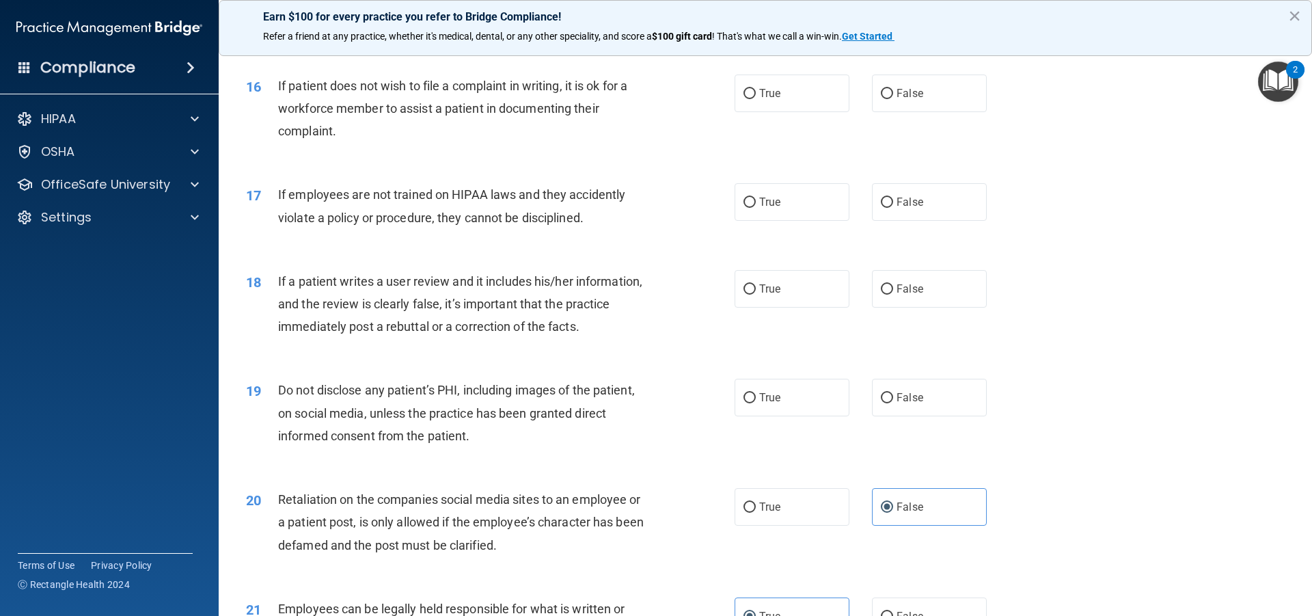
scroll to position [1695, 0]
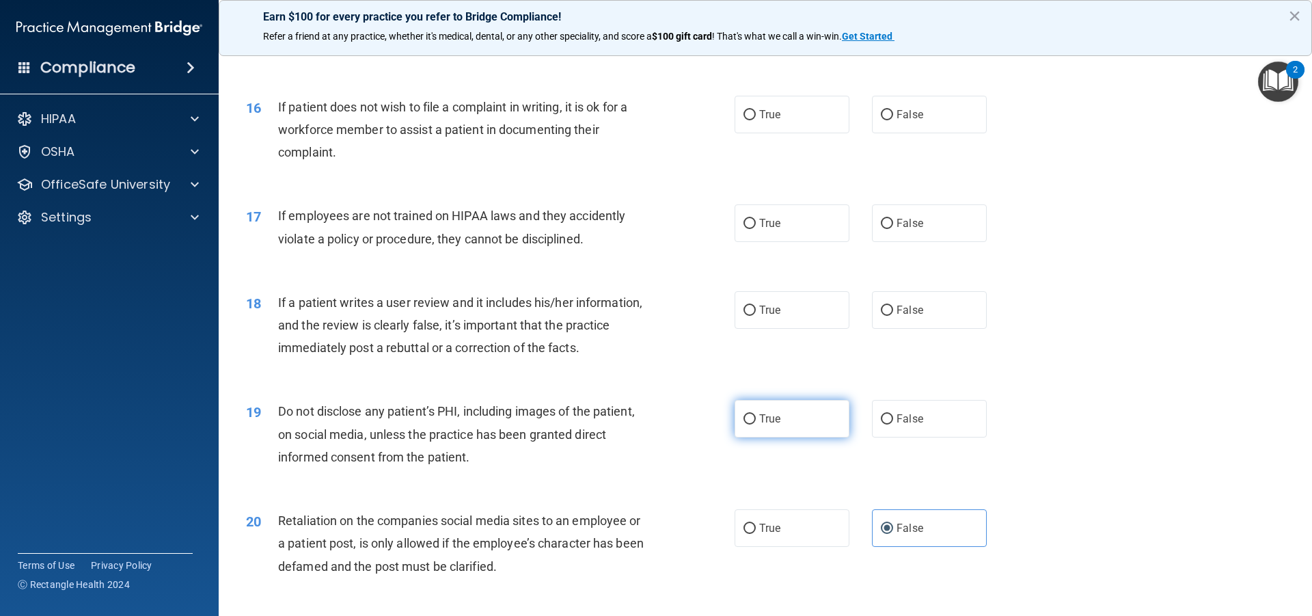
click at [802, 437] on label "True" at bounding box center [792, 419] width 115 height 38
click at [756, 424] on input "True" at bounding box center [750, 419] width 12 height 10
radio input "true"
click at [897, 316] on span "False" at bounding box center [910, 309] width 27 height 13
click at [893, 316] on input "False" at bounding box center [887, 311] width 12 height 10
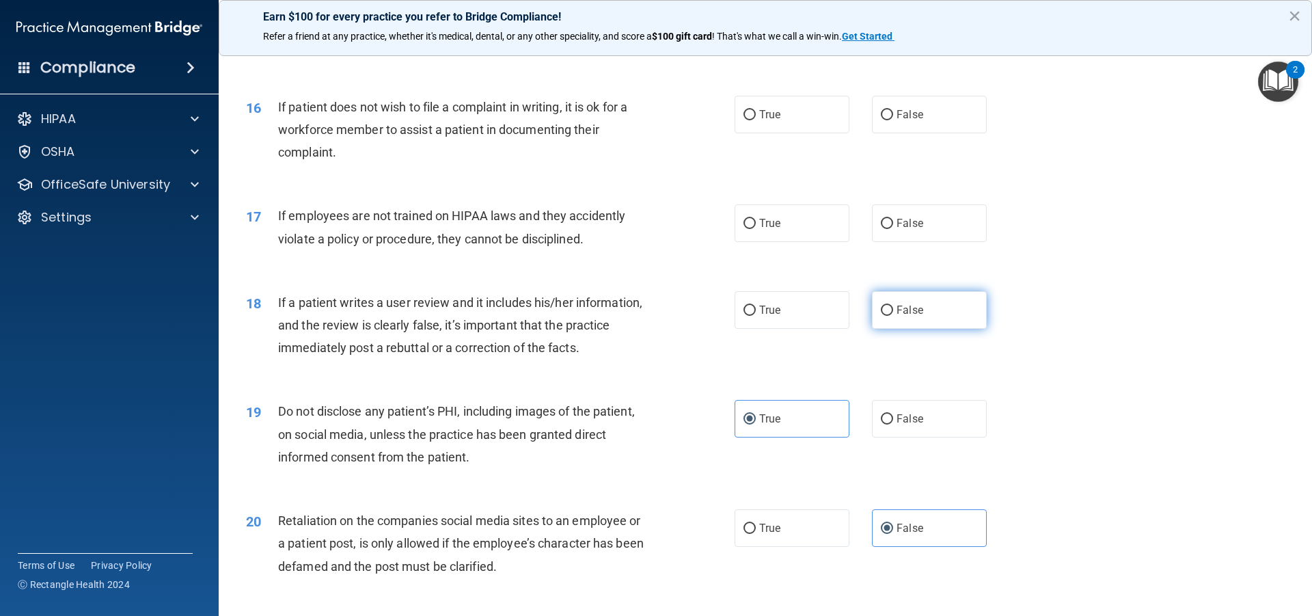
radio input "true"
click at [905, 242] on label "False" at bounding box center [929, 223] width 115 height 38
click at [893, 229] on input "False" at bounding box center [887, 224] width 12 height 10
radio input "true"
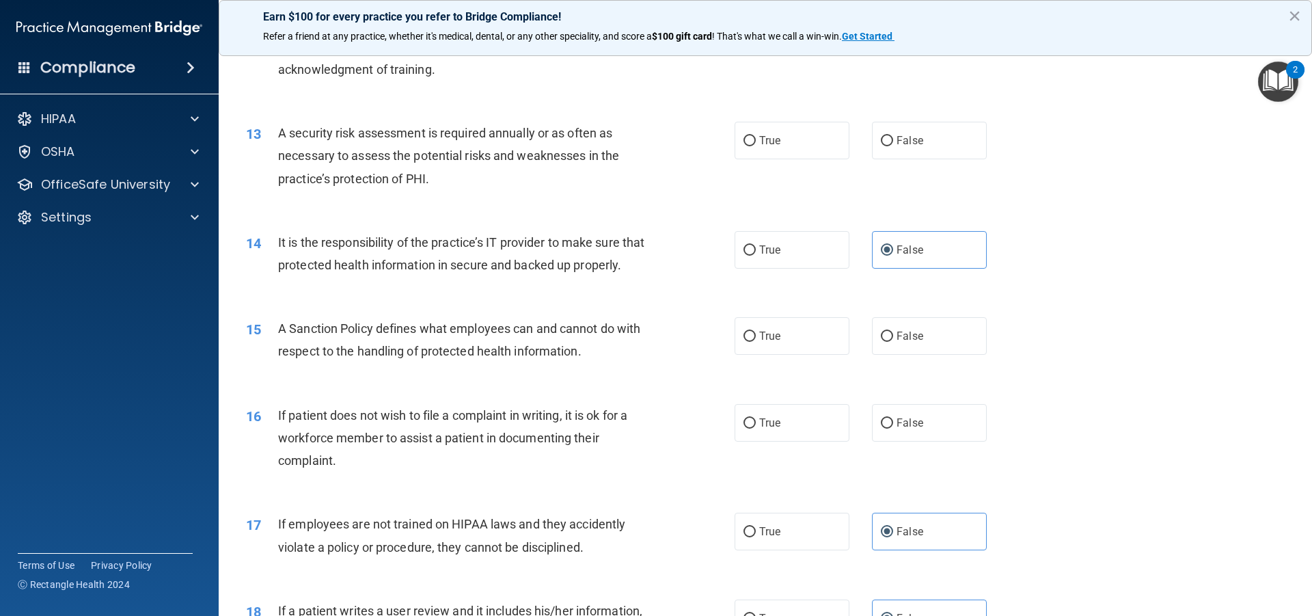
scroll to position [1374, 0]
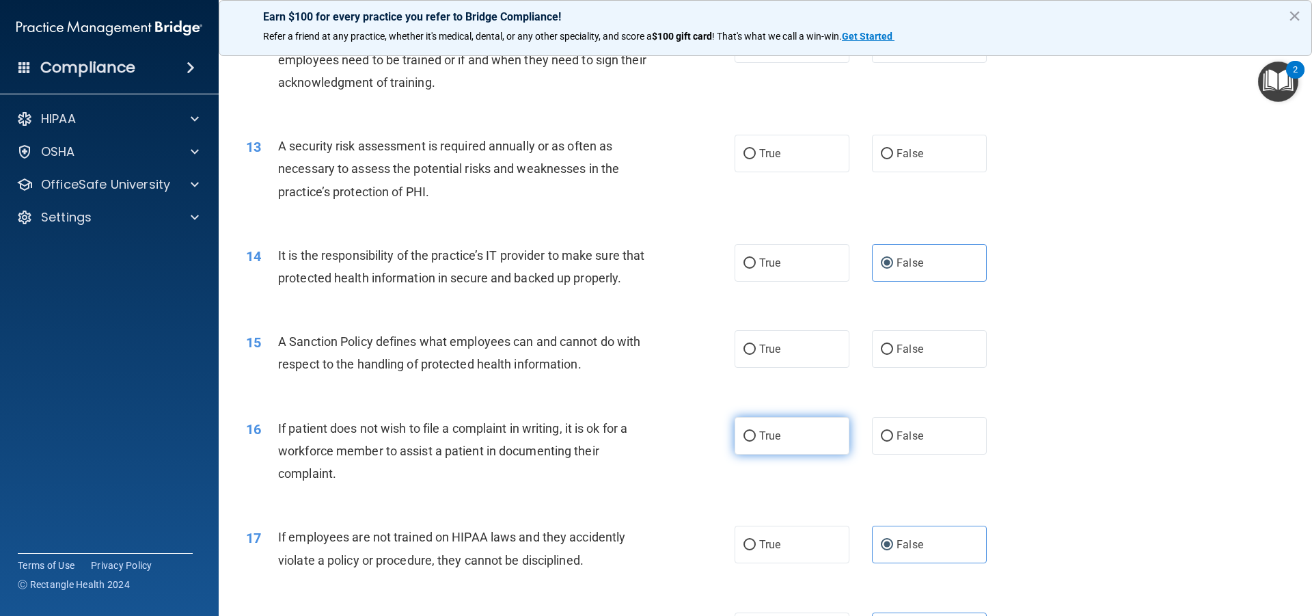
click at [783, 452] on label "True" at bounding box center [792, 436] width 115 height 38
click at [756, 442] on input "True" at bounding box center [750, 436] width 12 height 10
radio input "true"
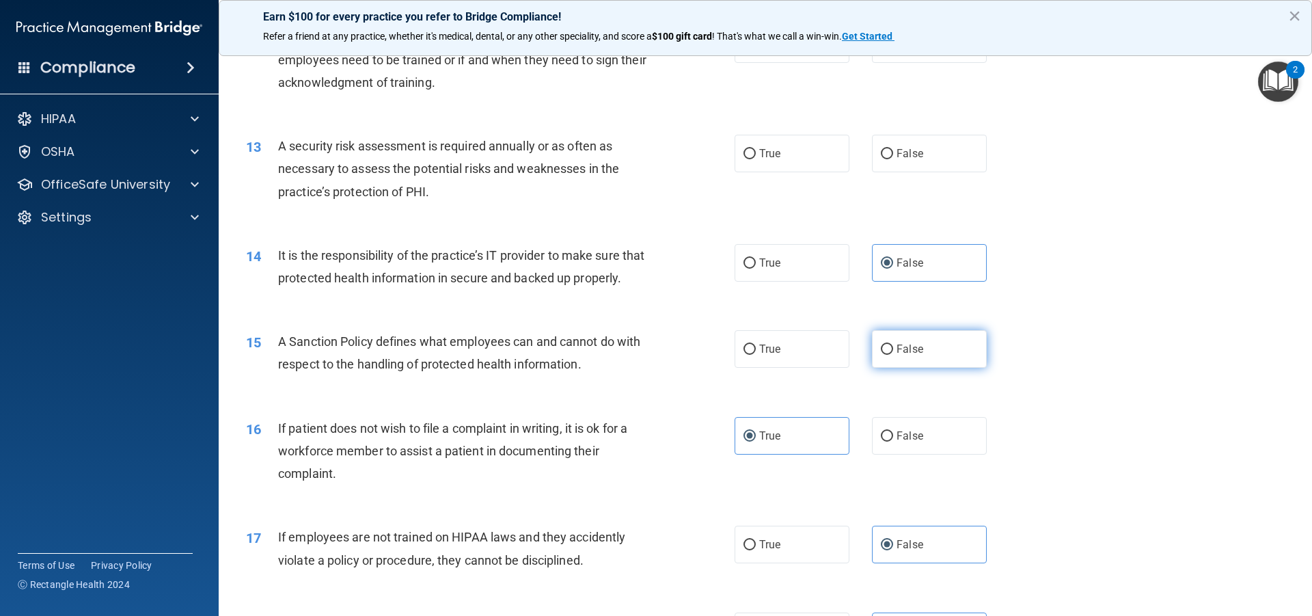
click at [902, 355] on span "False" at bounding box center [910, 348] width 27 height 13
click at [893, 355] on input "False" at bounding box center [887, 349] width 12 height 10
radio input "true"
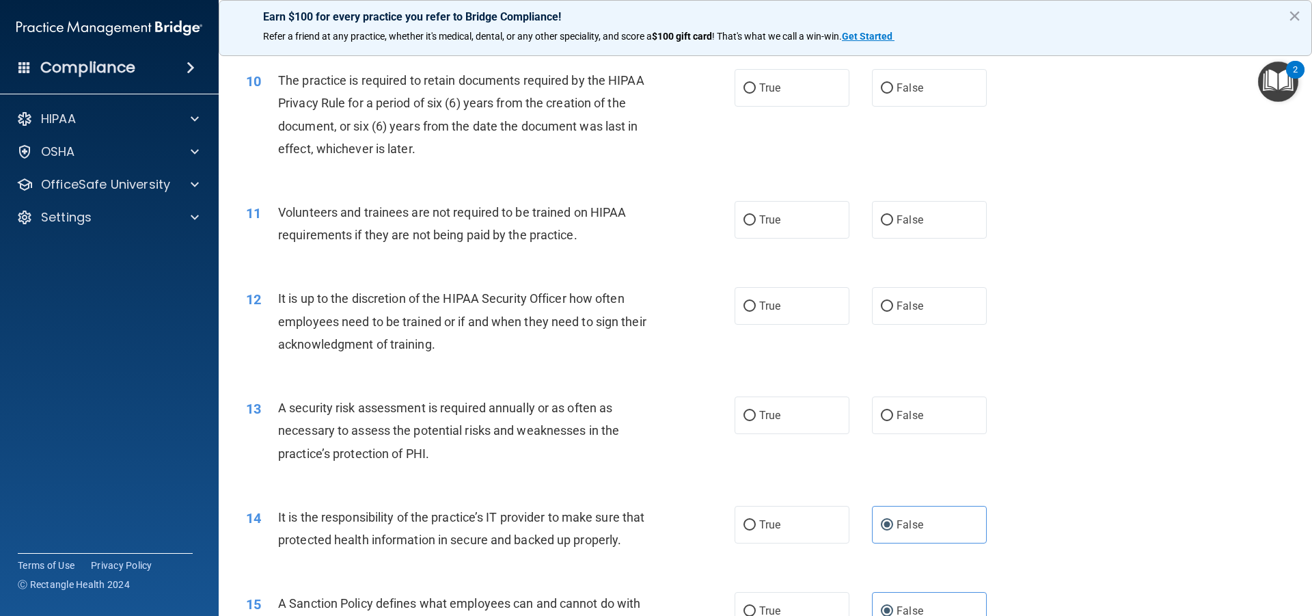
scroll to position [1107, 0]
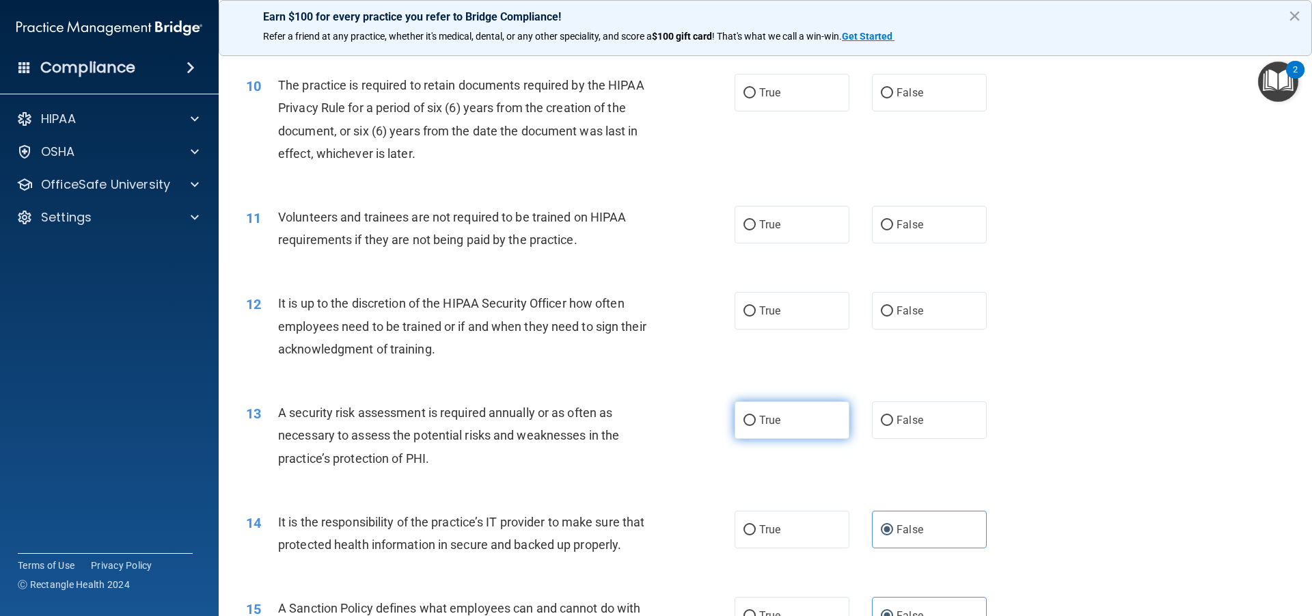
click at [783, 409] on label "True" at bounding box center [792, 420] width 115 height 38
click at [756, 416] on input "True" at bounding box center [750, 421] width 12 height 10
radio input "true"
click at [781, 314] on label "True" at bounding box center [792, 311] width 115 height 38
click at [756, 314] on input "True" at bounding box center [750, 311] width 12 height 10
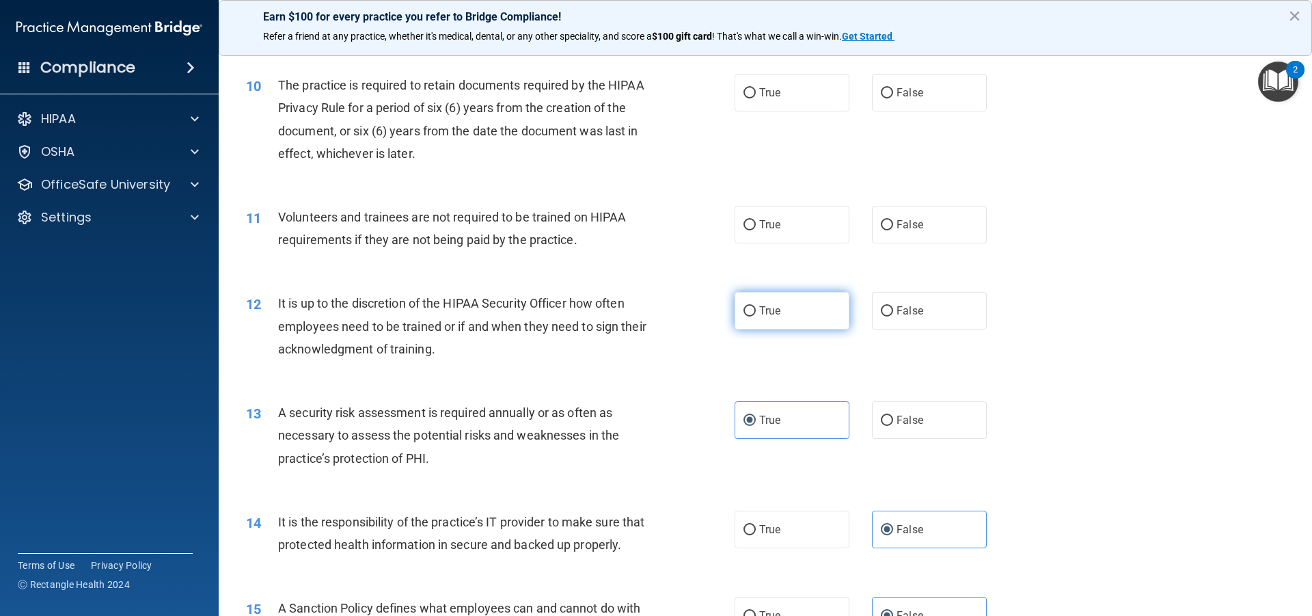
radio input "true"
click at [941, 225] on label "False" at bounding box center [929, 225] width 115 height 38
click at [893, 225] on input "False" at bounding box center [887, 225] width 12 height 10
radio input "true"
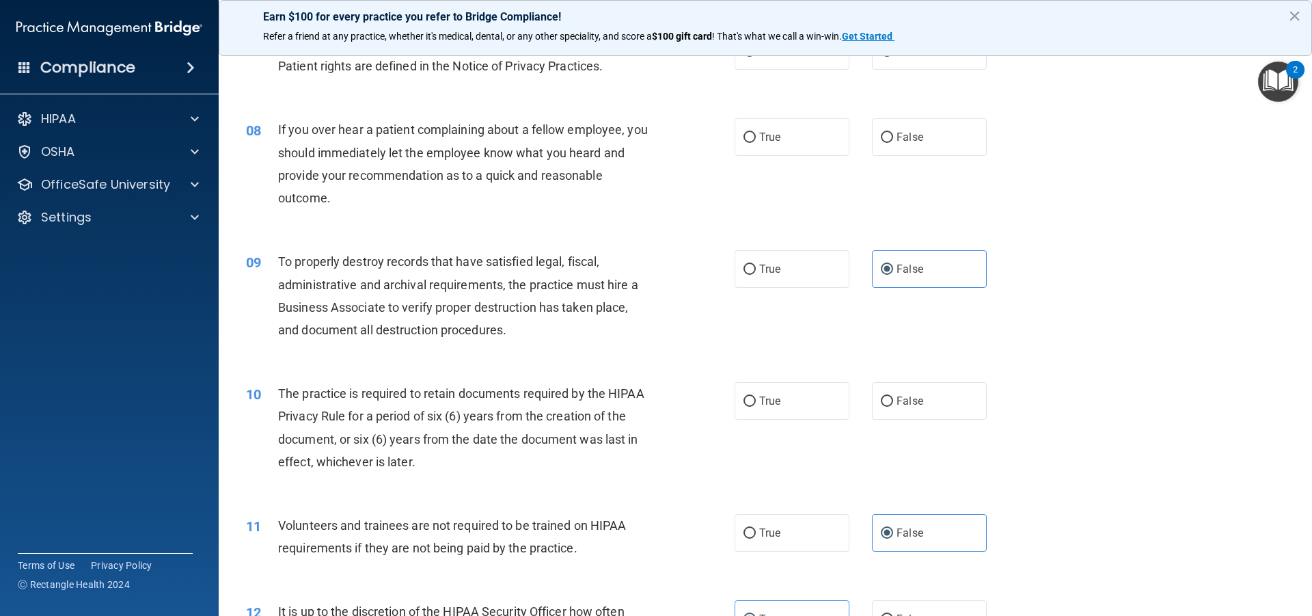
scroll to position [795, 0]
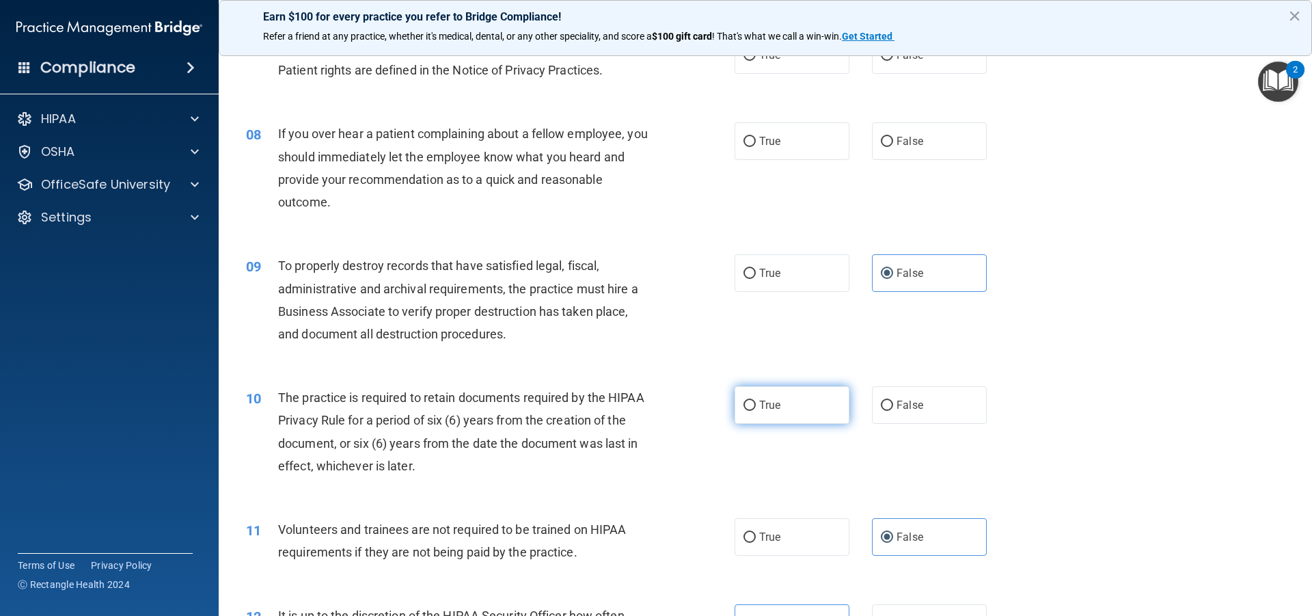
click at [747, 409] on input "True" at bounding box center [750, 406] width 12 height 10
radio input "true"
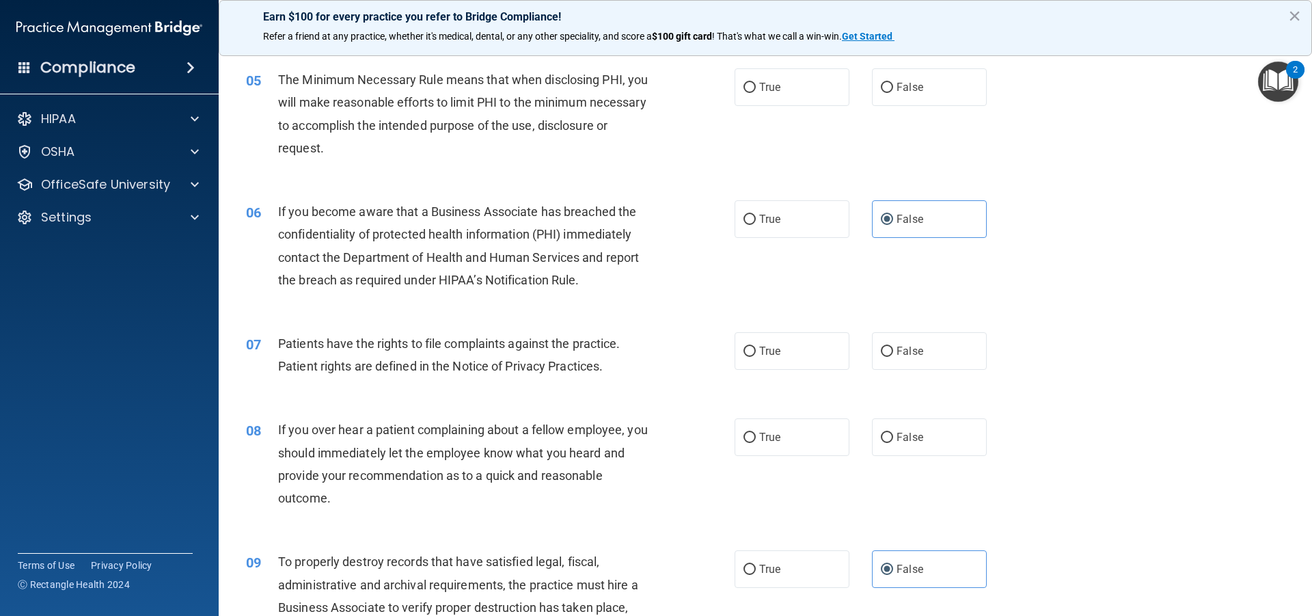
scroll to position [490, 0]
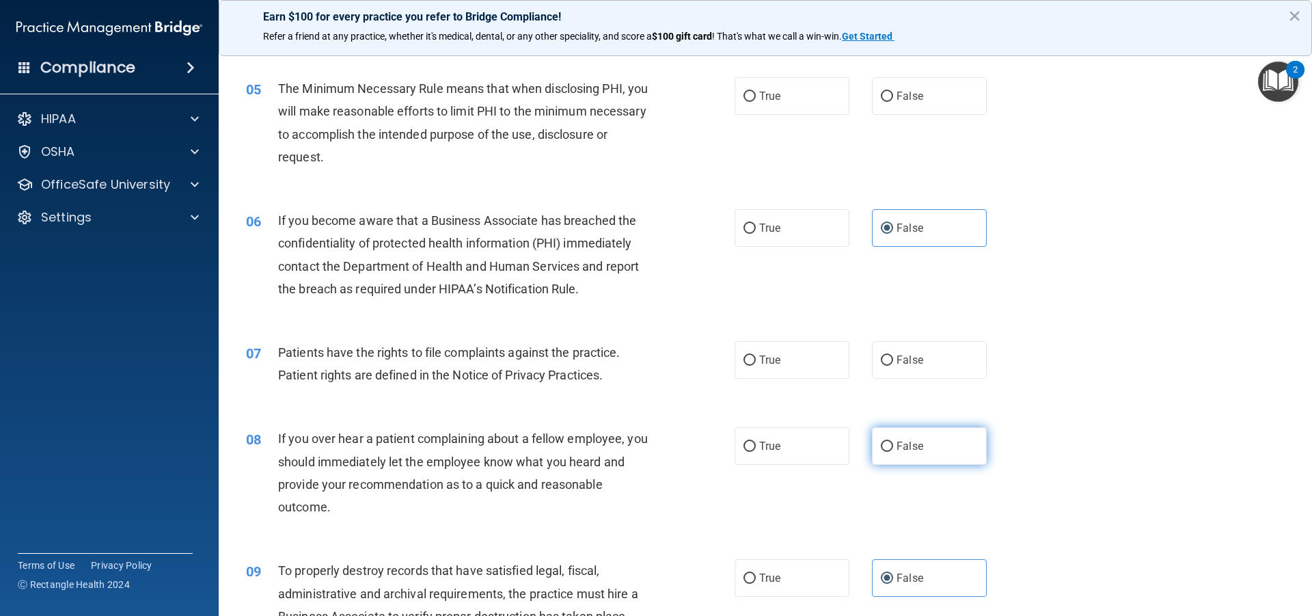
click at [927, 429] on label "False" at bounding box center [929, 446] width 115 height 38
click at [893, 442] on input "False" at bounding box center [887, 447] width 12 height 10
radio input "true"
click at [774, 366] on span "True" at bounding box center [769, 359] width 21 height 13
click at [756, 366] on input "True" at bounding box center [750, 360] width 12 height 10
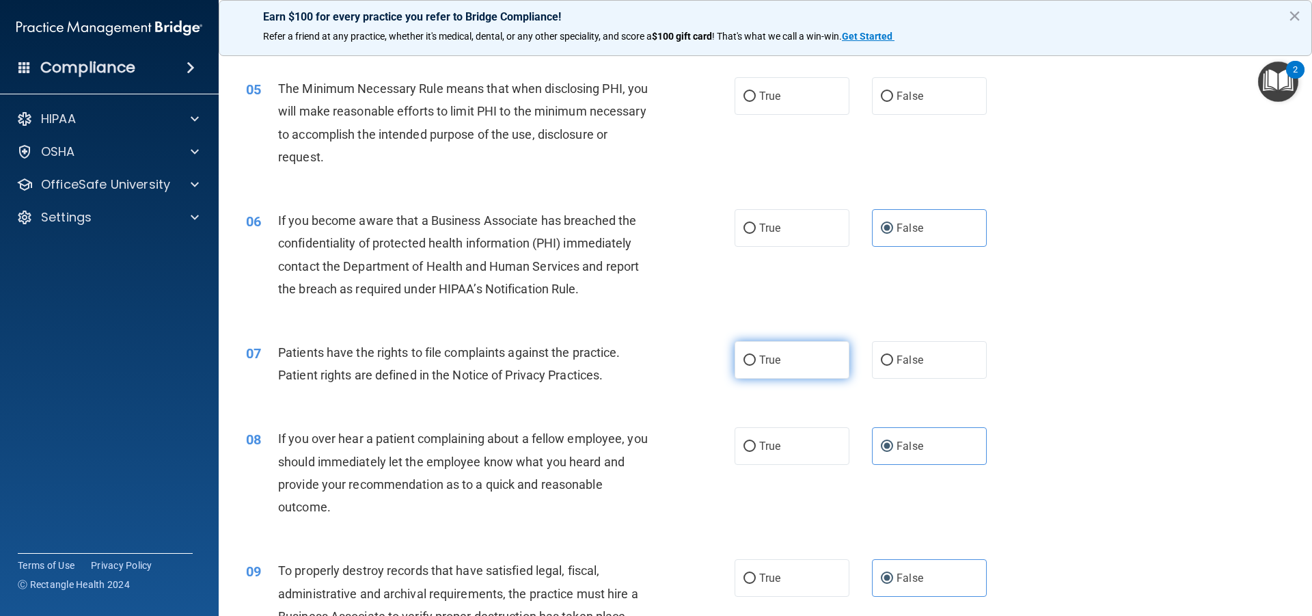
radio input "true"
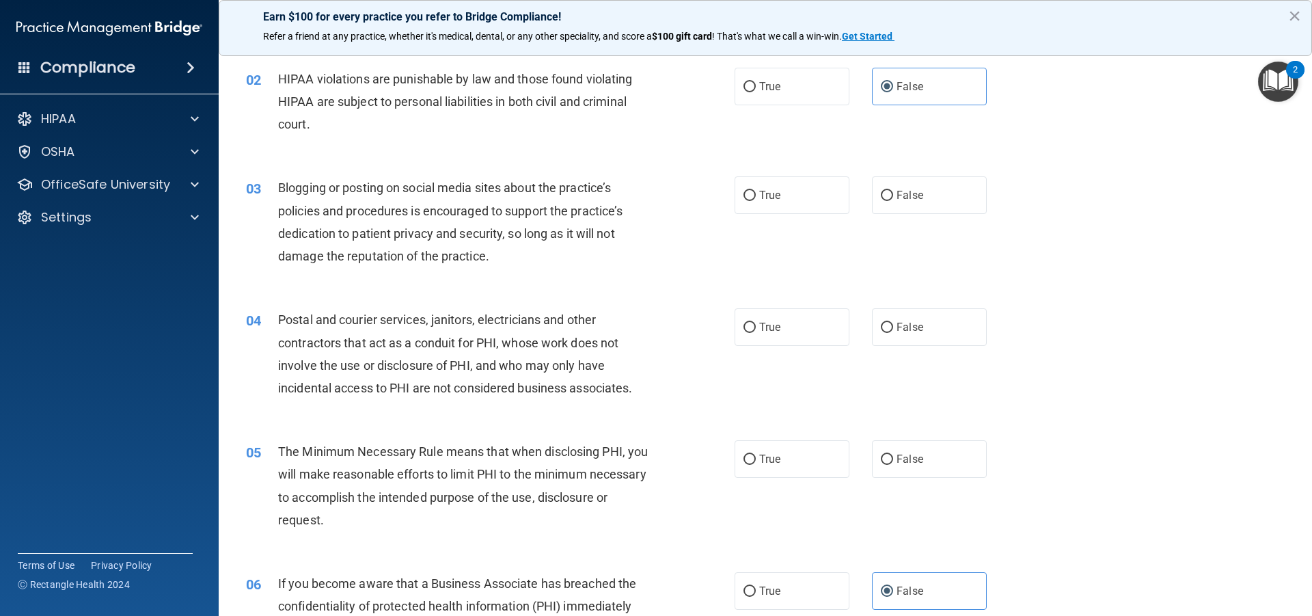
scroll to position [122, 0]
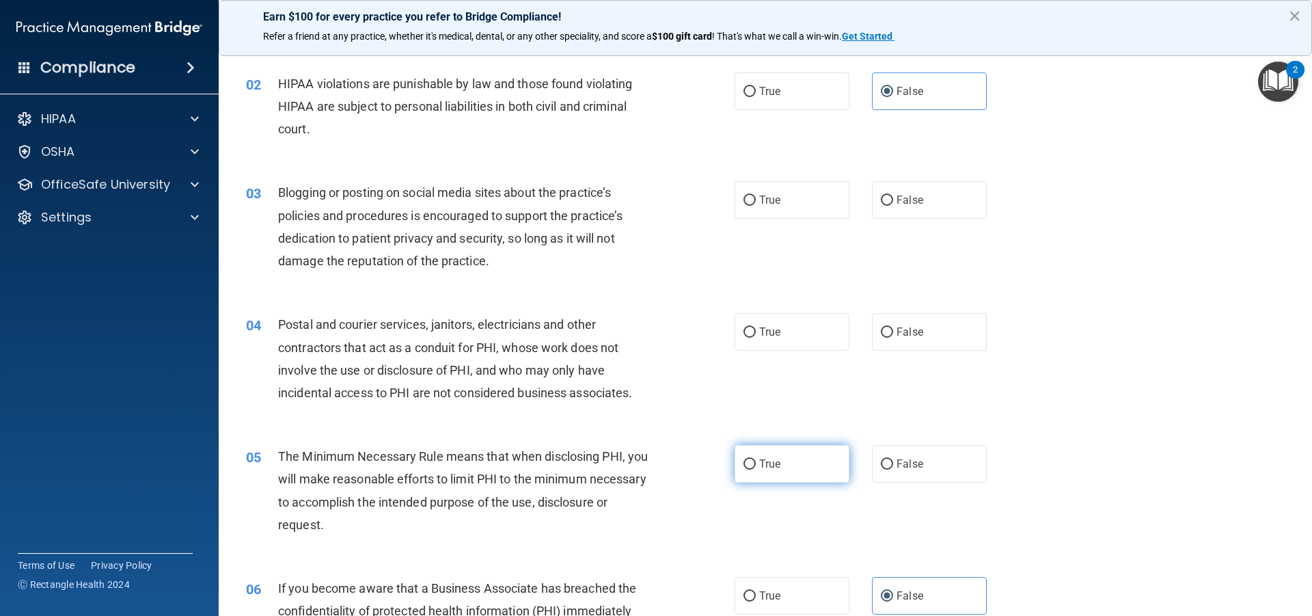
click at [769, 471] on label "True" at bounding box center [792, 464] width 115 height 38
click at [756, 470] on input "True" at bounding box center [750, 464] width 12 height 10
radio input "true"
click at [881, 328] on input "False" at bounding box center [887, 332] width 12 height 10
radio input "true"
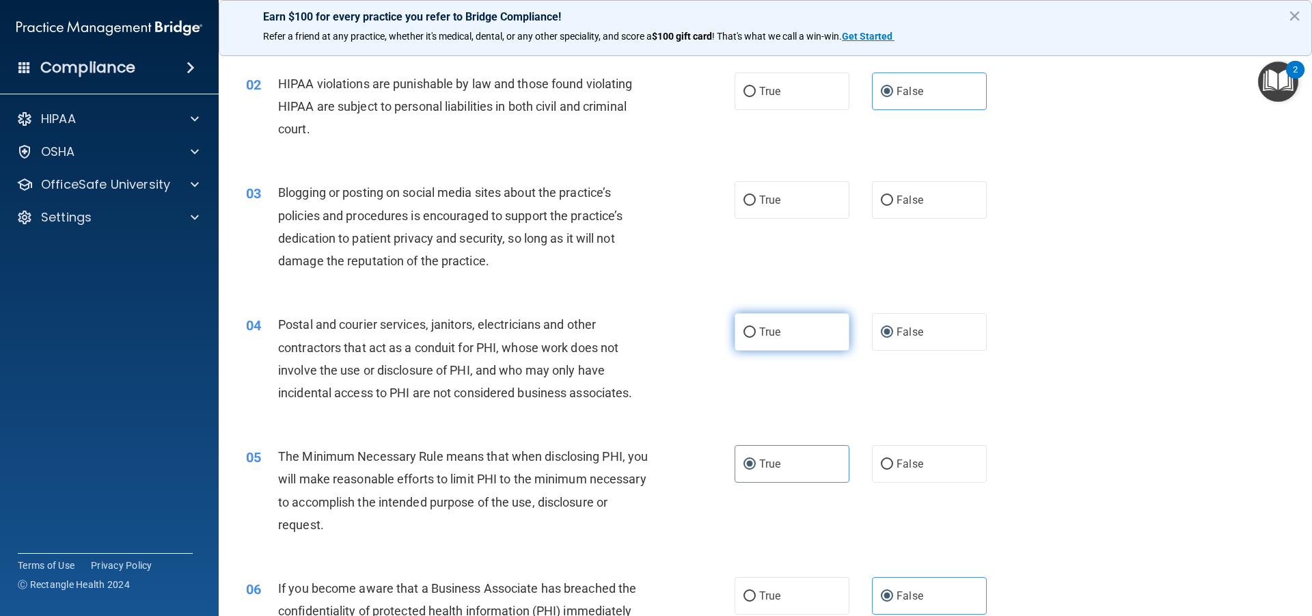
click at [753, 336] on label "True" at bounding box center [792, 332] width 115 height 38
click at [753, 336] on input "True" at bounding box center [750, 332] width 12 height 10
radio input "true"
radio input "false"
click at [820, 191] on label "True" at bounding box center [792, 200] width 115 height 38
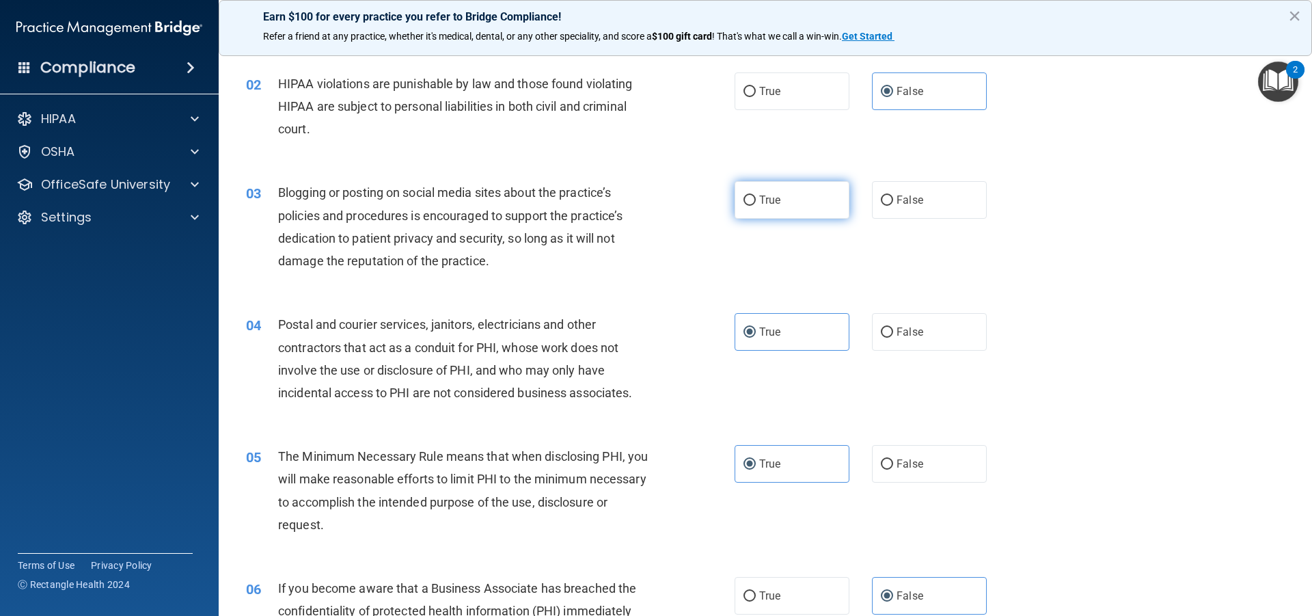
click at [756, 195] on input "True" at bounding box center [750, 200] width 12 height 10
radio input "true"
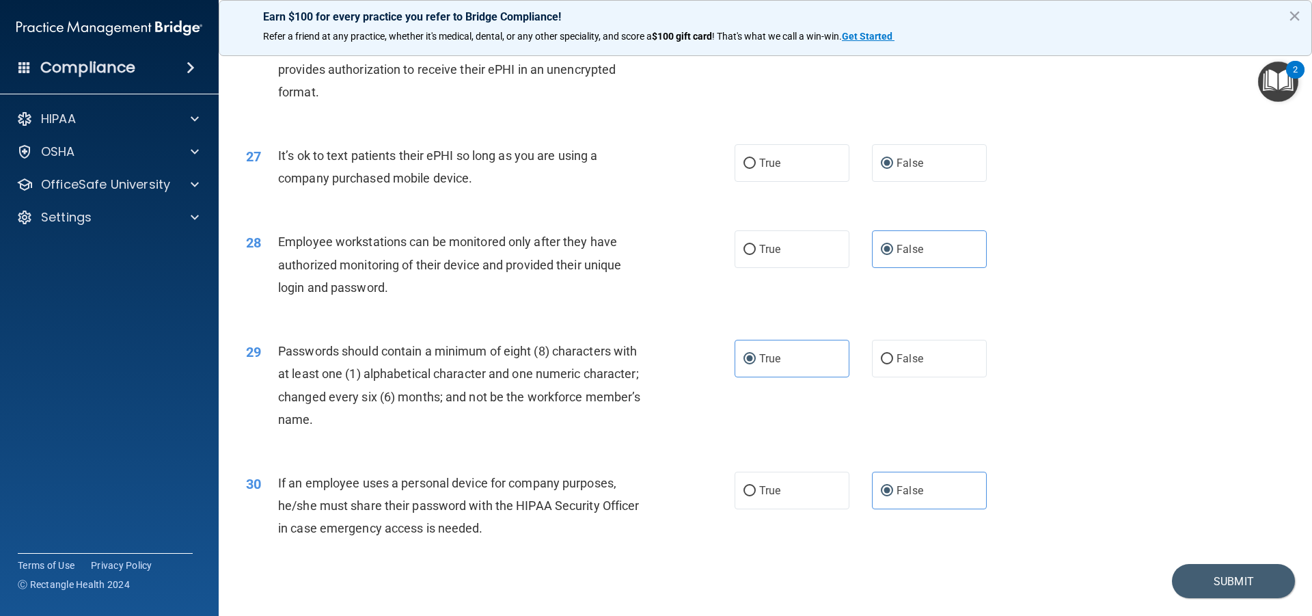
scroll to position [2760, 0]
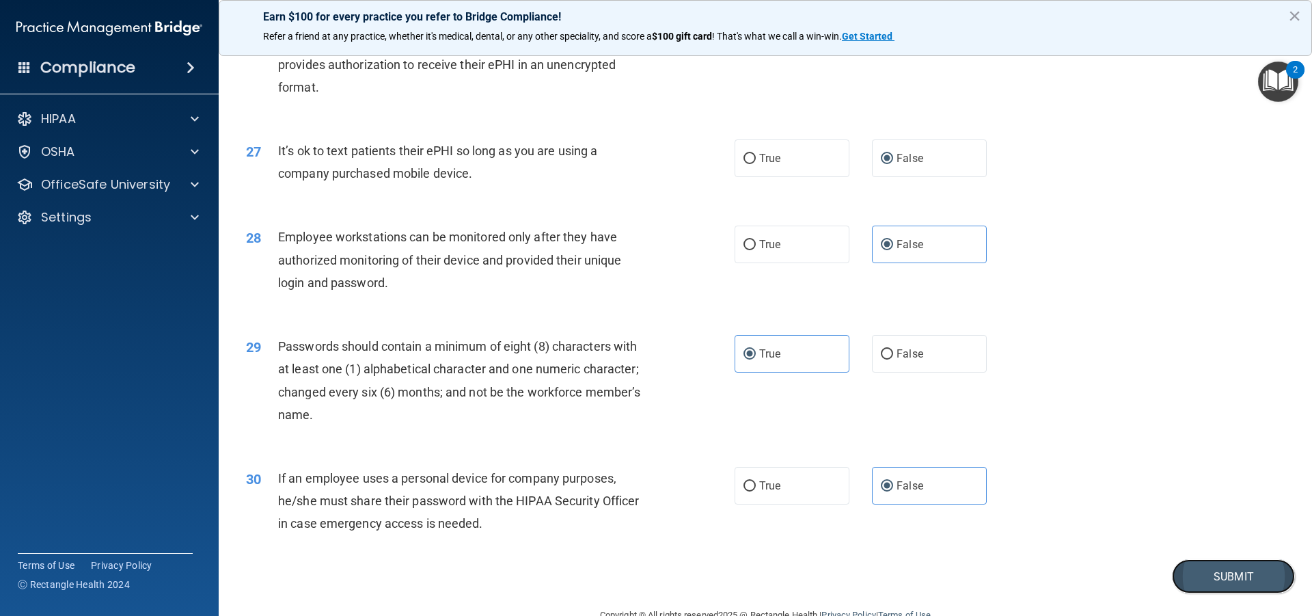
click at [1211, 594] on button "Submit" at bounding box center [1233, 576] width 123 height 35
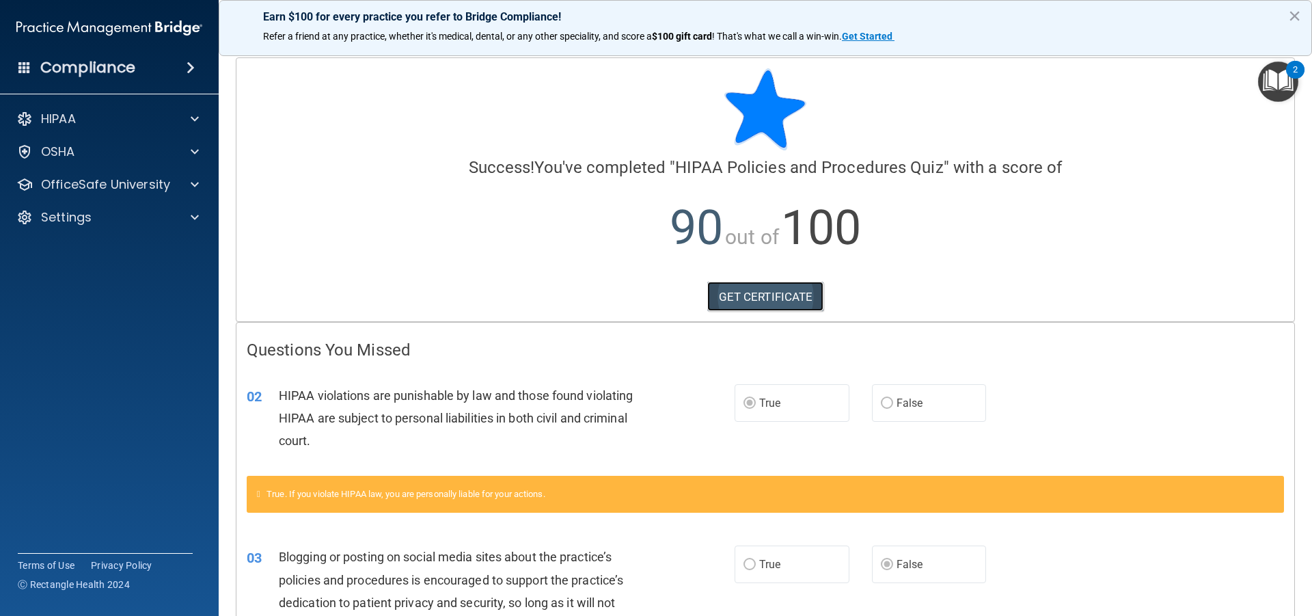
click at [718, 286] on link "GET CERTIFICATE" at bounding box center [765, 297] width 117 height 30
click at [101, 189] on p "OfficeSafe University" at bounding box center [105, 184] width 129 height 16
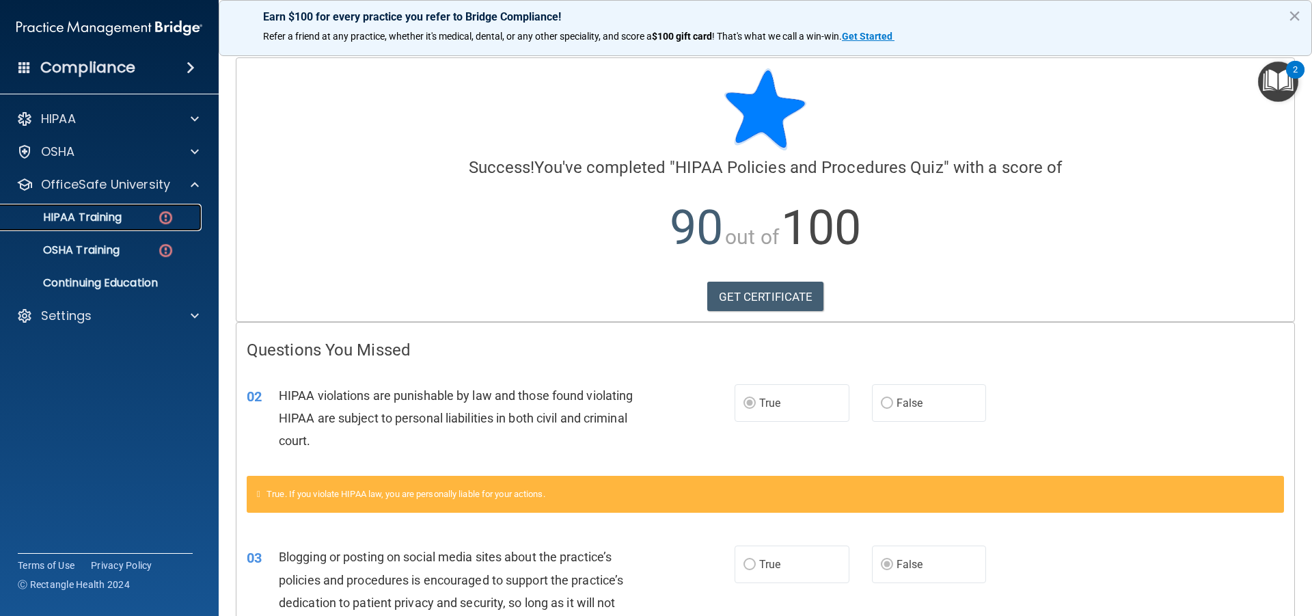
click at [108, 219] on p "HIPAA Training" at bounding box center [65, 218] width 113 height 14
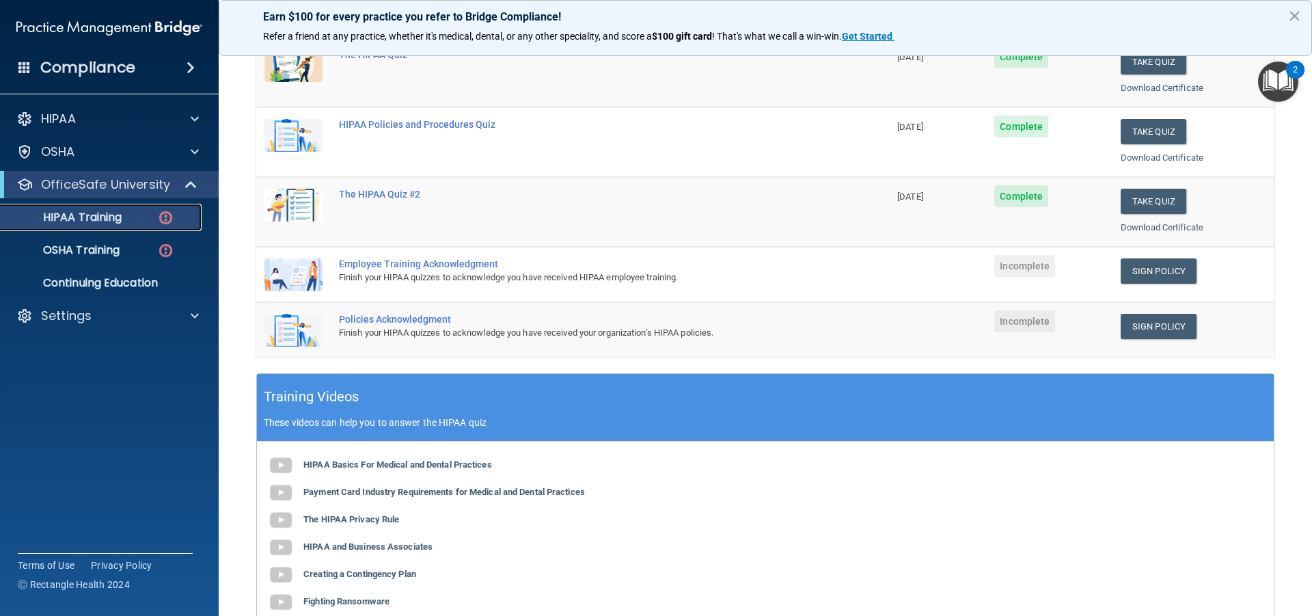
scroll to position [221, 0]
